Goal: Task Accomplishment & Management: Use online tool/utility

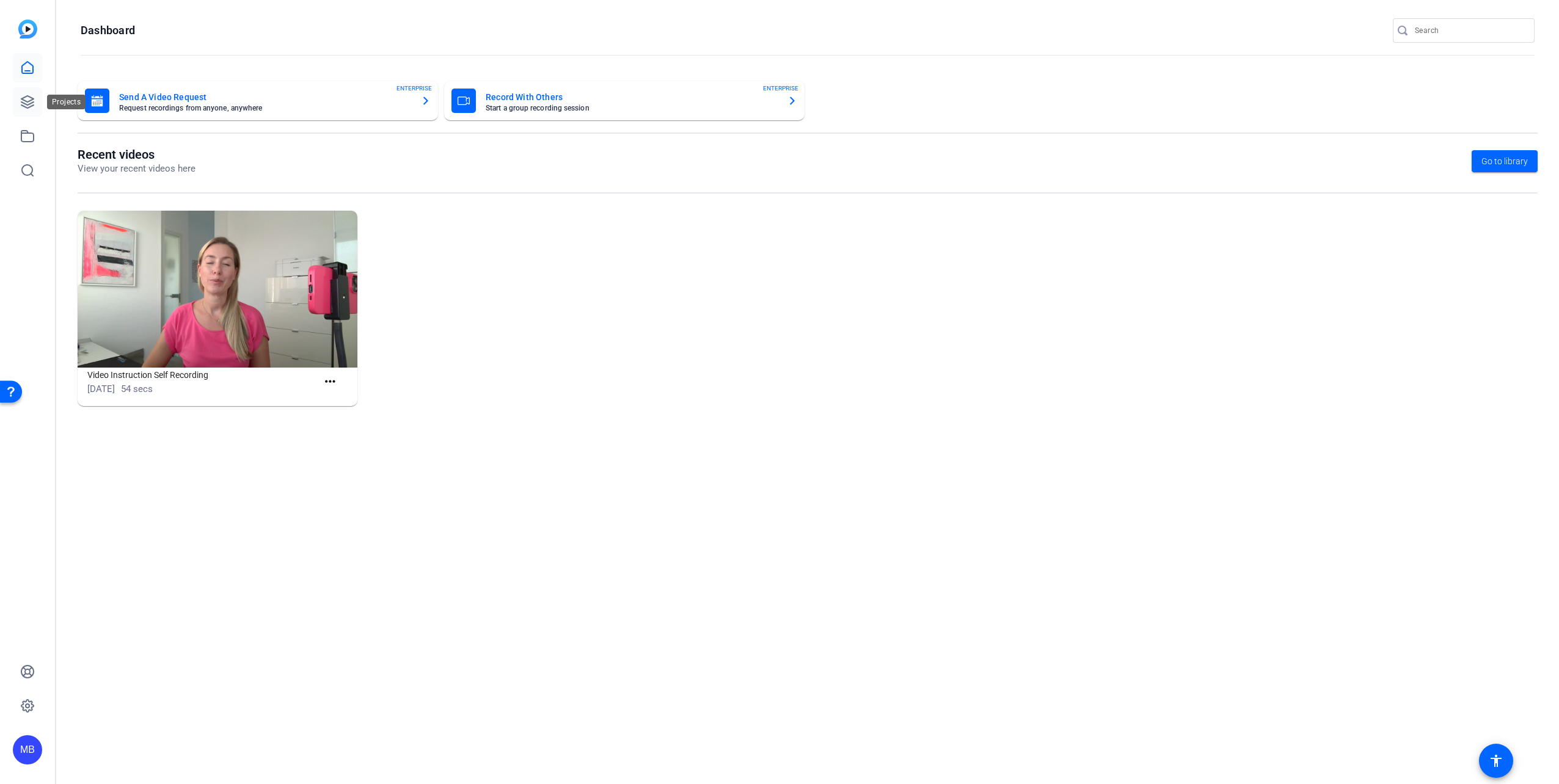
click at [22, 116] on link at bounding box center [27, 101] width 29 height 29
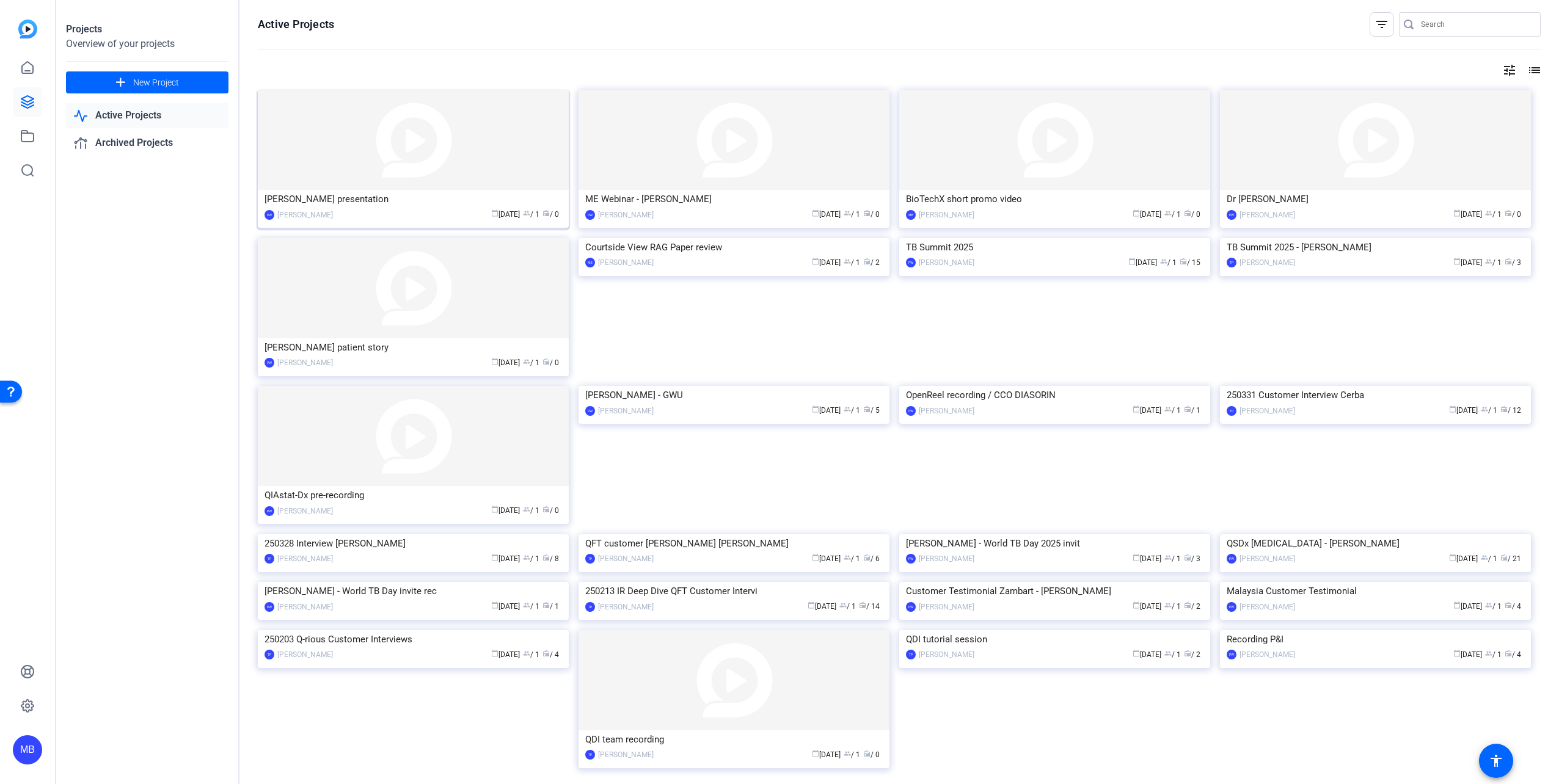
click at [418, 157] on img at bounding box center [413, 140] width 311 height 100
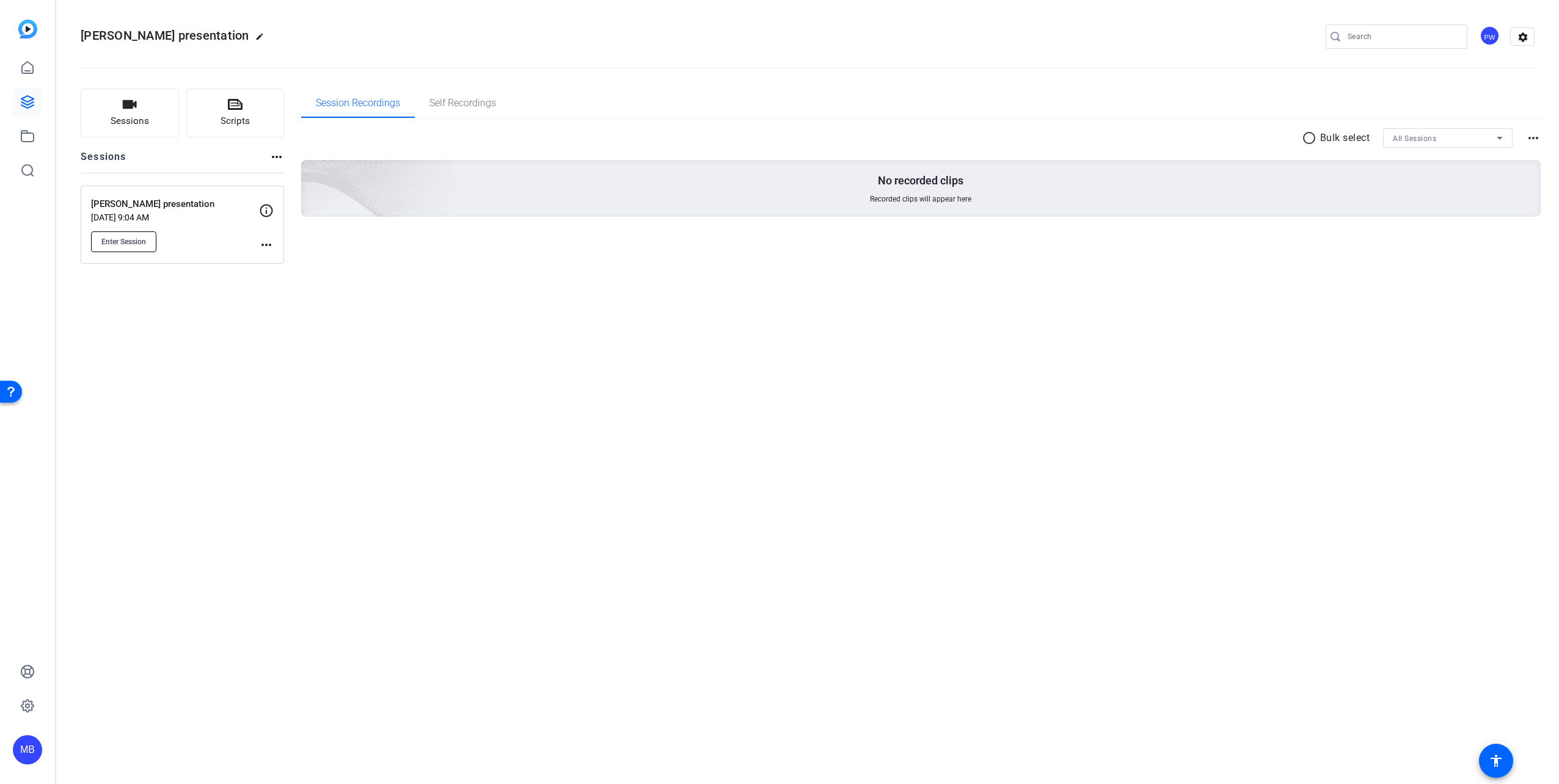
click at [125, 244] on span "Enter Session" at bounding box center [124, 242] width 45 height 9
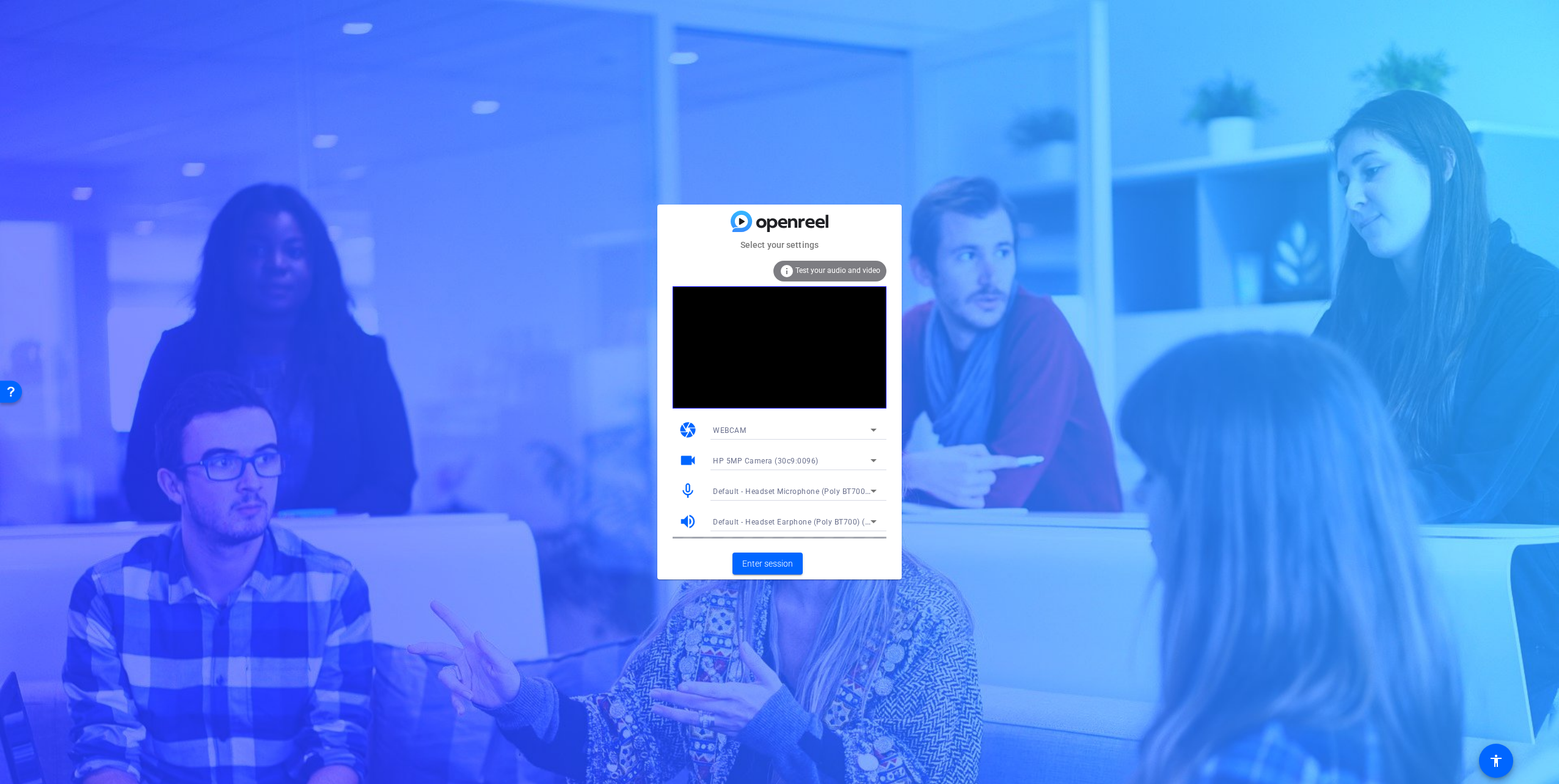
click at [794, 461] on span "HP 5MP Camera (30c9:0096)" at bounding box center [765, 461] width 105 height 9
click at [869, 436] on div at bounding box center [780, 392] width 1559 height 784
click at [872, 431] on icon at bounding box center [873, 430] width 15 height 15
click at [827, 471] on mat-option "DESKTOP" at bounding box center [794, 473] width 183 height 20
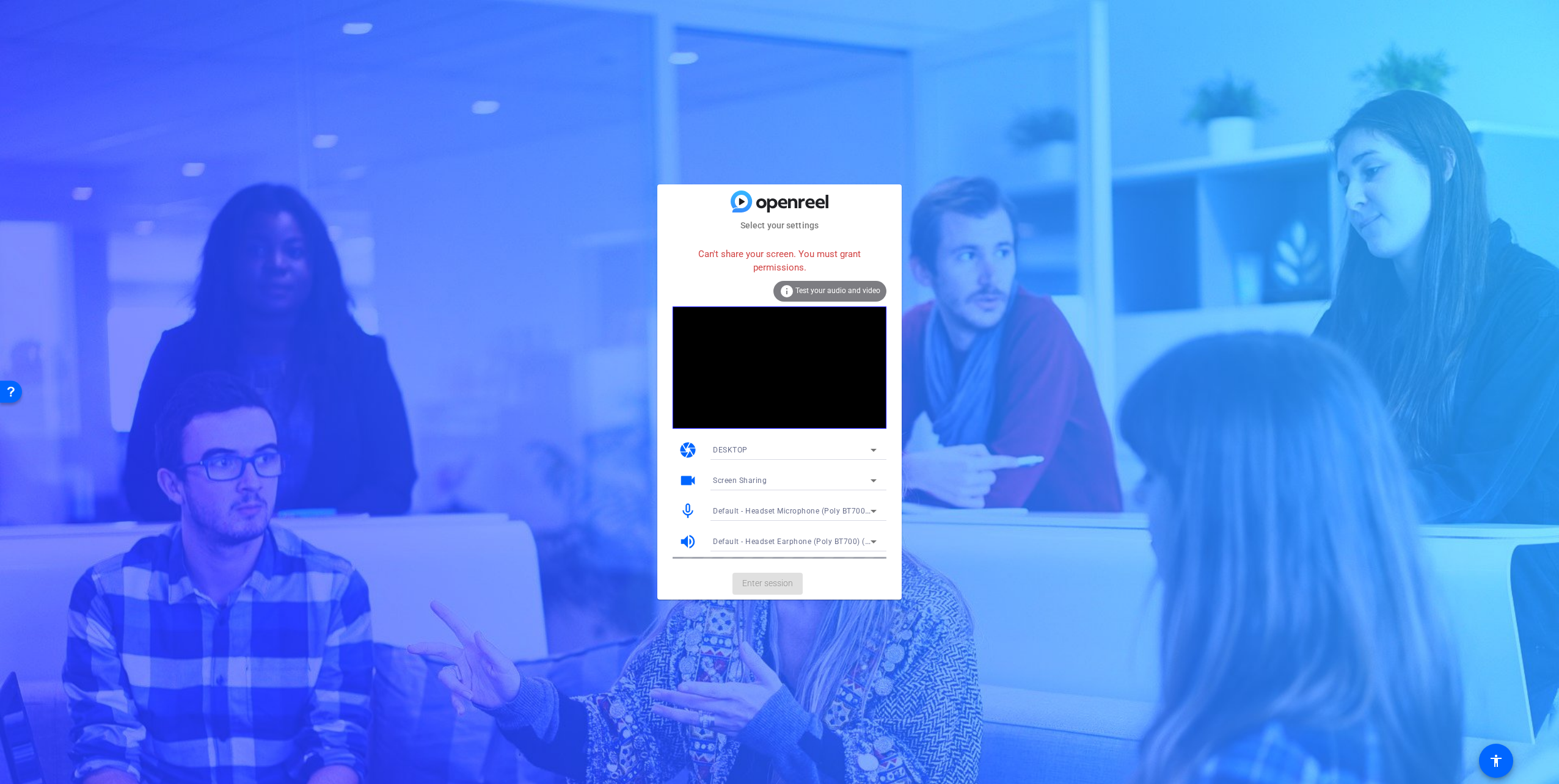
click at [871, 444] on icon at bounding box center [873, 450] width 15 height 15
click at [782, 469] on mat-option "WEBCAM" at bounding box center [794, 474] width 183 height 20
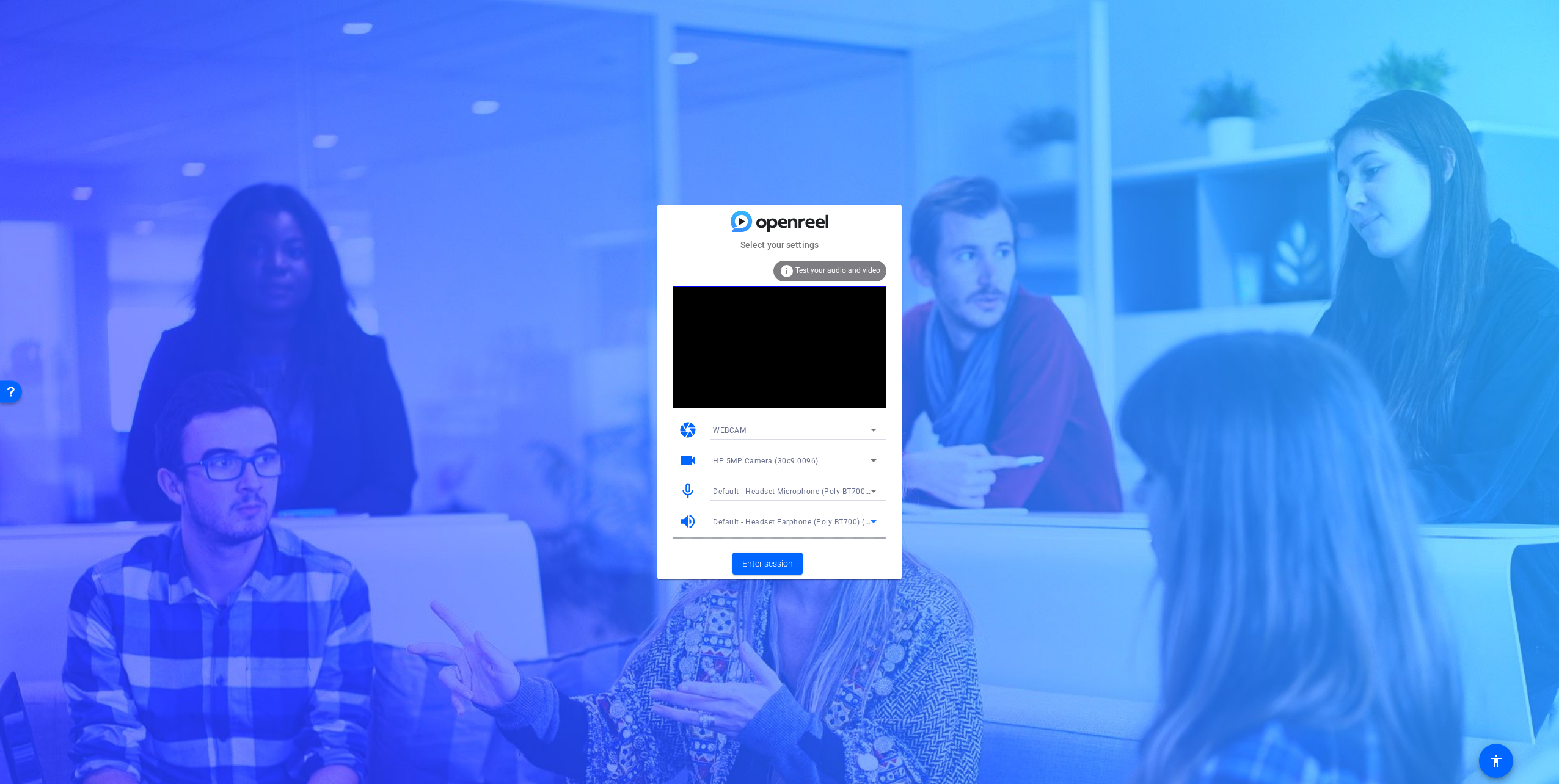
click at [850, 523] on span "Default - Headset Earphone (Poly BT700) (047f:02e6)" at bounding box center [808, 521] width 191 height 9
click at [821, 486] on div at bounding box center [780, 392] width 1559 height 784
click at [821, 486] on div "Default - Headset Microphone (Poly BT700) (047f:02e6)" at bounding box center [791, 491] width 157 height 16
click at [892, 441] on div at bounding box center [780, 392] width 1559 height 784
click at [792, 562] on span "Enter session" at bounding box center [767, 564] width 51 height 13
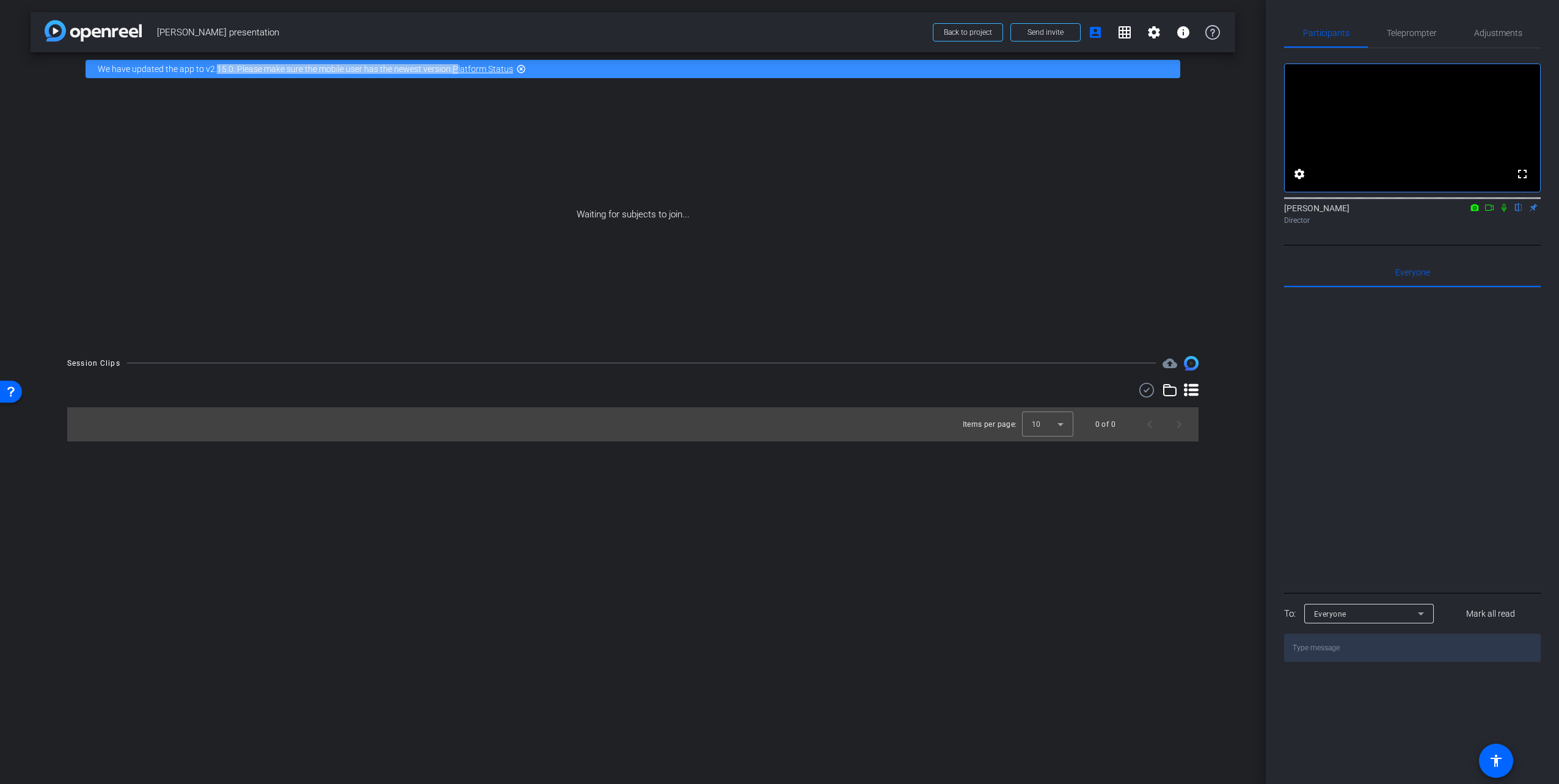
drag, startPoint x: 228, startPoint y: 66, endPoint x: 467, endPoint y: 67, distance: 239.0
click at [465, 67] on div "We have updated the app to v2.15.0. Please make sure the mobile user has the ne…" at bounding box center [633, 69] width 1094 height 18
click at [571, 93] on div "Waiting for subjects to join..." at bounding box center [632, 215] width 1204 height 259
click at [477, 67] on link "Platform Status" at bounding box center [483, 69] width 61 height 9
click at [1131, 29] on mat-icon "grid_on" at bounding box center [1125, 32] width 15 height 15
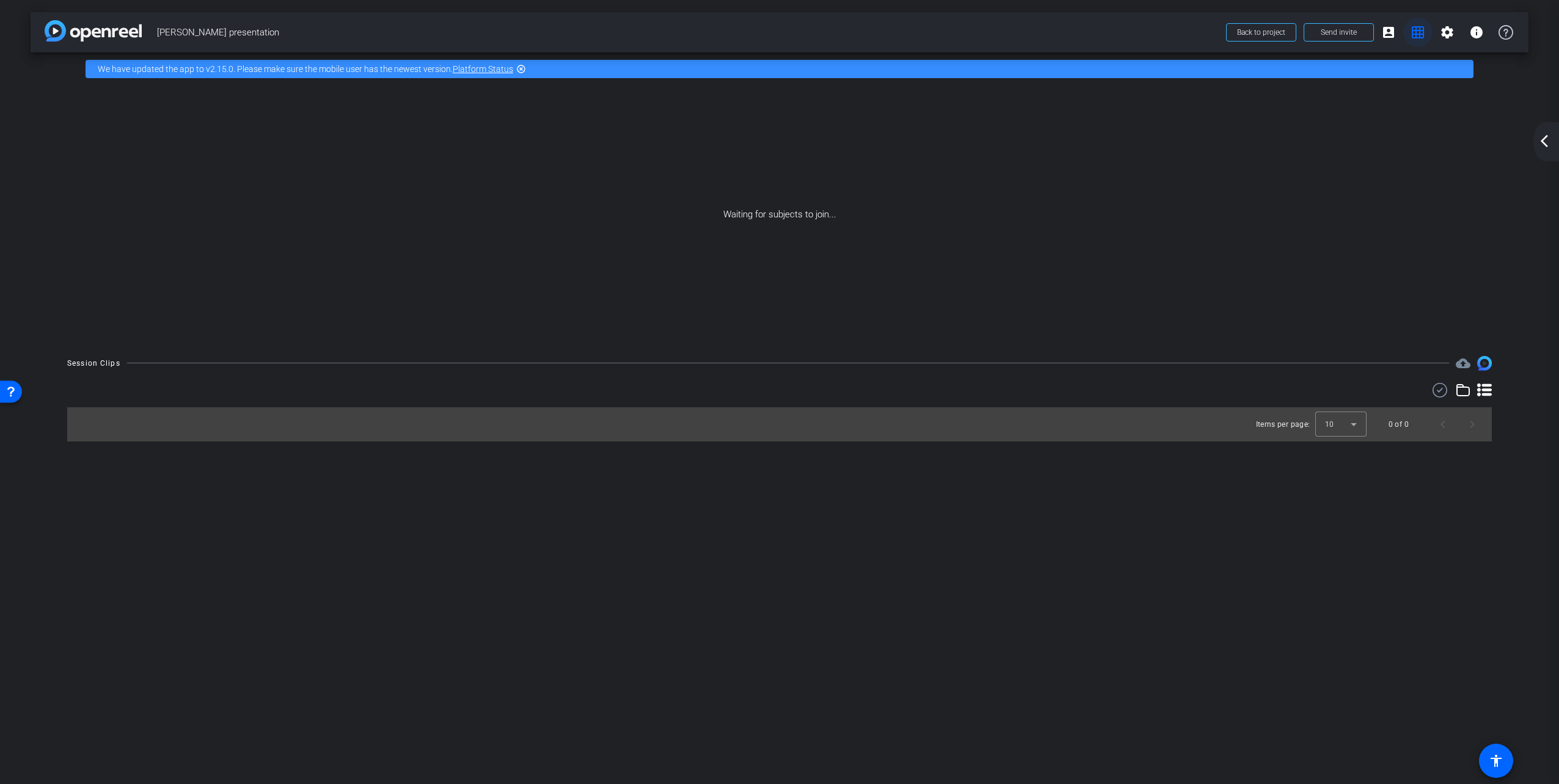
click at [1419, 32] on mat-icon "grid_on" at bounding box center [1418, 32] width 15 height 15
click at [1395, 35] on mat-icon "account_box" at bounding box center [1389, 32] width 15 height 15
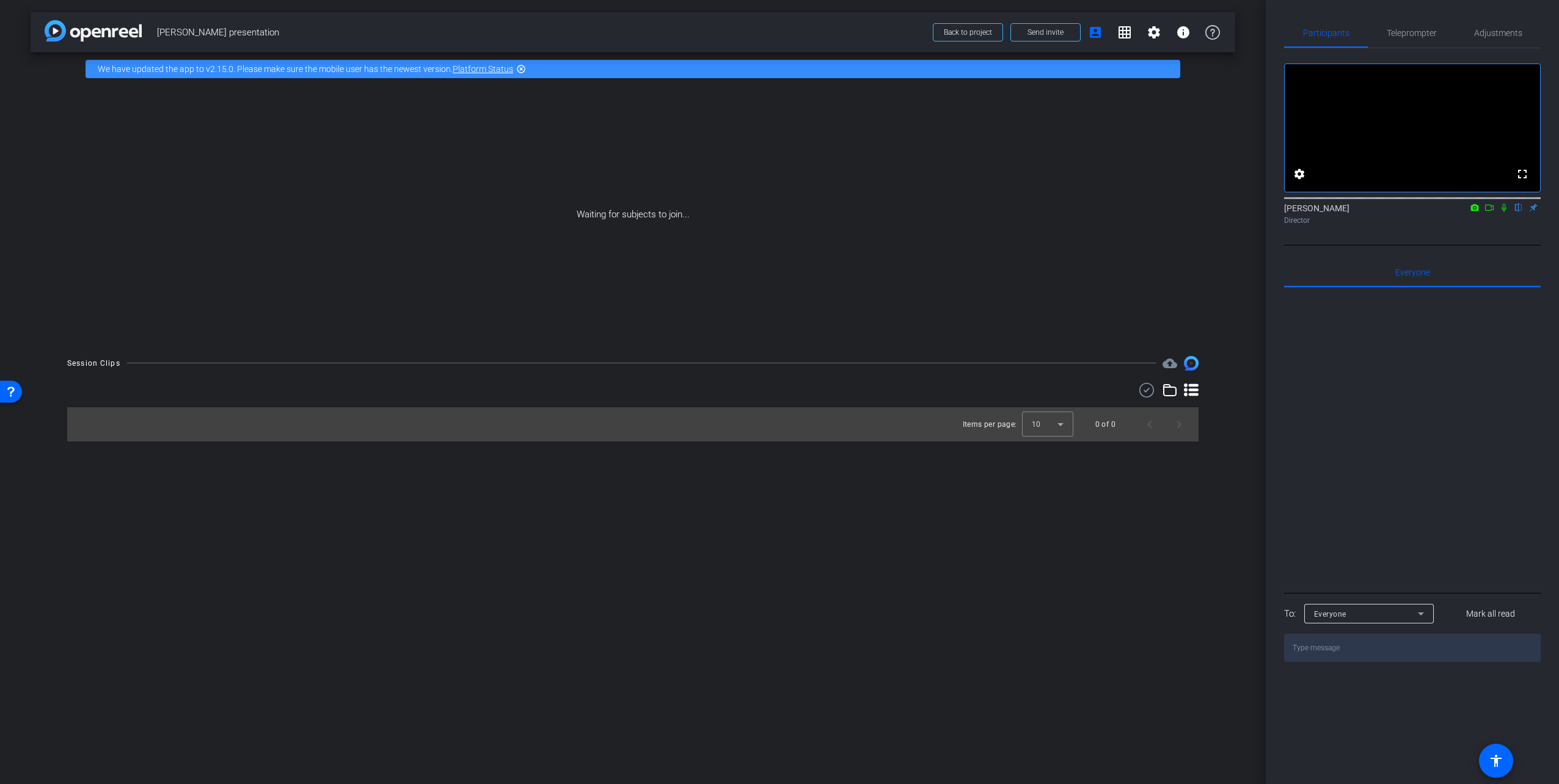
click at [1504, 212] on icon at bounding box center [1504, 207] width 9 height 9
click at [1492, 212] on icon at bounding box center [1489, 207] width 9 height 9
click at [1503, 212] on icon at bounding box center [1504, 207] width 9 height 9
click at [1477, 211] on icon at bounding box center [1475, 207] width 8 height 7
click at [1503, 240] on div at bounding box center [780, 392] width 1559 height 784
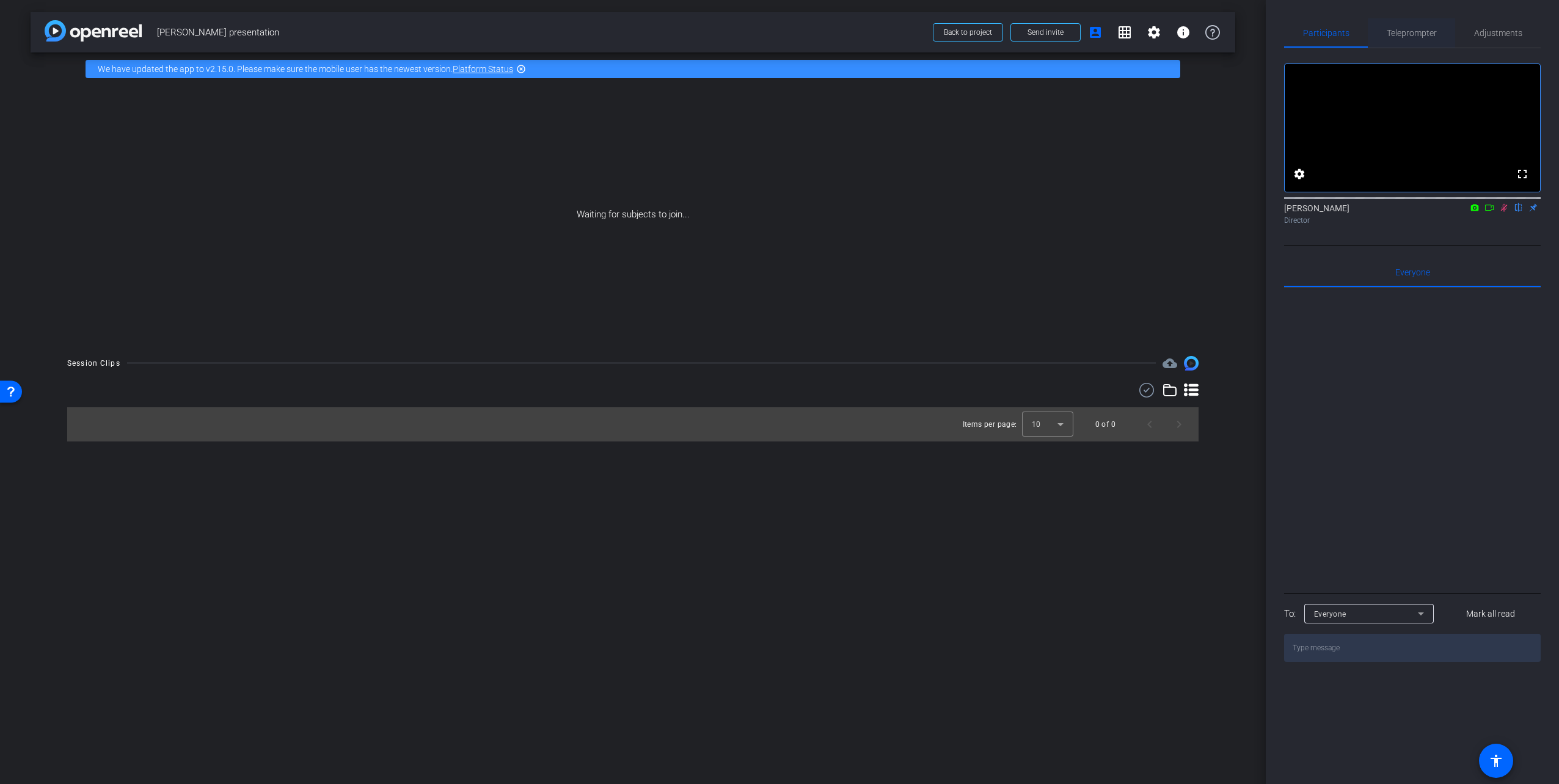
click at [1429, 32] on span "Teleprompter" at bounding box center [1412, 33] width 50 height 9
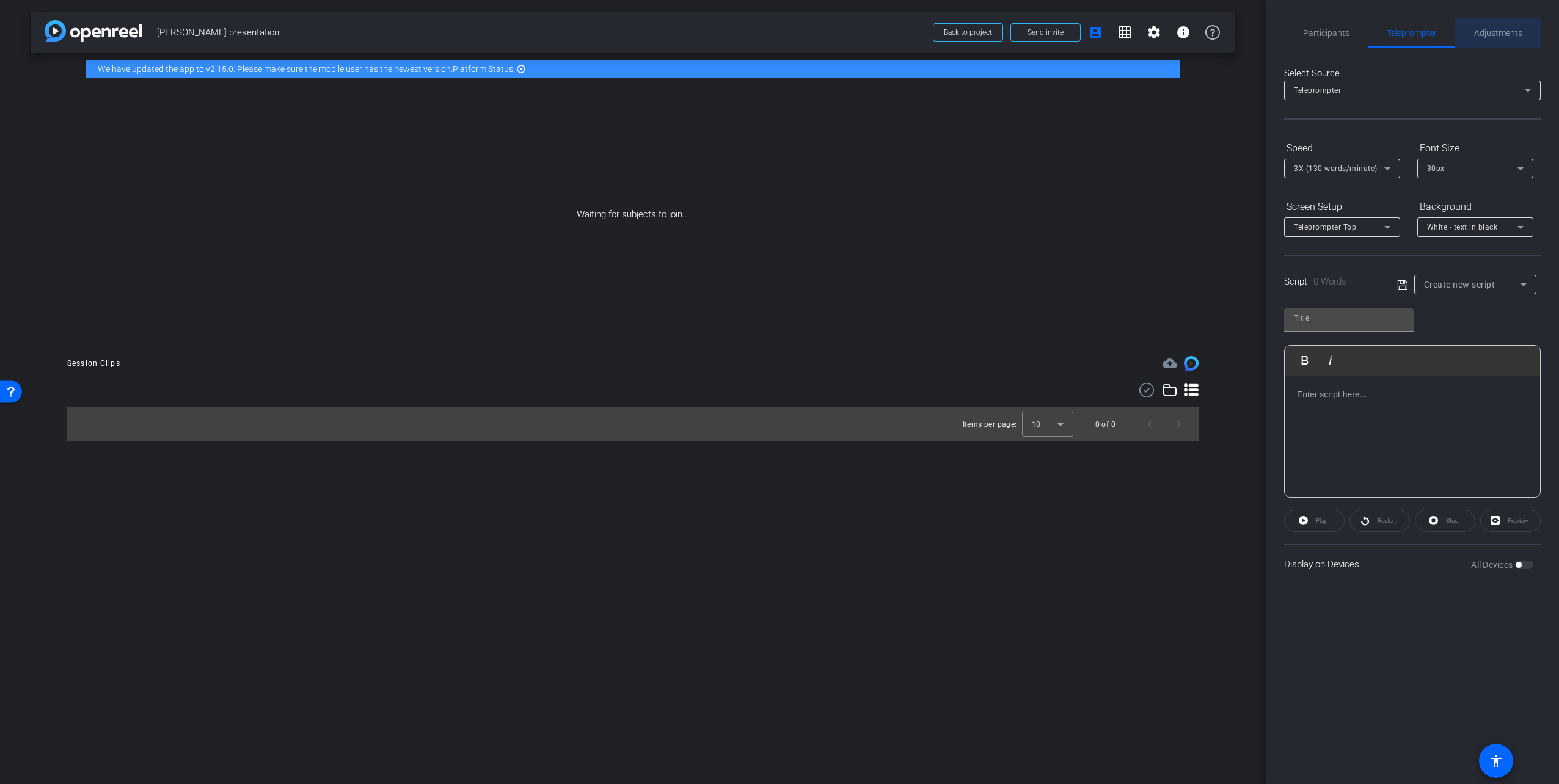
click at [1509, 30] on span "Adjustments" at bounding box center [1498, 33] width 48 height 9
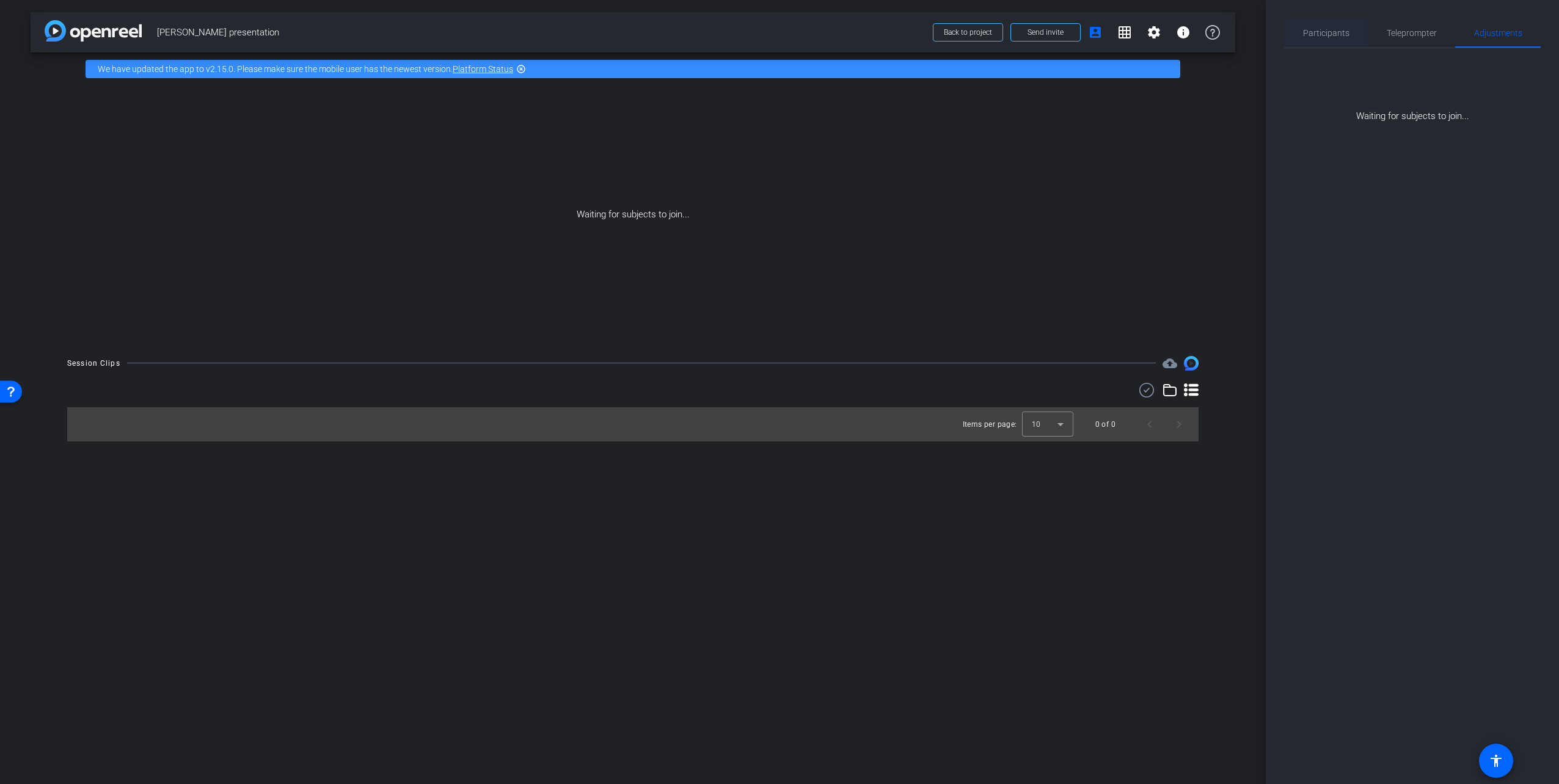
click at [1345, 30] on span "Participants" at bounding box center [1326, 33] width 47 height 9
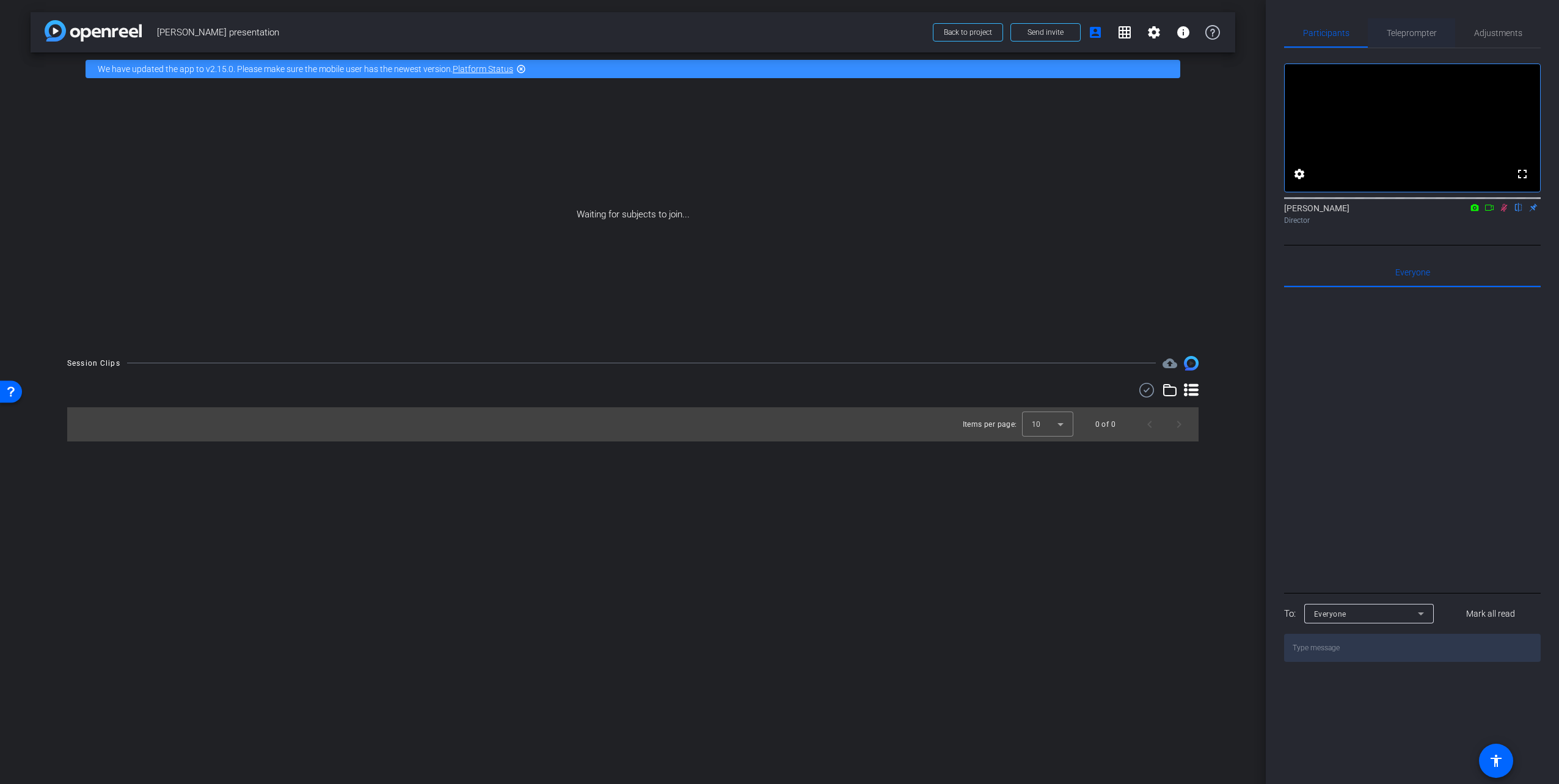
click at [1407, 30] on span "Teleprompter" at bounding box center [1412, 33] width 50 height 9
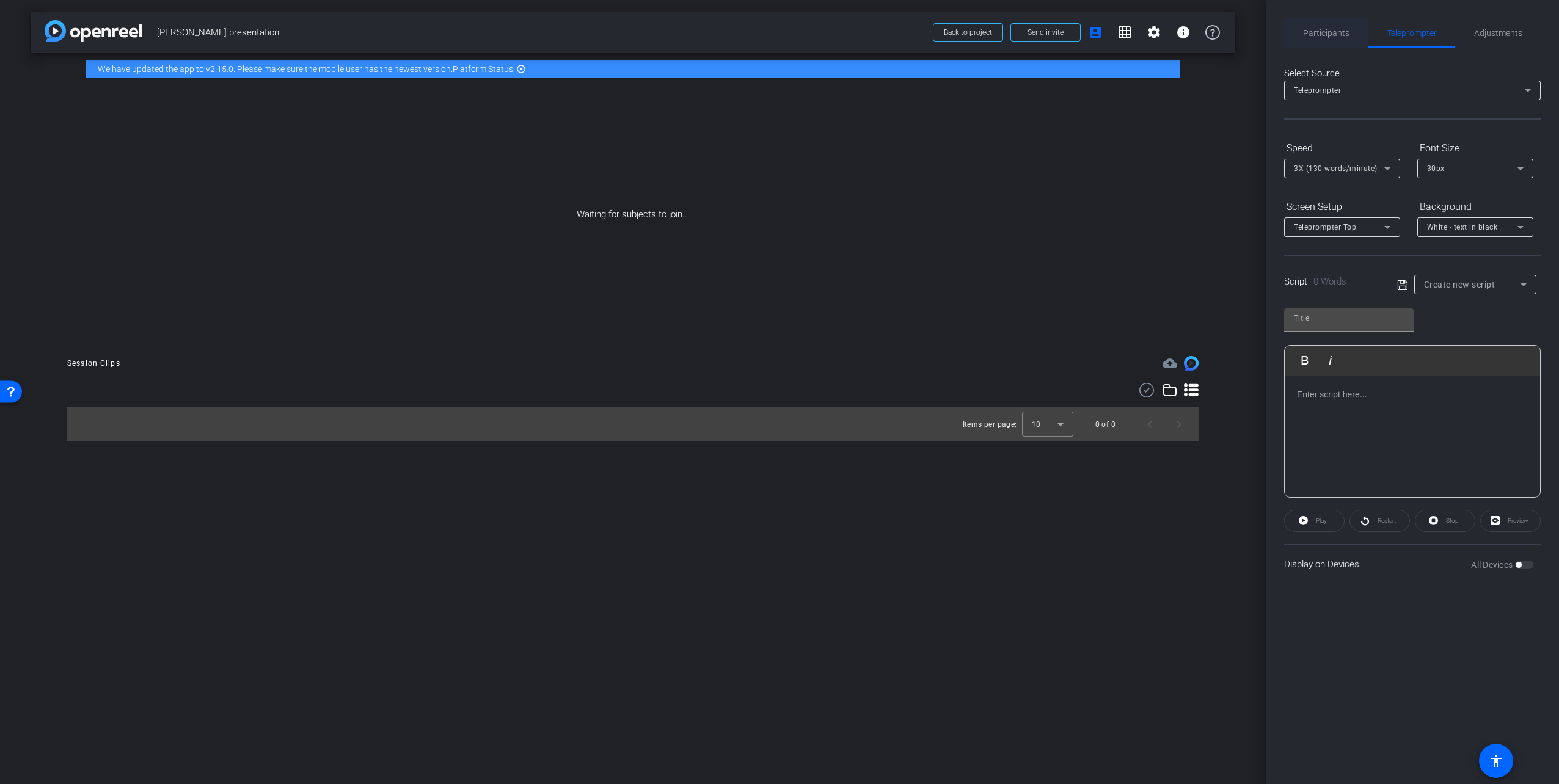
click at [1342, 32] on span "Participants" at bounding box center [1326, 33] width 47 height 9
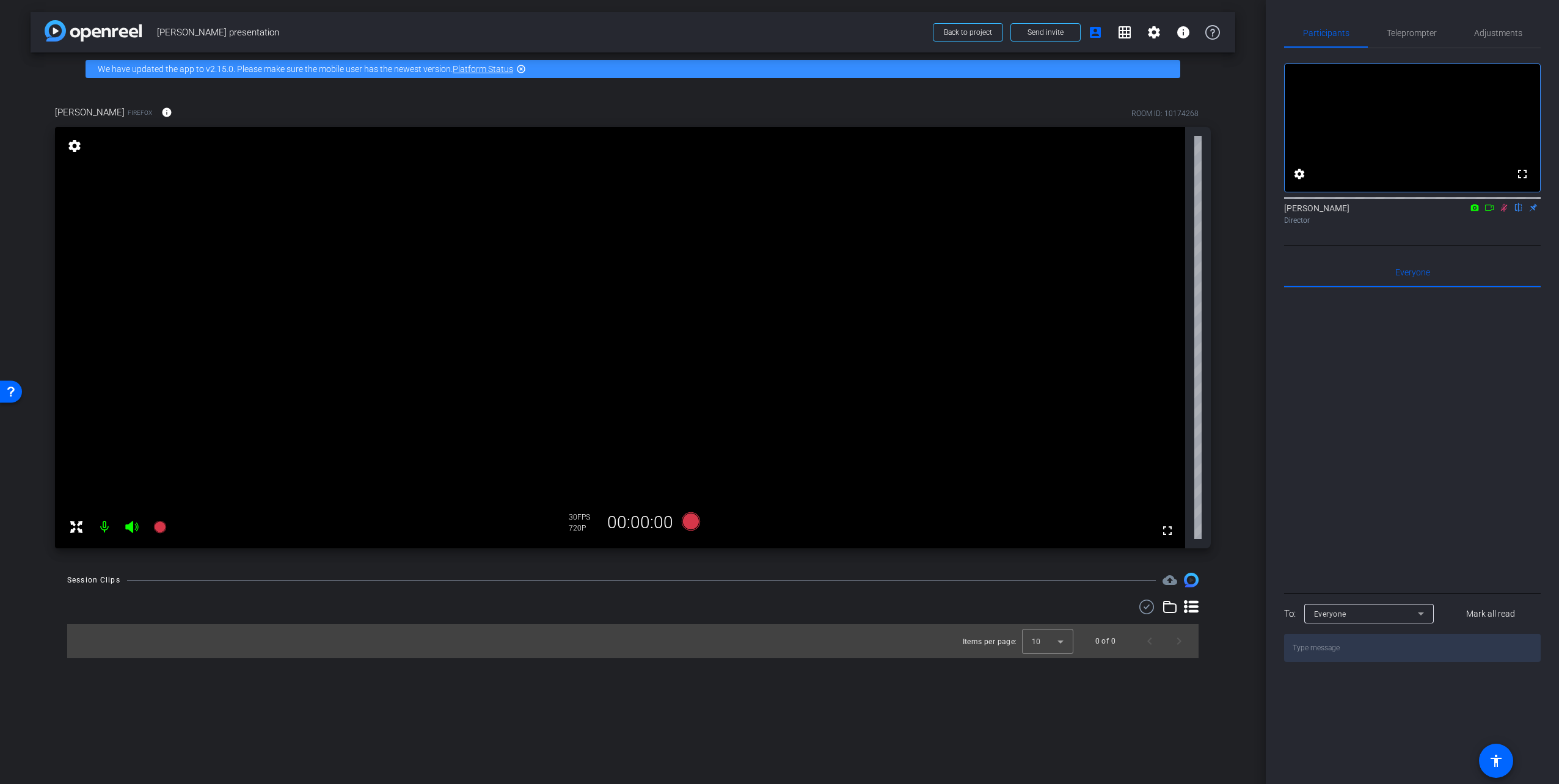
click at [1500, 212] on icon at bounding box center [1504, 207] width 9 height 9
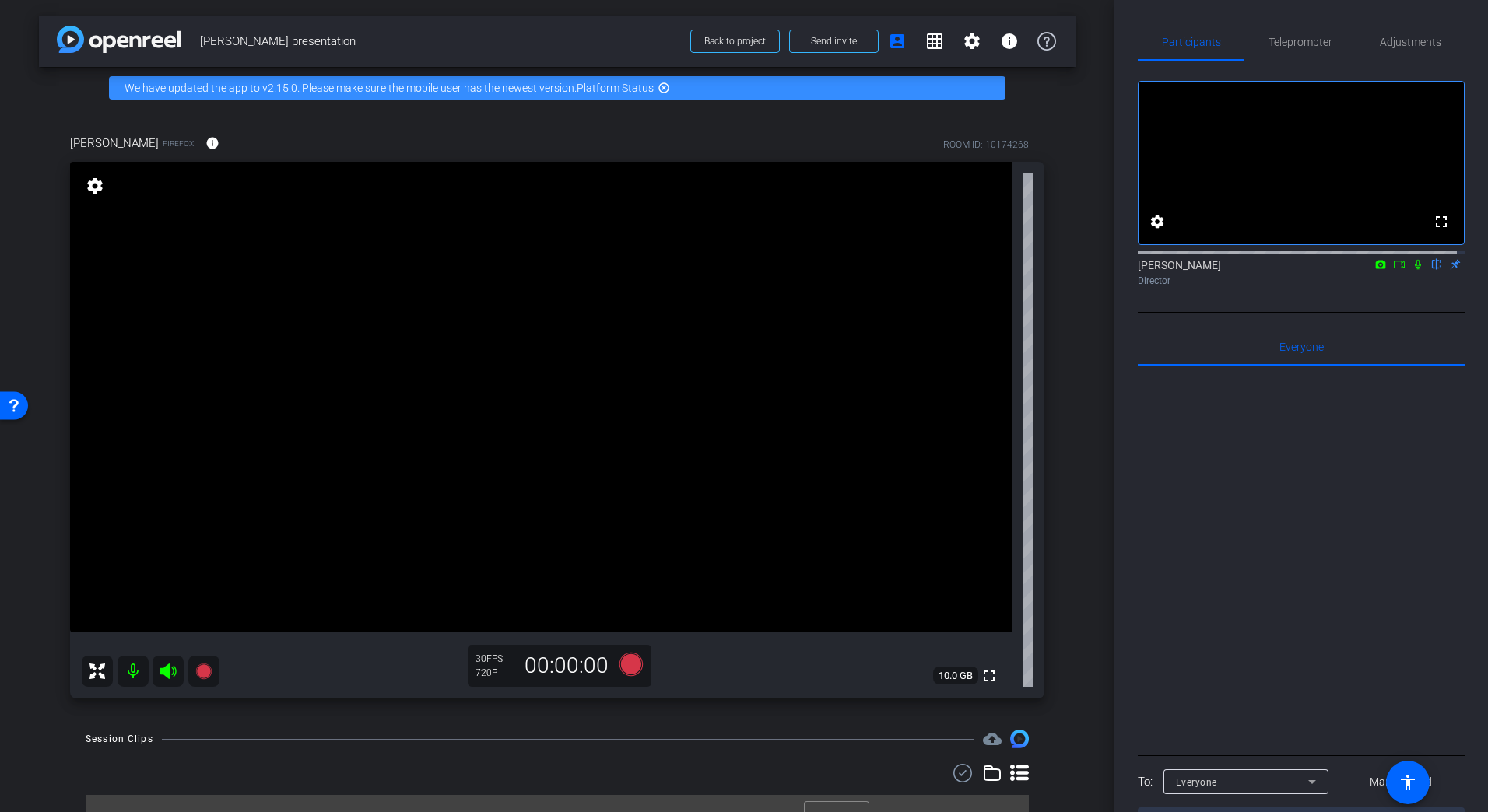
click at [669, 86] on mat-icon "highlight_off" at bounding box center [664, 88] width 12 height 12
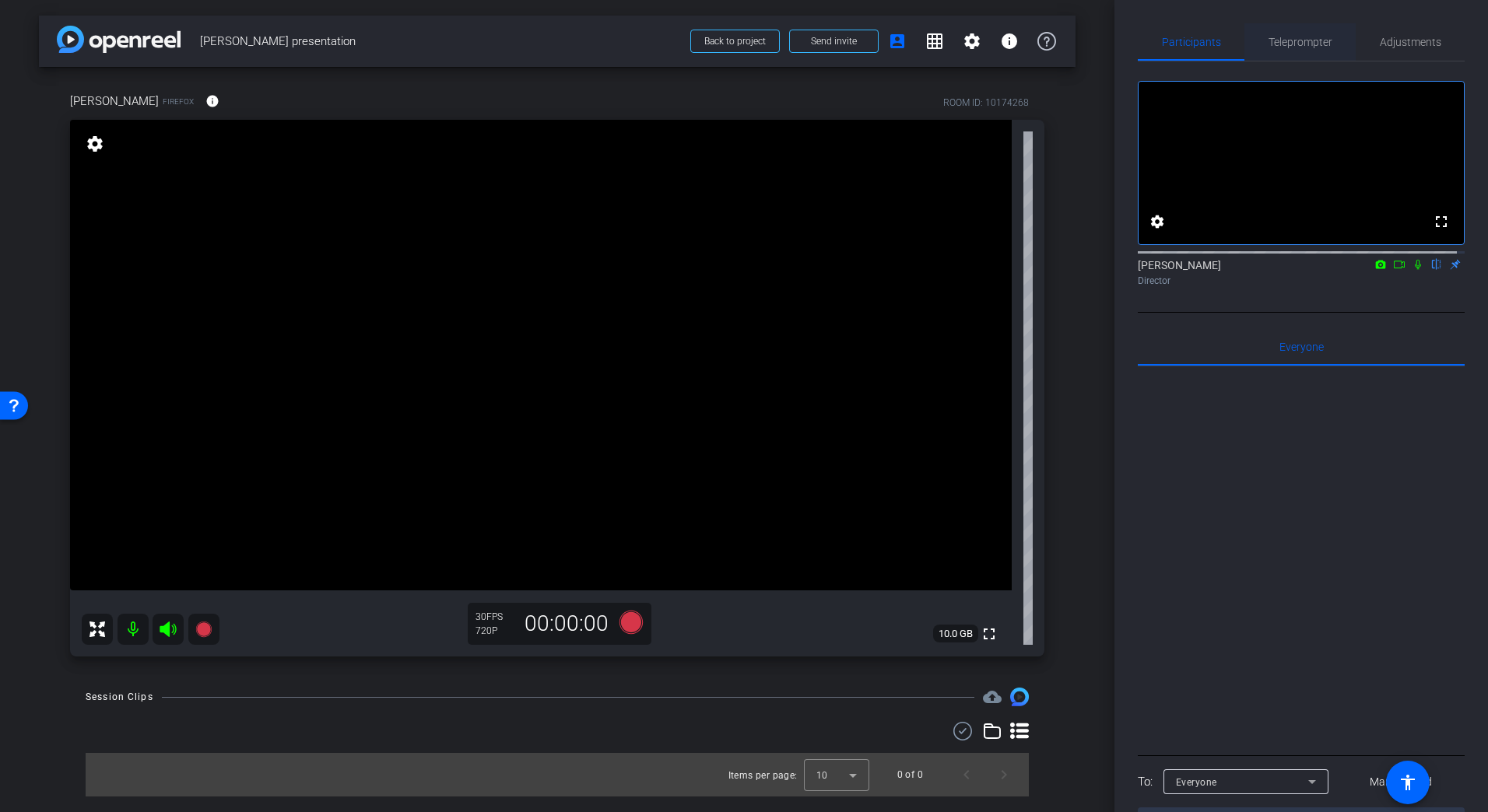
click at [1297, 40] on span "Teleprompter" at bounding box center [1300, 42] width 64 height 11
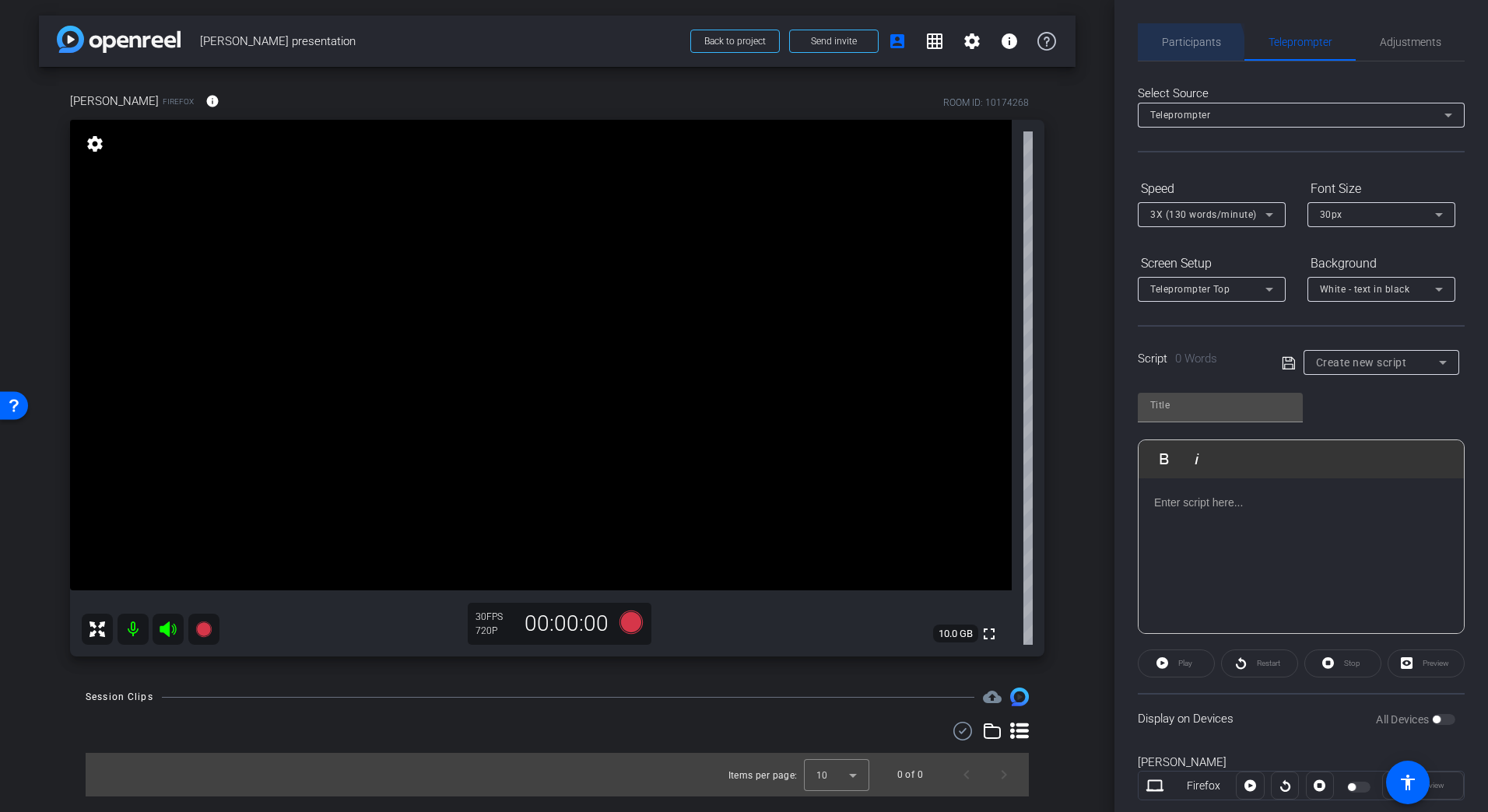
click at [1188, 46] on span "Participants" at bounding box center [1191, 42] width 59 height 11
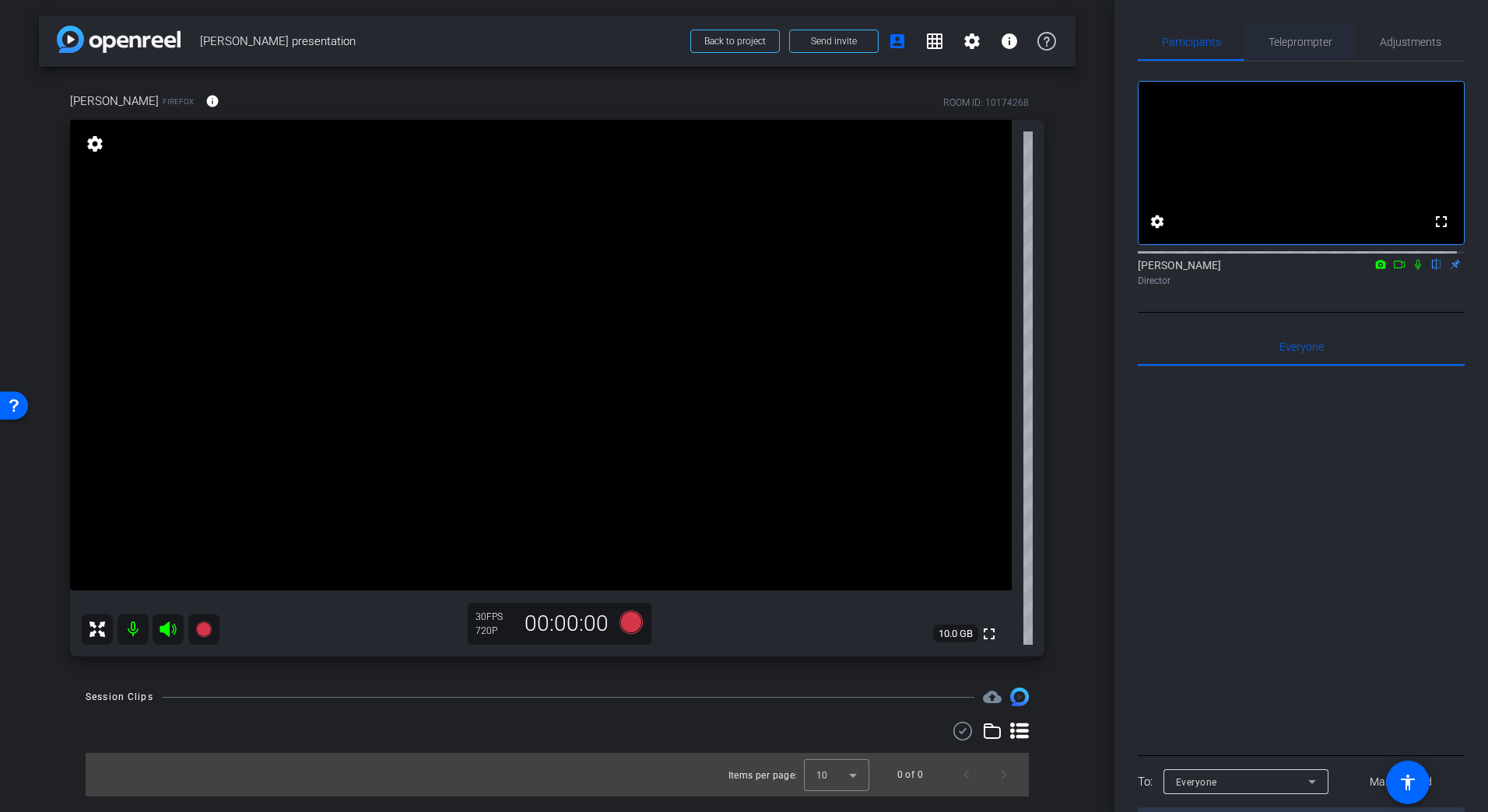
click at [1285, 47] on span "Teleprompter" at bounding box center [1300, 42] width 64 height 11
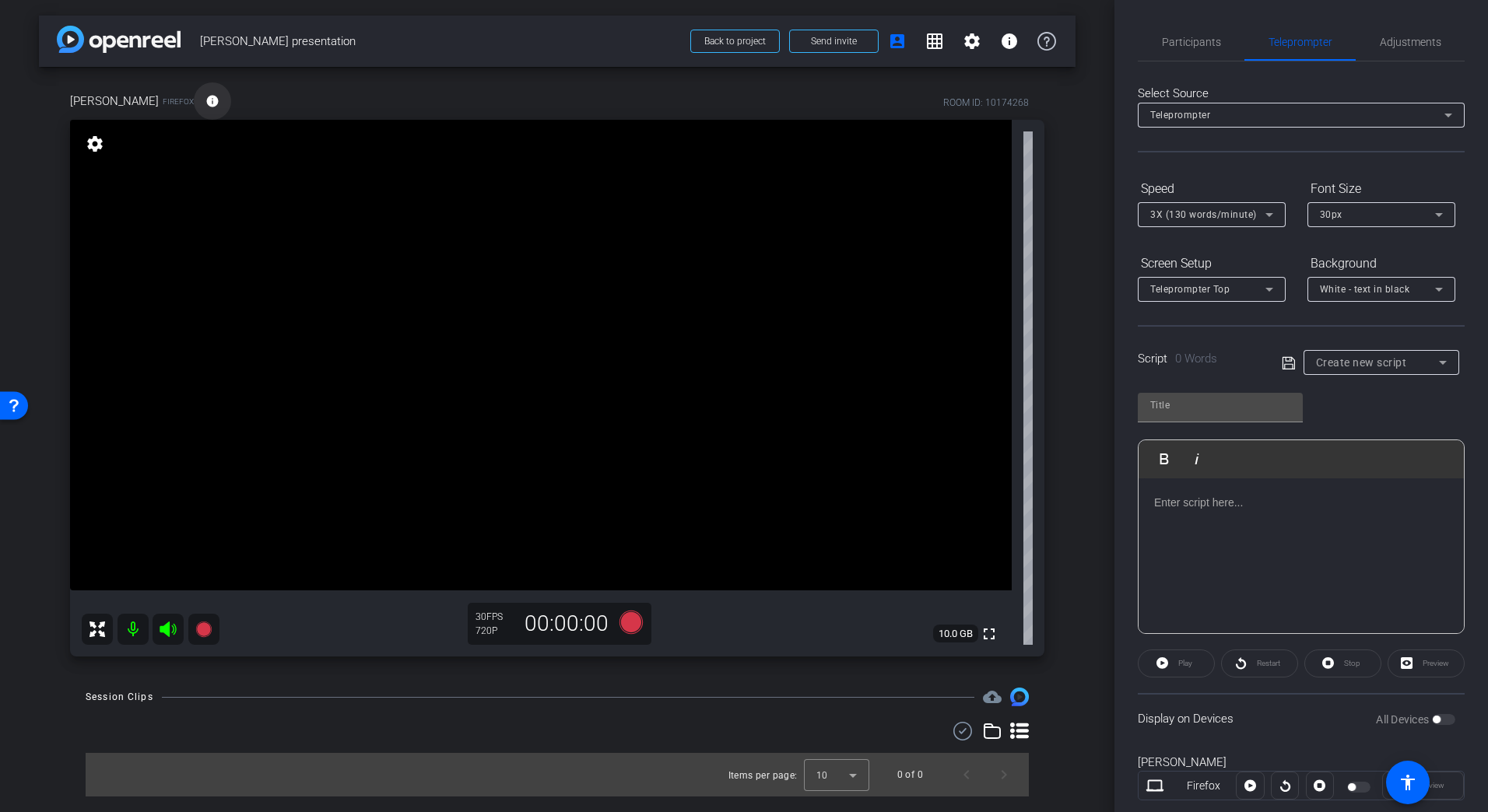
click at [206, 95] on mat-icon "info" at bounding box center [213, 101] width 14 height 14
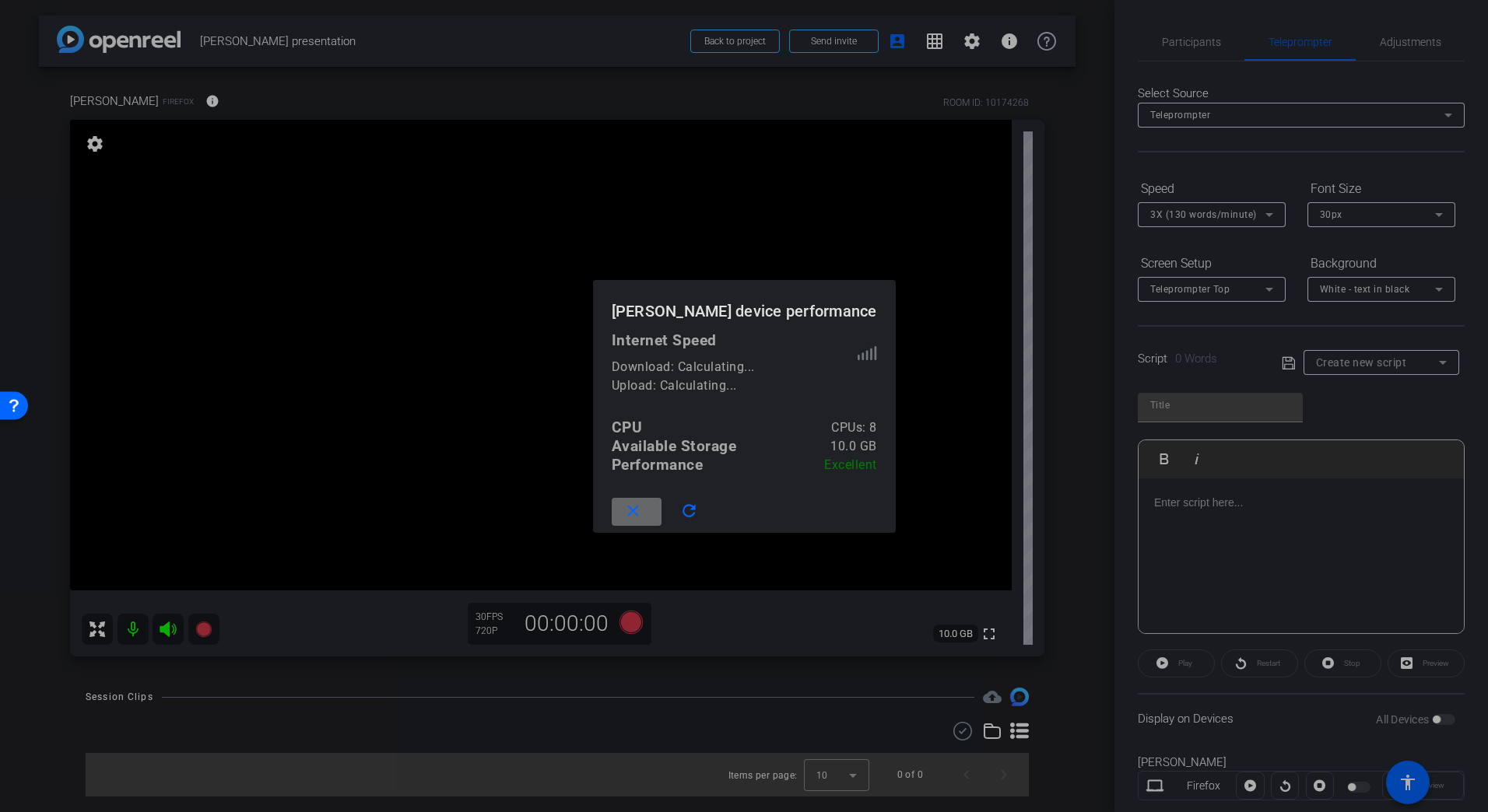
click at [640, 515] on mat-icon "close" at bounding box center [633, 511] width 20 height 20
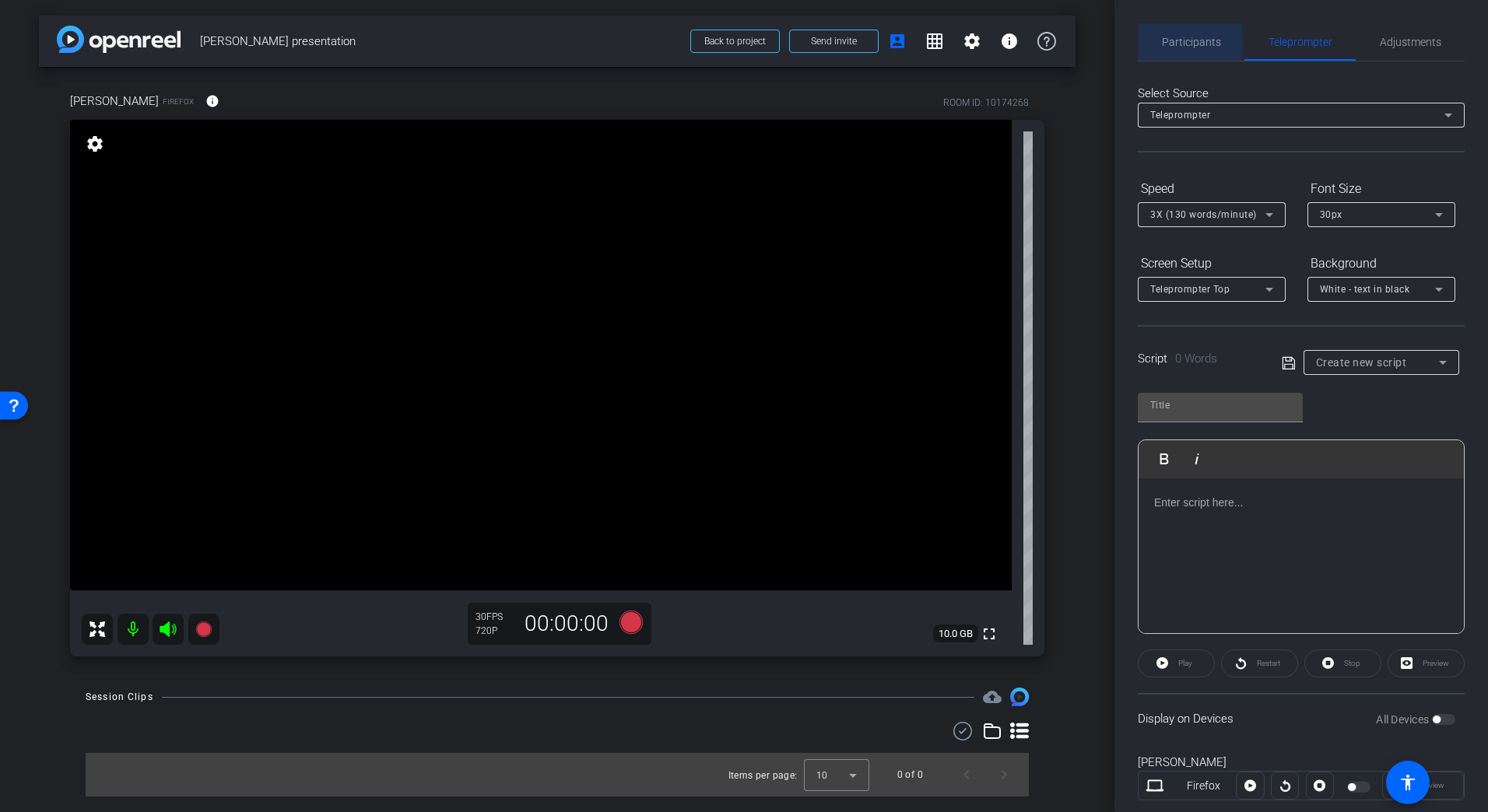
click at [1144, 45] on div "Participants" at bounding box center [1191, 41] width 107 height 37
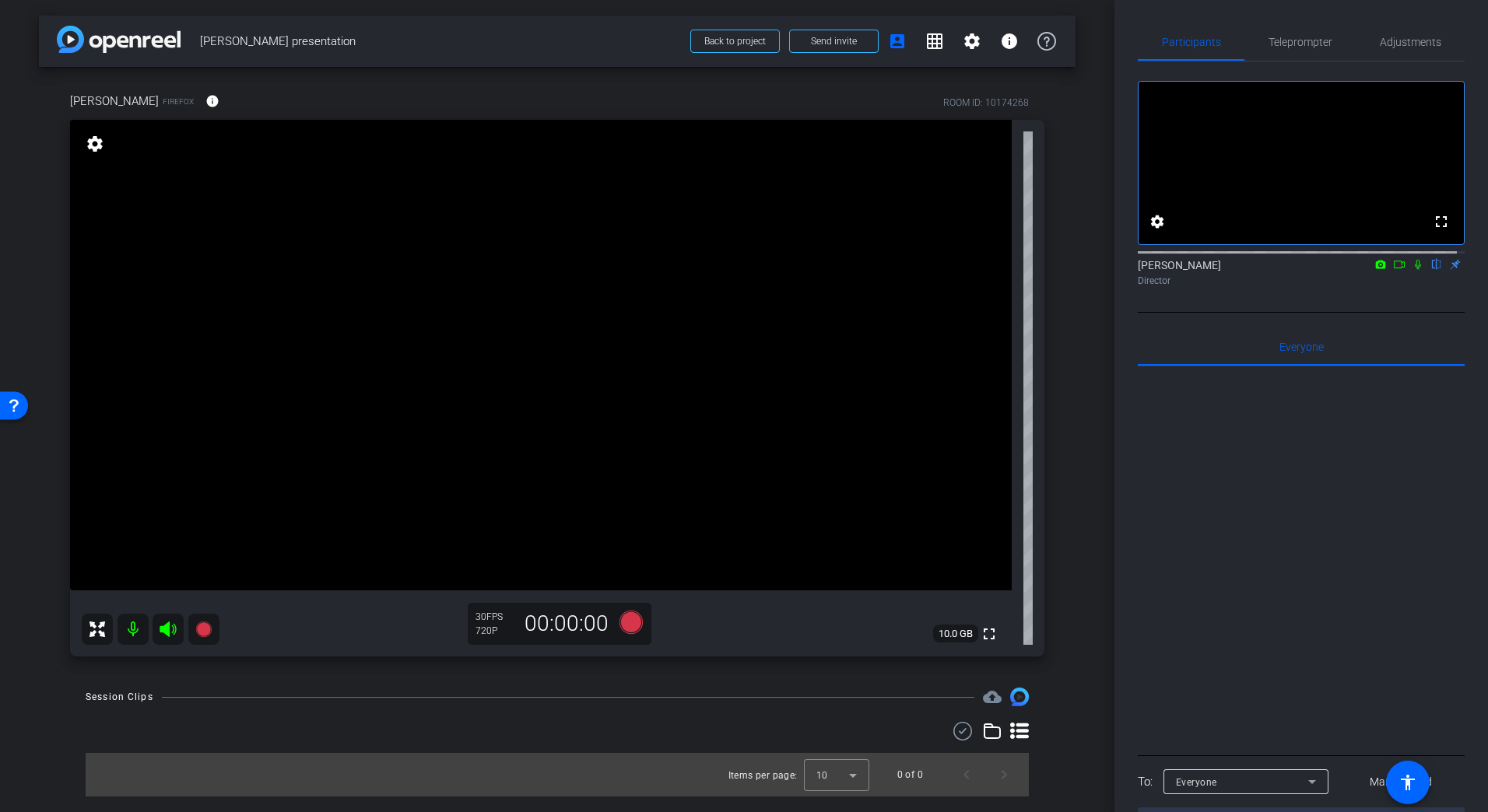
click at [1196, 283] on div "Max Bayita flip Director" at bounding box center [1301, 272] width 327 height 30
click at [1143, 287] on div "Max Bayita flip Director" at bounding box center [1301, 272] width 327 height 30
click at [1261, 366] on div "Everyone 0" at bounding box center [1301, 347] width 327 height 37
click at [1284, 353] on span "Everyone 0" at bounding box center [1302, 347] width 45 height 11
click at [446, 590] on video at bounding box center [540, 354] width 942 height 471
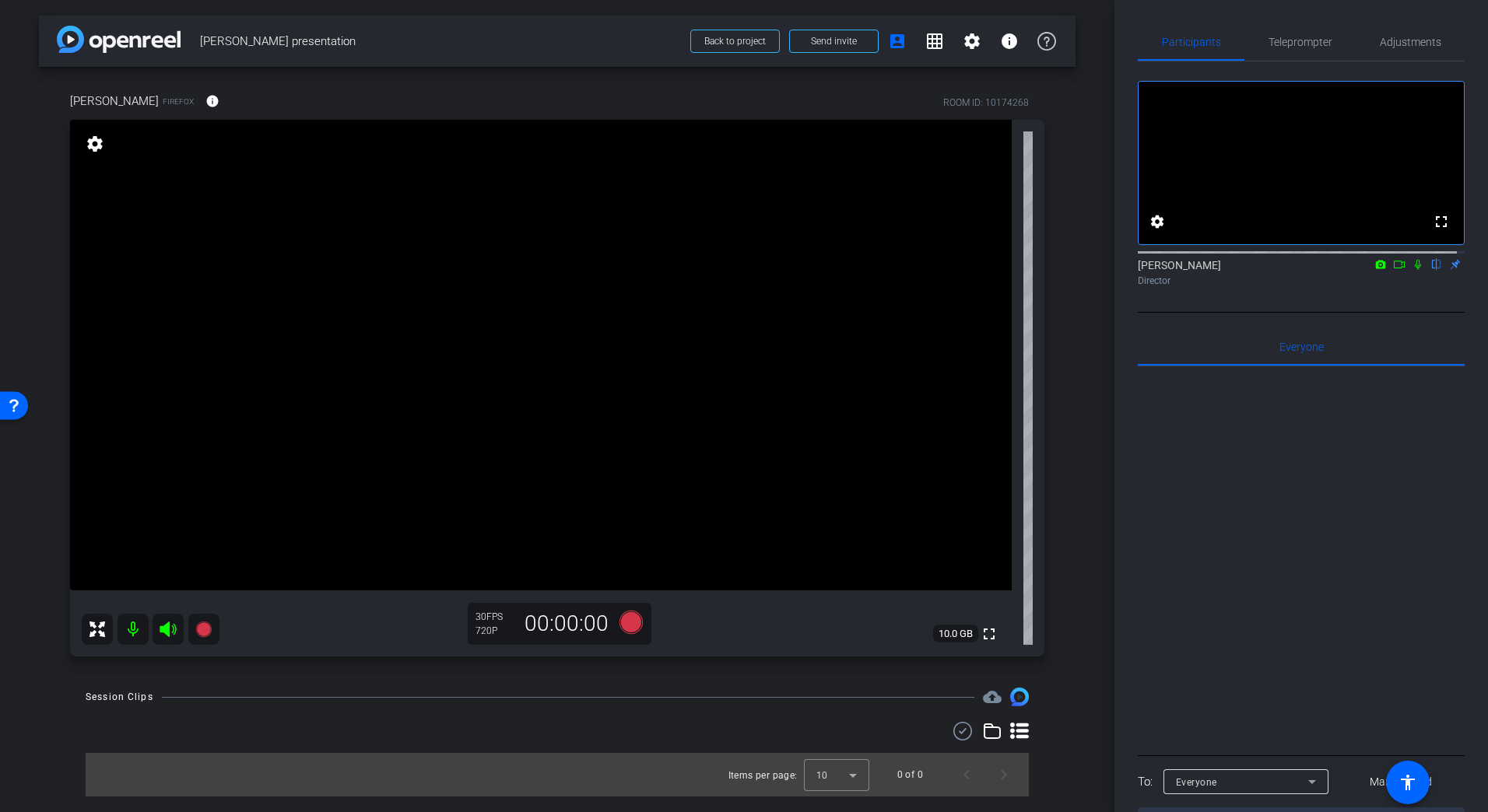
click at [500, 623] on div "30 FPS 720P" at bounding box center [495, 624] width 39 height 27
click at [98, 142] on mat-icon "settings" at bounding box center [95, 144] width 22 height 19
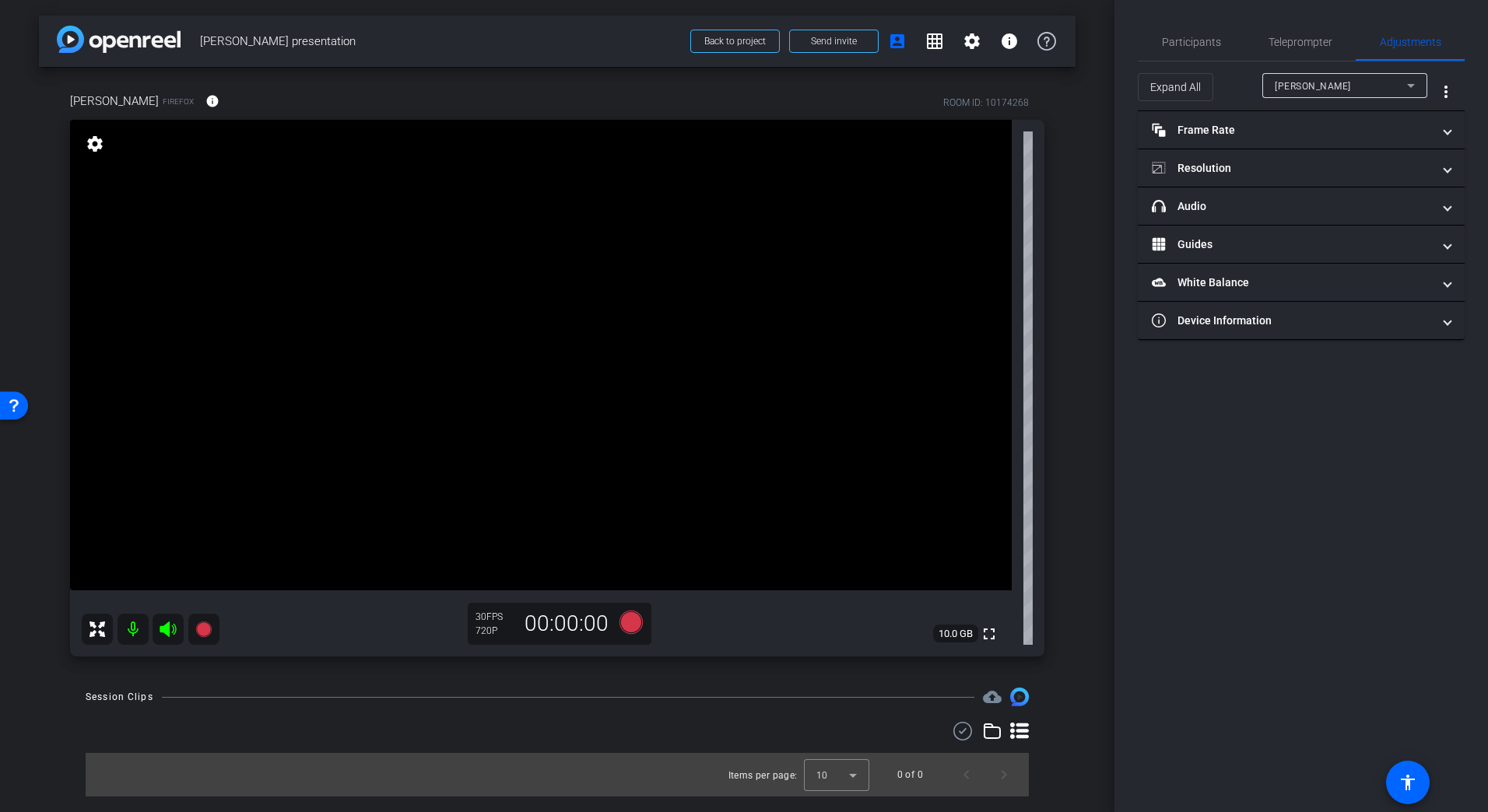
click at [89, 145] on mat-icon "settings" at bounding box center [95, 144] width 22 height 19
click at [31, 175] on div "arrow_back Dr Zenner presentation Back to project Send invite account_box grid_…" at bounding box center [557, 406] width 1114 height 812
click at [1081, 167] on div "arrow_back Dr Zenner presentation Back to project Send invite account_box grid_…" at bounding box center [557, 406] width 1114 height 812
click at [1304, 45] on span "Teleprompter" at bounding box center [1300, 42] width 64 height 11
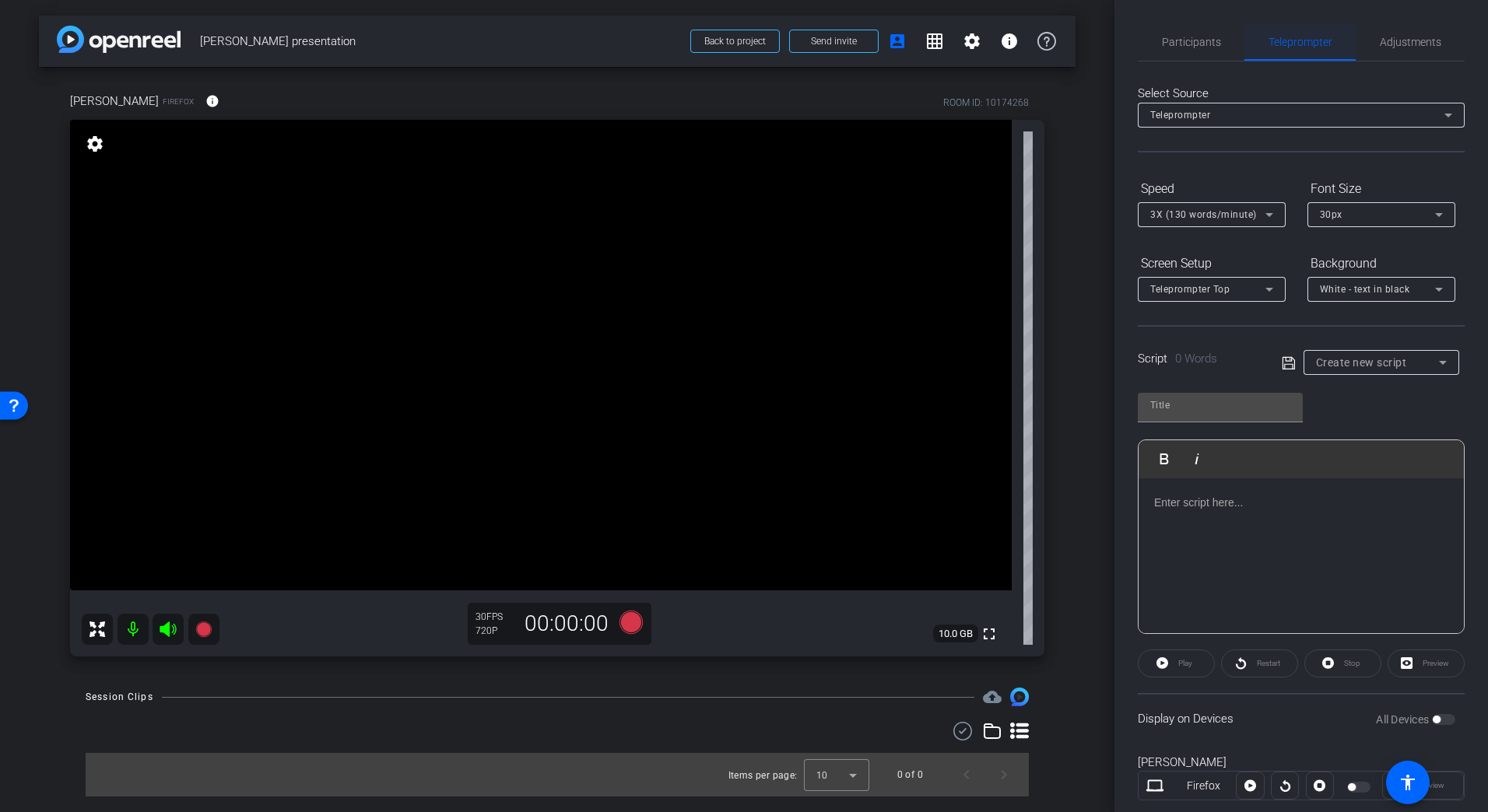
drag, startPoint x: 1292, startPoint y: 45, endPoint x: 1374, endPoint y: 45, distance: 82.0
click at [1294, 45] on span "Teleprompter" at bounding box center [1300, 42] width 64 height 11
click at [1406, 40] on span "Adjustments" at bounding box center [1410, 42] width 61 height 11
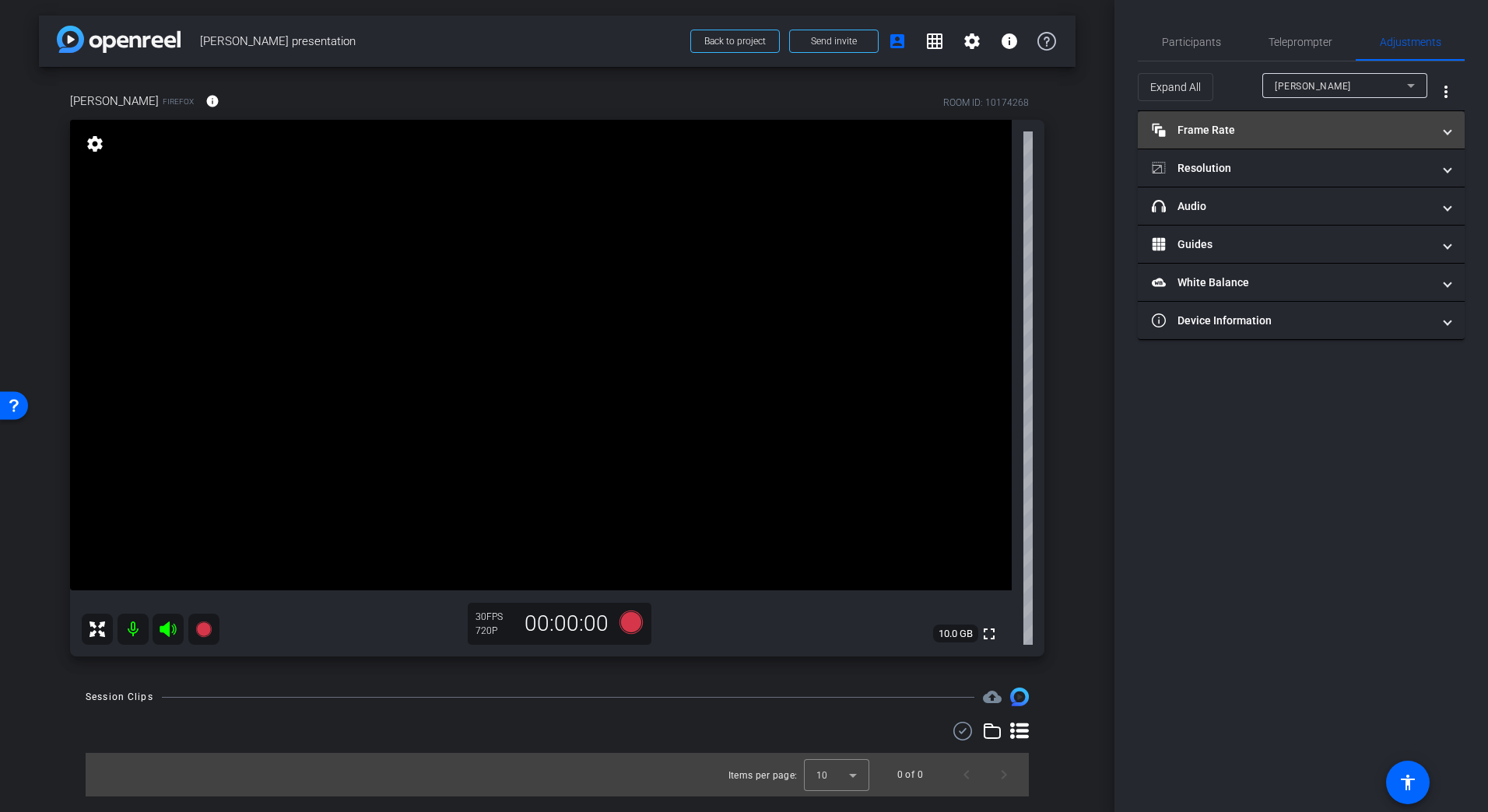
click at [1248, 126] on mat-panel-title "Frame Rate Frame Rate" at bounding box center [1292, 130] width 281 height 16
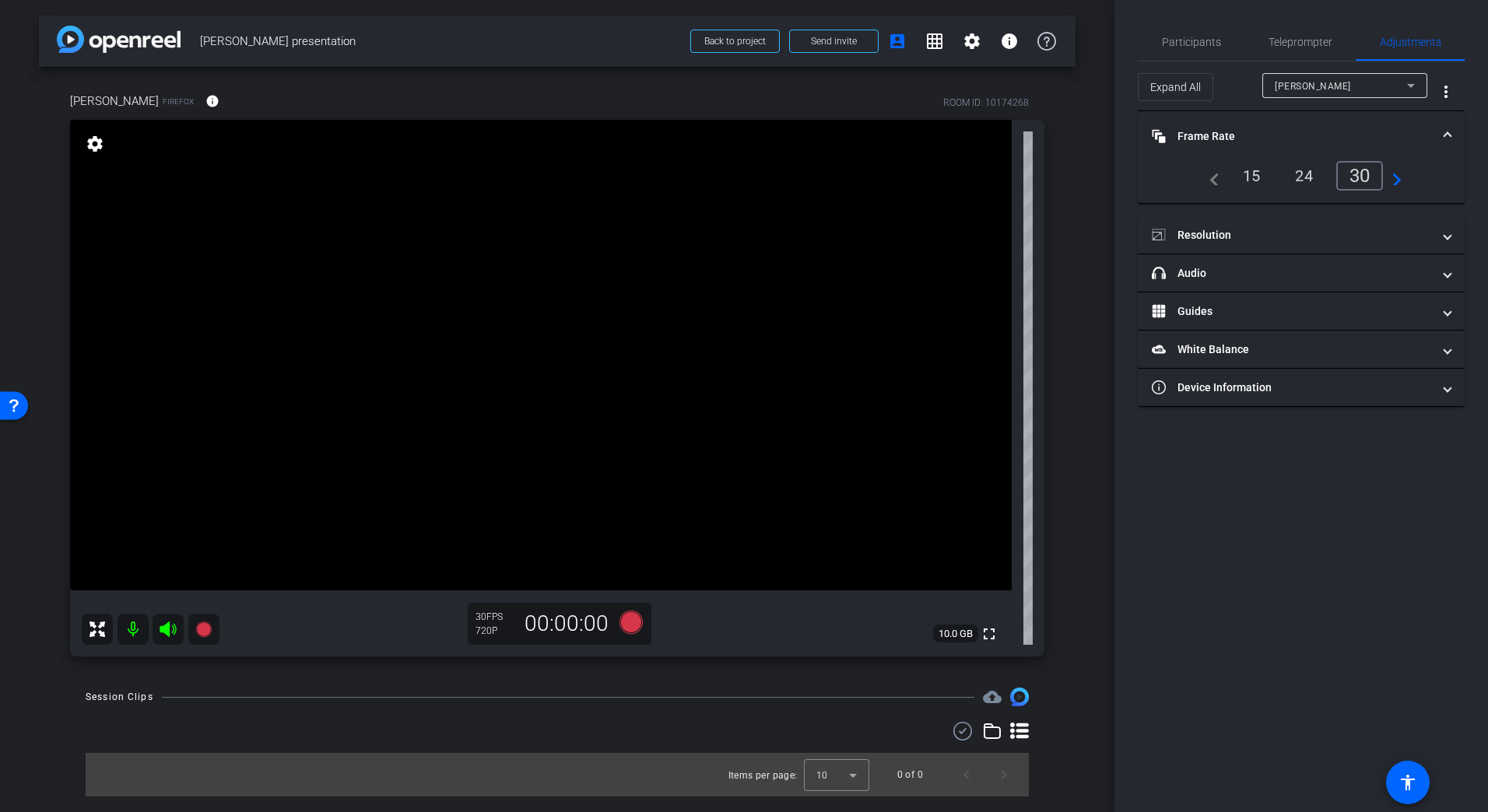
click at [1281, 214] on mat-accordion "Frame Rate Frame Rate navigate_before 15 24 30 navigate_next Resolution navigat…" at bounding box center [1301, 259] width 327 height 296
click at [1294, 228] on mat-panel-title "Resolution" at bounding box center [1292, 235] width 281 height 16
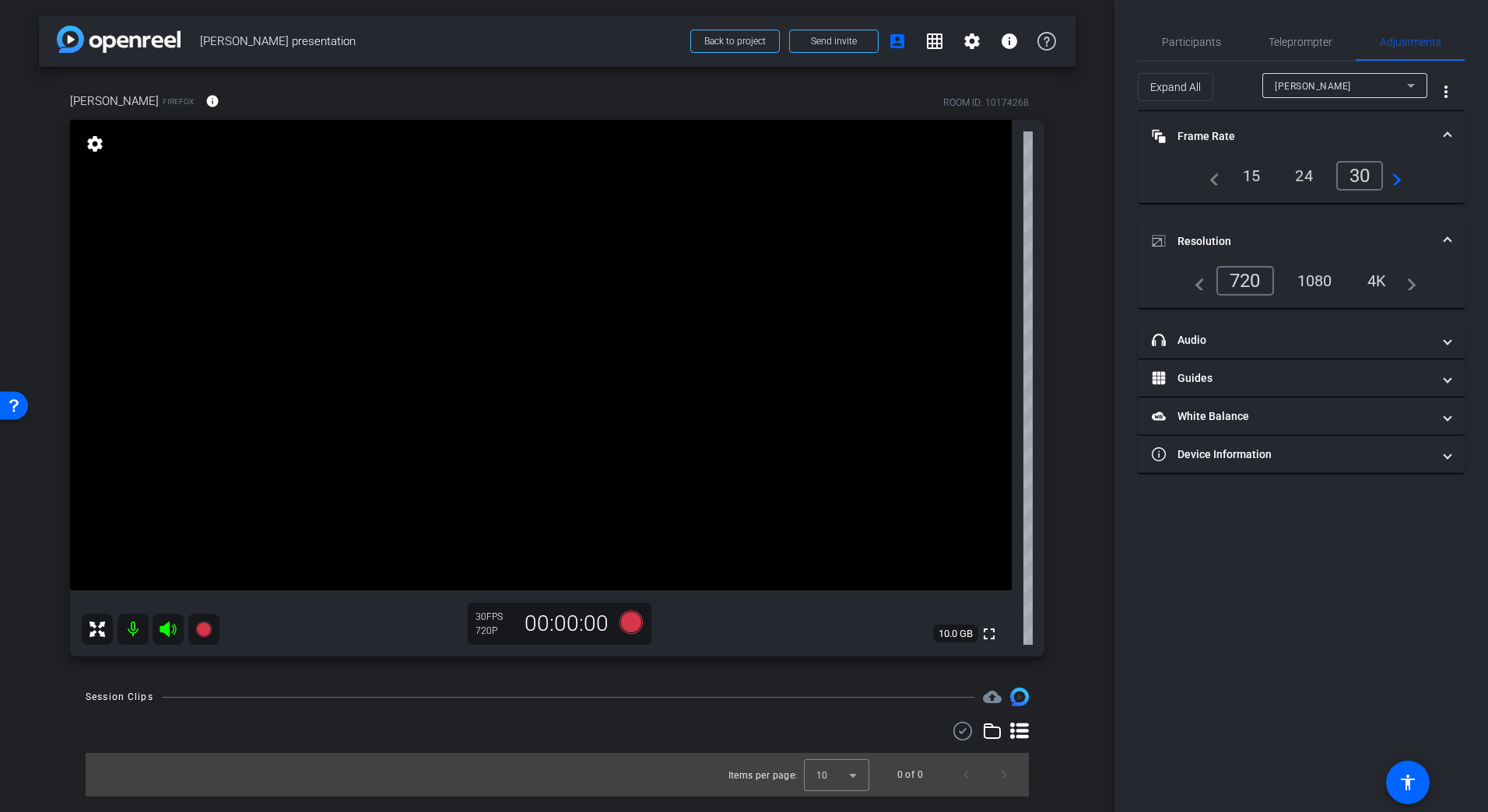
drag, startPoint x: 1269, startPoint y: 273, endPoint x: 1316, endPoint y: 274, distance: 47.0
click at [1270, 273] on div "720" at bounding box center [1244, 280] width 58 height 29
click at [1317, 274] on div "1080" at bounding box center [1315, 280] width 59 height 27
click at [1320, 282] on div "1080" at bounding box center [1315, 280] width 59 height 27
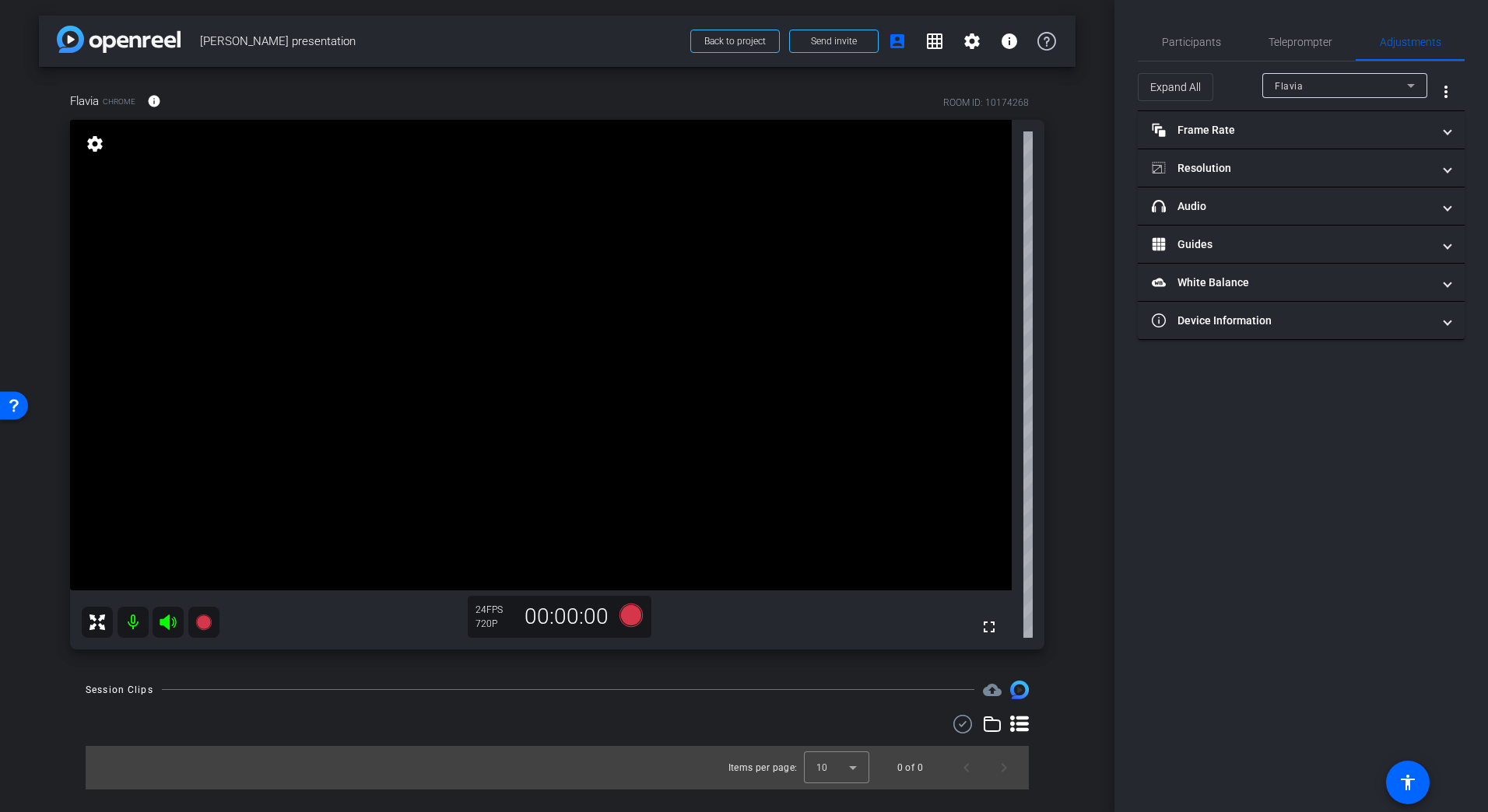
type input "11000"
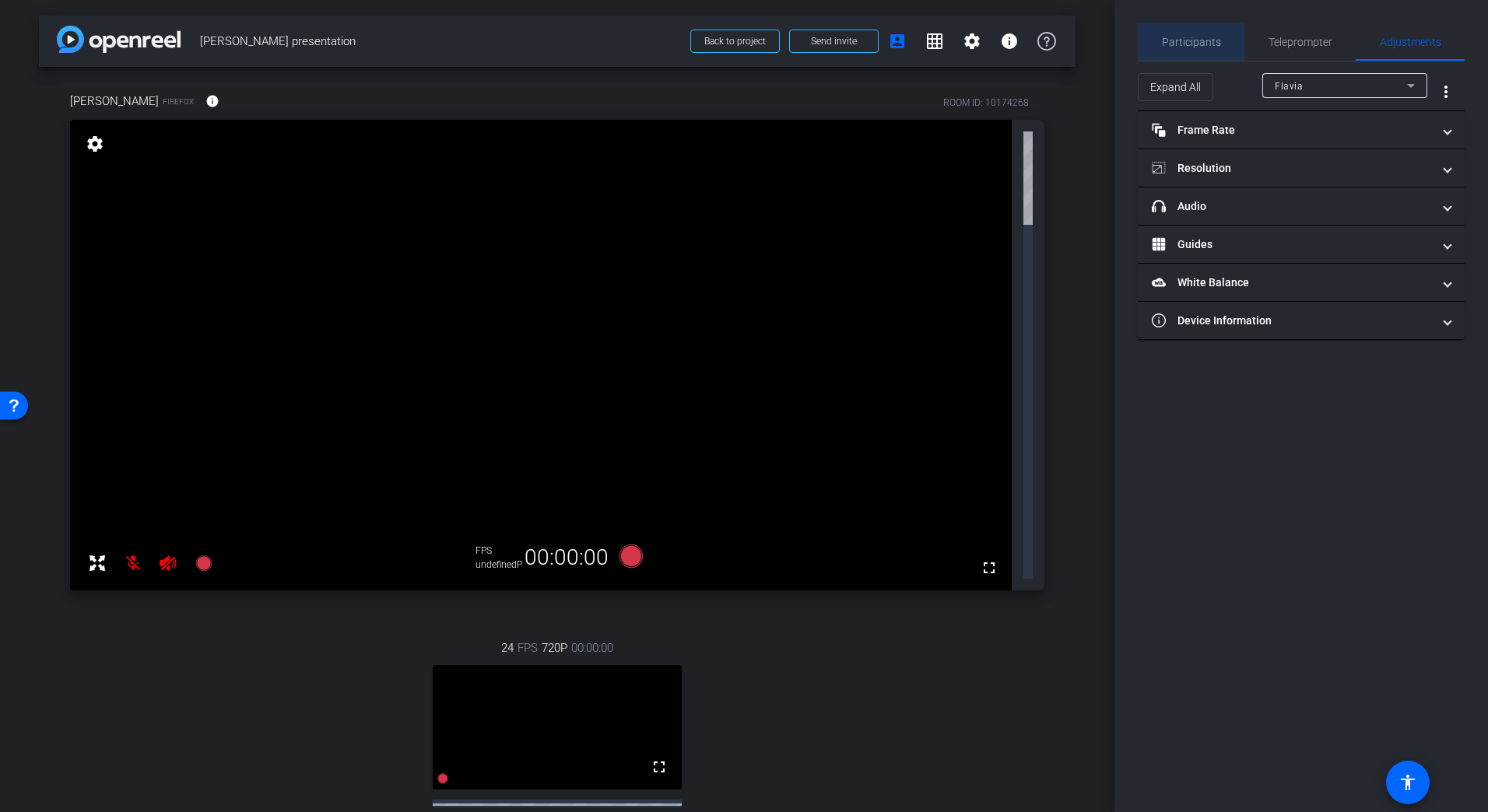
click at [1197, 45] on span "Participants" at bounding box center [1191, 42] width 59 height 11
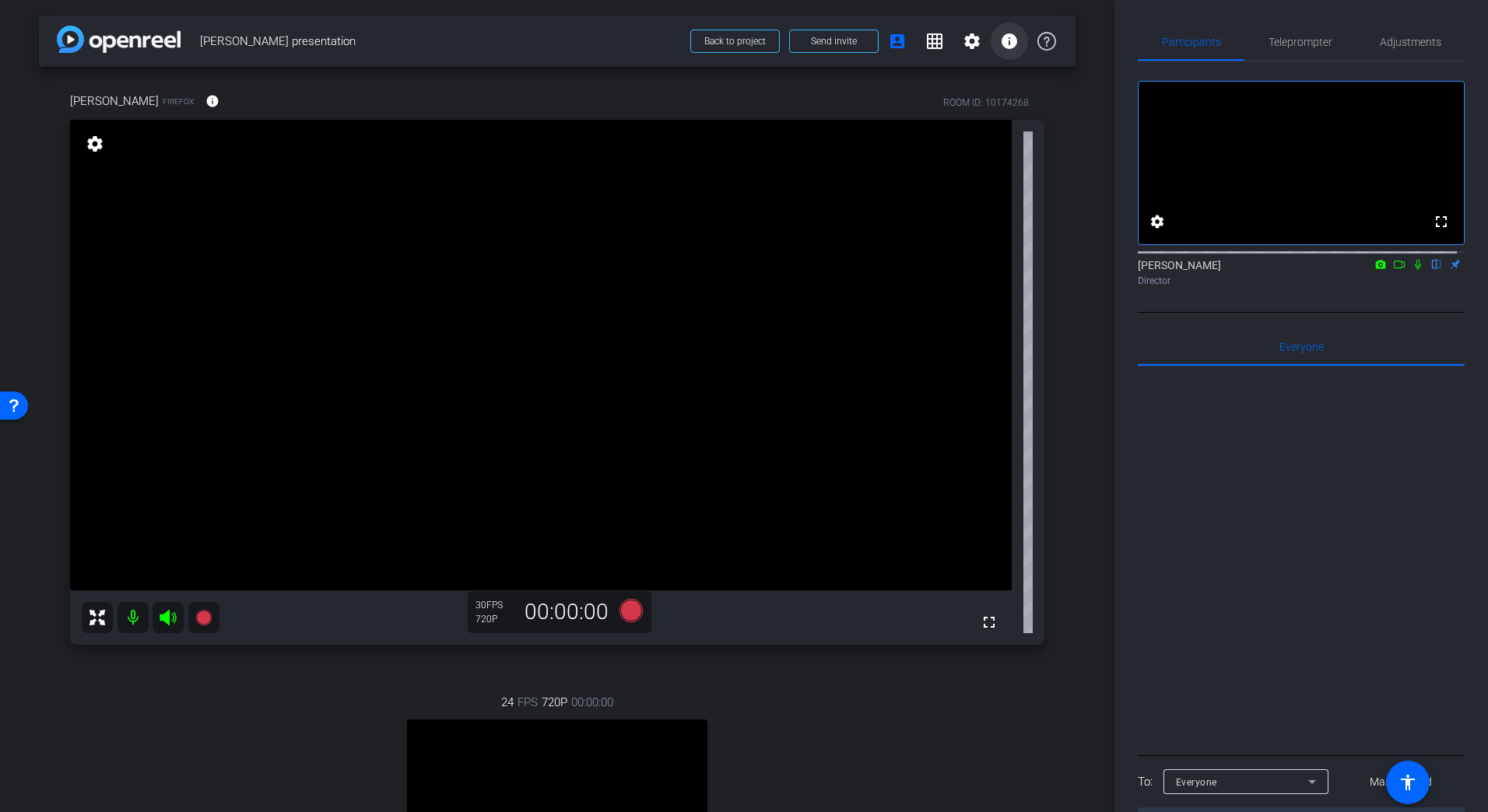
click at [1003, 52] on span at bounding box center [1009, 40] width 37 height 37
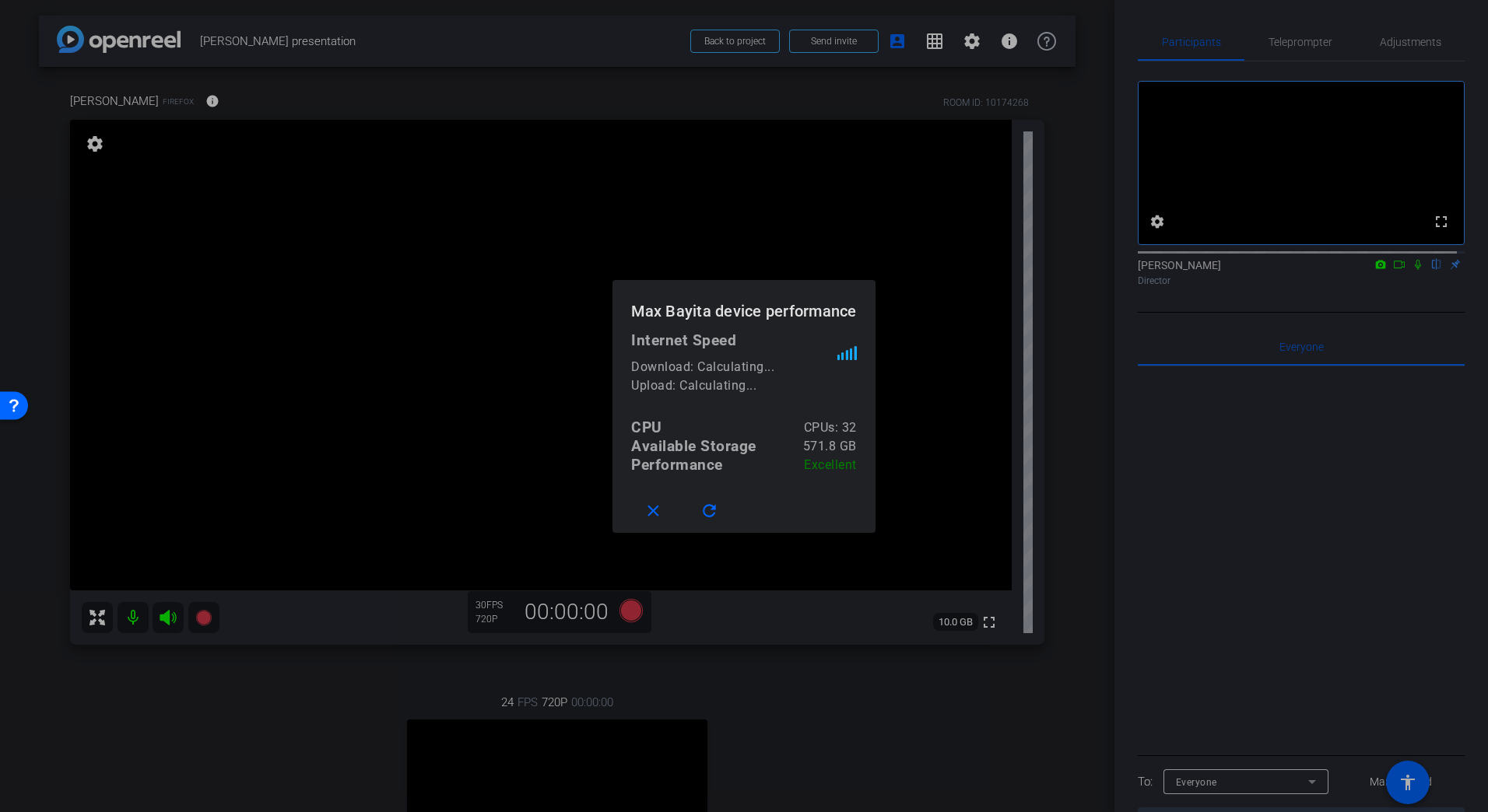
click at [941, 47] on div at bounding box center [744, 406] width 1488 height 812
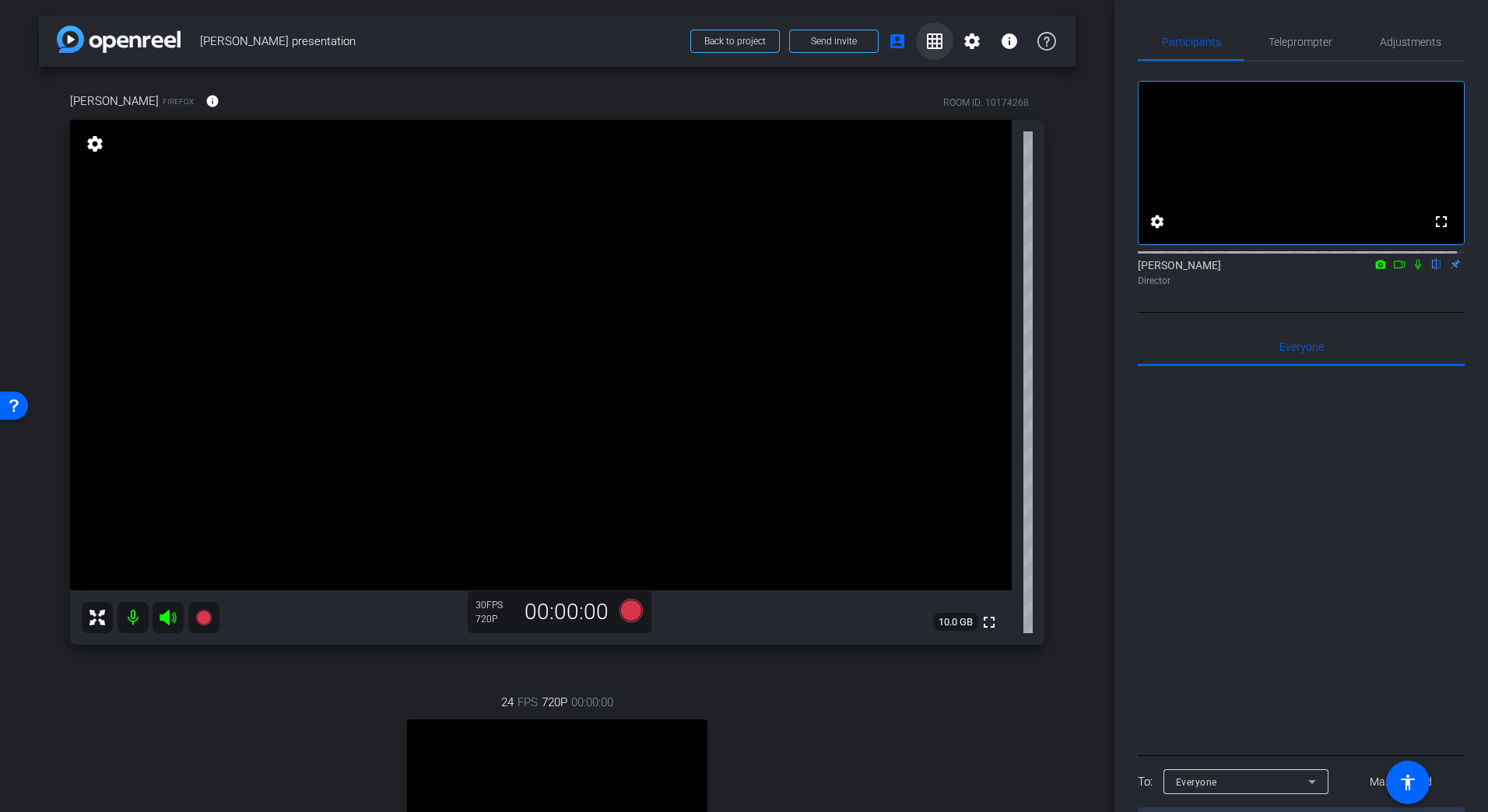
click at [927, 48] on mat-icon "grid_on" at bounding box center [935, 41] width 19 height 19
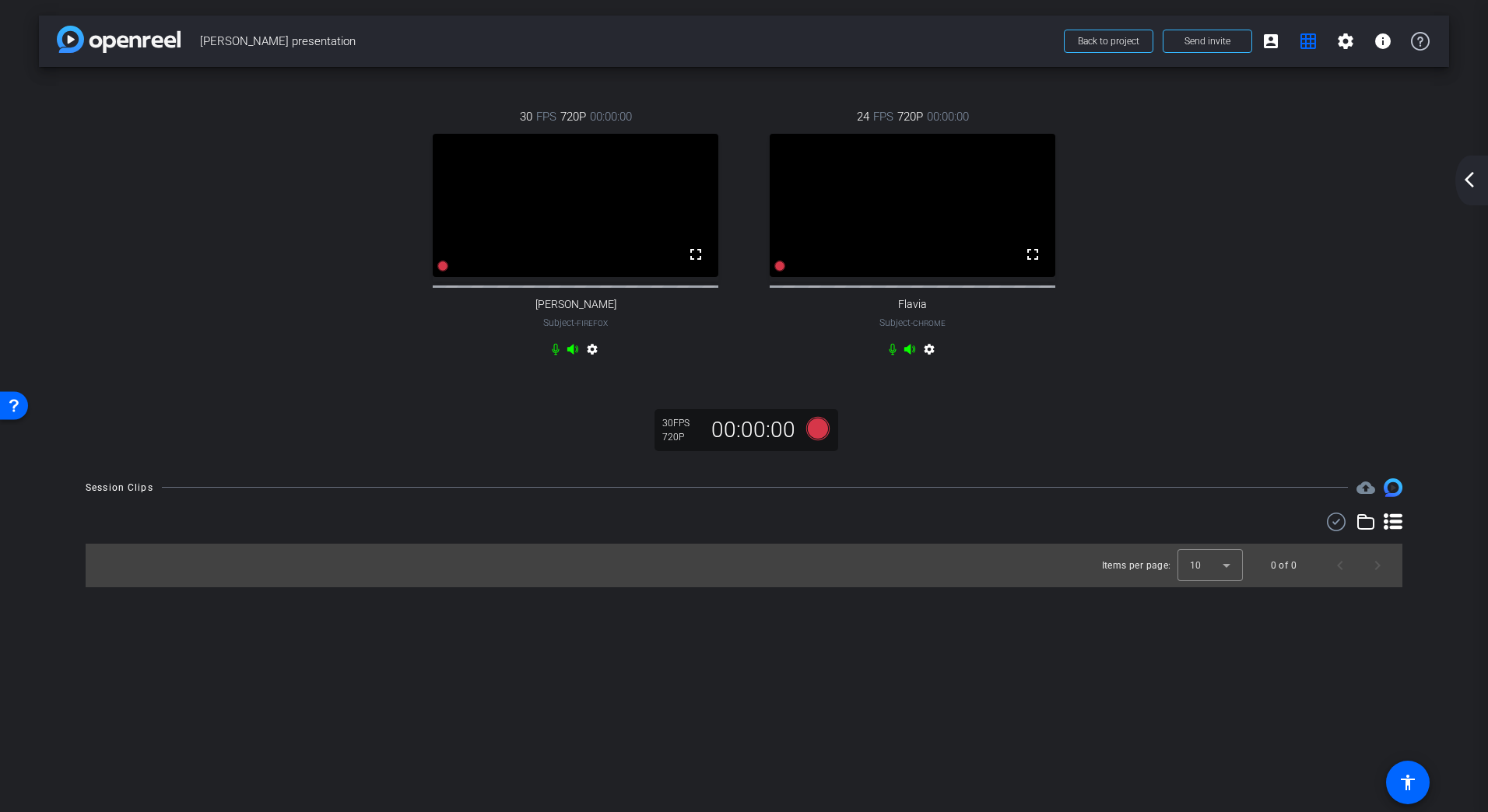
click at [601, 361] on mat-icon "settings" at bounding box center [592, 353] width 19 height 19
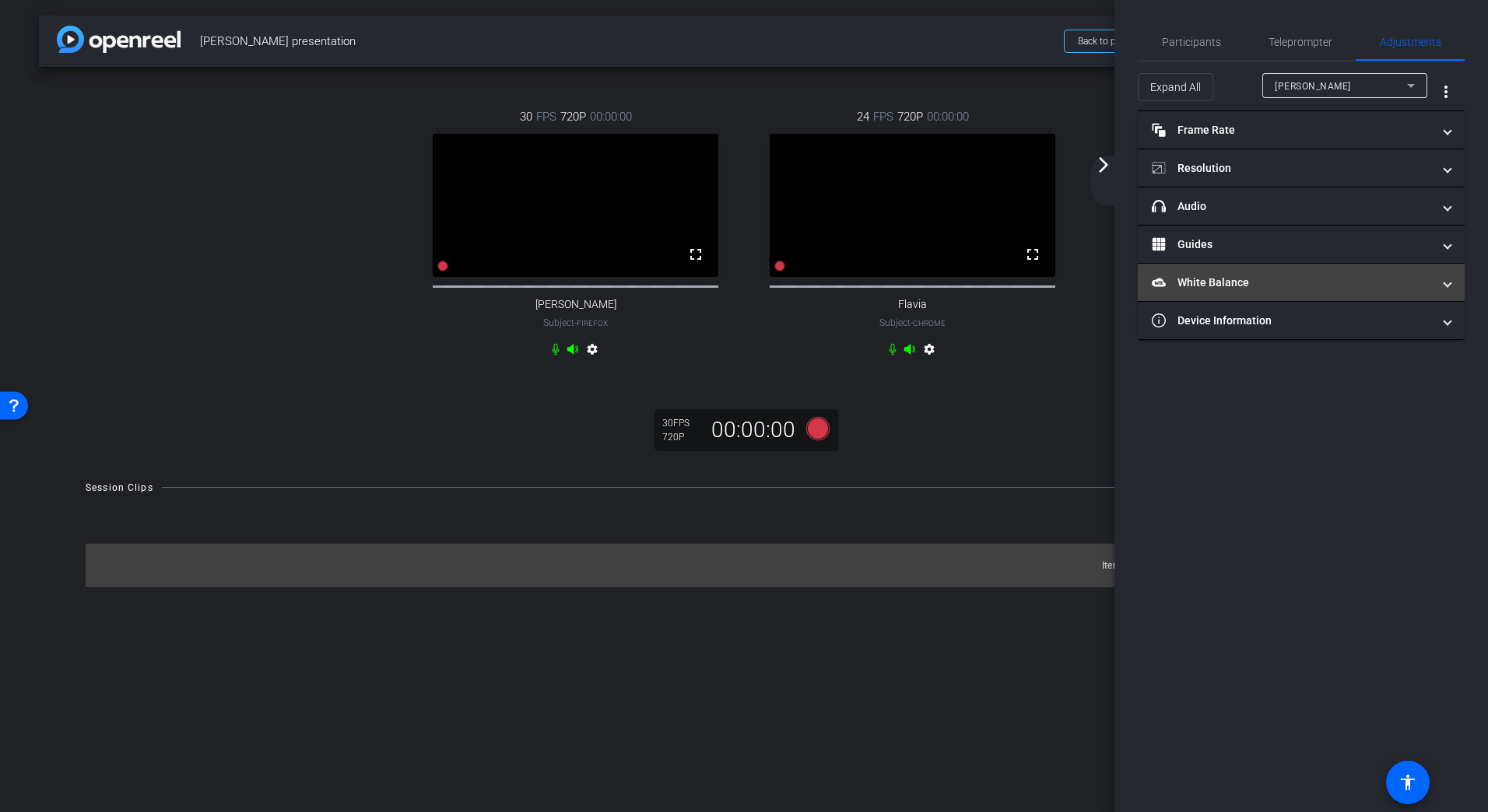
click at [1376, 282] on mat-panel-title "White Balance White Balance" at bounding box center [1292, 282] width 281 height 16
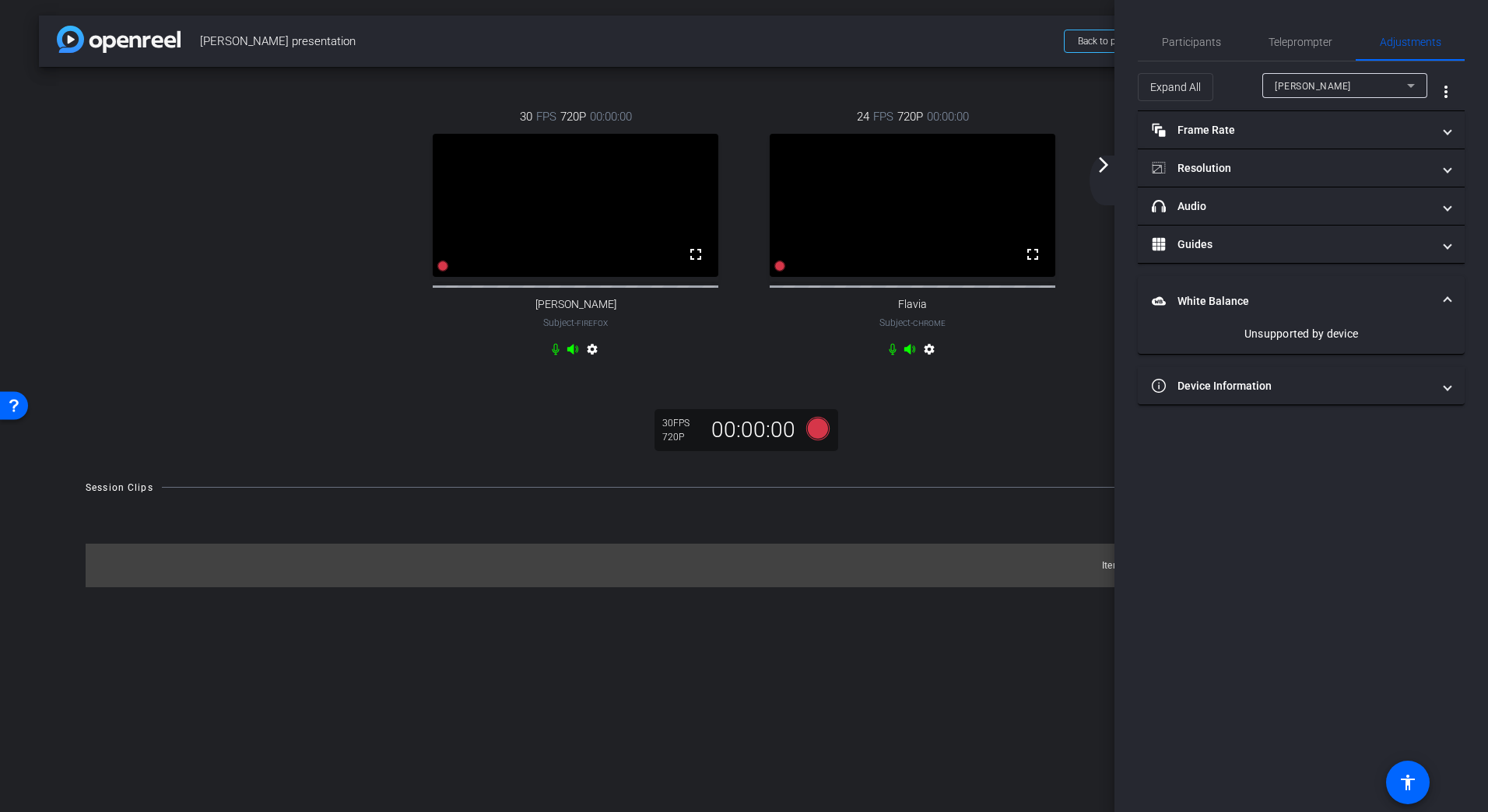
click at [1287, 484] on div "Participants Teleprompter Adjustments settings Max Bayita flip Director Everyon…" at bounding box center [1301, 406] width 374 height 812
click at [1402, 194] on mat-expansion-panel-header "headphone icon Audio" at bounding box center [1301, 206] width 327 height 37
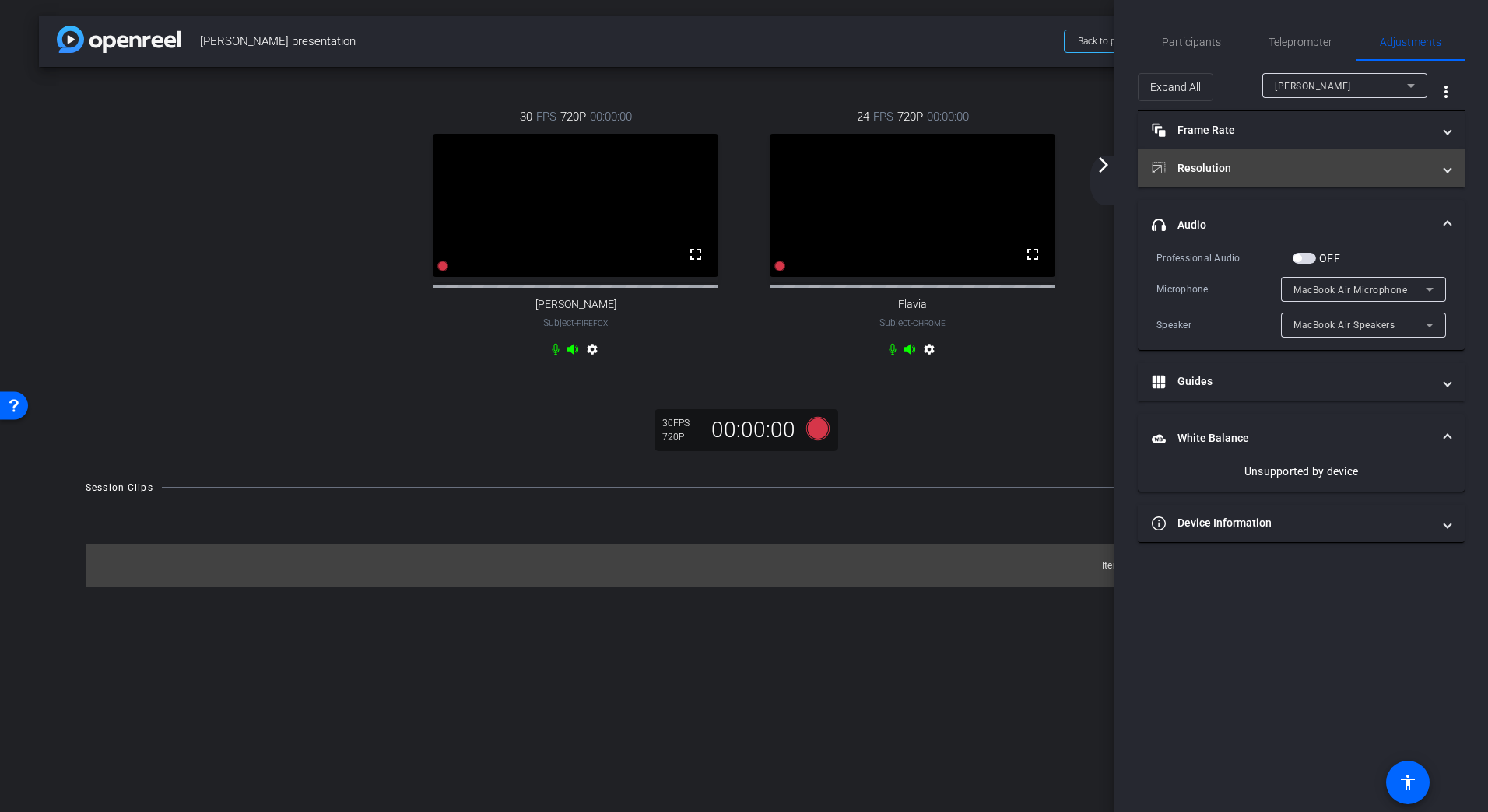
click at [1417, 156] on mat-expansion-panel-header "Resolution" at bounding box center [1301, 168] width 327 height 37
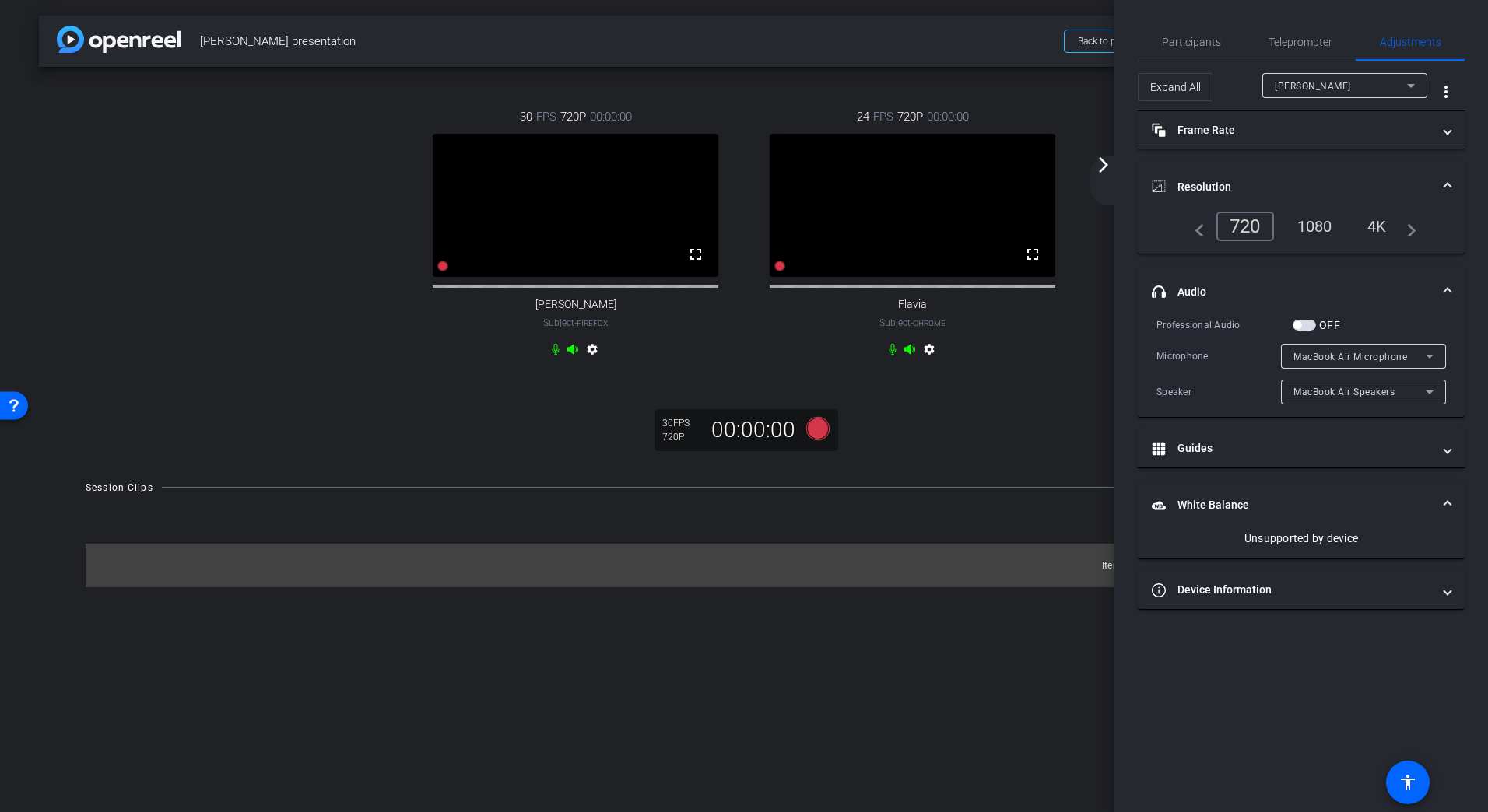
click at [1324, 229] on div "1080" at bounding box center [1315, 226] width 59 height 27
click at [1251, 224] on div "720" at bounding box center [1244, 226] width 58 height 29
click at [969, 435] on div "30 FPS 720P 00:00:00 No Video Dominik Zenner Subject - Firefox settings 24 FPS …" at bounding box center [744, 265] width 1411 height 396
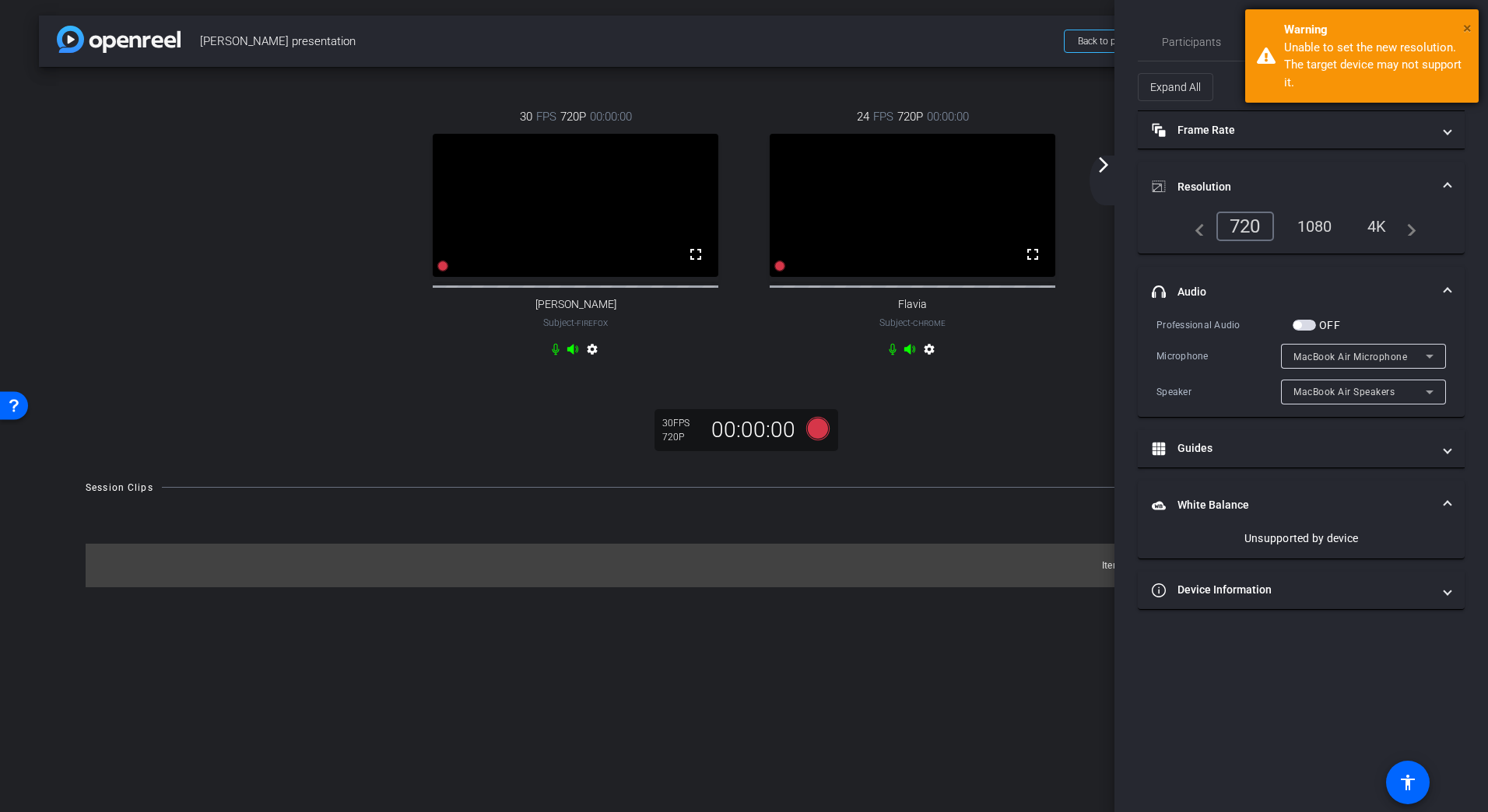
click at [1466, 27] on span "×" at bounding box center [1467, 28] width 9 height 19
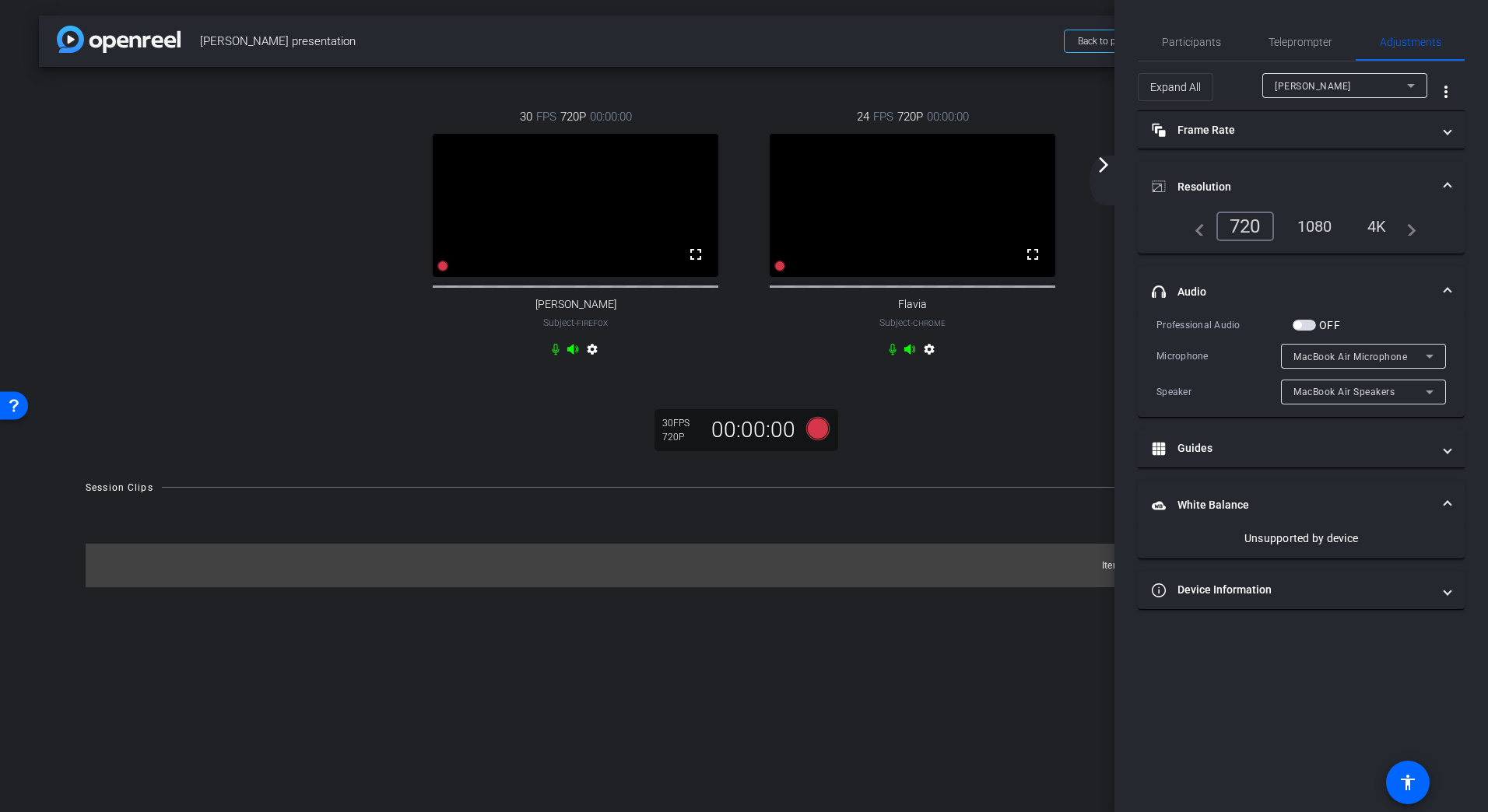
click at [1110, 170] on mat-icon "arrow_forward_ios" at bounding box center [1103, 165] width 19 height 19
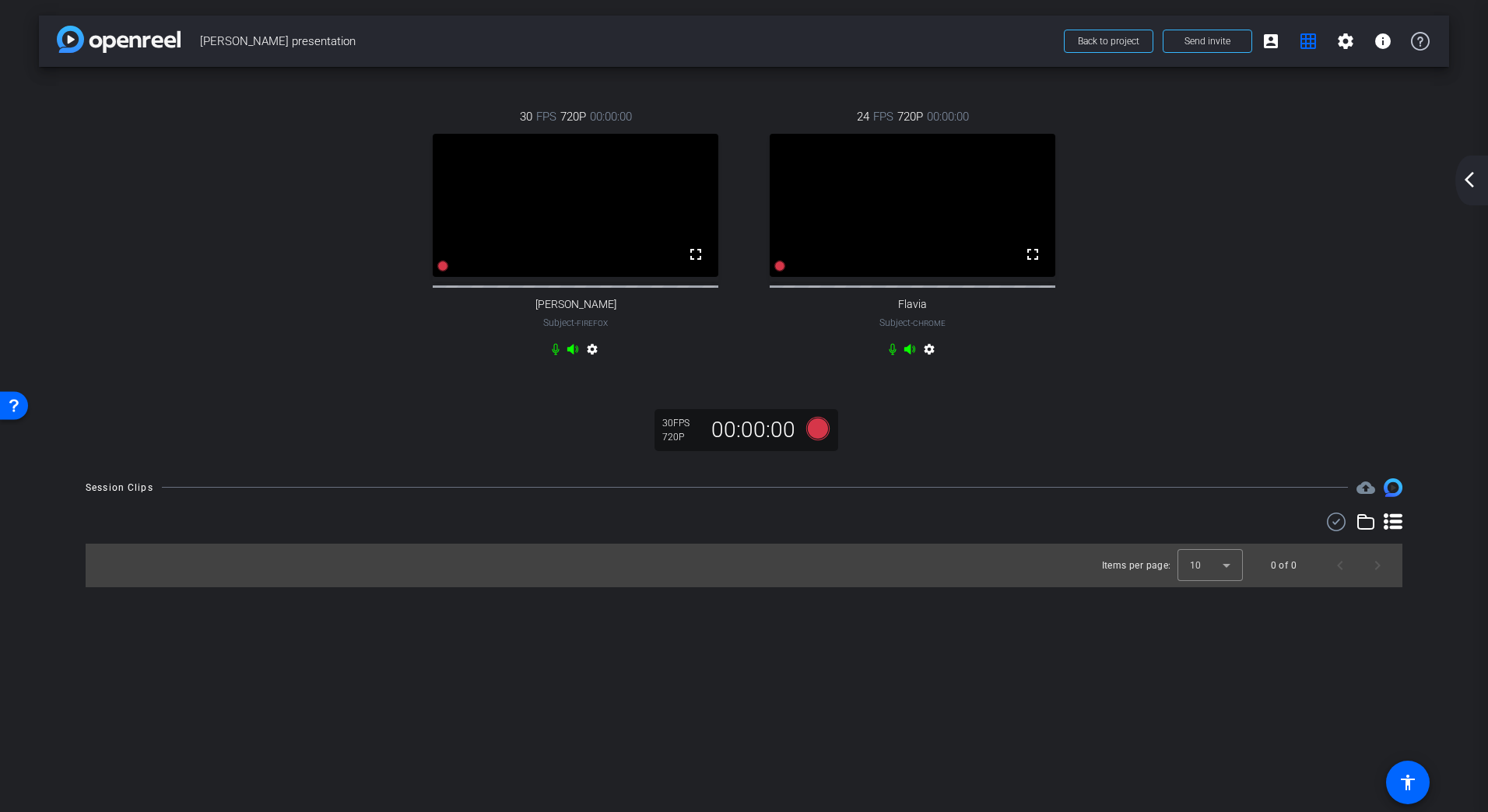
click at [929, 220] on video at bounding box center [912, 206] width 286 height 143
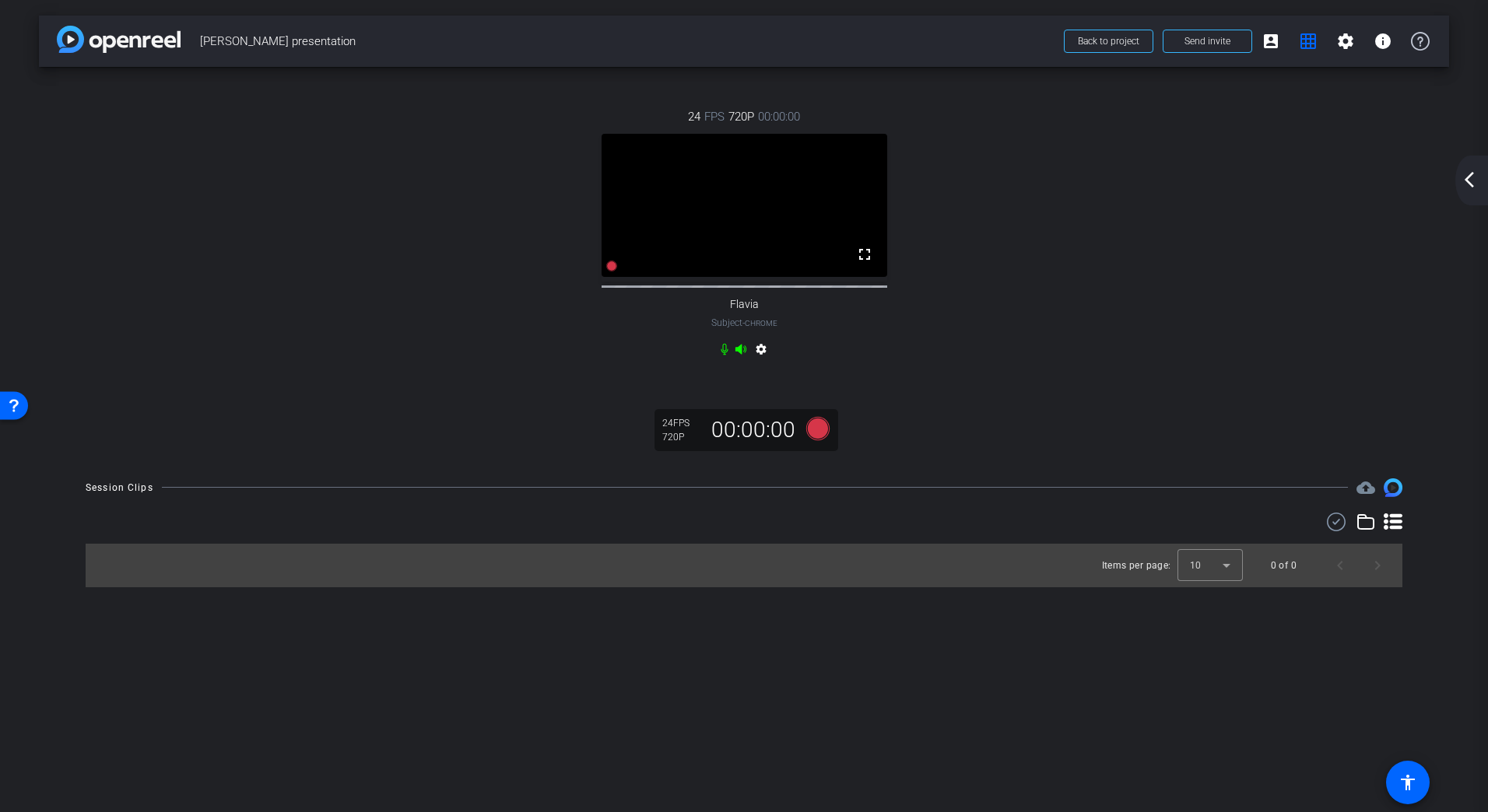
click at [805, 224] on video at bounding box center [744, 206] width 286 height 143
click at [1274, 43] on mat-icon "account_box" at bounding box center [1271, 41] width 19 height 19
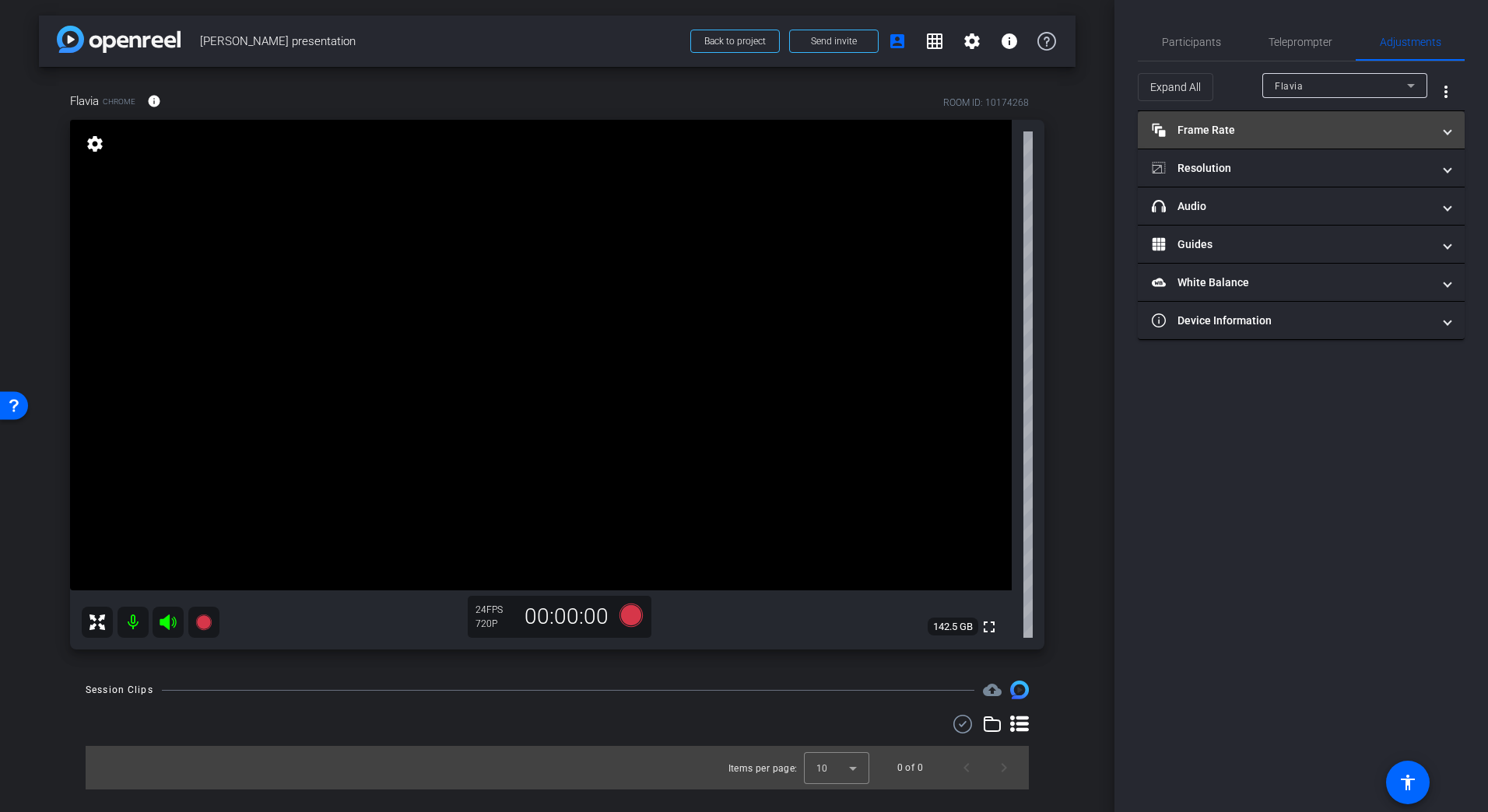
click at [1234, 140] on mat-expansion-panel-header "Frame Rate Frame Rate" at bounding box center [1301, 129] width 327 height 37
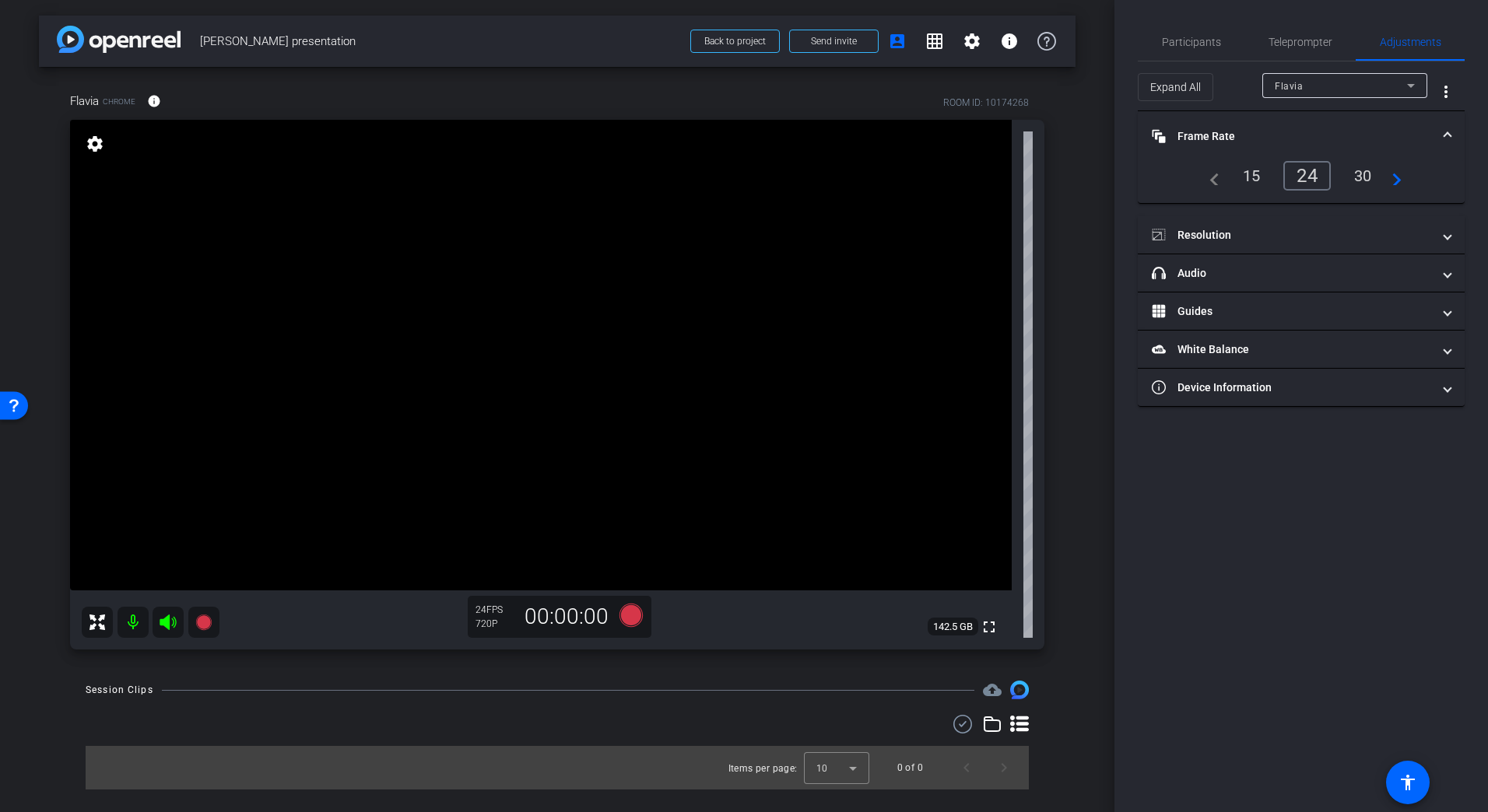
click at [1373, 182] on div "30" at bounding box center [1363, 175] width 41 height 27
click at [960, 43] on button "settings" at bounding box center [972, 40] width 37 height 37
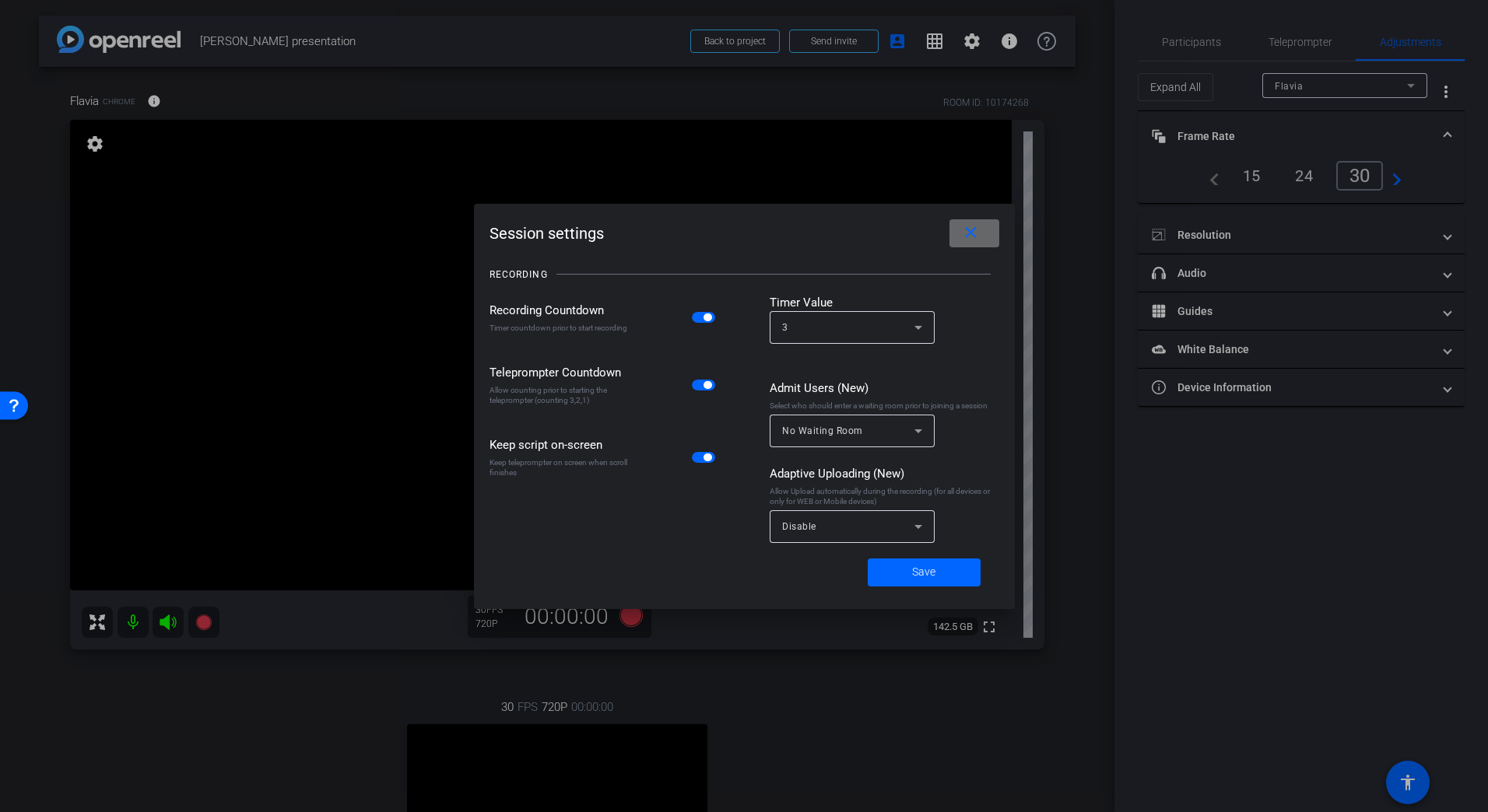
click at [979, 235] on mat-icon "close" at bounding box center [971, 233] width 20 height 20
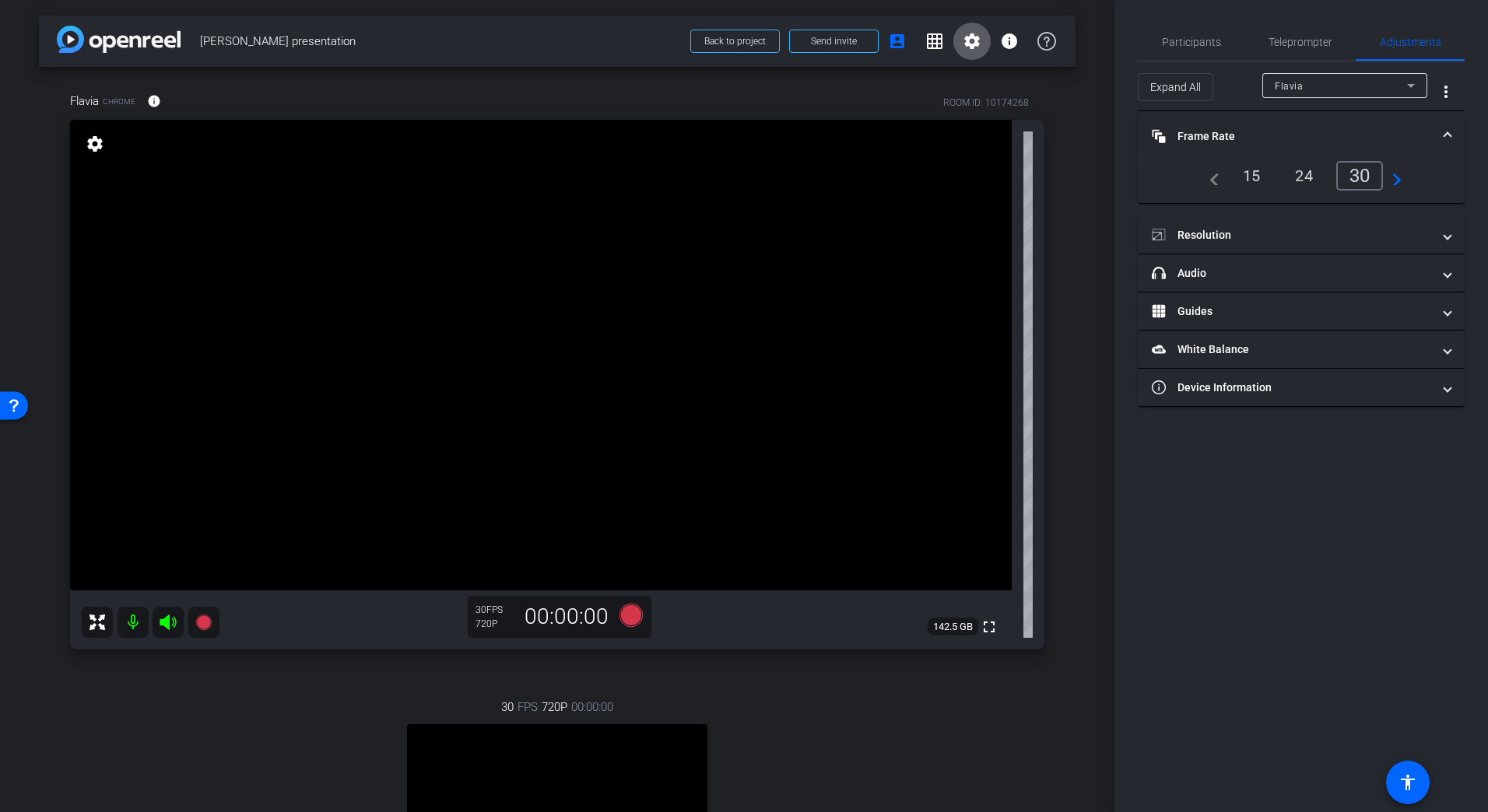
scroll to position [336, 0]
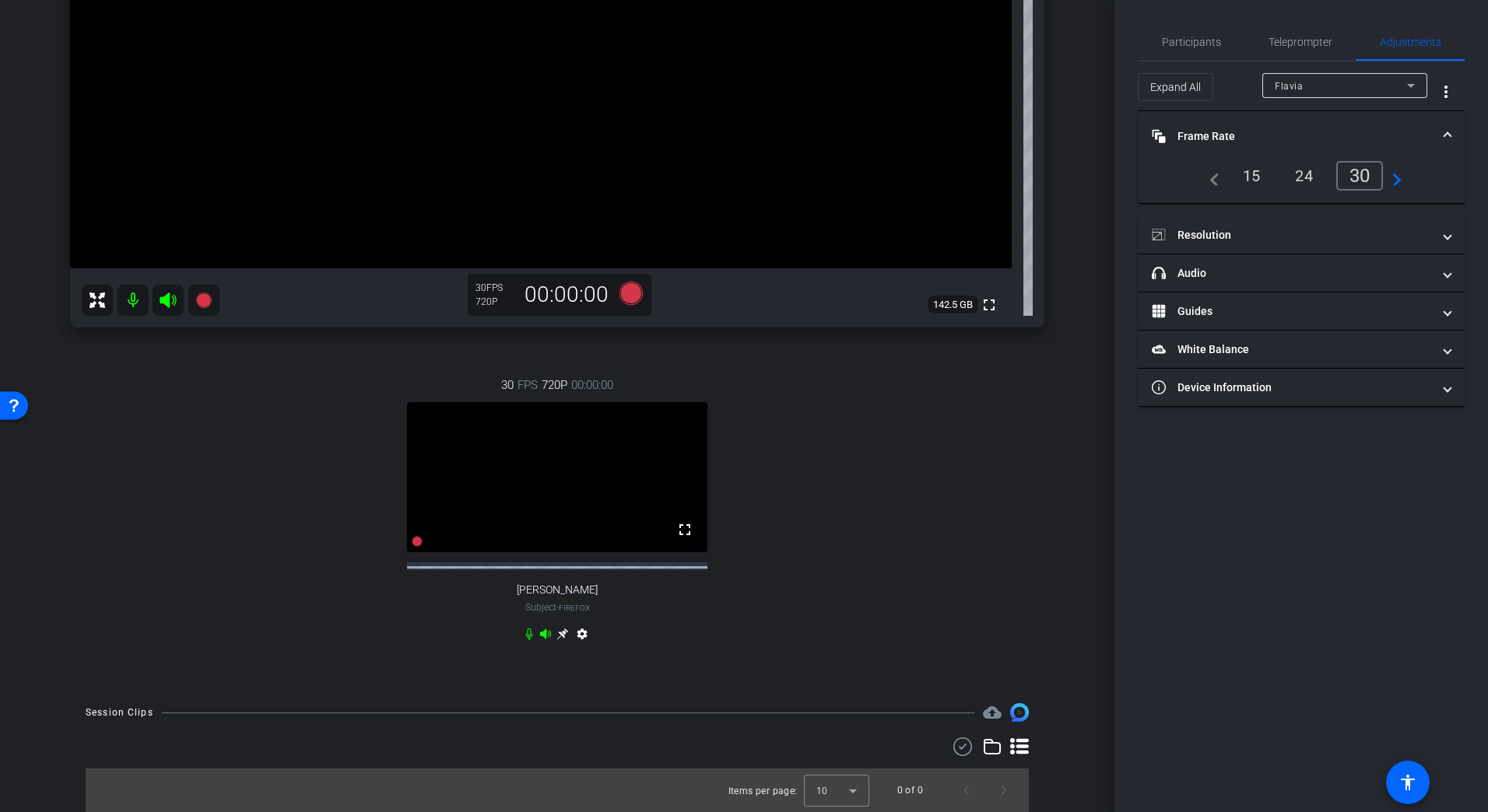
click at [596, 470] on video at bounding box center [557, 477] width 300 height 151
click at [911, 491] on div "30 FPS 720P 00:00:00 fullscreen Dominik Zenner Subject - Firefox settings" at bounding box center [557, 511] width 974 height 321
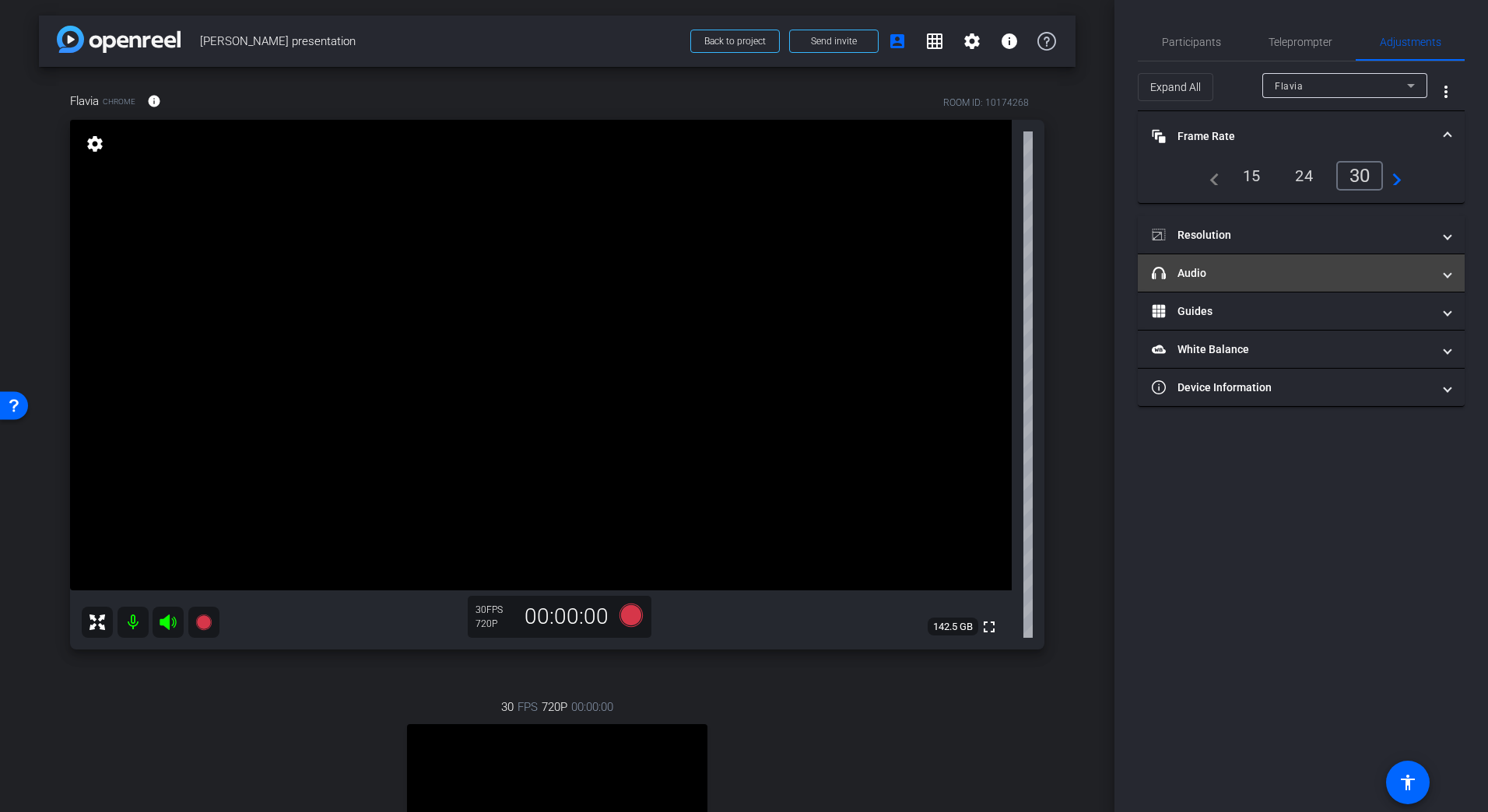
click at [1220, 278] on mat-panel-title "headphone icon Audio" at bounding box center [1292, 273] width 281 height 16
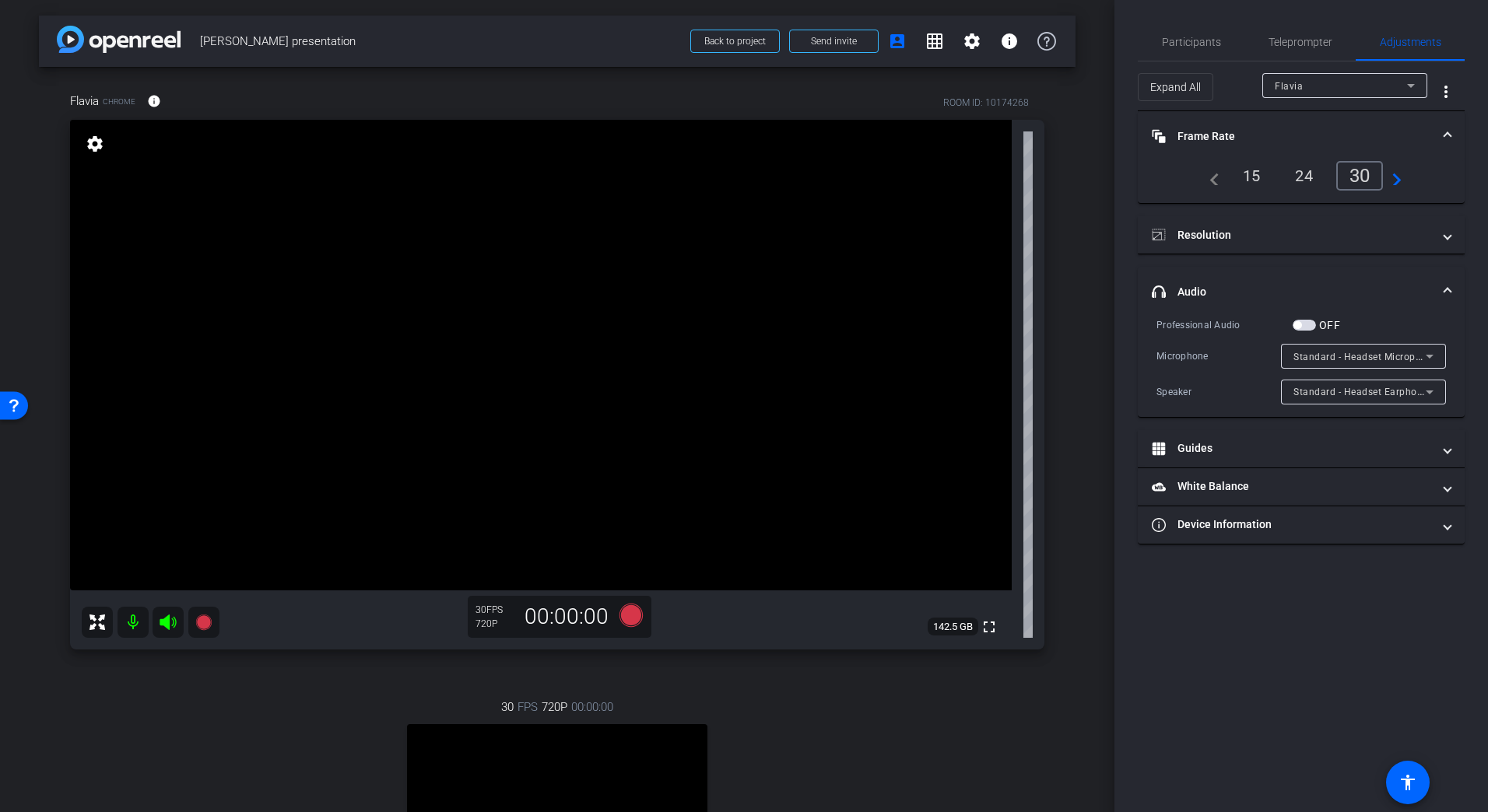
click at [1326, 289] on mat-panel-title "headphone icon Audio" at bounding box center [1292, 292] width 281 height 16
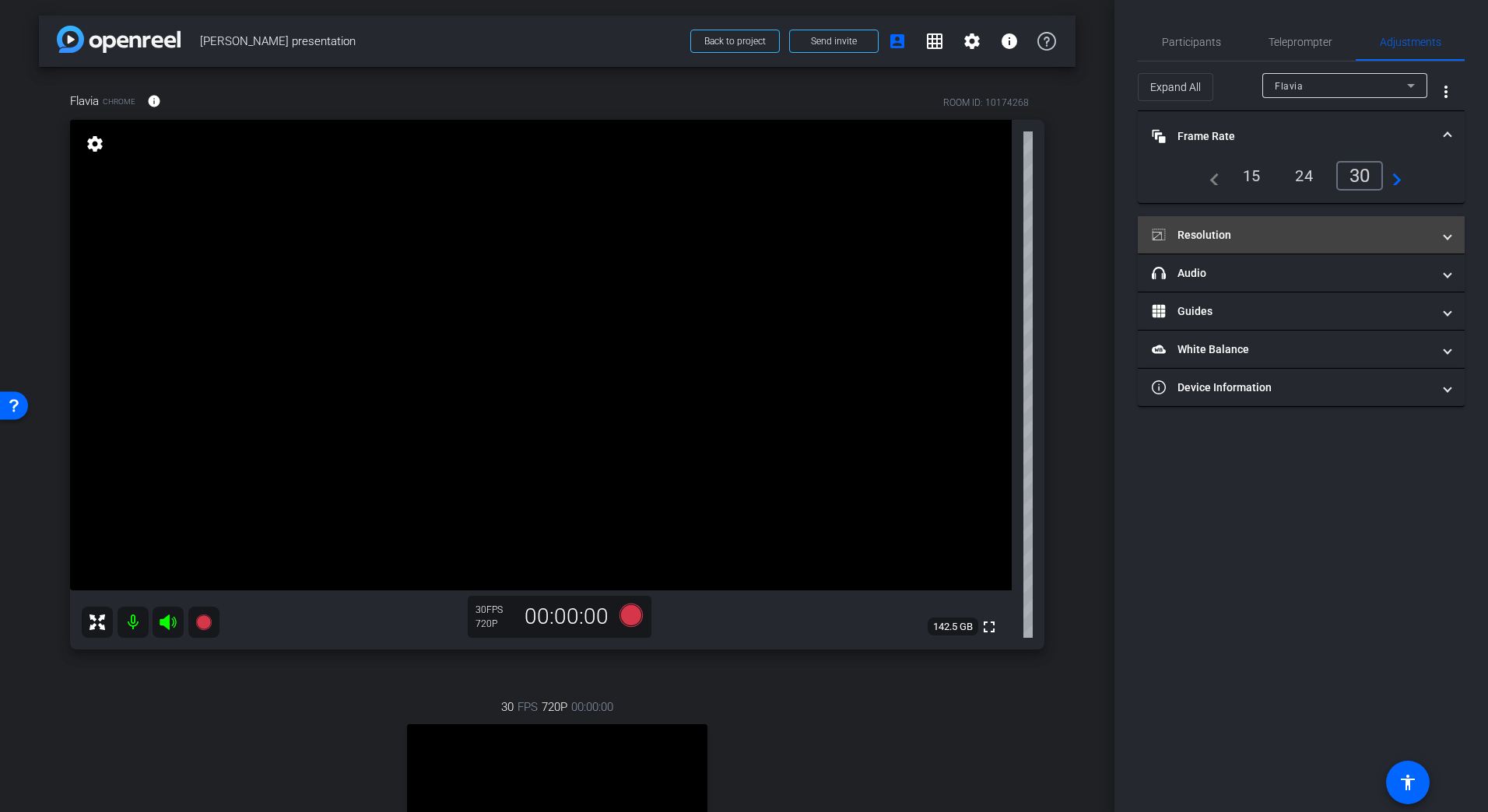
click at [1305, 240] on mat-panel-title "Resolution" at bounding box center [1292, 235] width 281 height 16
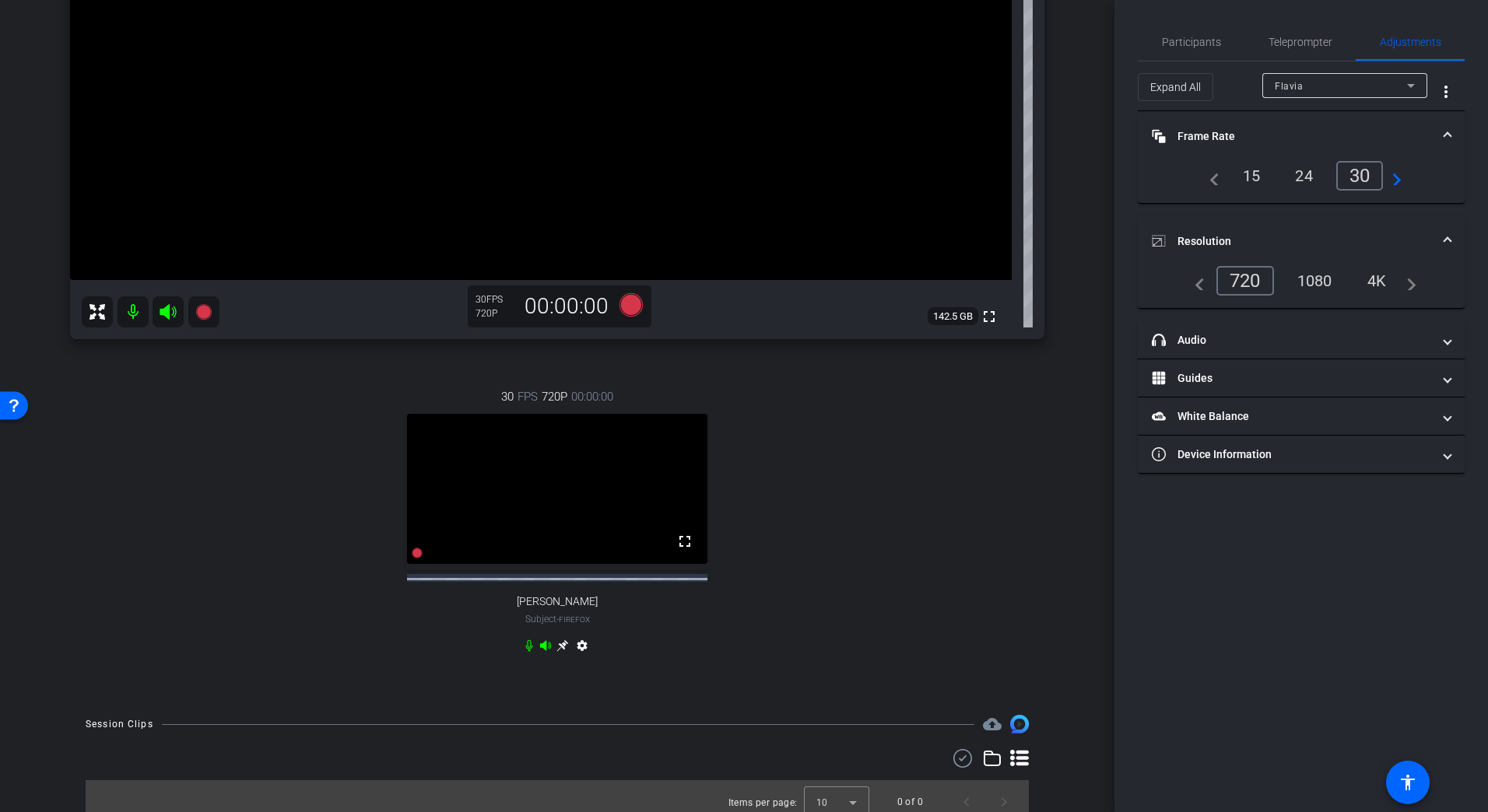
scroll to position [311, 0]
click at [577, 541] on video at bounding box center [557, 488] width 300 height 151
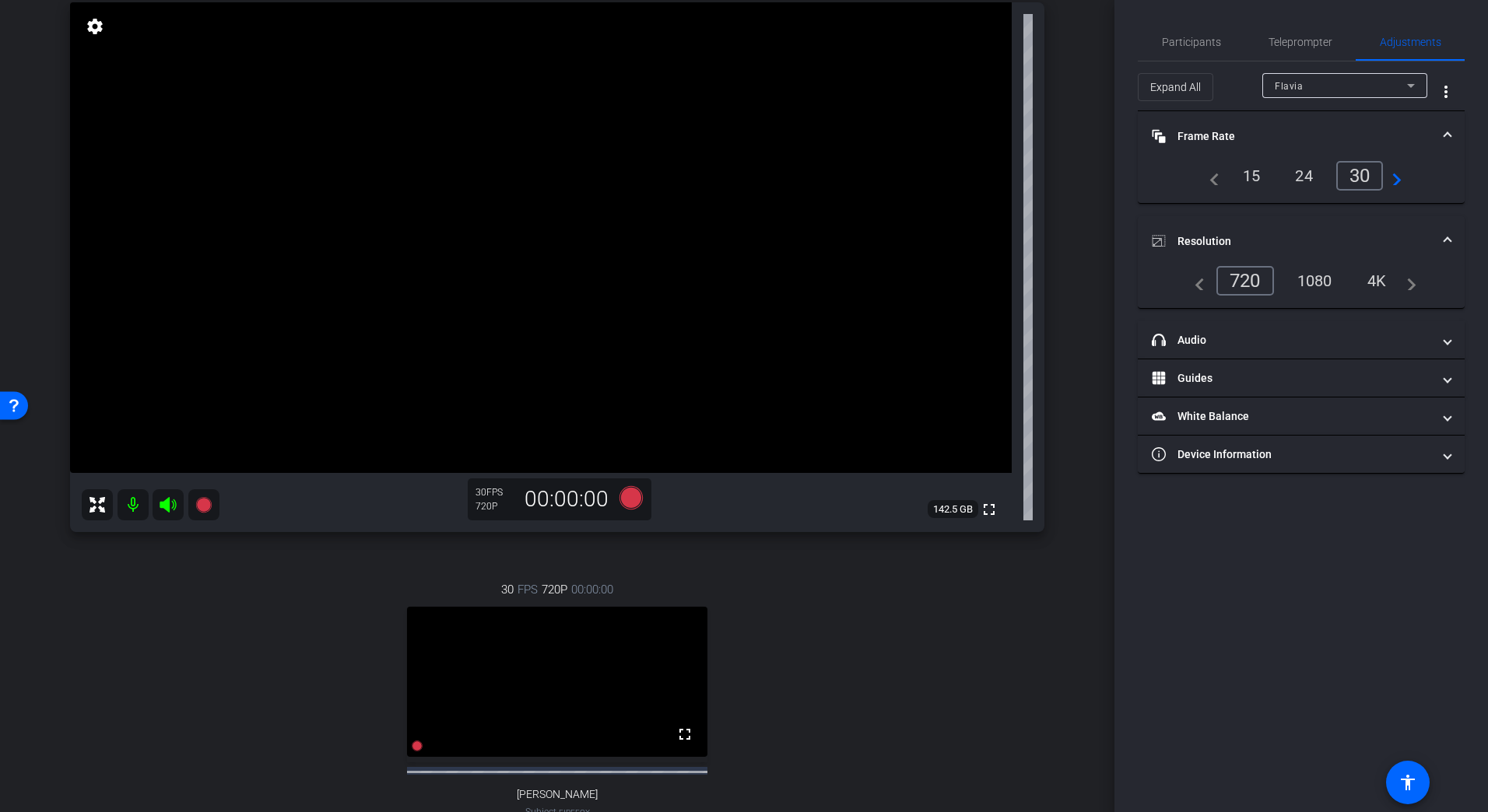
scroll to position [0, 0]
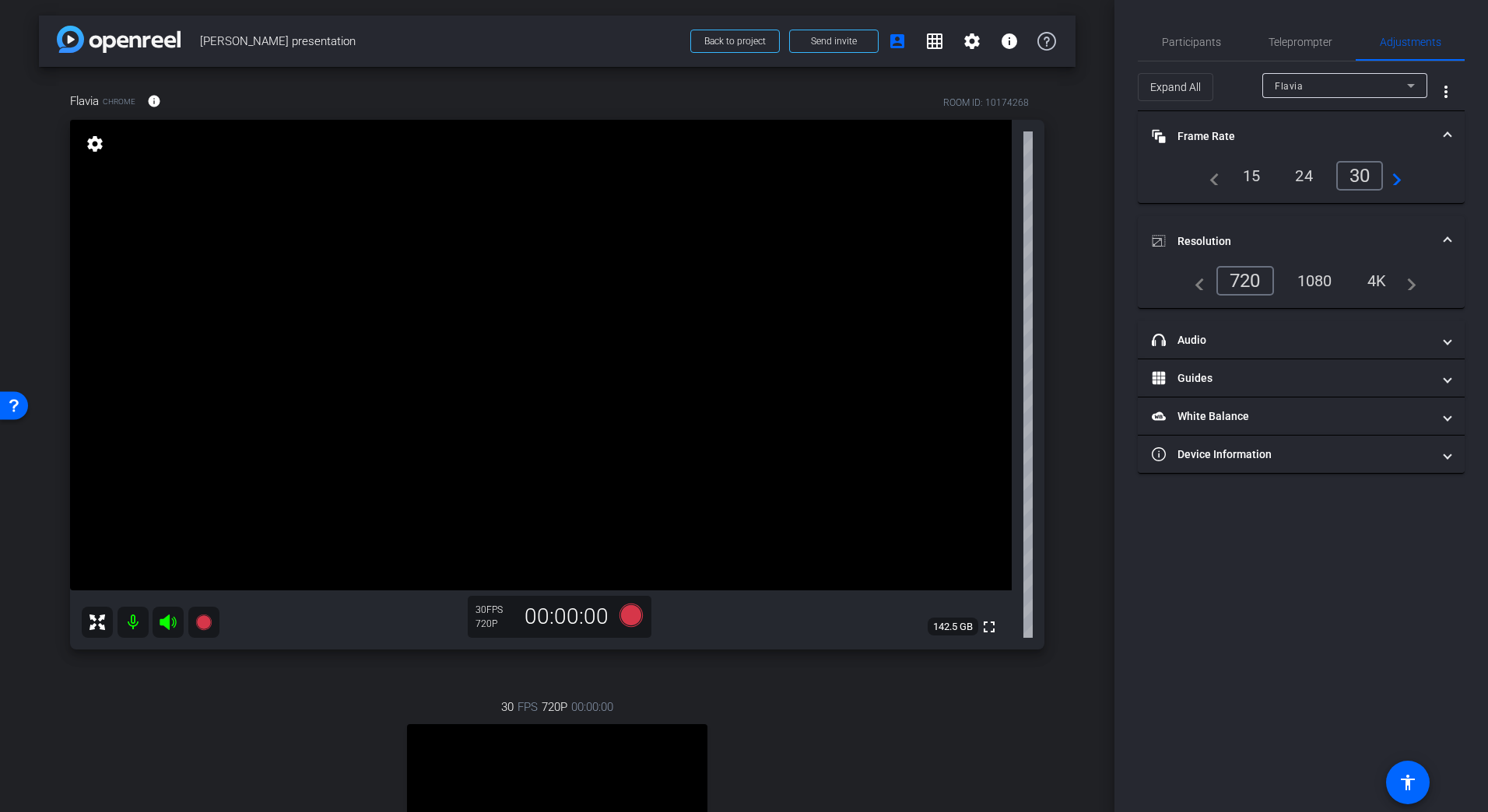
click at [1414, 91] on icon at bounding box center [1411, 86] width 19 height 19
click at [1335, 113] on span "Dominik Zenner" at bounding box center [1313, 117] width 78 height 19
click at [1257, 283] on div "720" at bounding box center [1244, 280] width 58 height 29
click at [1320, 280] on div "1080" at bounding box center [1315, 280] width 59 height 27
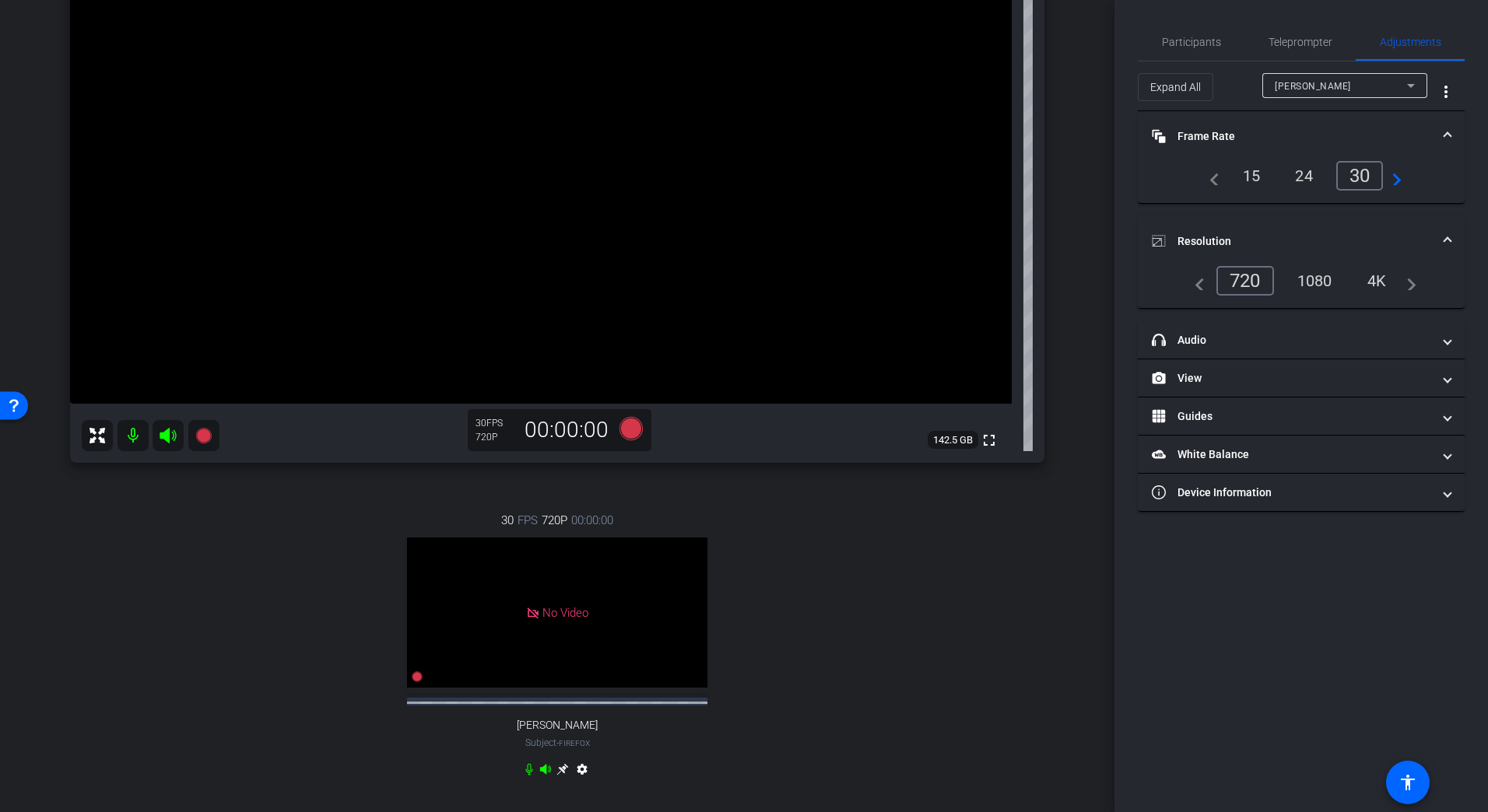
scroll to position [233, 0]
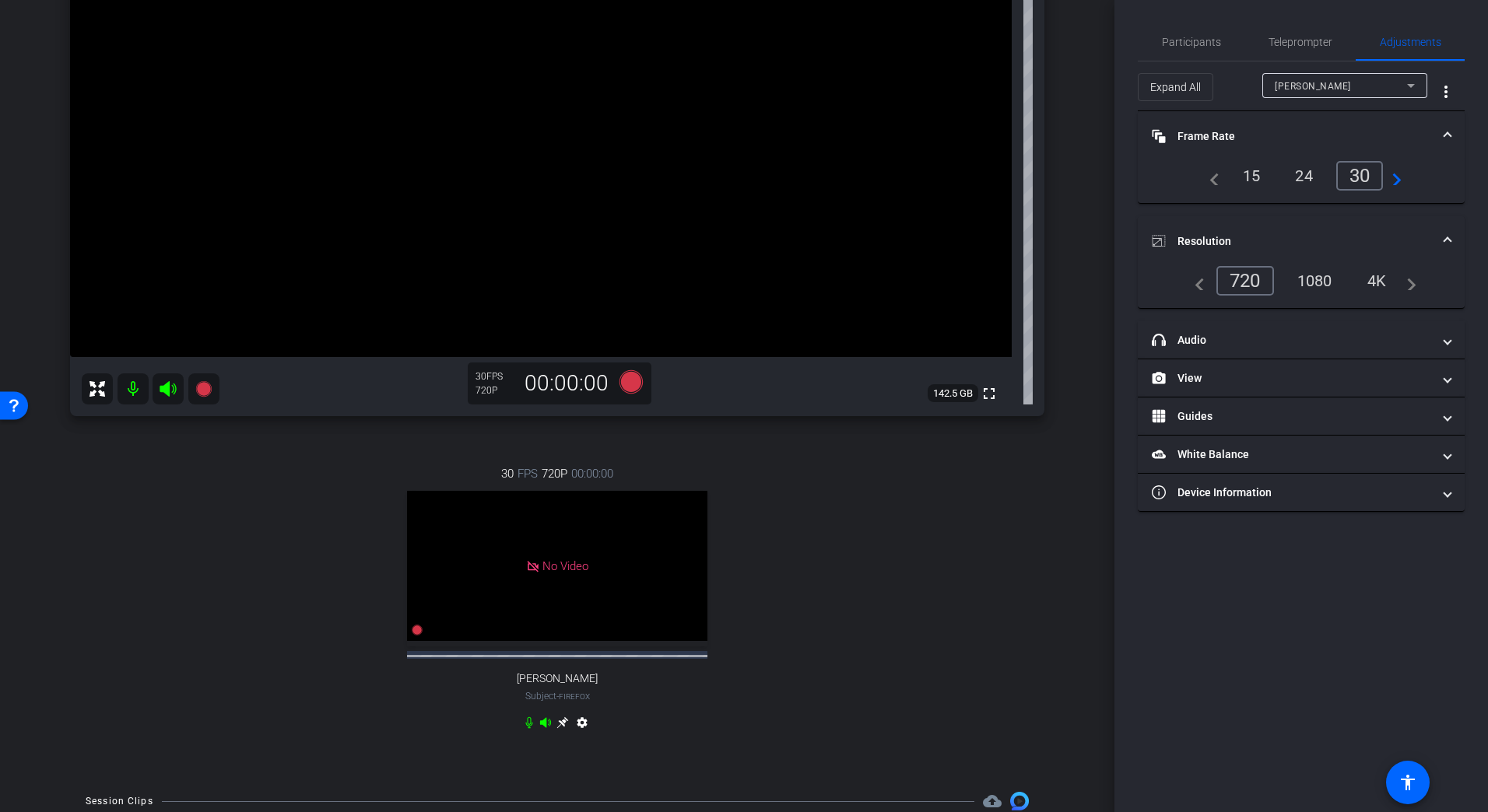
click at [1248, 280] on div "720" at bounding box center [1244, 280] width 58 height 29
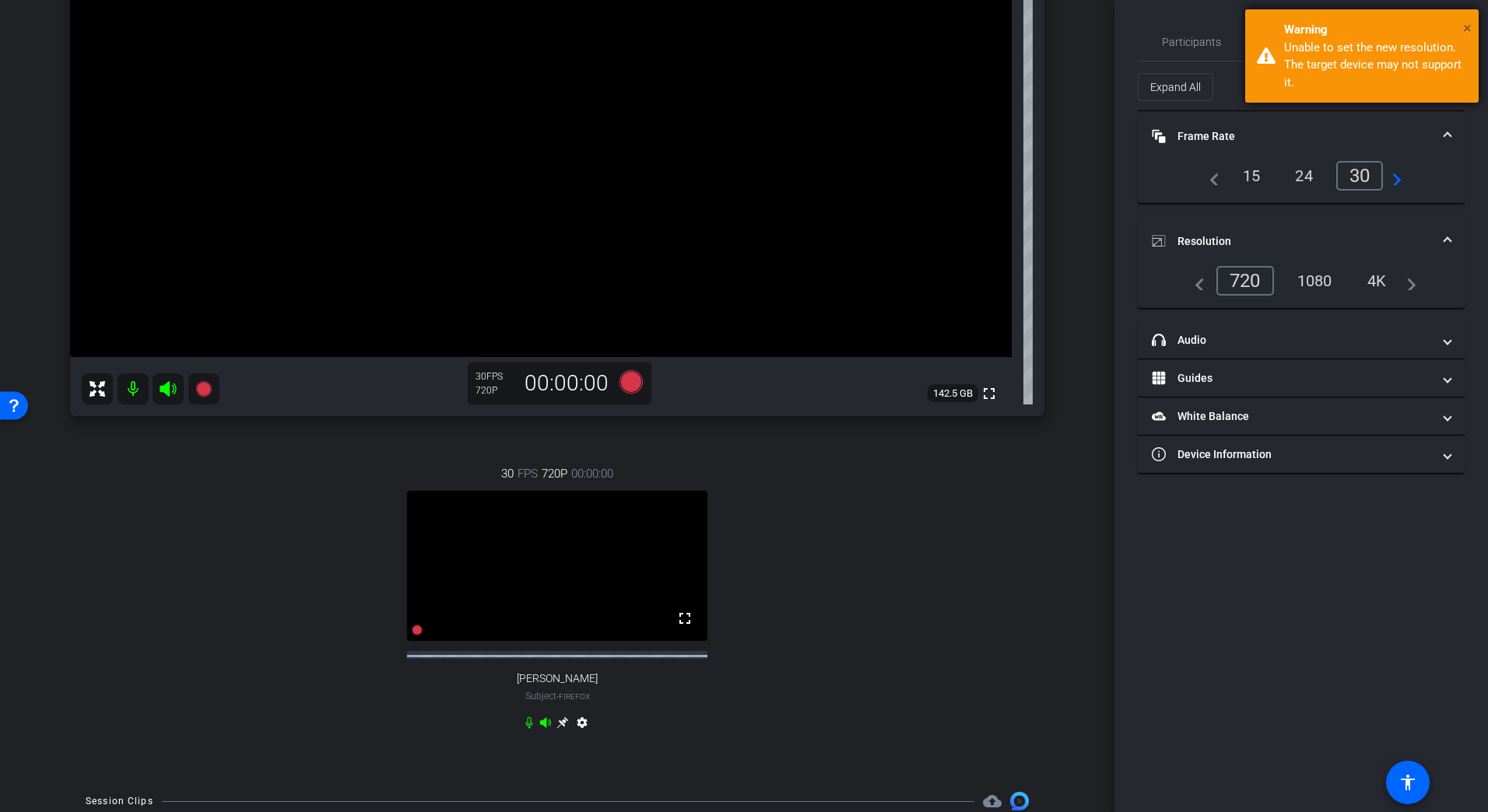
click at [1467, 26] on span "×" at bounding box center [1467, 28] width 9 height 19
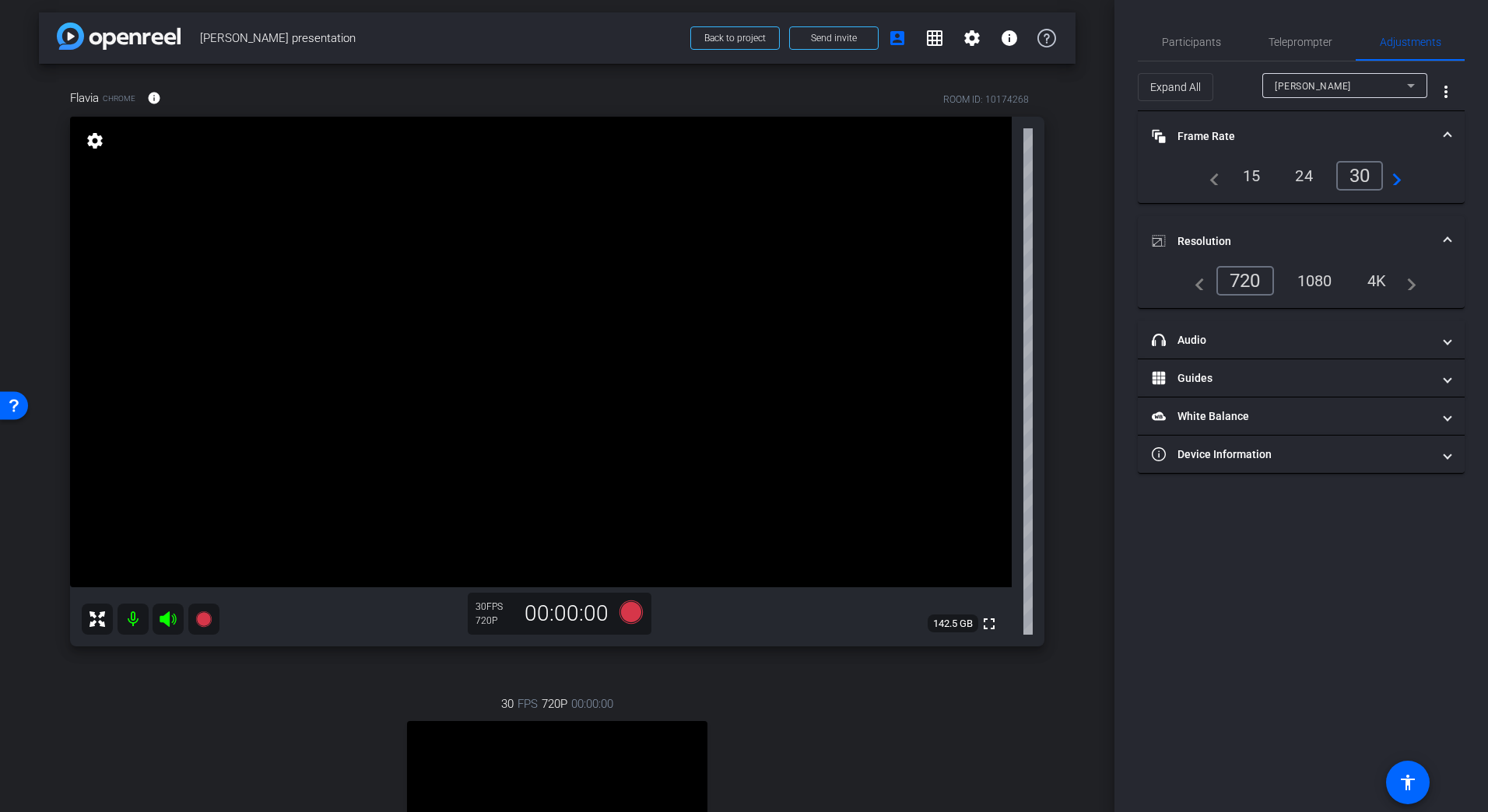
scroll to position [0, 0]
click at [857, 36] on span at bounding box center [834, 40] width 88 height 37
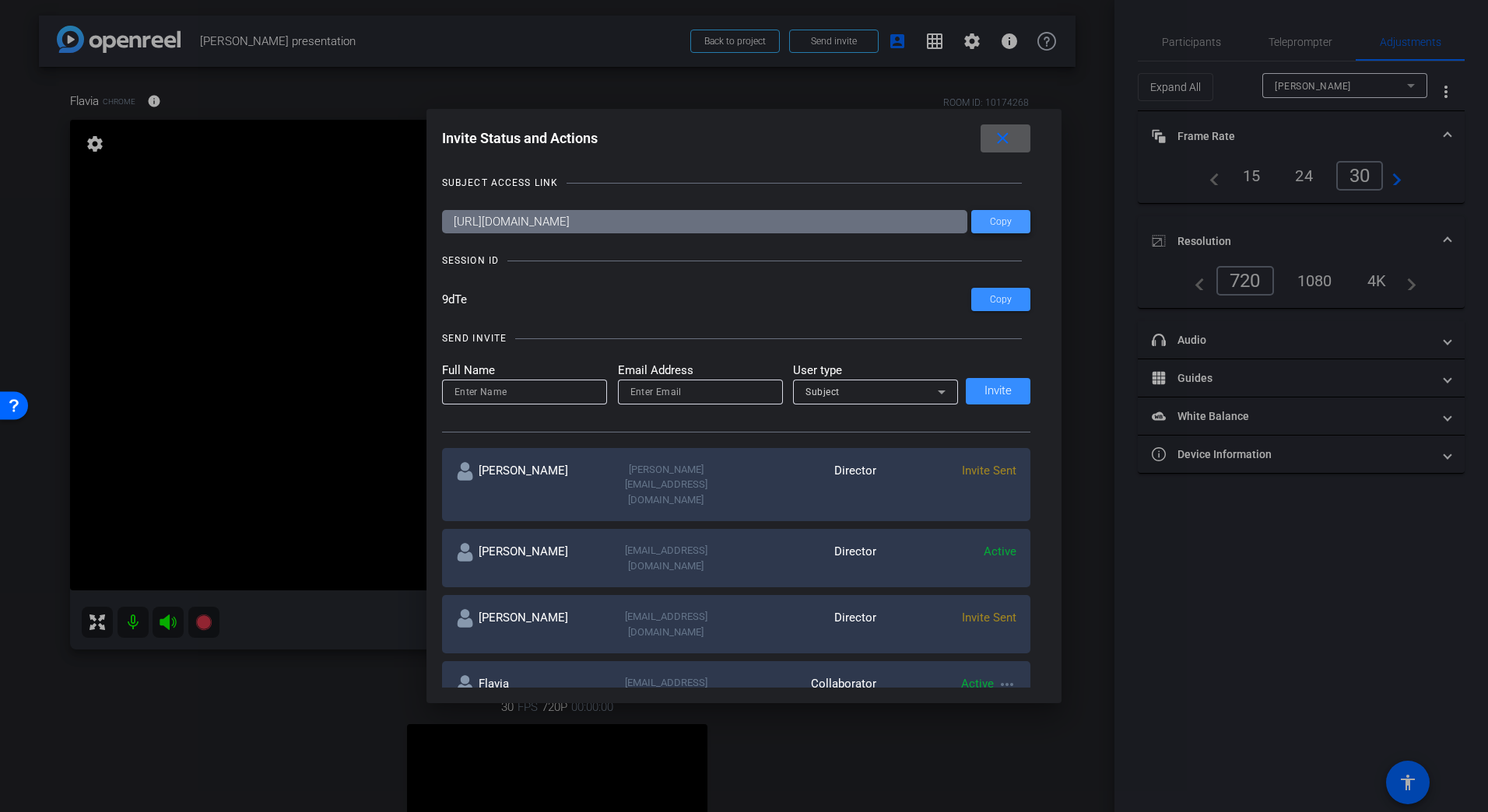
click at [1011, 222] on span at bounding box center [1001, 221] width 59 height 37
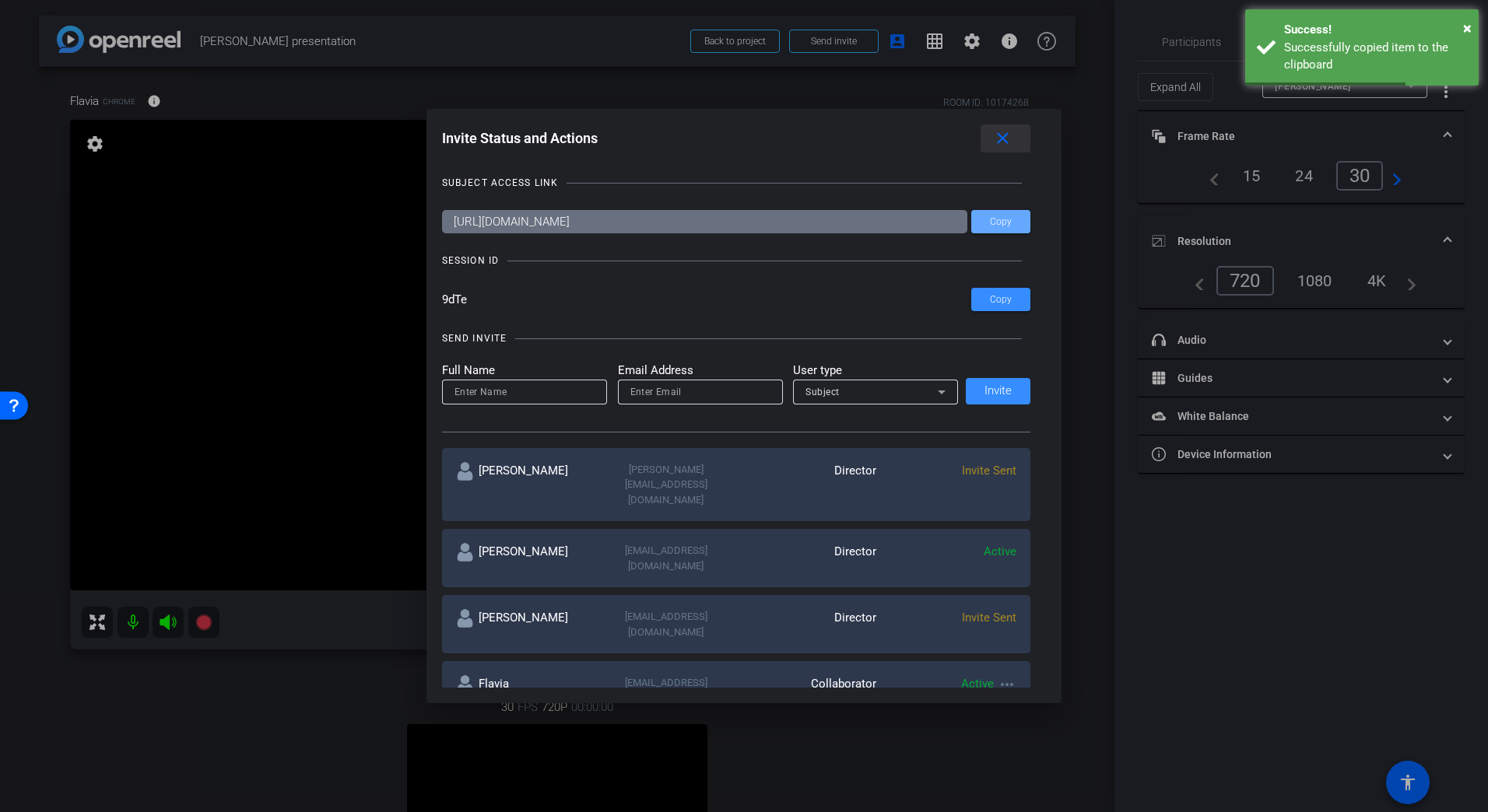
click at [1009, 138] on mat-icon "close" at bounding box center [1003, 138] width 20 height 20
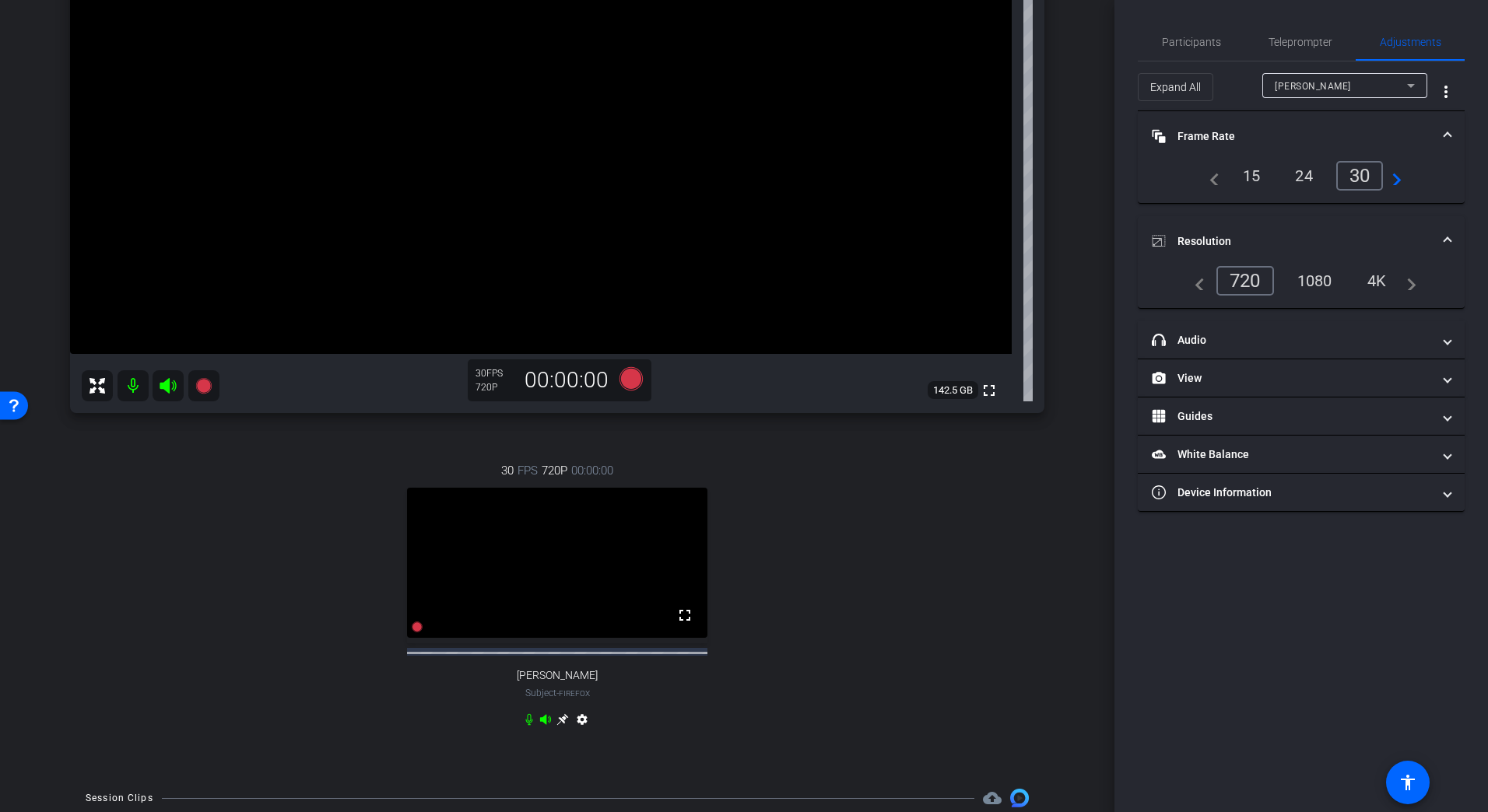
scroll to position [311, 0]
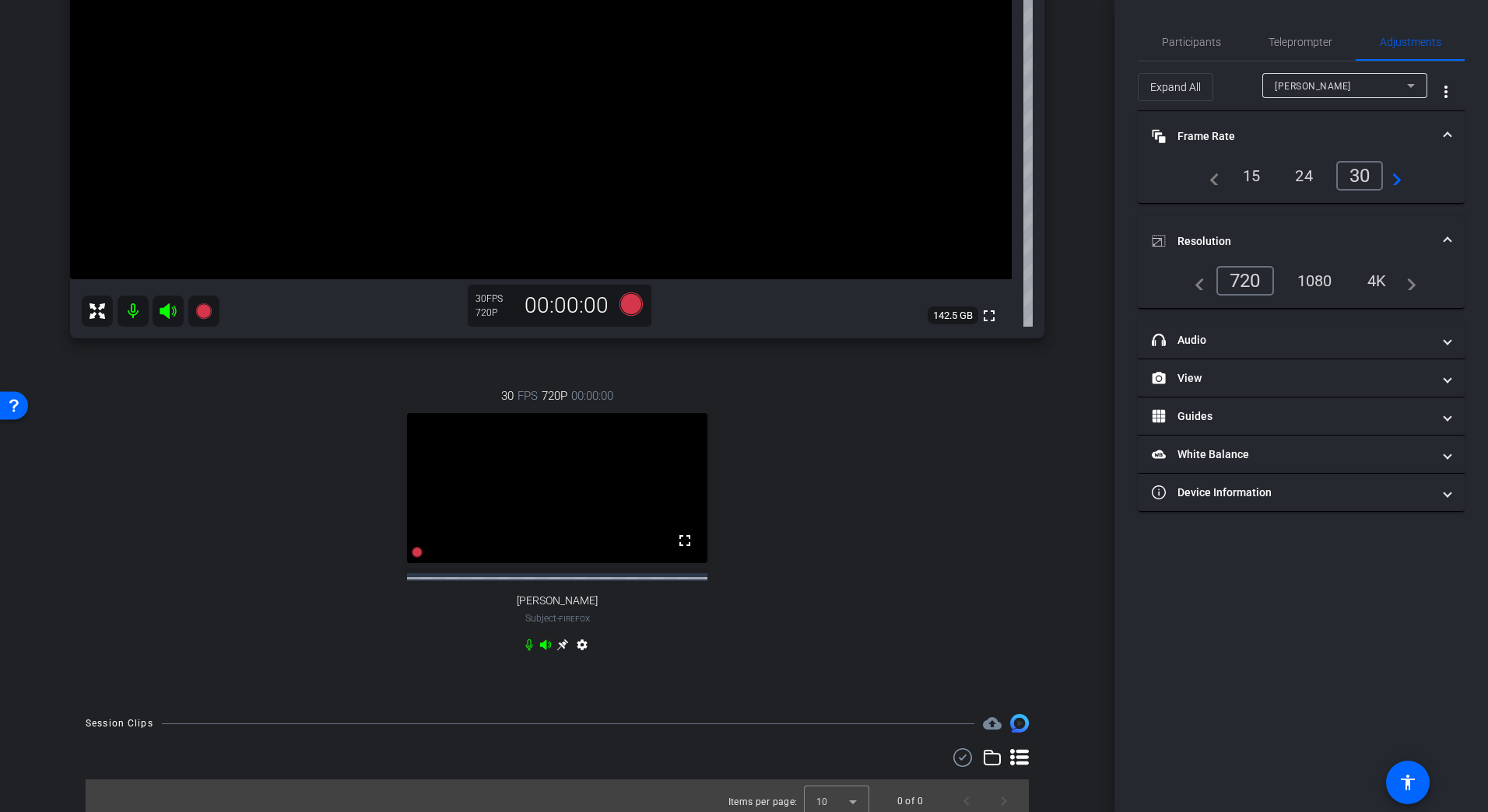
click at [1077, 534] on div "arrow_back Dr Zenner presentation Back to project Send invite account_box grid_…" at bounding box center [557, 406] width 1114 height 812
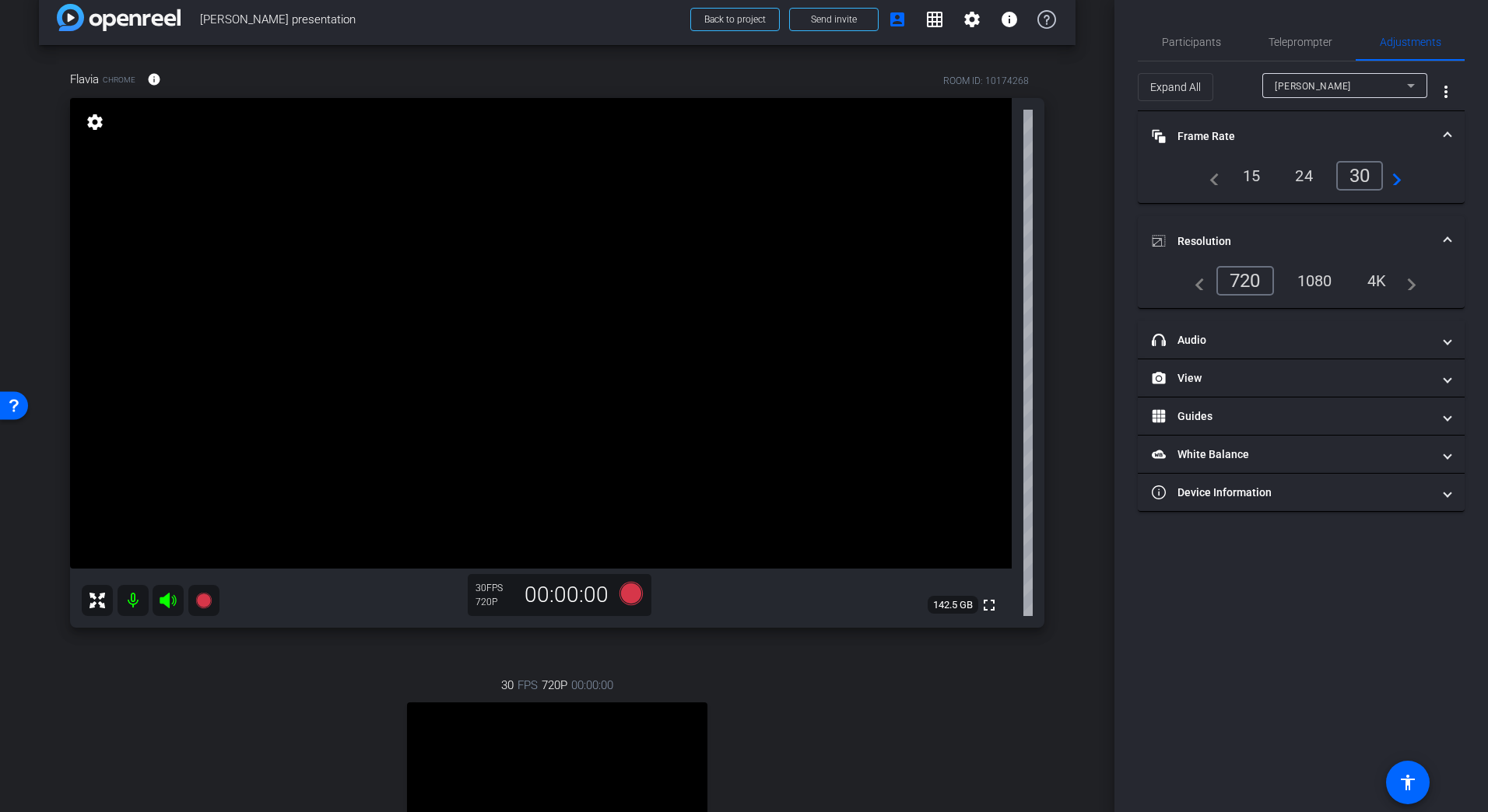
scroll to position [0, 0]
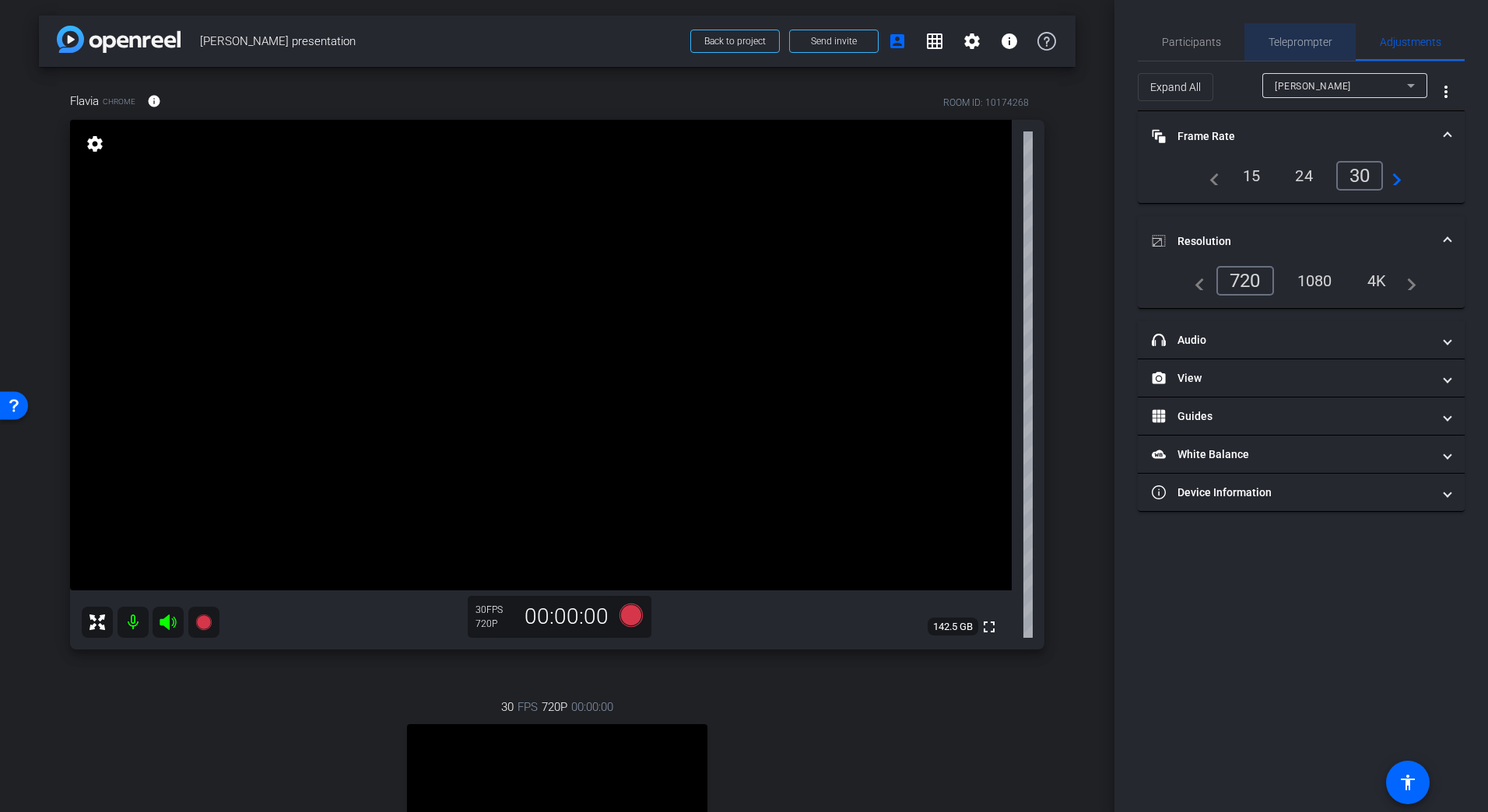
click at [1298, 39] on span "Teleprompter" at bounding box center [1300, 42] width 64 height 11
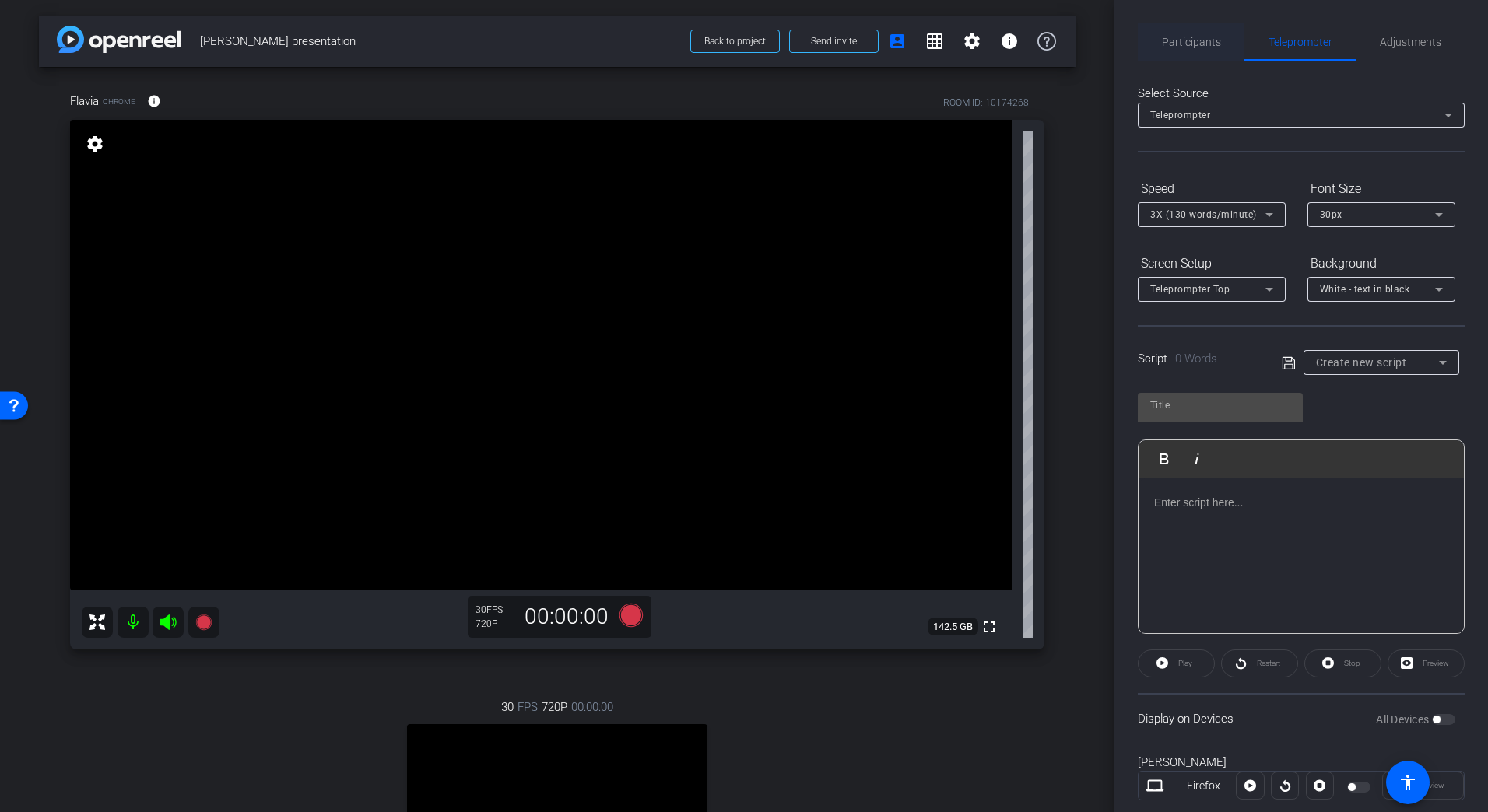
click at [1200, 40] on span "Participants" at bounding box center [1191, 42] width 59 height 11
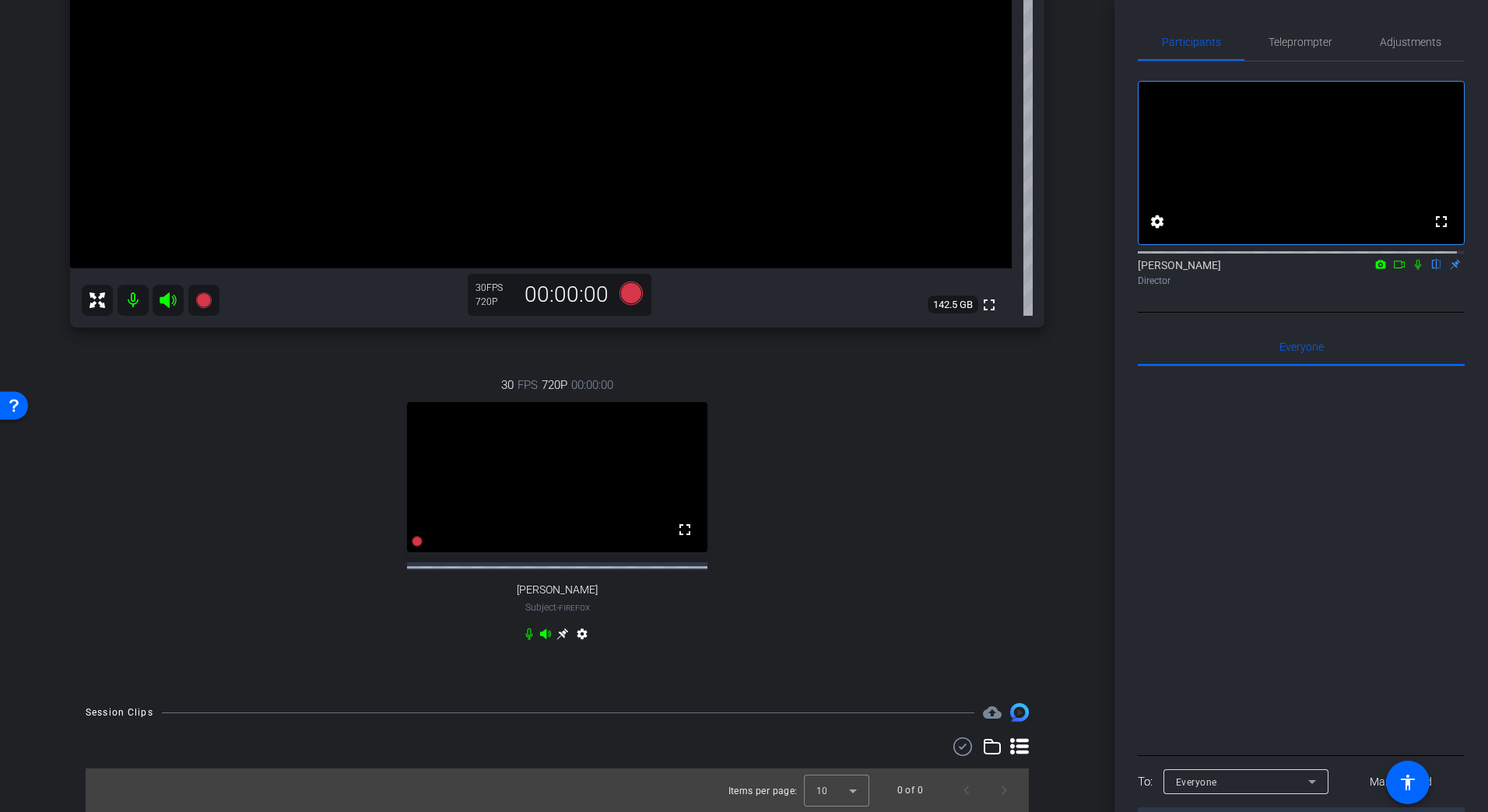
scroll to position [336, 0]
click at [911, 483] on div "30 FPS 720P 00:00:00 fullscreen Dominik Zenner Subject - Firefox settings" at bounding box center [557, 511] width 974 height 321
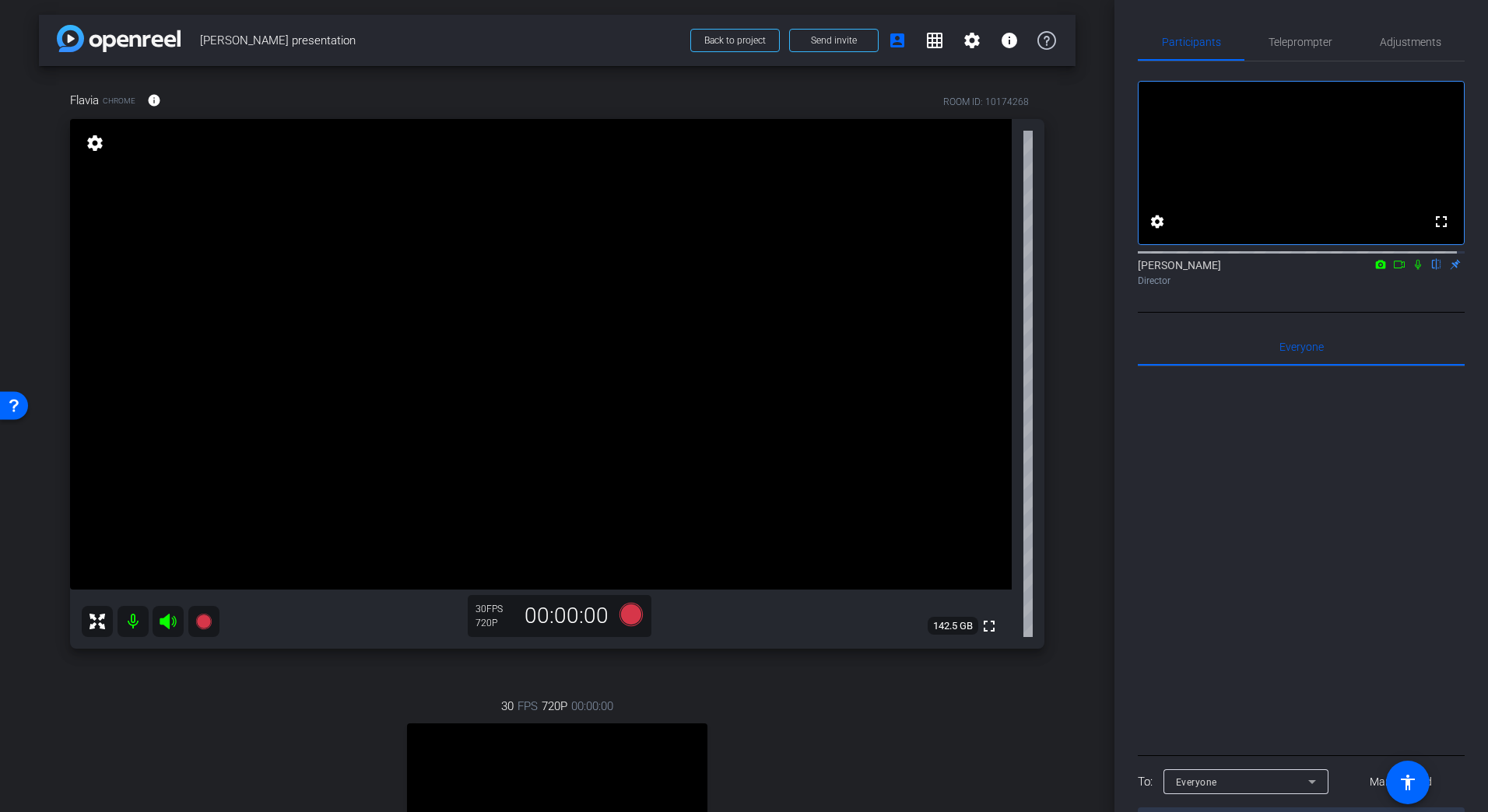
scroll to position [0, 0]
click at [1318, 40] on span "Teleprompter" at bounding box center [1300, 42] width 64 height 11
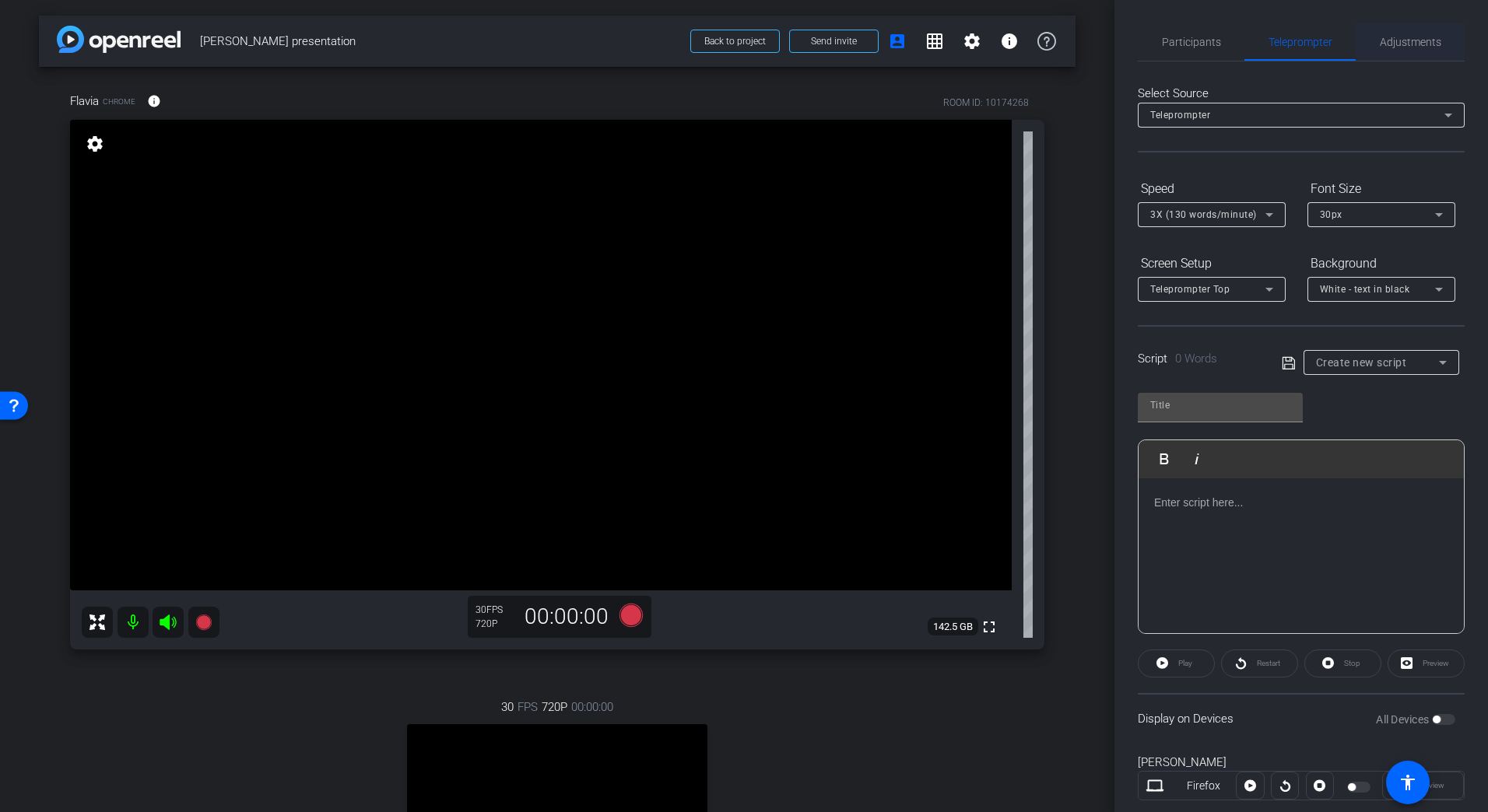
click at [1412, 37] on span "Adjustments" at bounding box center [1410, 42] width 61 height 11
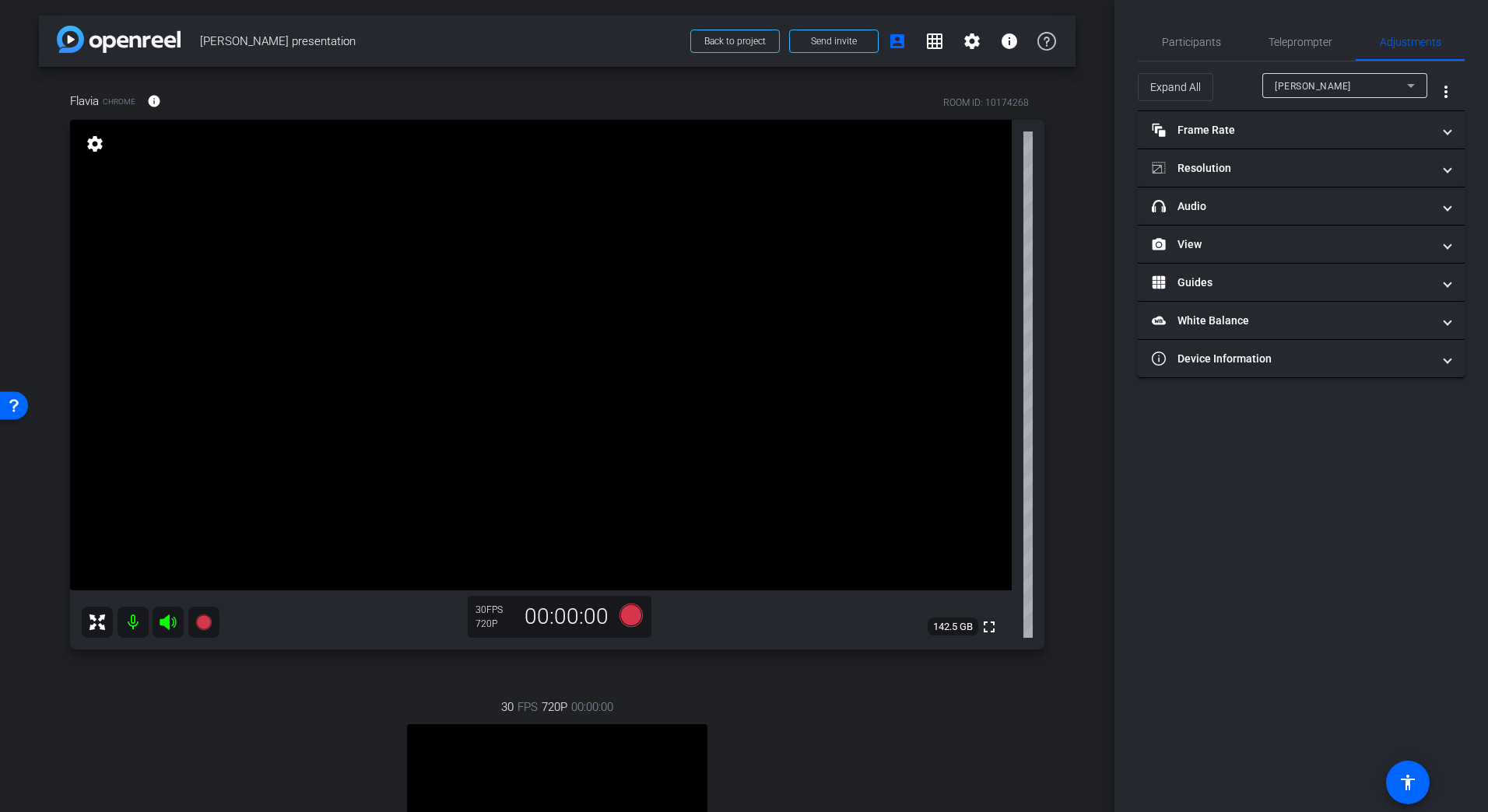
click at [1074, 156] on div "arrow_back Dr Zenner presentation Back to project Send invite account_box grid_…" at bounding box center [557, 406] width 1114 height 812
click at [1285, 30] on span "Teleprompter" at bounding box center [1300, 41] width 64 height 37
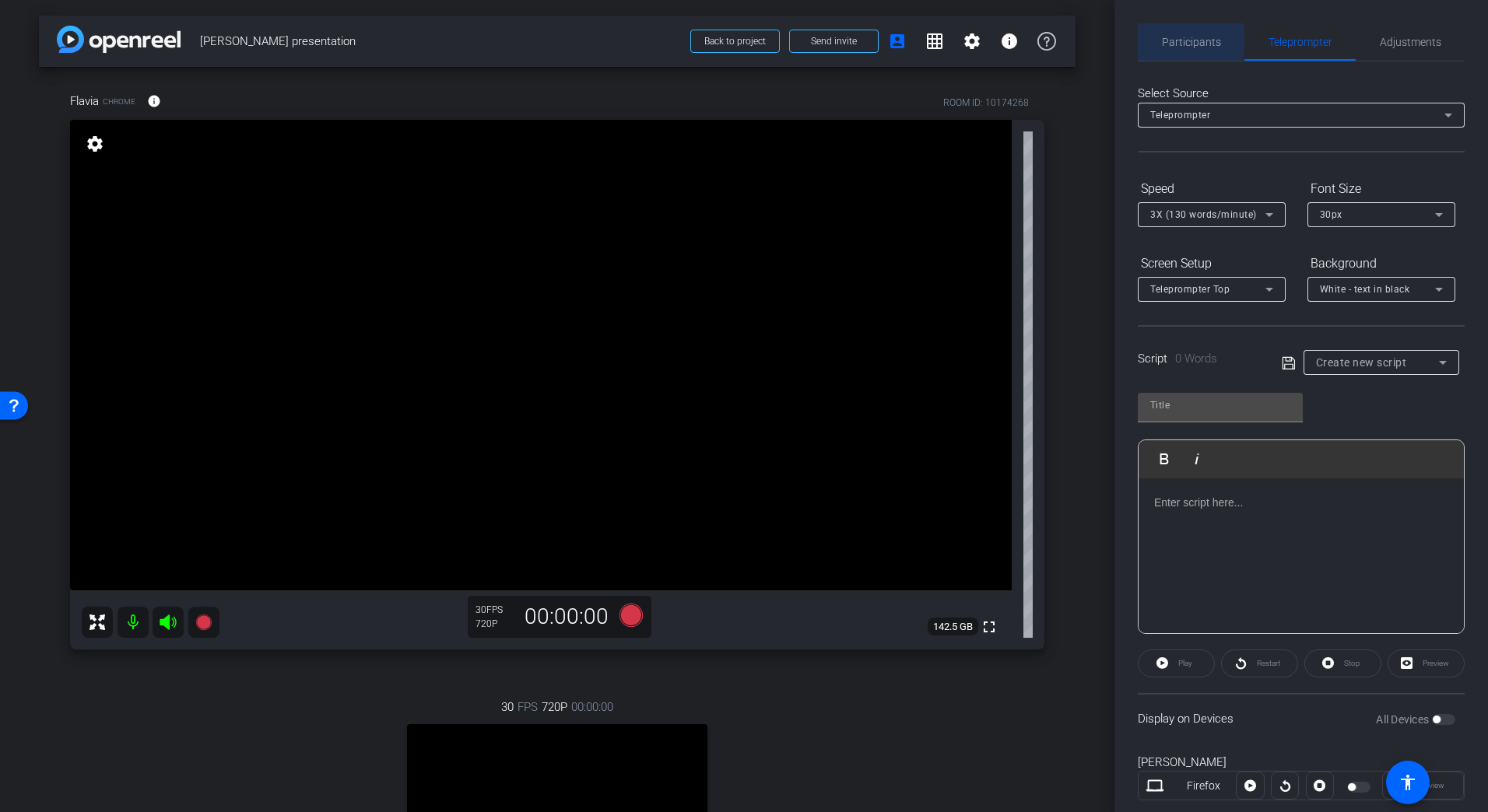
click at [1187, 39] on span "Participants" at bounding box center [1191, 42] width 59 height 11
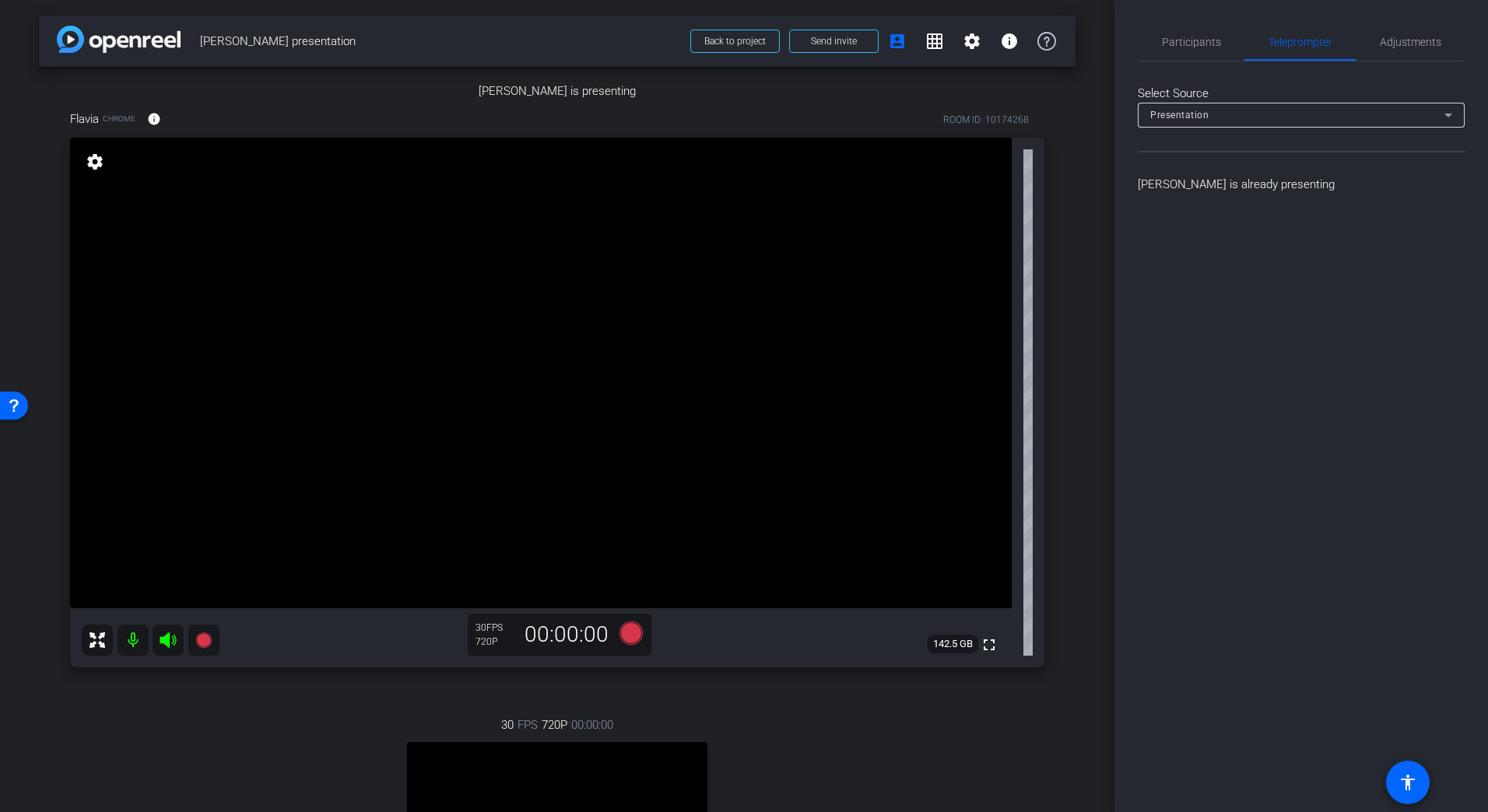
click at [557, 101] on img at bounding box center [557, 101] width 0 height 0
click at [1213, 37] on span "Participants" at bounding box center [1191, 42] width 59 height 11
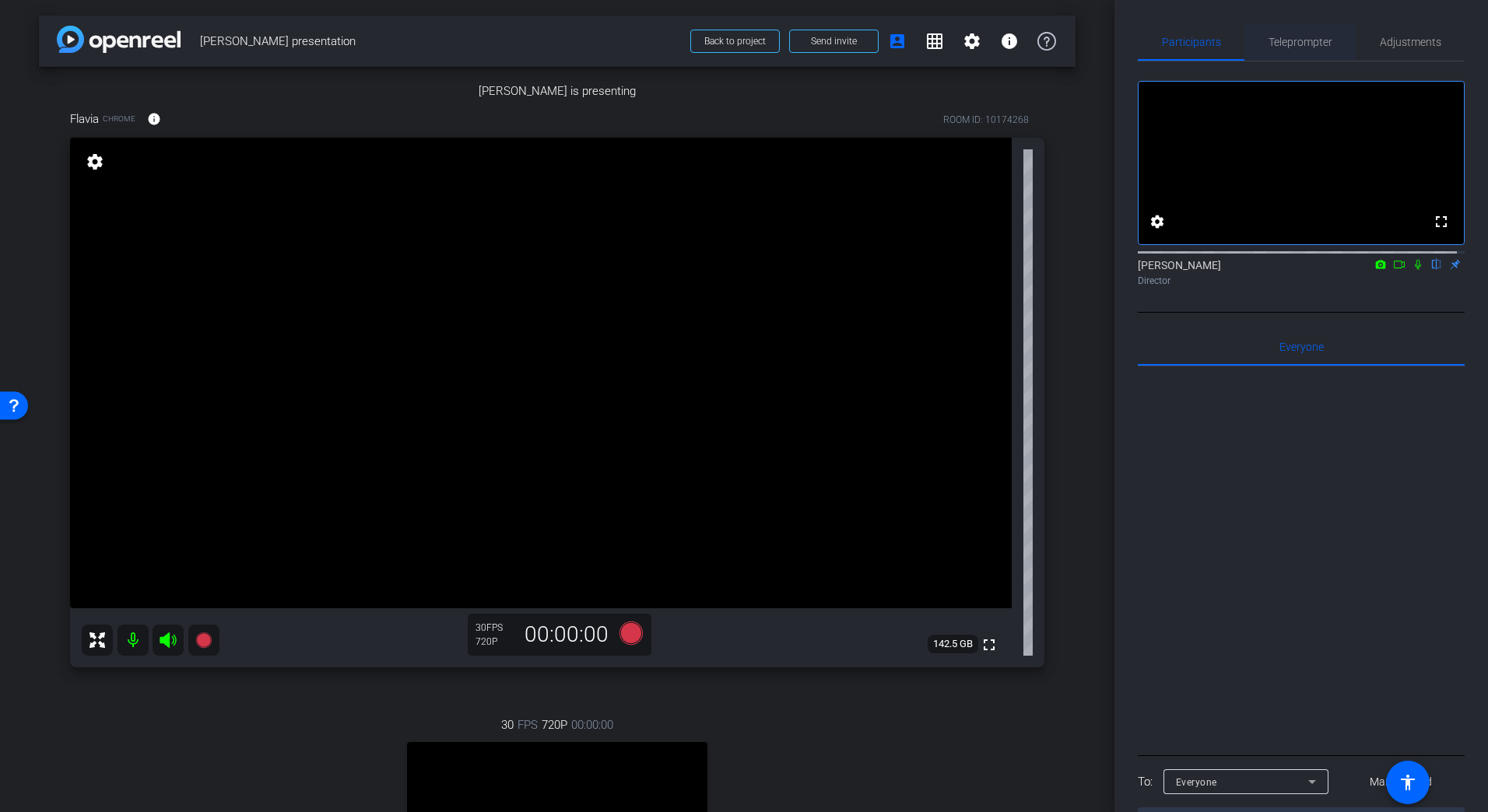
click at [1300, 43] on span "Teleprompter" at bounding box center [1300, 42] width 64 height 11
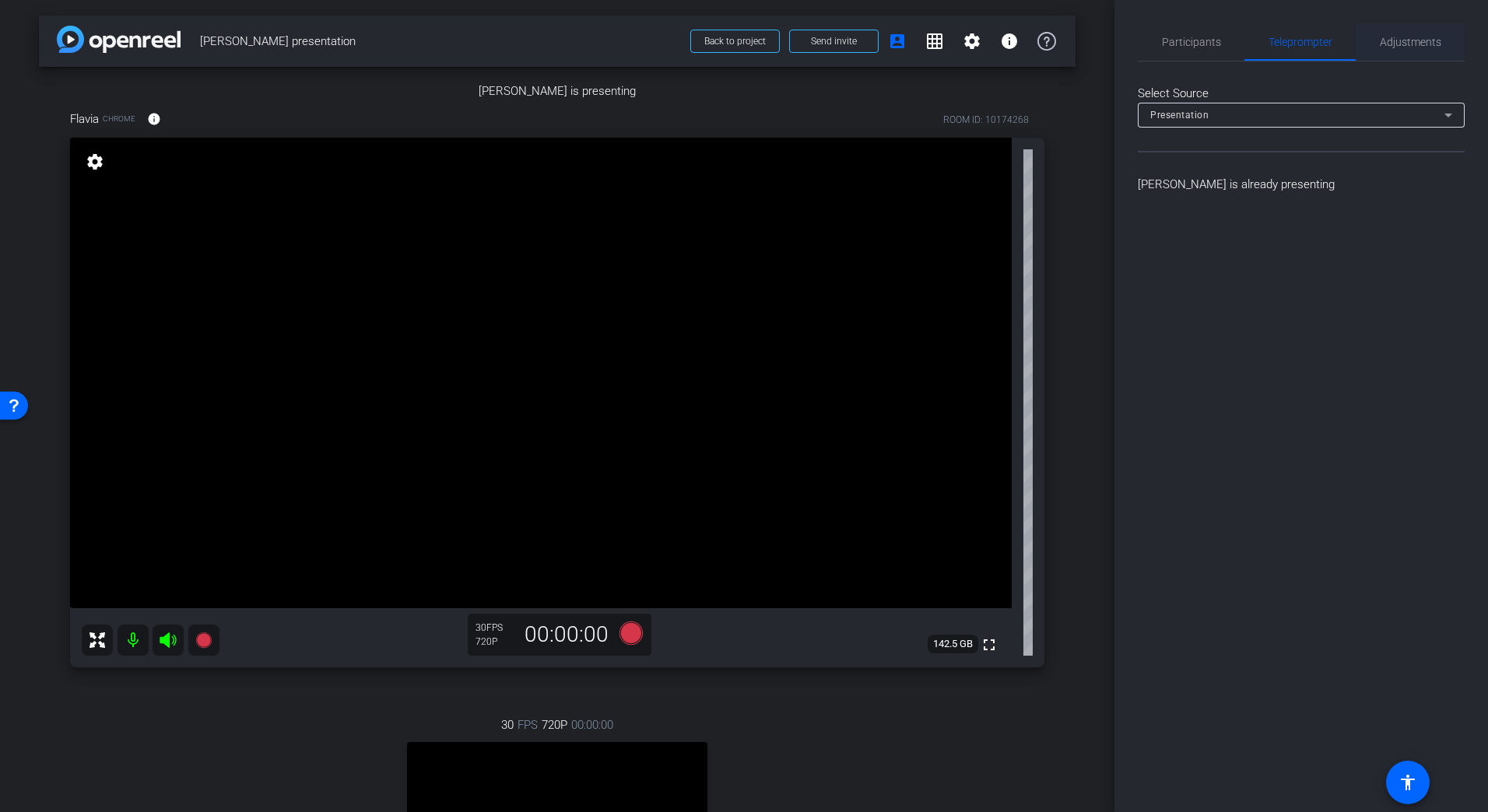
click at [1416, 32] on span "Adjustments" at bounding box center [1410, 41] width 61 height 37
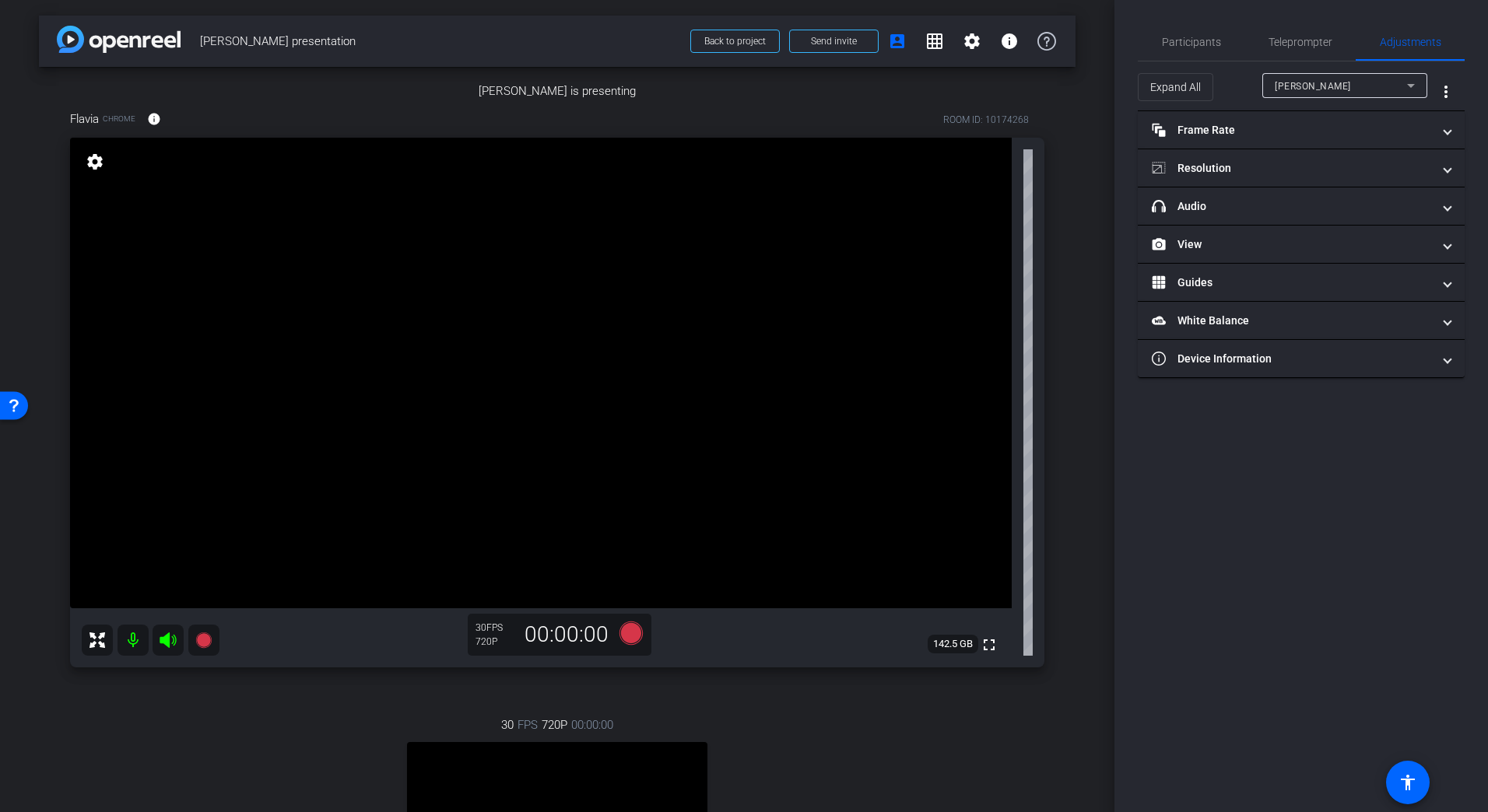
click at [1336, 77] on mat-select "Dominik Zenner" at bounding box center [1344, 86] width 140 height 20
click at [1320, 117] on span "Dominik Zenner" at bounding box center [1313, 117] width 78 height 19
click at [1081, 286] on div "arrow_back Dr Zenner presentation Back to project Send invite account_box grid_…" at bounding box center [557, 406] width 1114 height 812
click at [907, 33] on span at bounding box center [897, 40] width 37 height 37
click at [925, 36] on mat-icon "grid_on" at bounding box center [935, 41] width 19 height 19
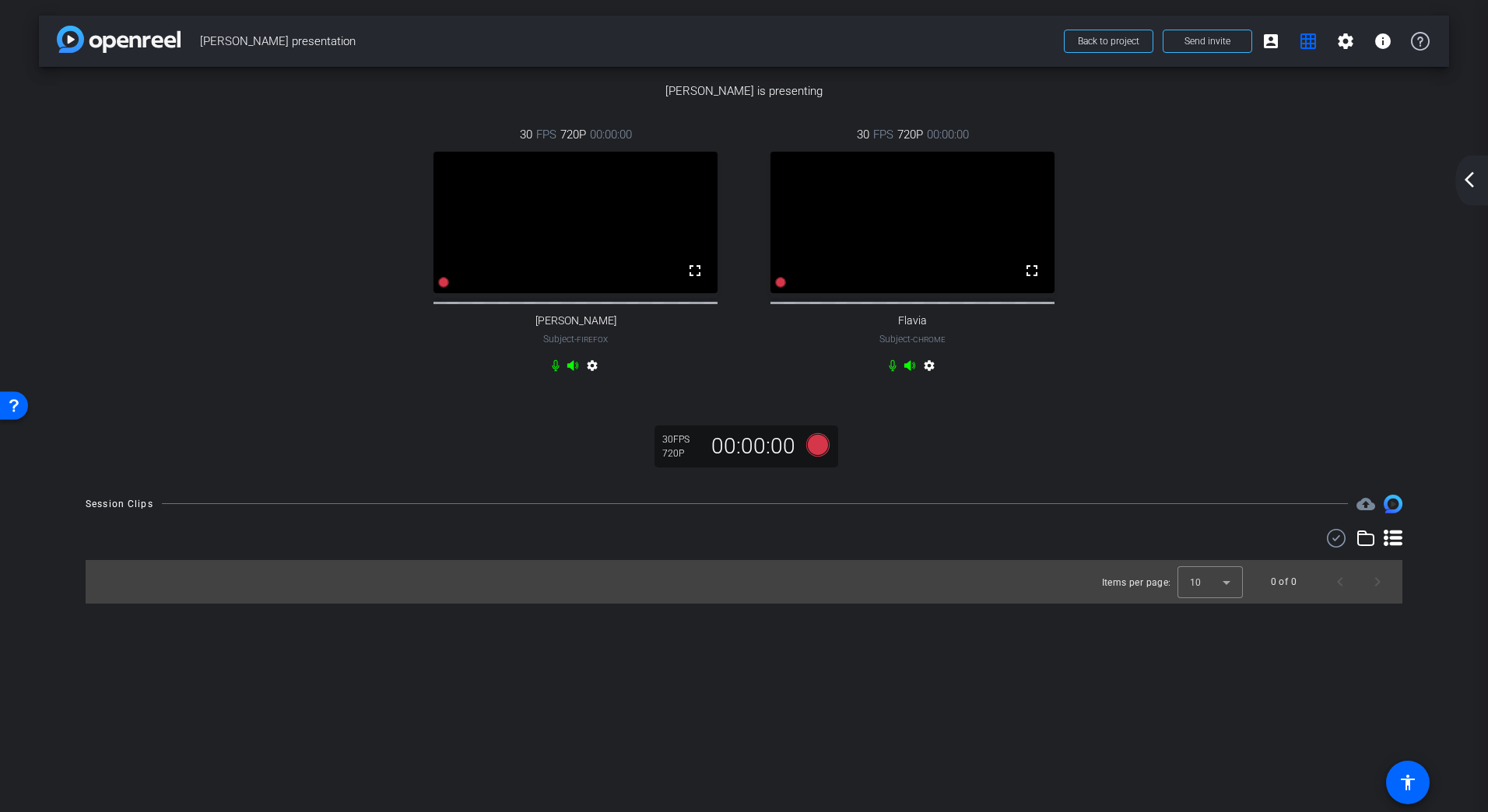
scroll to position [341, 0]
click at [645, 293] on video at bounding box center [576, 222] width 284 height 142
click at [948, 293] on video at bounding box center [912, 222] width 284 height 142
click at [588, 378] on mat-icon "settings" at bounding box center [592, 369] width 19 height 19
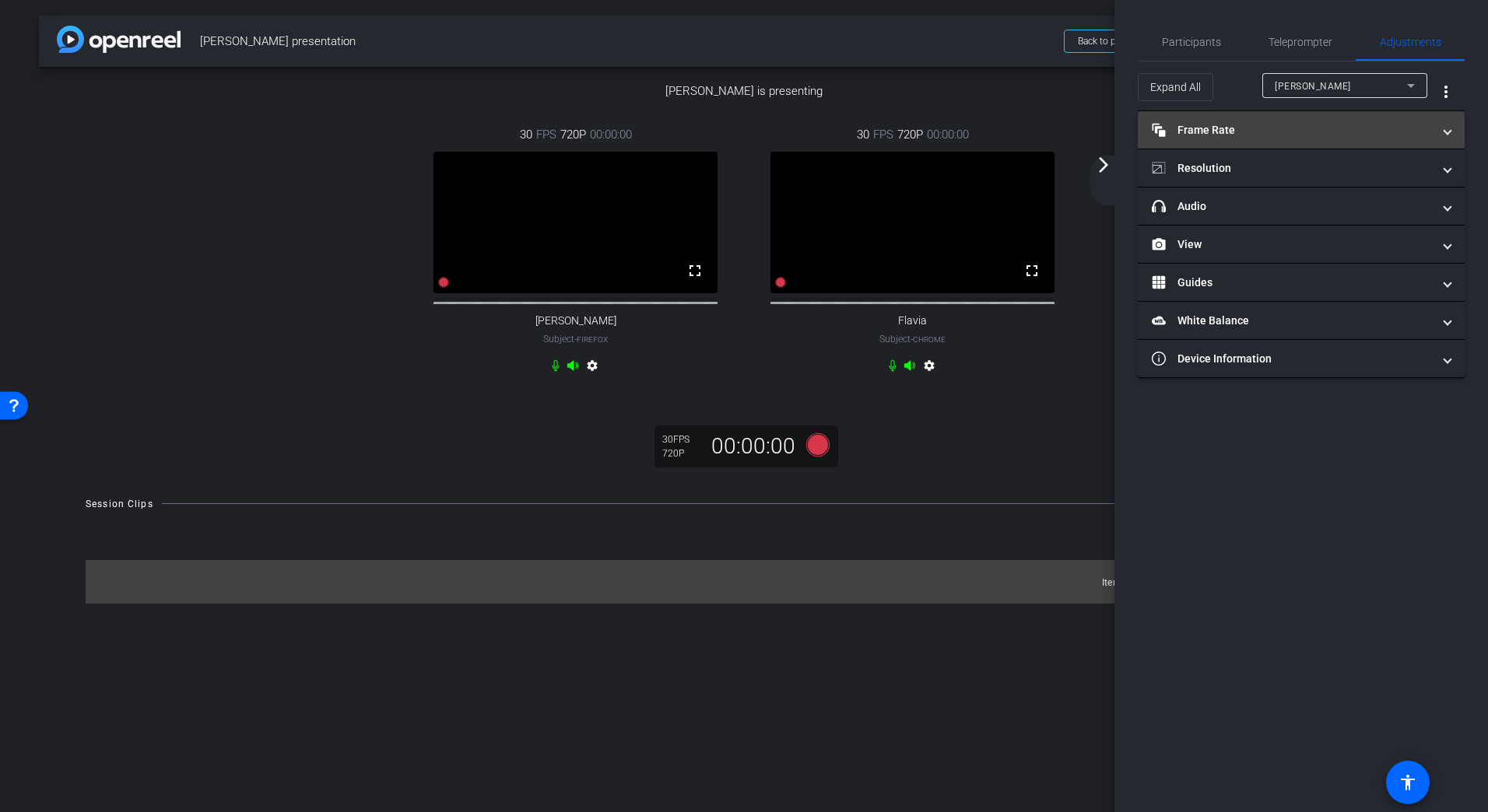
click at [1276, 136] on mat-panel-title "Frame Rate Frame Rate" at bounding box center [1292, 130] width 281 height 16
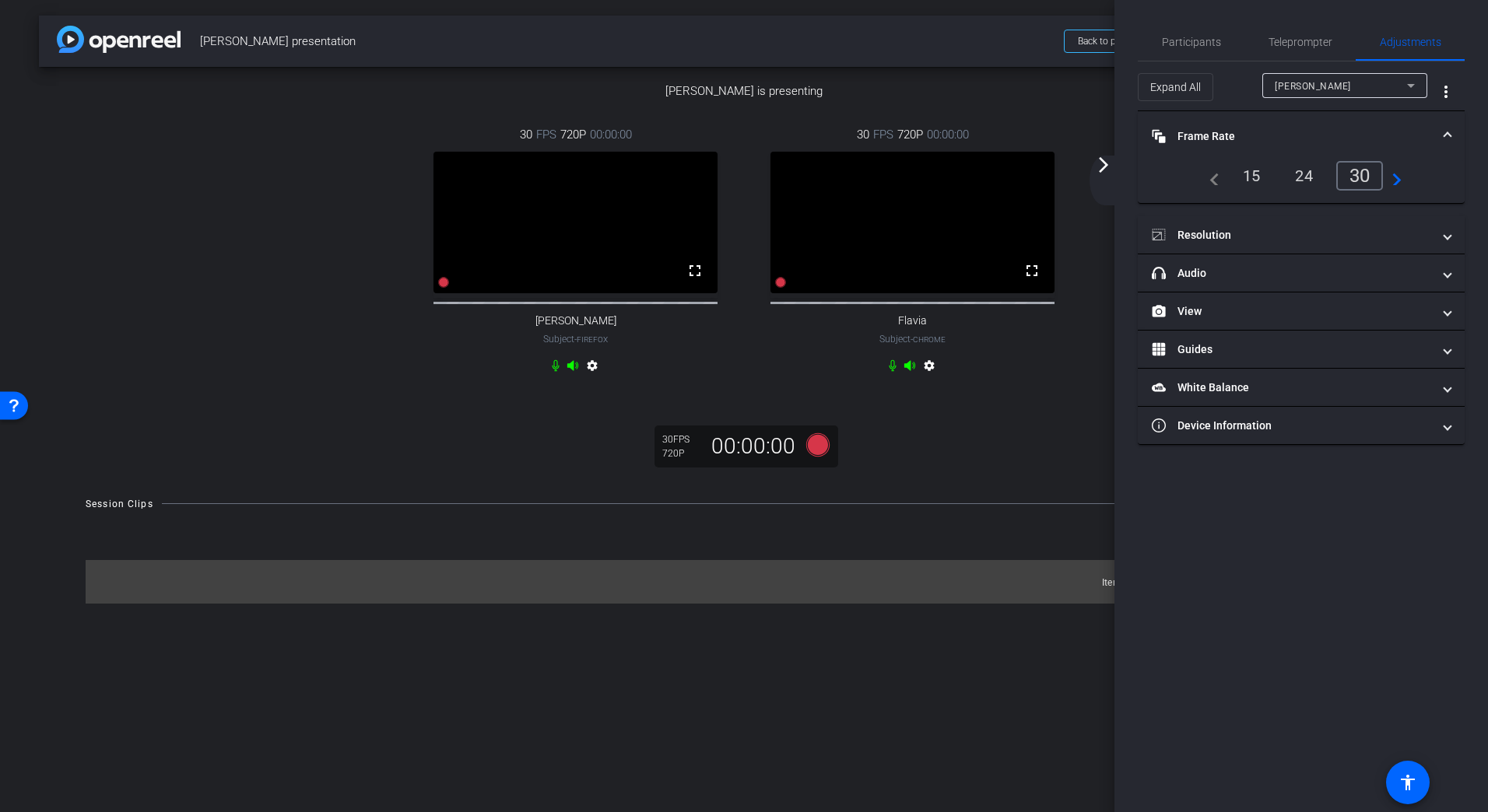
click at [1300, 134] on mat-panel-title "Frame Rate Frame Rate" at bounding box center [1292, 136] width 281 height 16
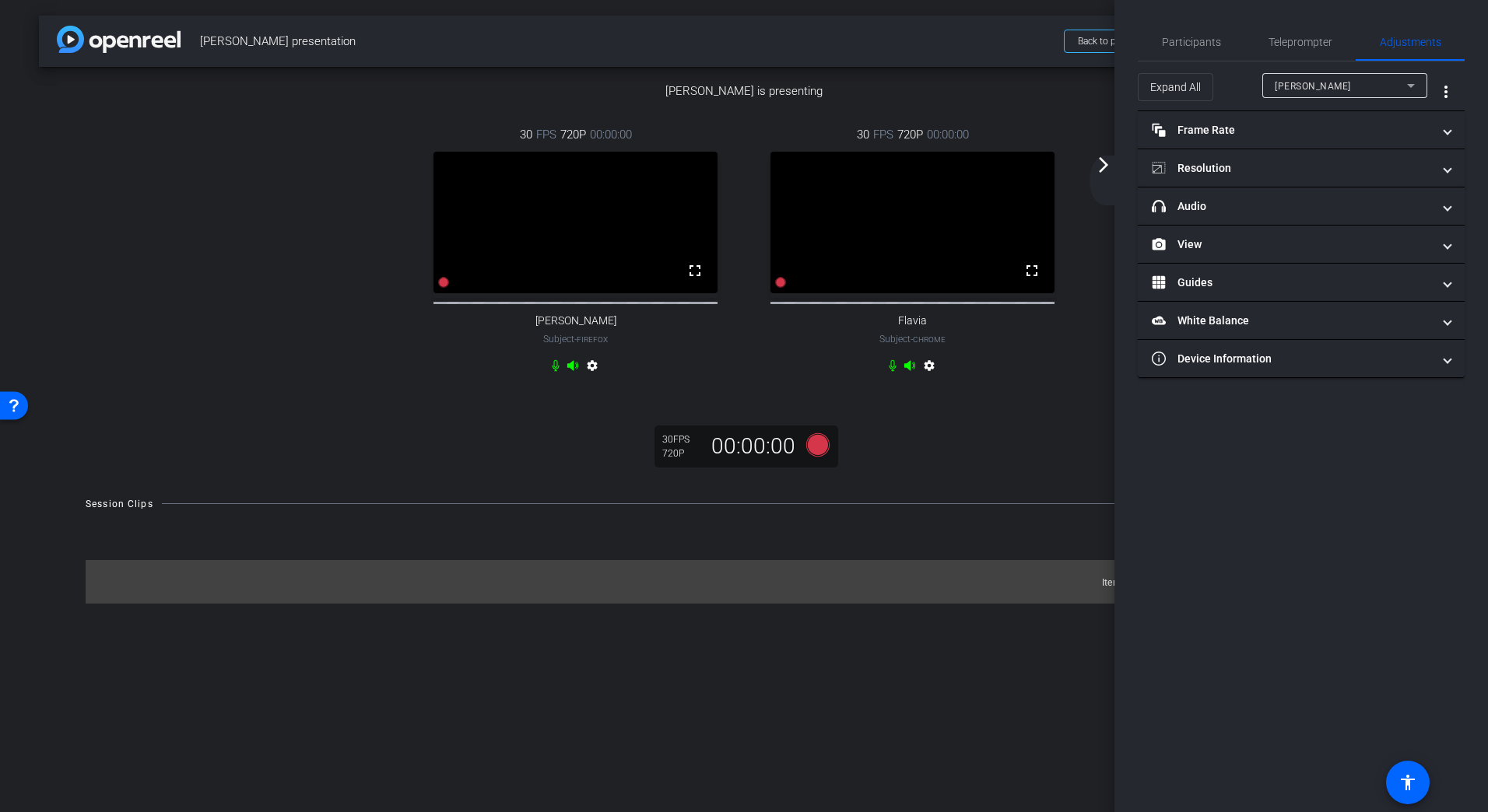
click at [927, 378] on mat-icon "settings" at bounding box center [929, 369] width 19 height 19
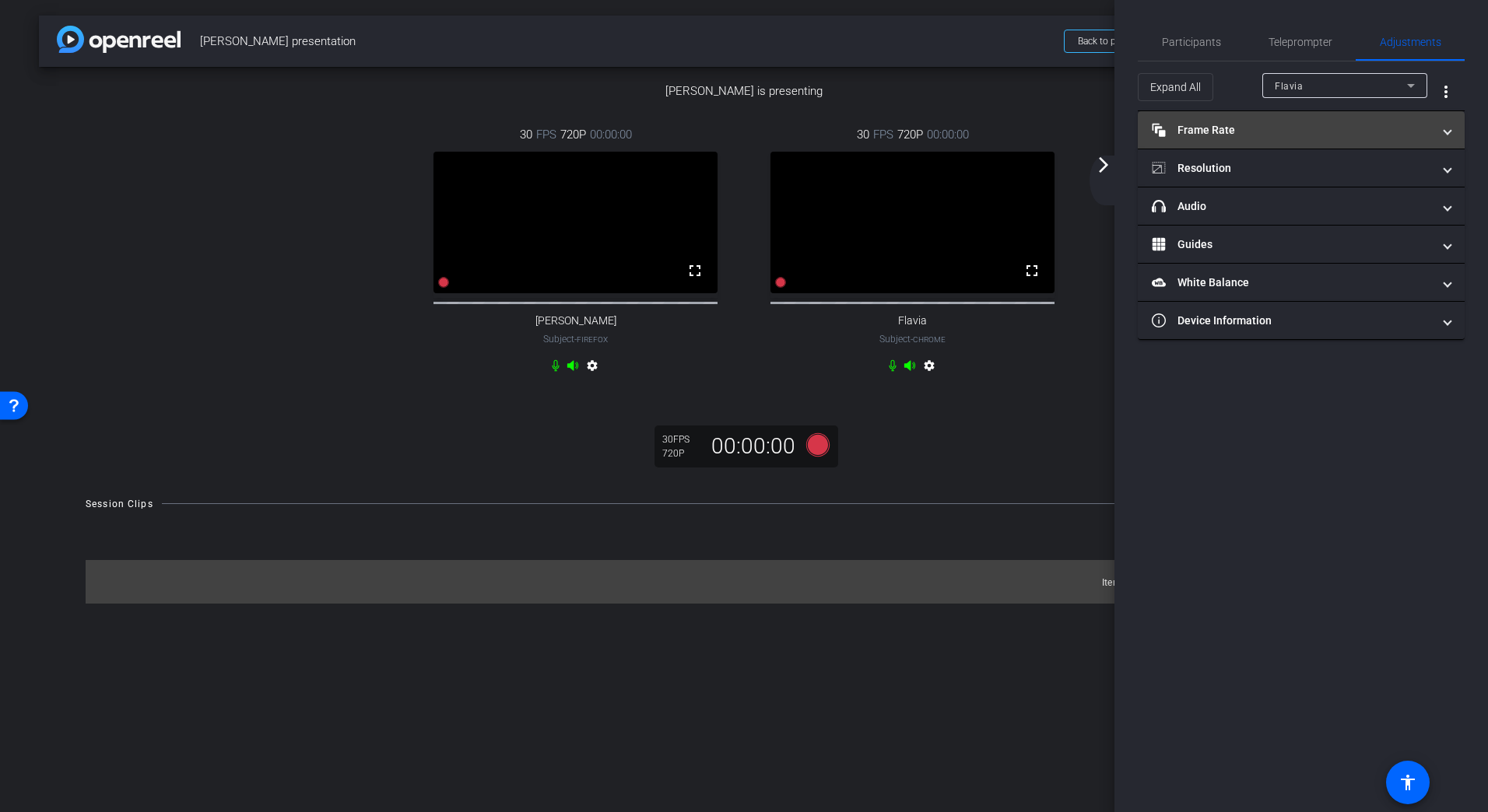
click at [1318, 131] on mat-panel-title "Frame Rate Frame Rate" at bounding box center [1292, 130] width 281 height 16
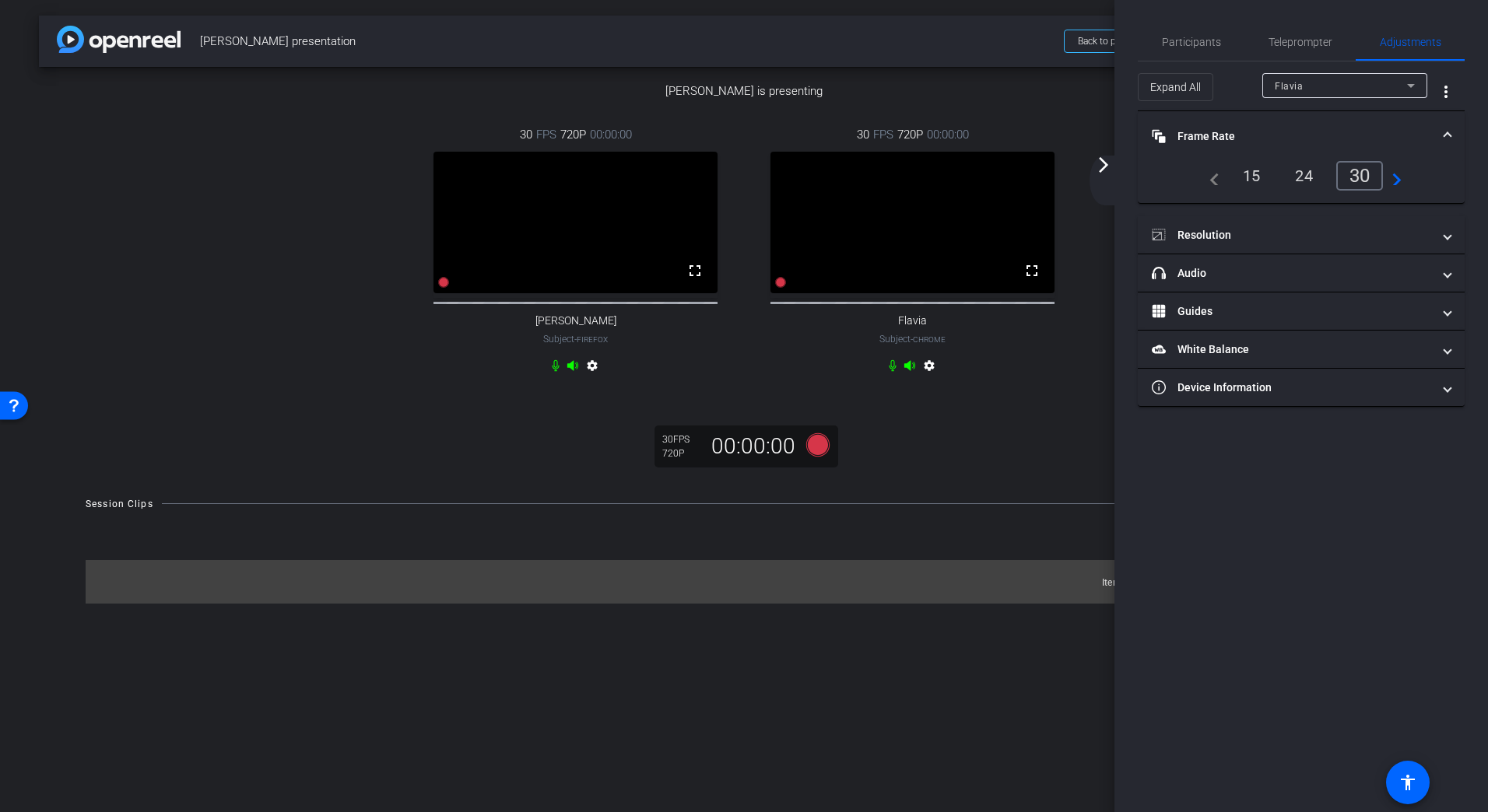
click at [1304, 118] on mat-expansion-panel-header "Frame Rate Frame Rate" at bounding box center [1301, 136] width 327 height 50
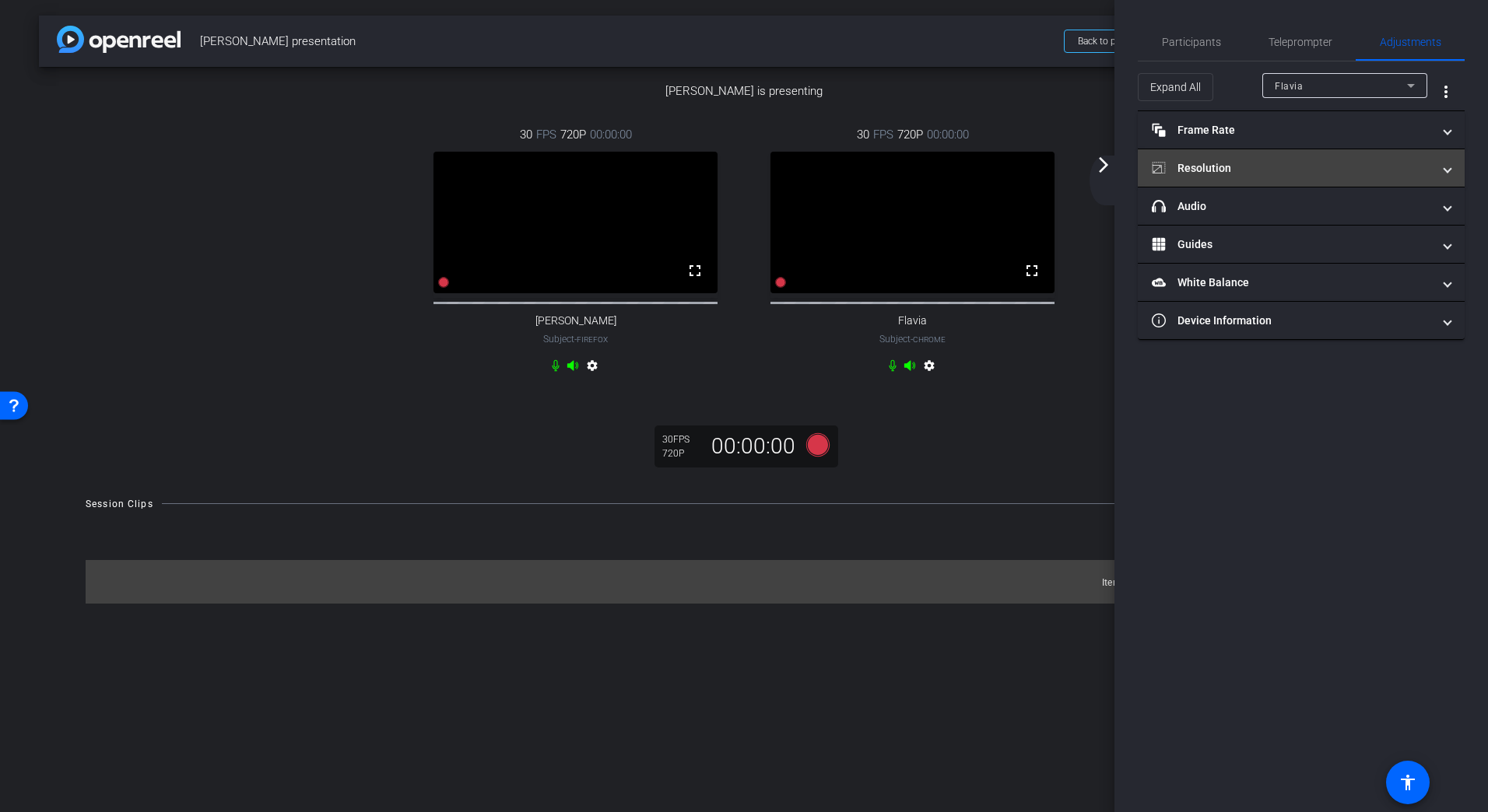
click at [1300, 167] on mat-panel-title "Resolution" at bounding box center [1292, 168] width 281 height 16
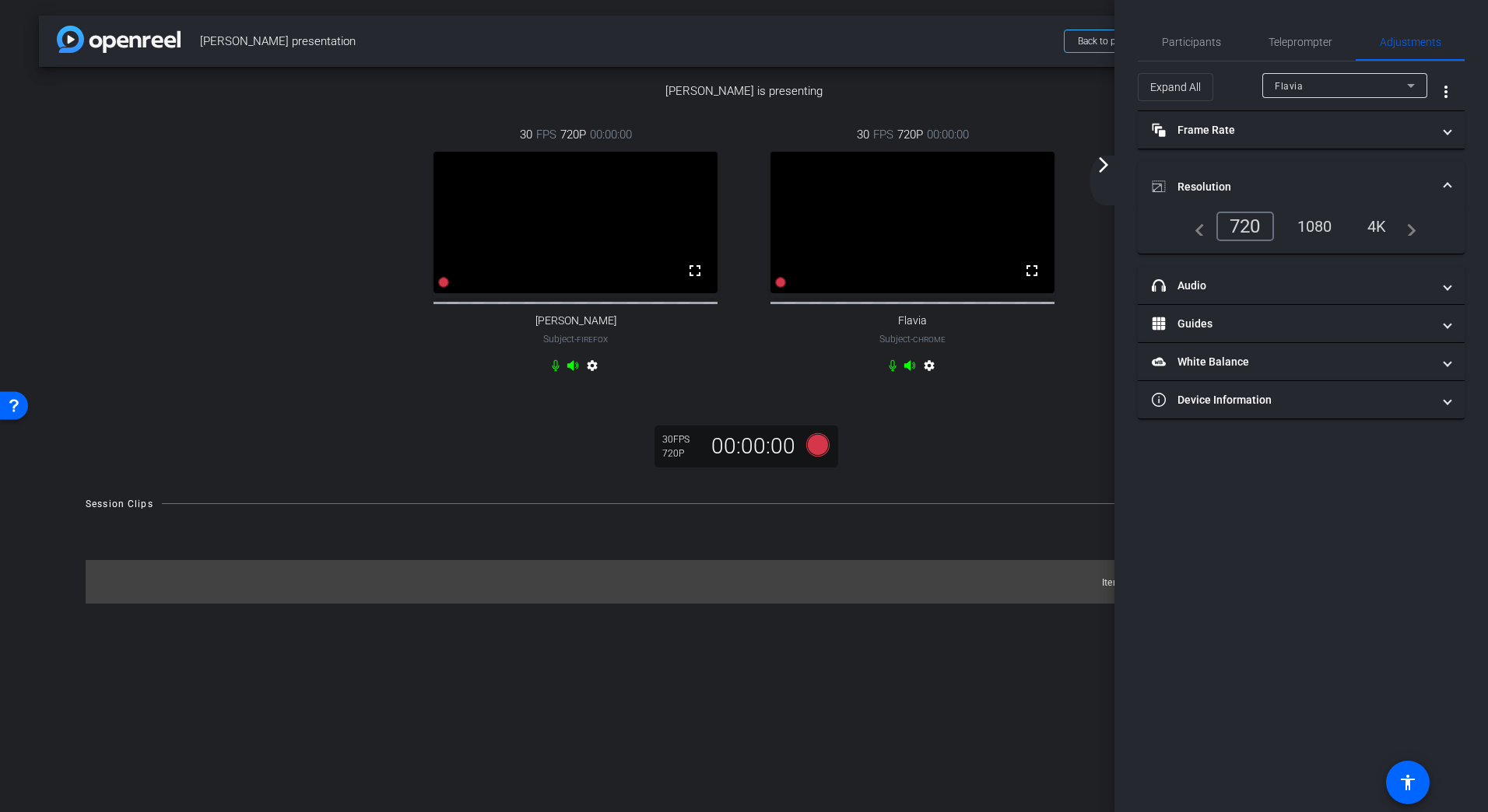
click at [1309, 224] on div "1080" at bounding box center [1315, 226] width 59 height 27
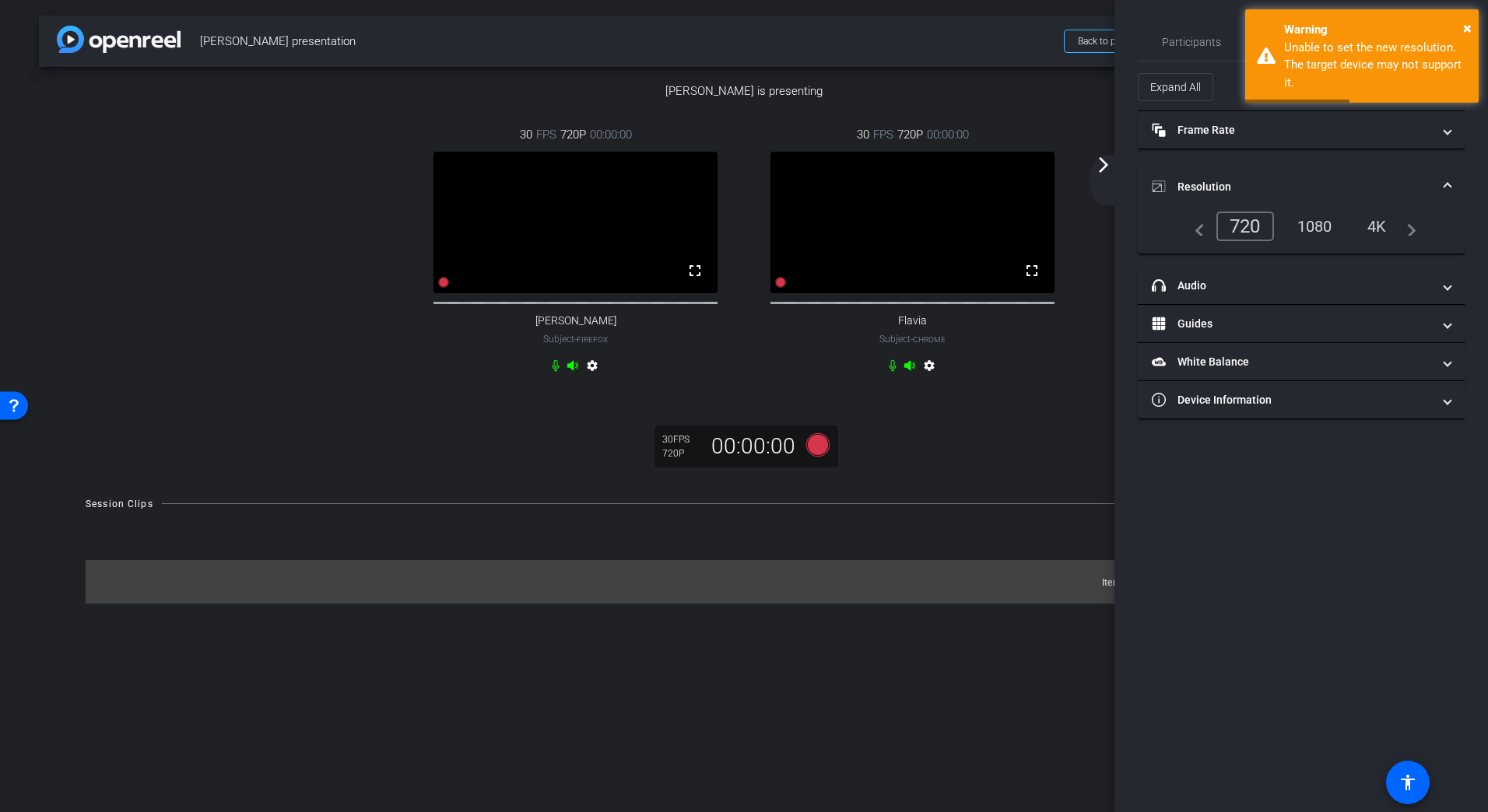
click at [591, 293] on video at bounding box center [576, 222] width 284 height 142
click at [596, 378] on mat-icon "settings" at bounding box center [592, 369] width 19 height 19
click at [593, 378] on mat-icon "settings" at bounding box center [592, 369] width 19 height 19
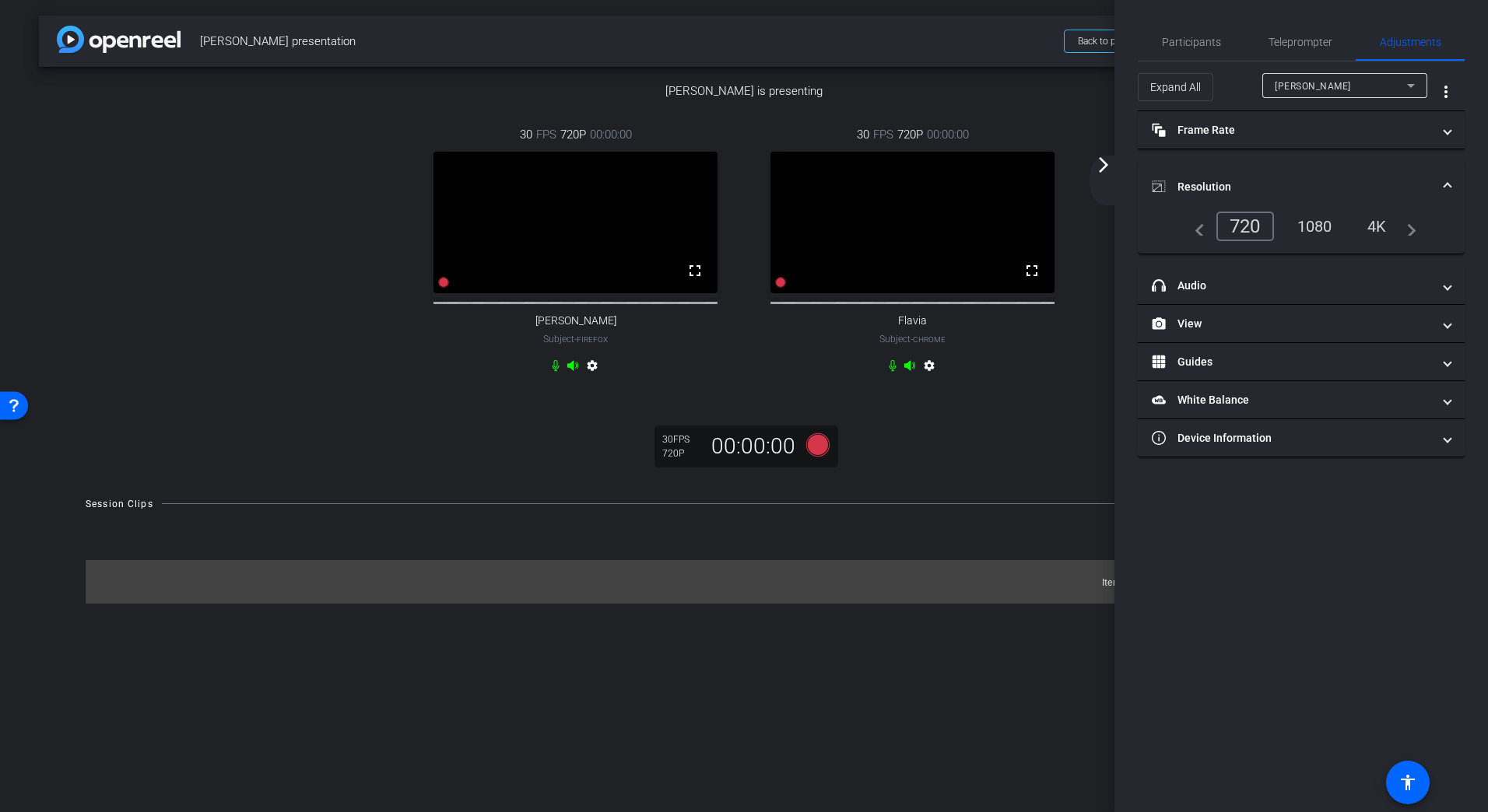
scroll to position [0, 0]
click at [1120, 163] on div "arrow_back_ios_new arrow_forward_ios" at bounding box center [1106, 181] width 33 height 50
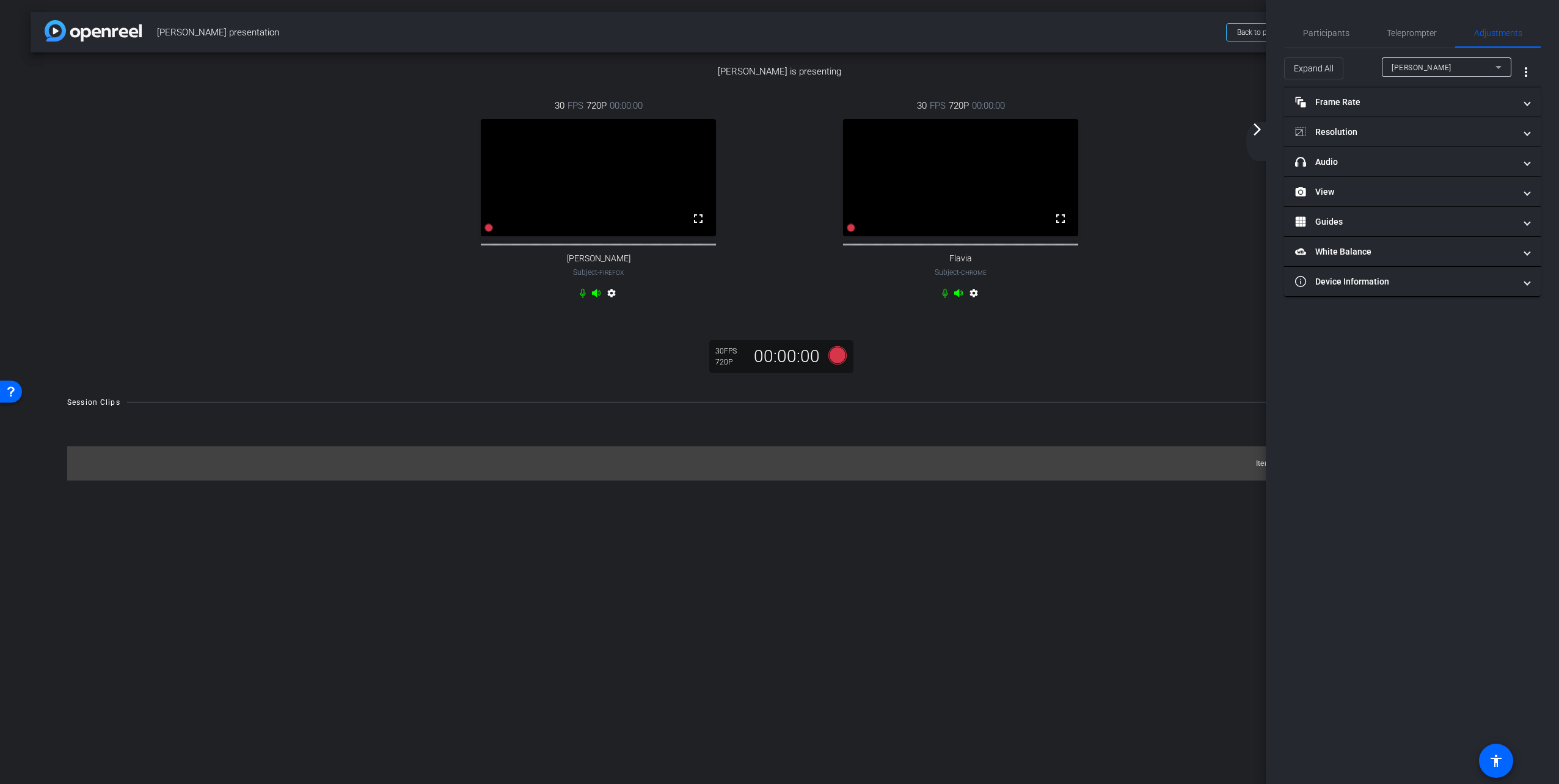
scroll to position [122, 0]
click at [1258, 124] on mat-icon "arrow_forward_ios" at bounding box center [1257, 130] width 15 height 15
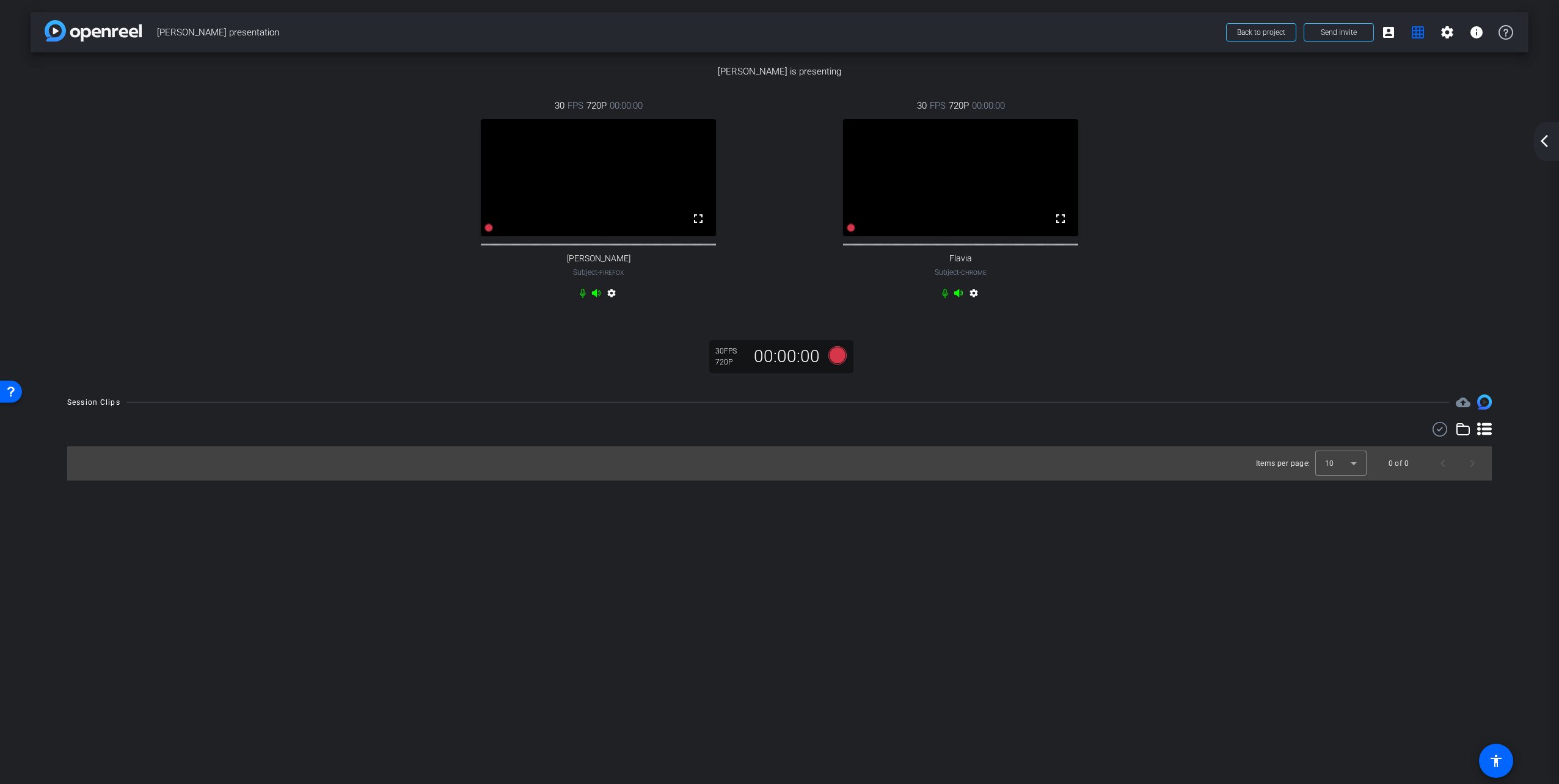
scroll to position [0, 0]
click at [1439, 33] on mat-icon "settings" at bounding box center [1447, 32] width 15 height 15
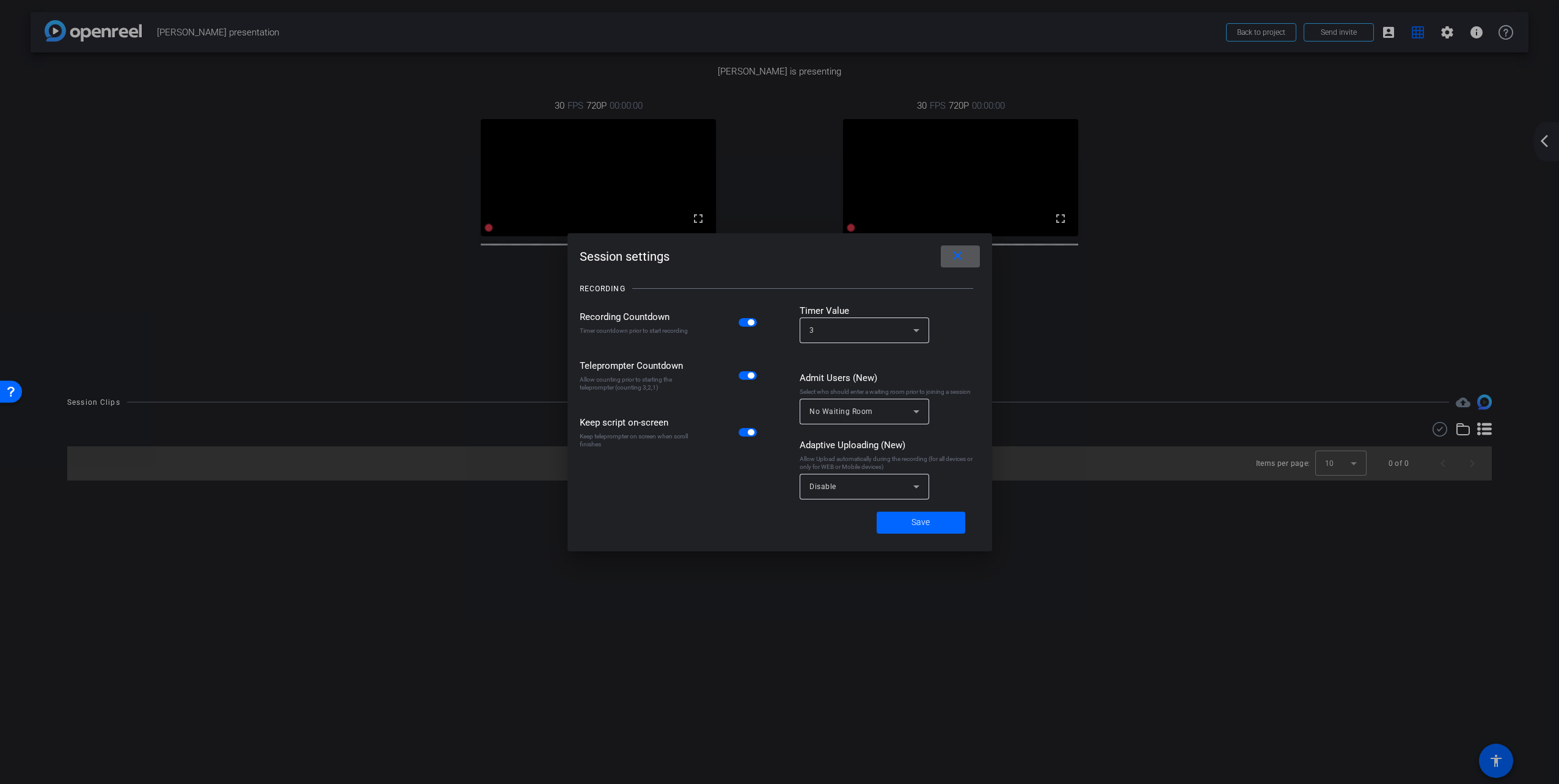
click at [956, 261] on mat-icon "close" at bounding box center [957, 256] width 16 height 16
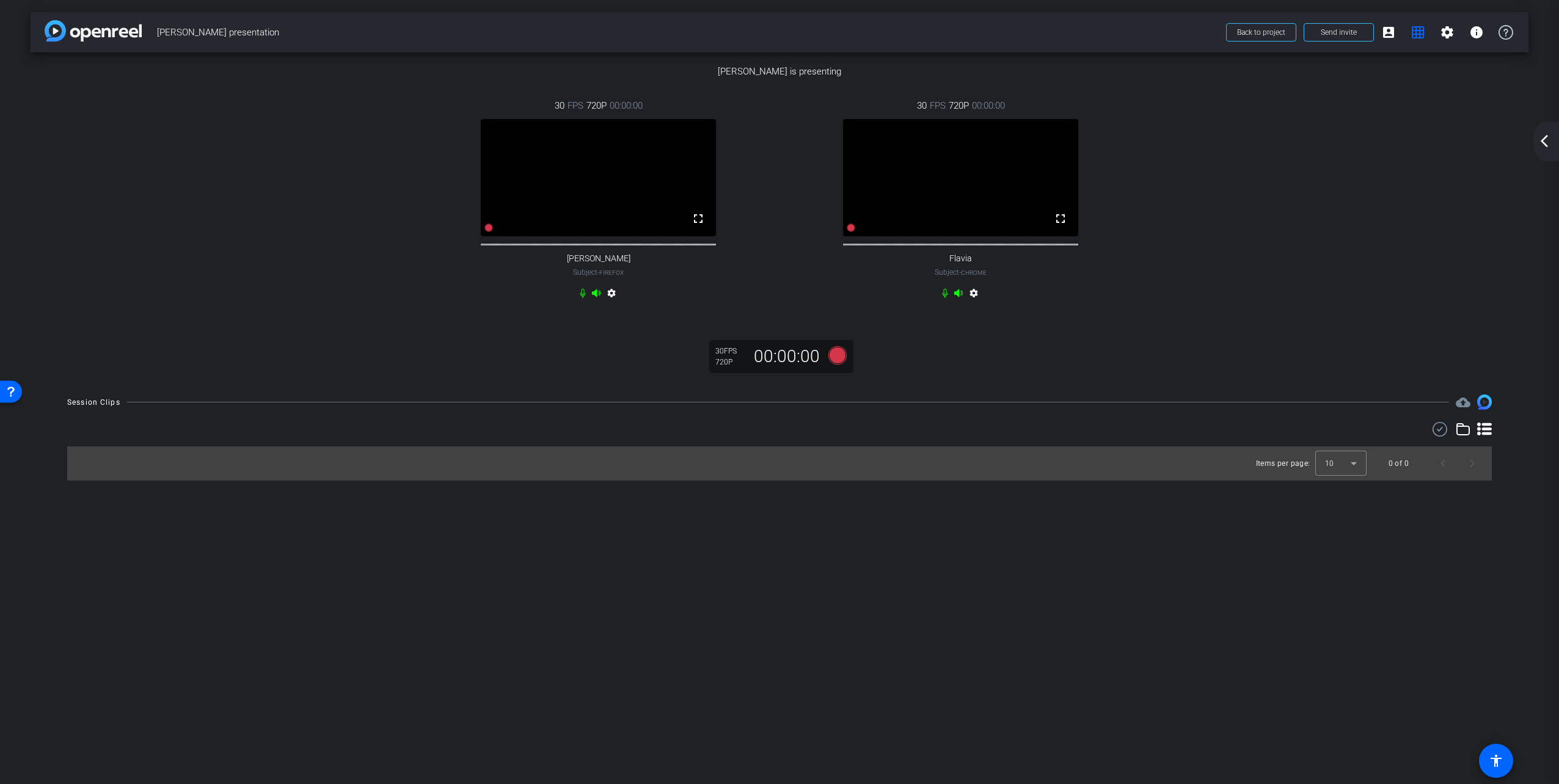
scroll to position [183, 0]
click at [312, 323] on div "30 FPS 720P 00:00:00 fullscreen Dominik Zenner Subject - Firefox settings 30 FP…" at bounding box center [779, 201] width 1449 height 245
click at [627, 237] on video at bounding box center [598, 178] width 236 height 118
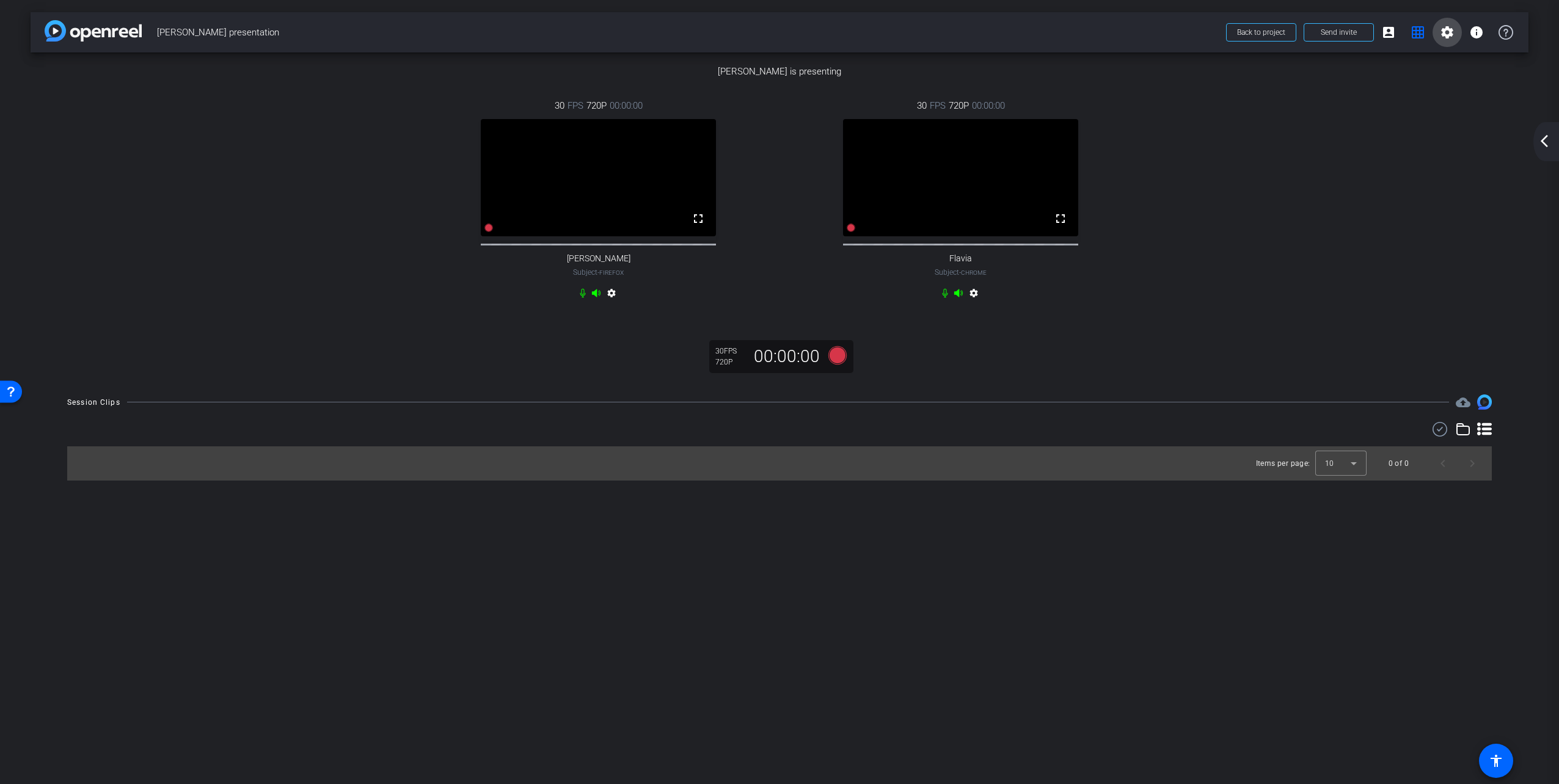
click at [1454, 34] on span at bounding box center [1447, 32] width 29 height 29
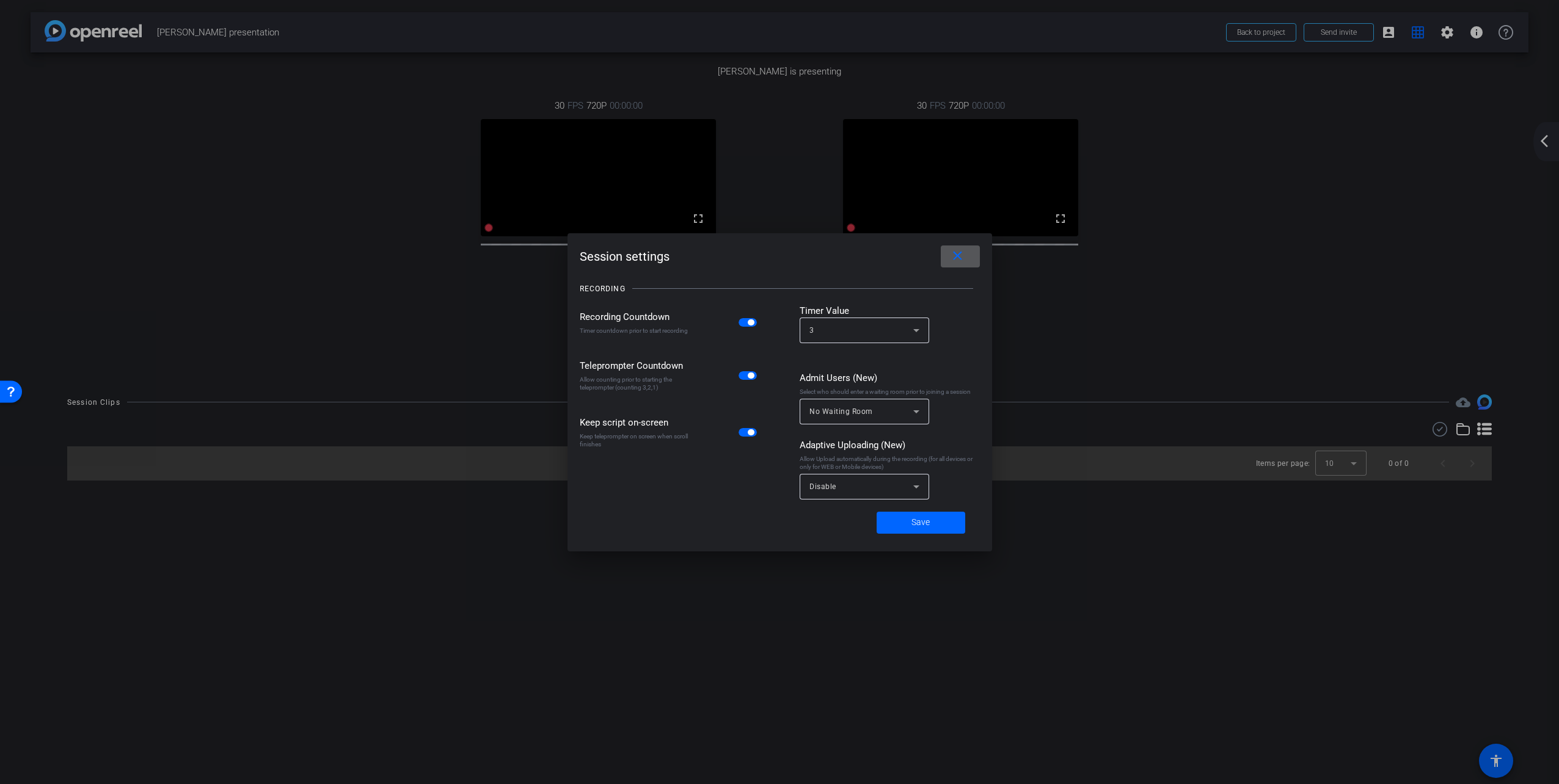
click at [977, 259] on span at bounding box center [961, 256] width 39 height 29
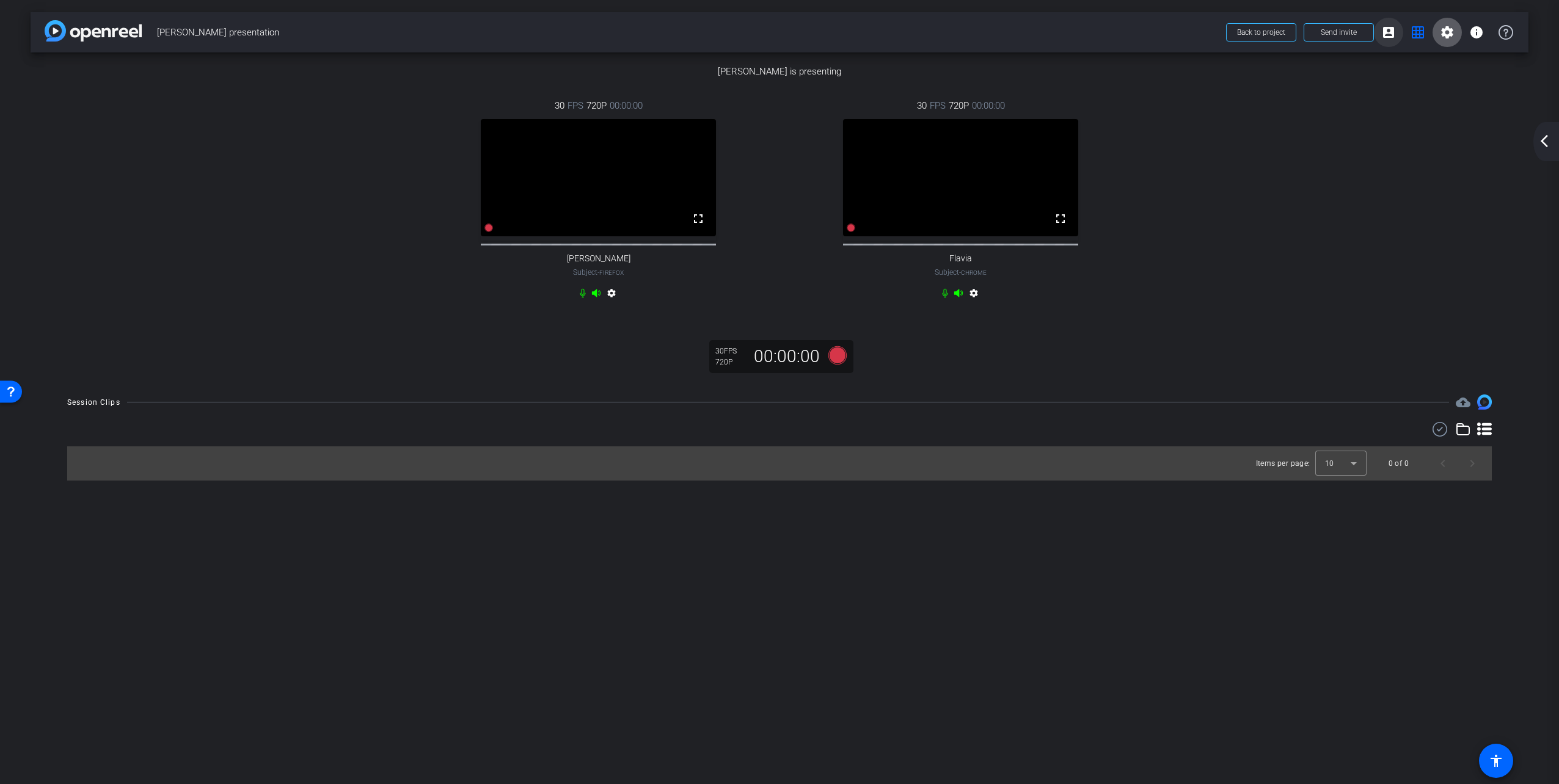
click at [1382, 32] on mat-icon "account_box" at bounding box center [1389, 32] width 15 height 15
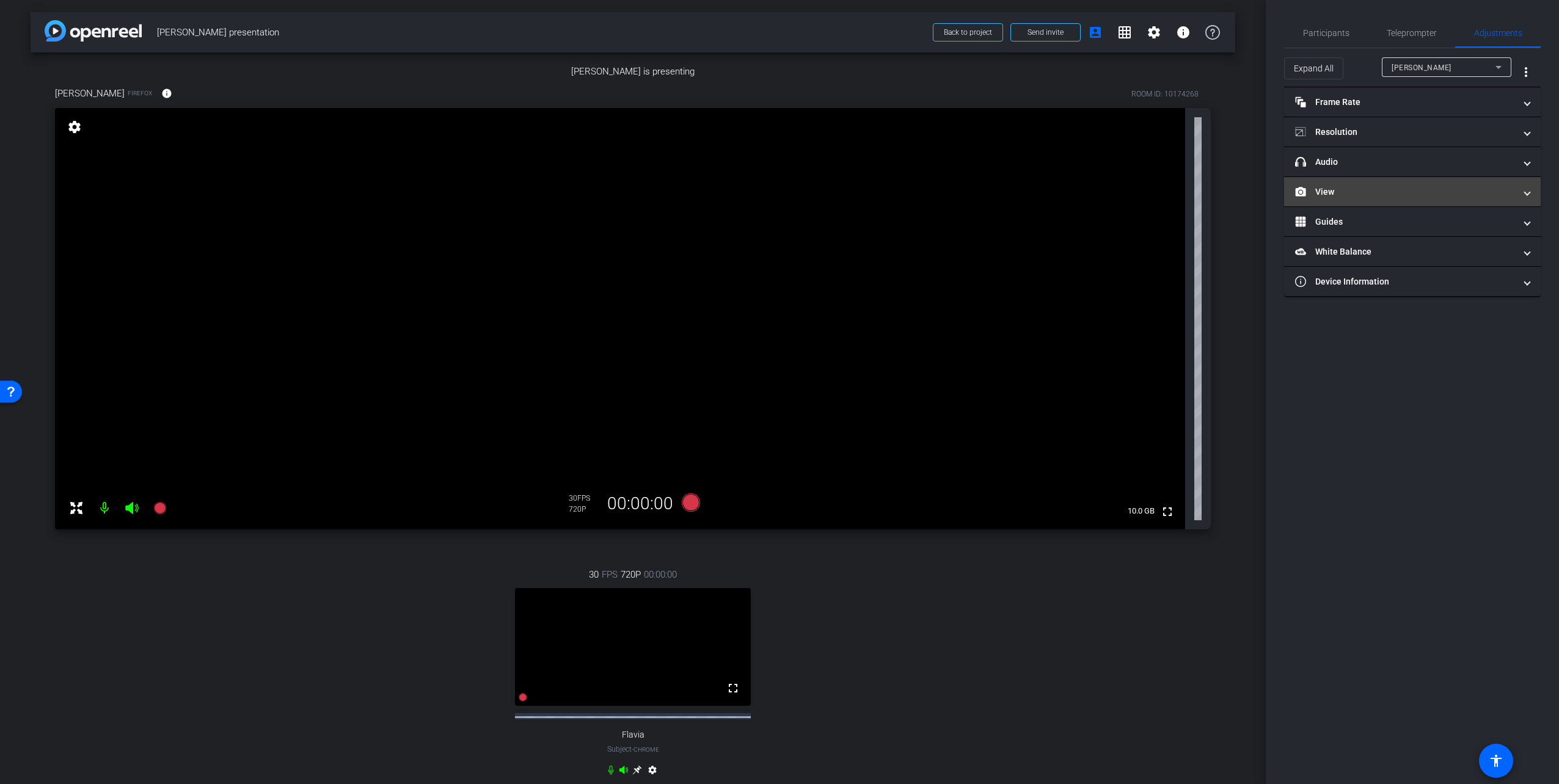
click at [1339, 192] on mat-panel-title "View" at bounding box center [1405, 192] width 220 height 13
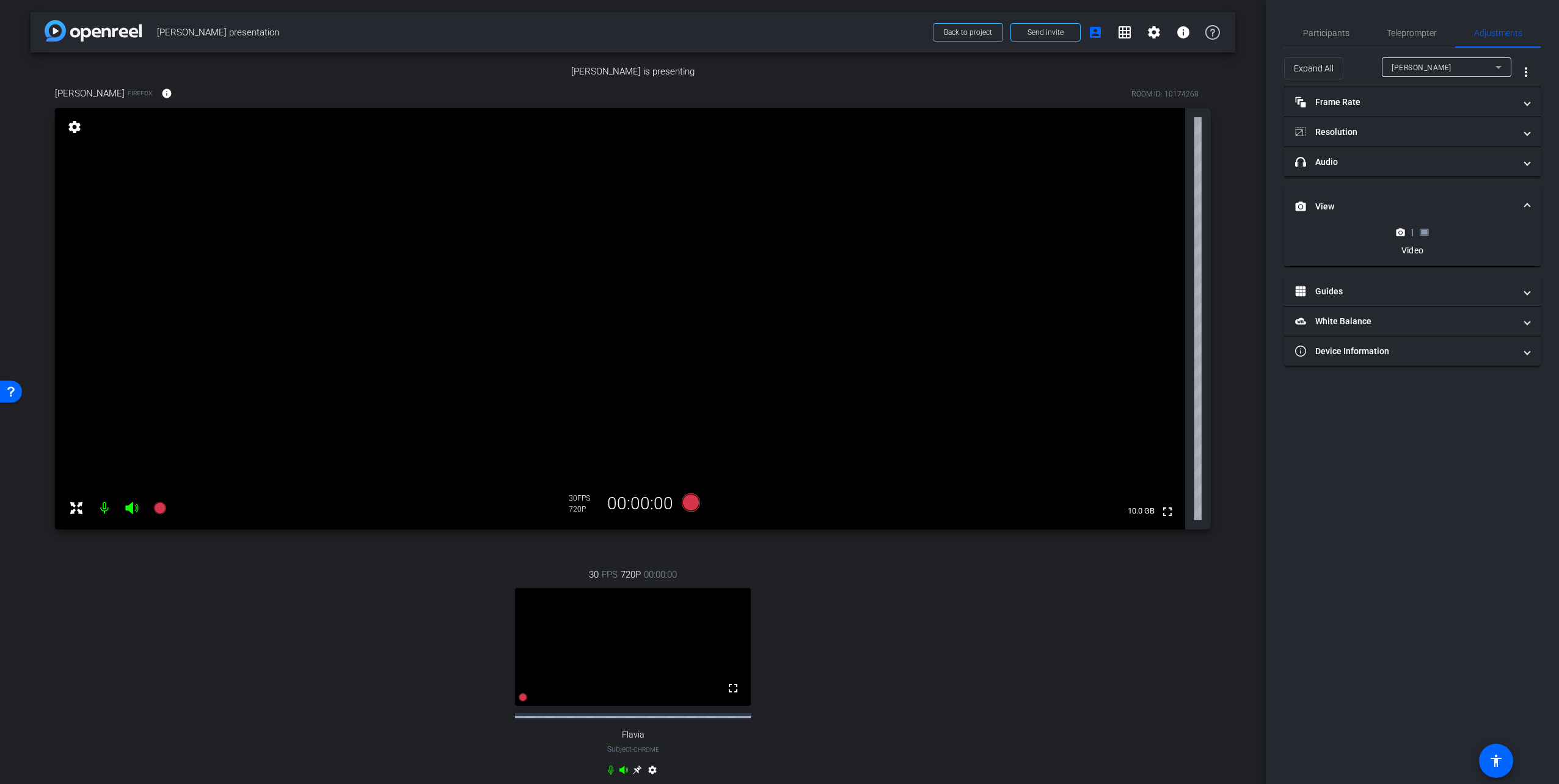
click at [1427, 233] on rect at bounding box center [1424, 232] width 7 height 5
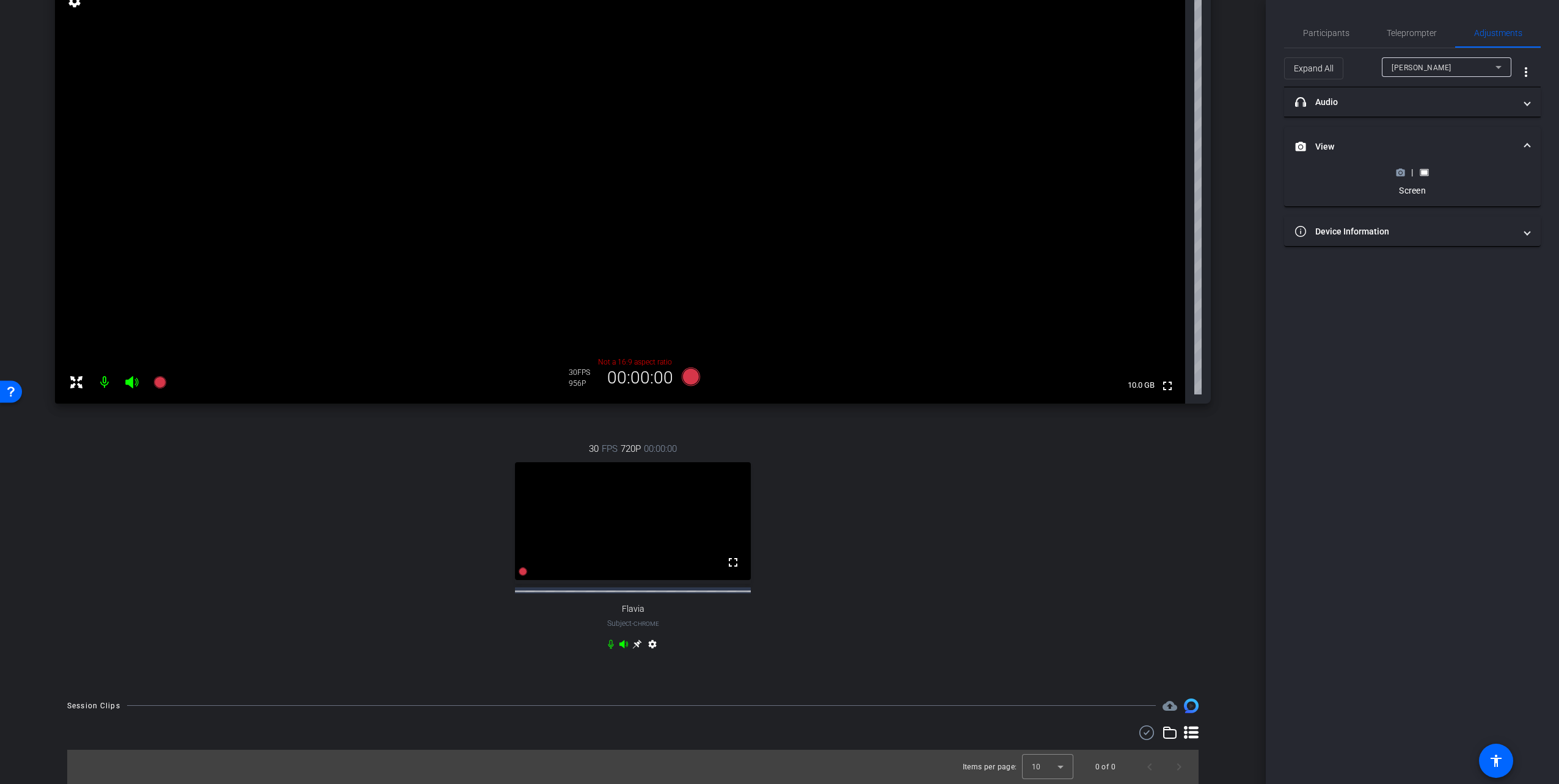
scroll to position [724, 0]
click at [1402, 173] on icon at bounding box center [1400, 173] width 9 height 9
click at [1420, 229] on icon at bounding box center [1424, 232] width 9 height 7
click at [1404, 171] on icon at bounding box center [1400, 172] width 9 height 7
click at [1315, 29] on span "Participants" at bounding box center [1326, 33] width 47 height 9
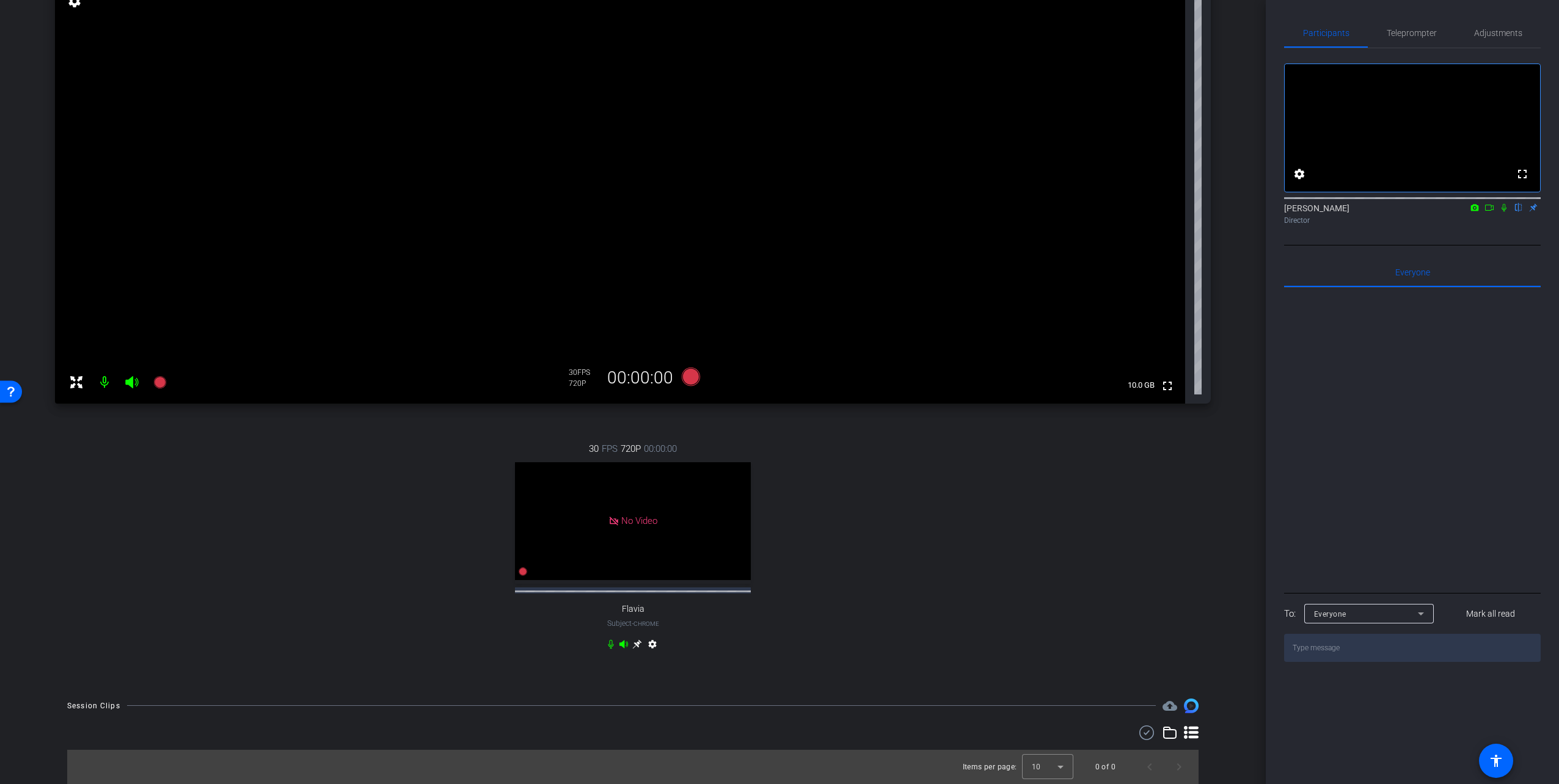
click at [802, 569] on div "30 FPS 720P 00:00:00 No Video Flavia Subject - Chrome settings" at bounding box center [632, 548] width 1156 height 252
click at [1407, 37] on span "Teleprompter" at bounding box center [1412, 33] width 50 height 9
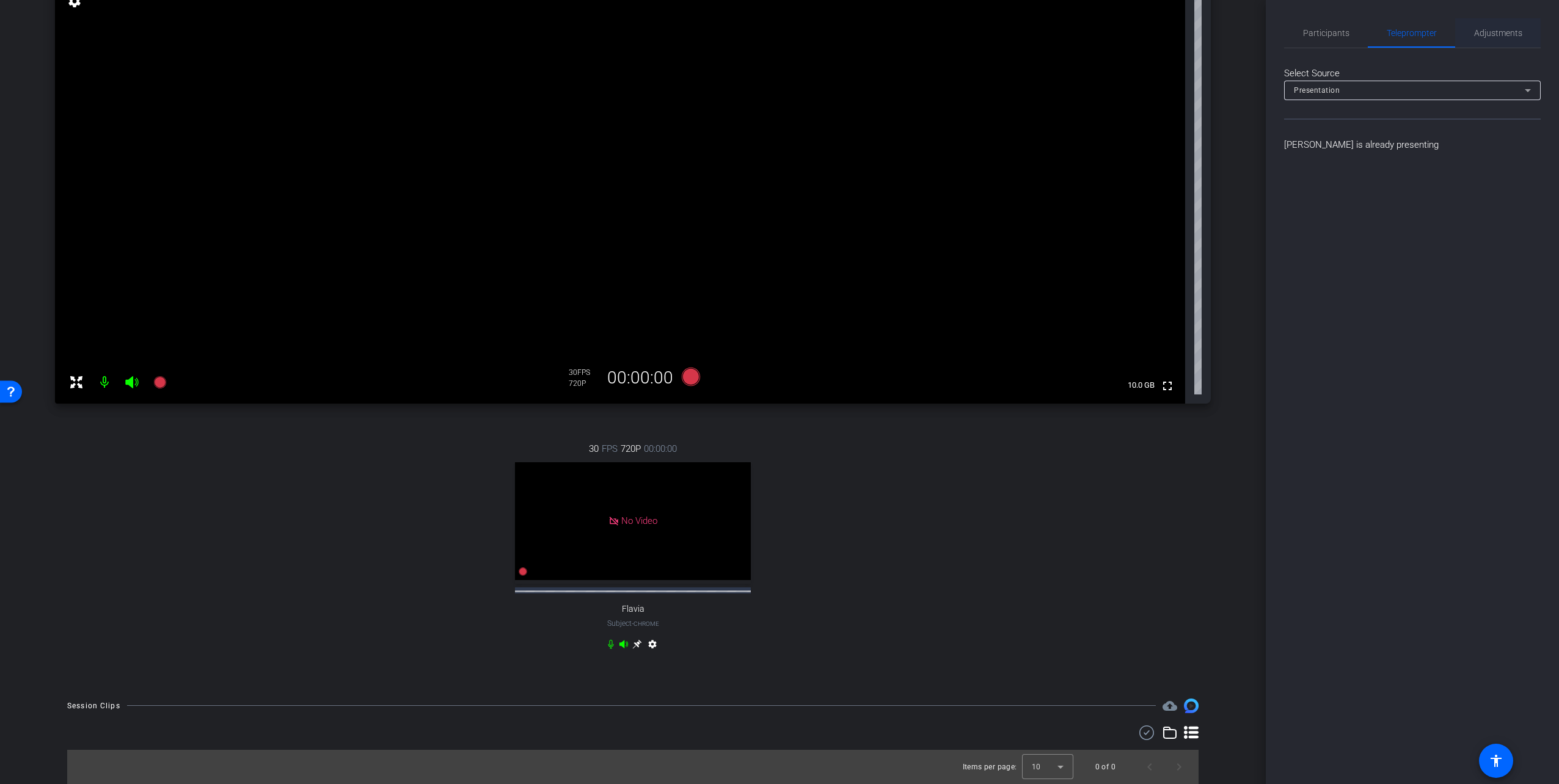
click at [1498, 30] on span "Adjustments" at bounding box center [1498, 33] width 48 height 9
click at [1327, 29] on span "Participants" at bounding box center [1326, 33] width 47 height 9
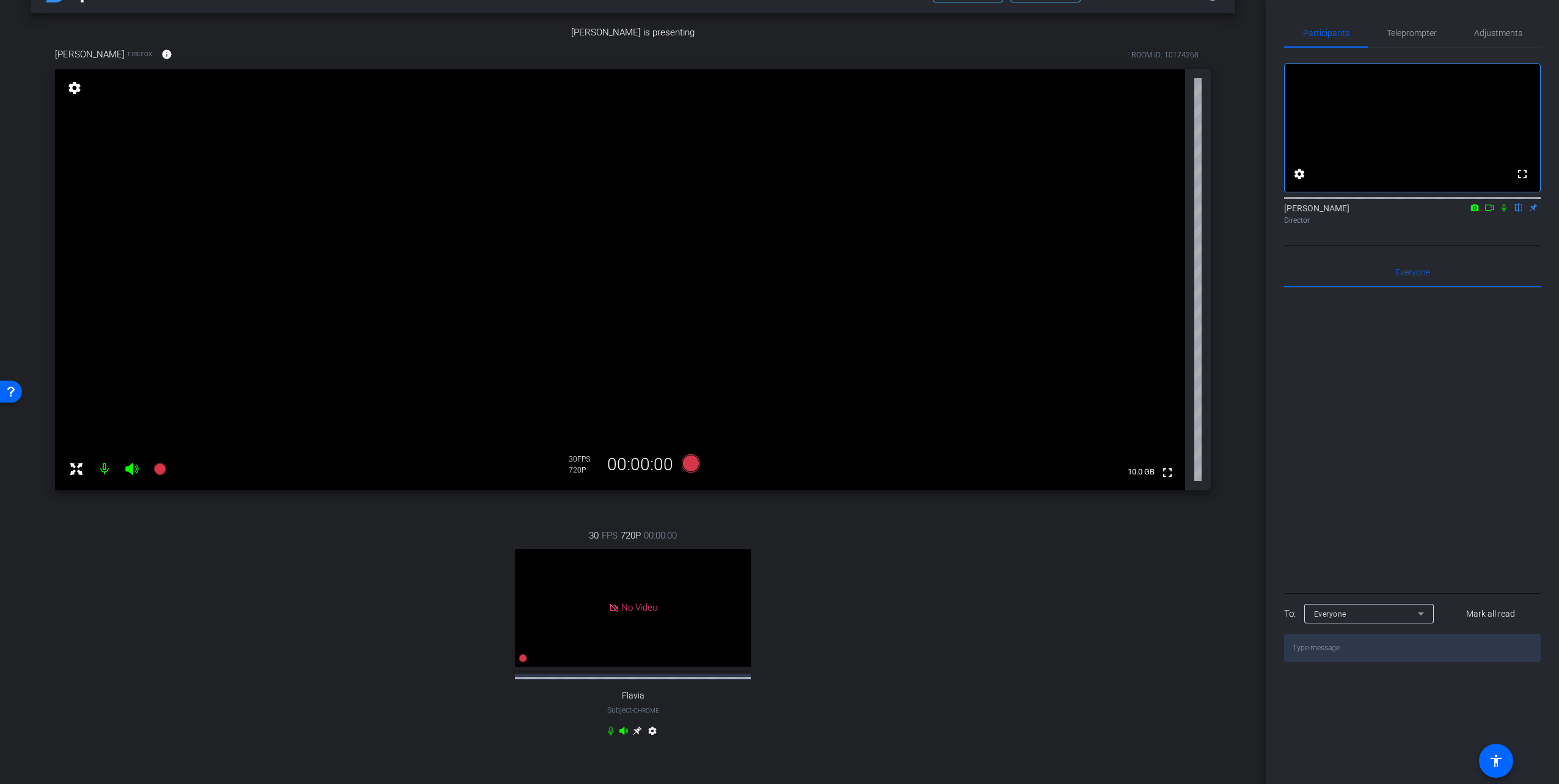
scroll to position [0, 0]
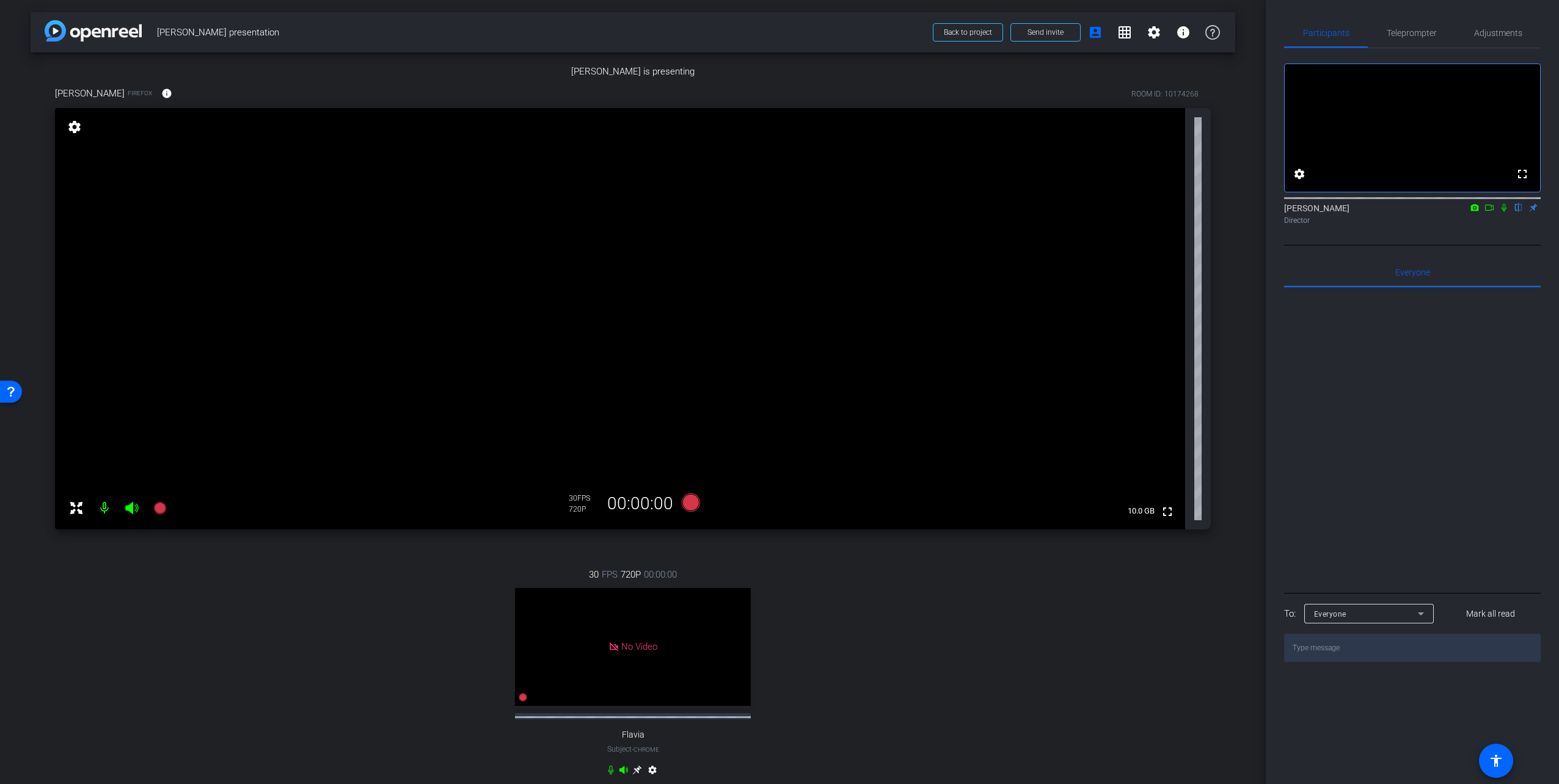
click at [1116, 25] on button "grid_on" at bounding box center [1124, 32] width 29 height 29
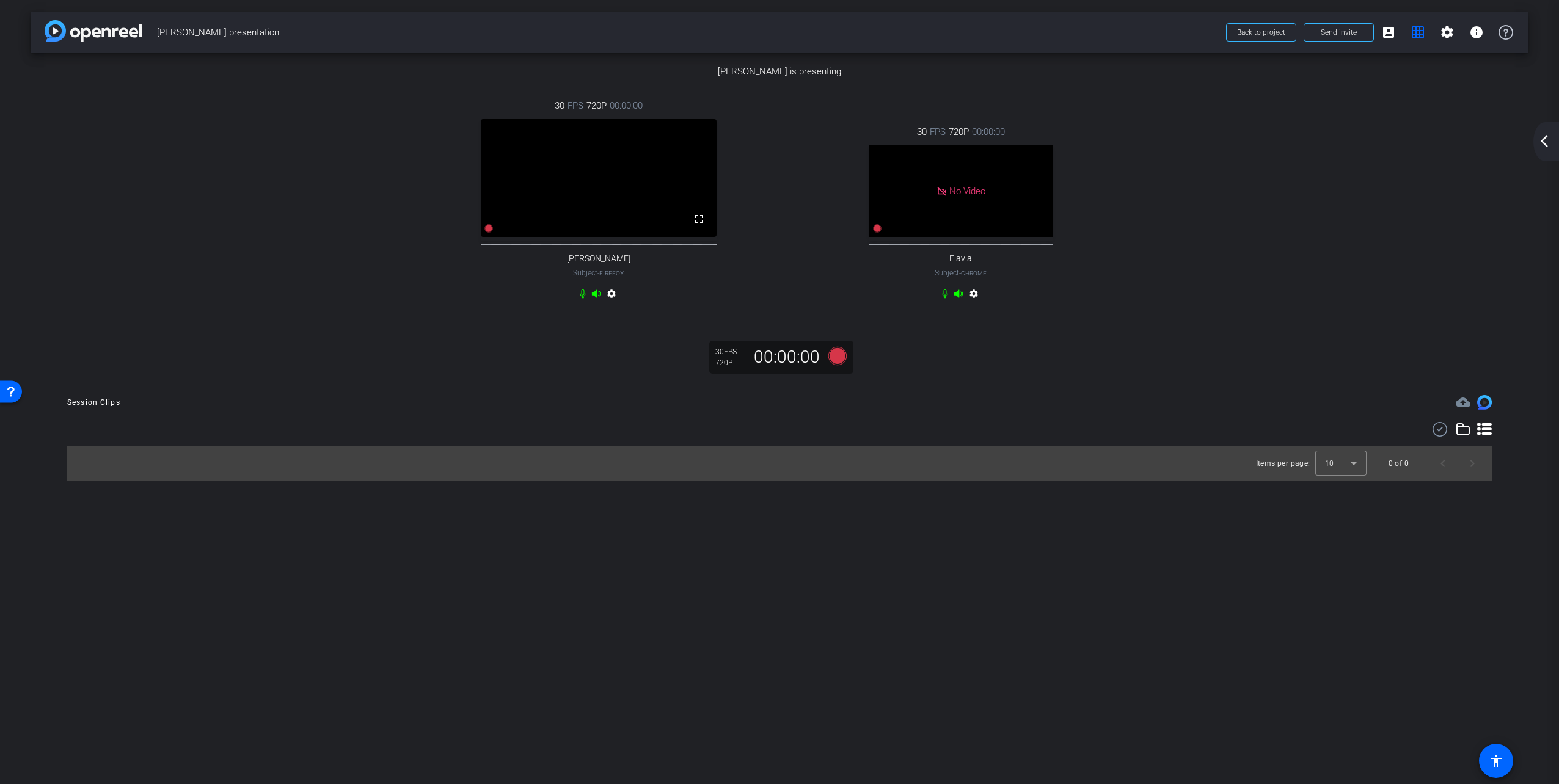
scroll to position [295, 0]
click at [832, 365] on icon at bounding box center [837, 355] width 18 height 18
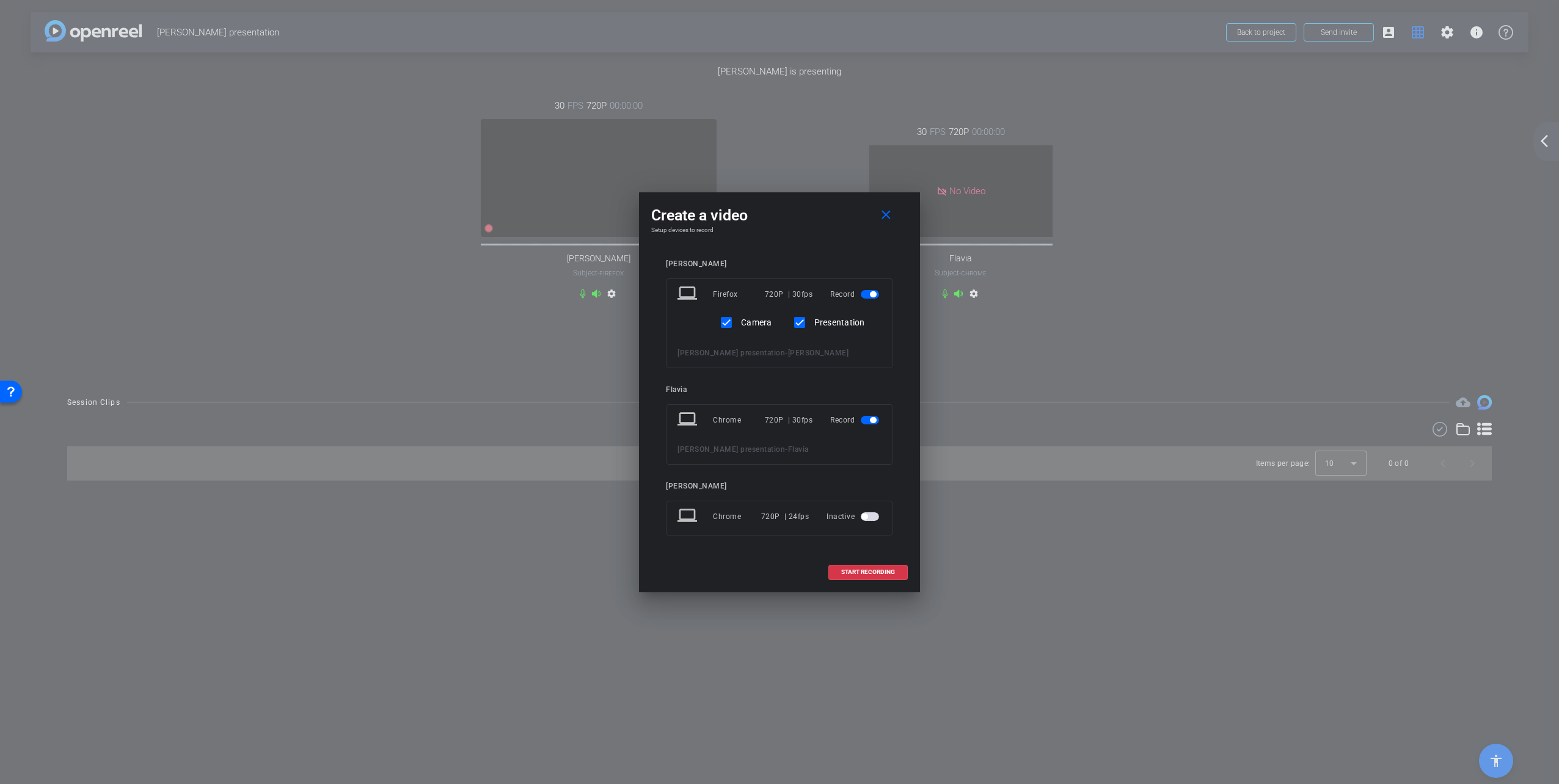
click at [872, 421] on span "button" at bounding box center [873, 420] width 6 height 6
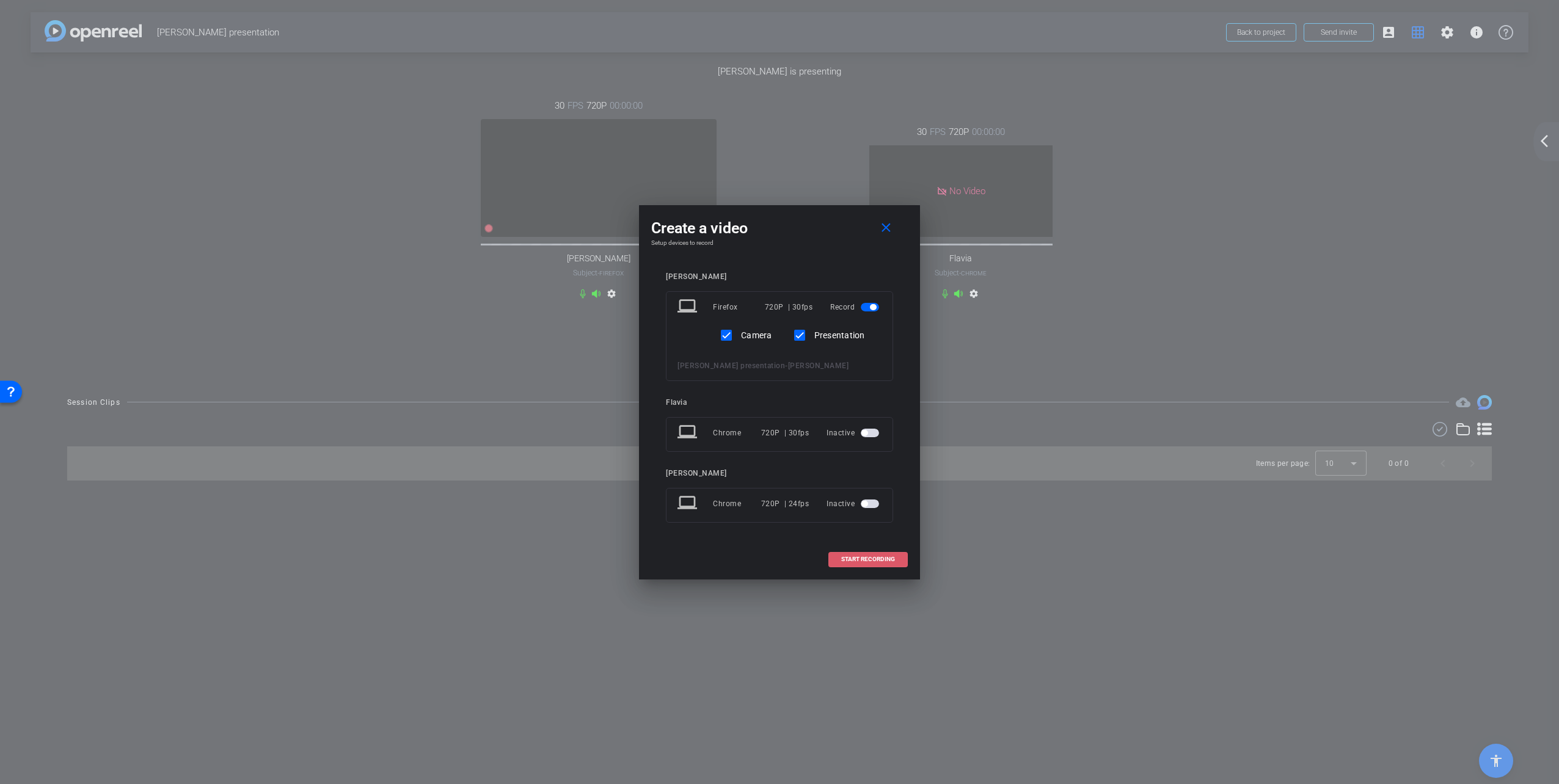
click at [871, 556] on span "START RECORDING" at bounding box center [868, 559] width 54 height 6
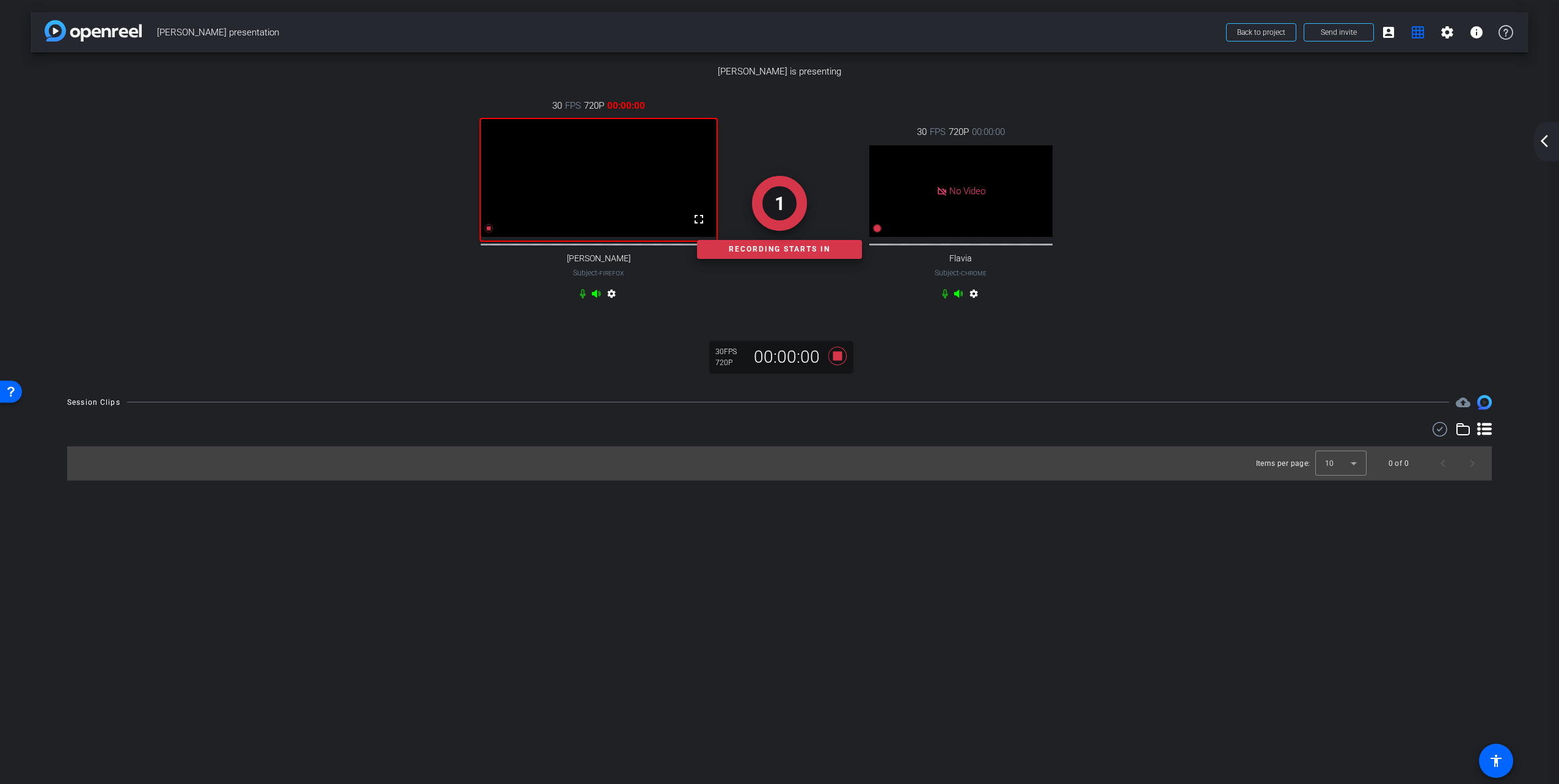
scroll to position [48, 0]
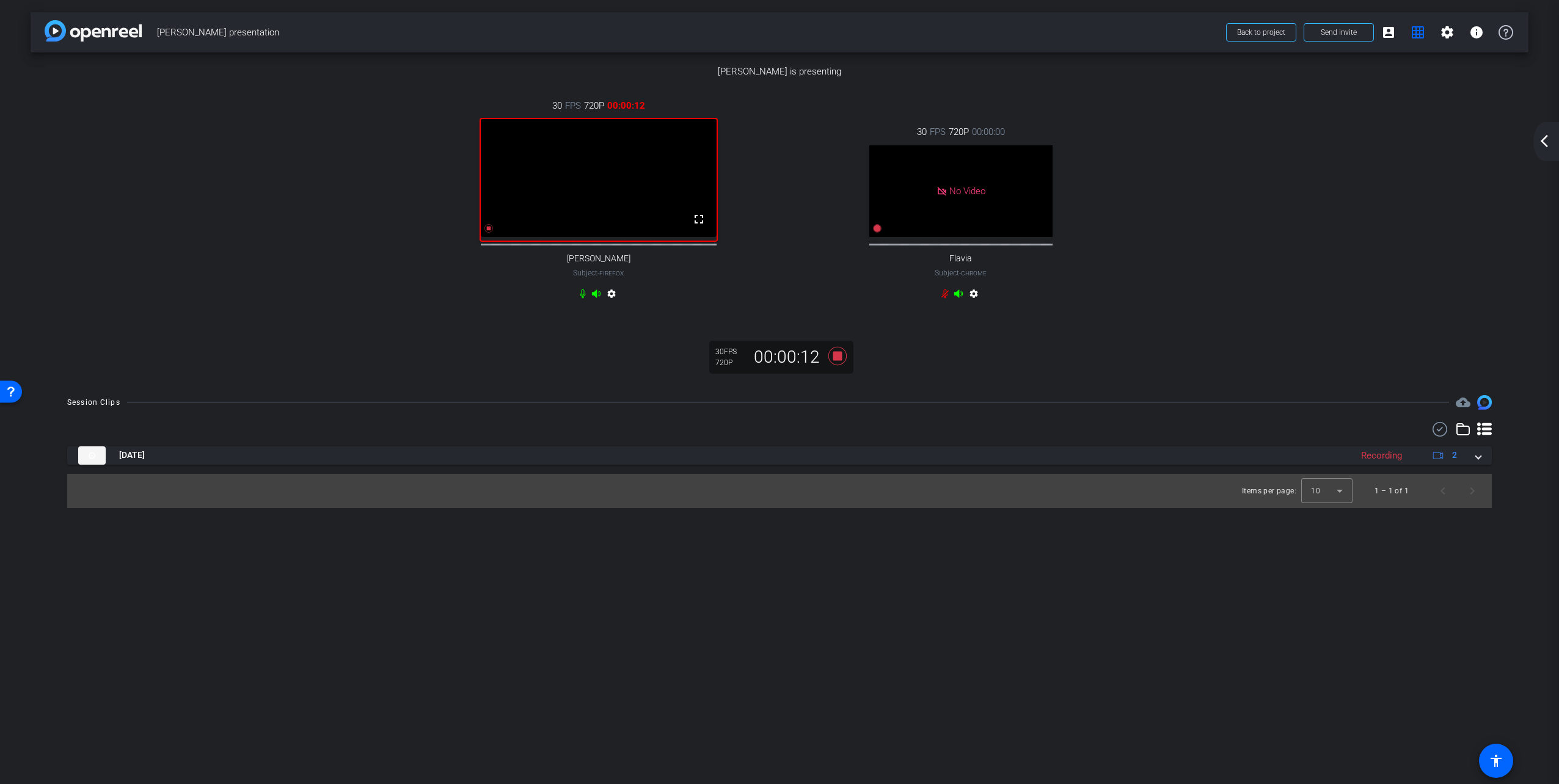
click at [1550, 138] on mat-icon "arrow_back_ios_new" at bounding box center [1544, 141] width 15 height 15
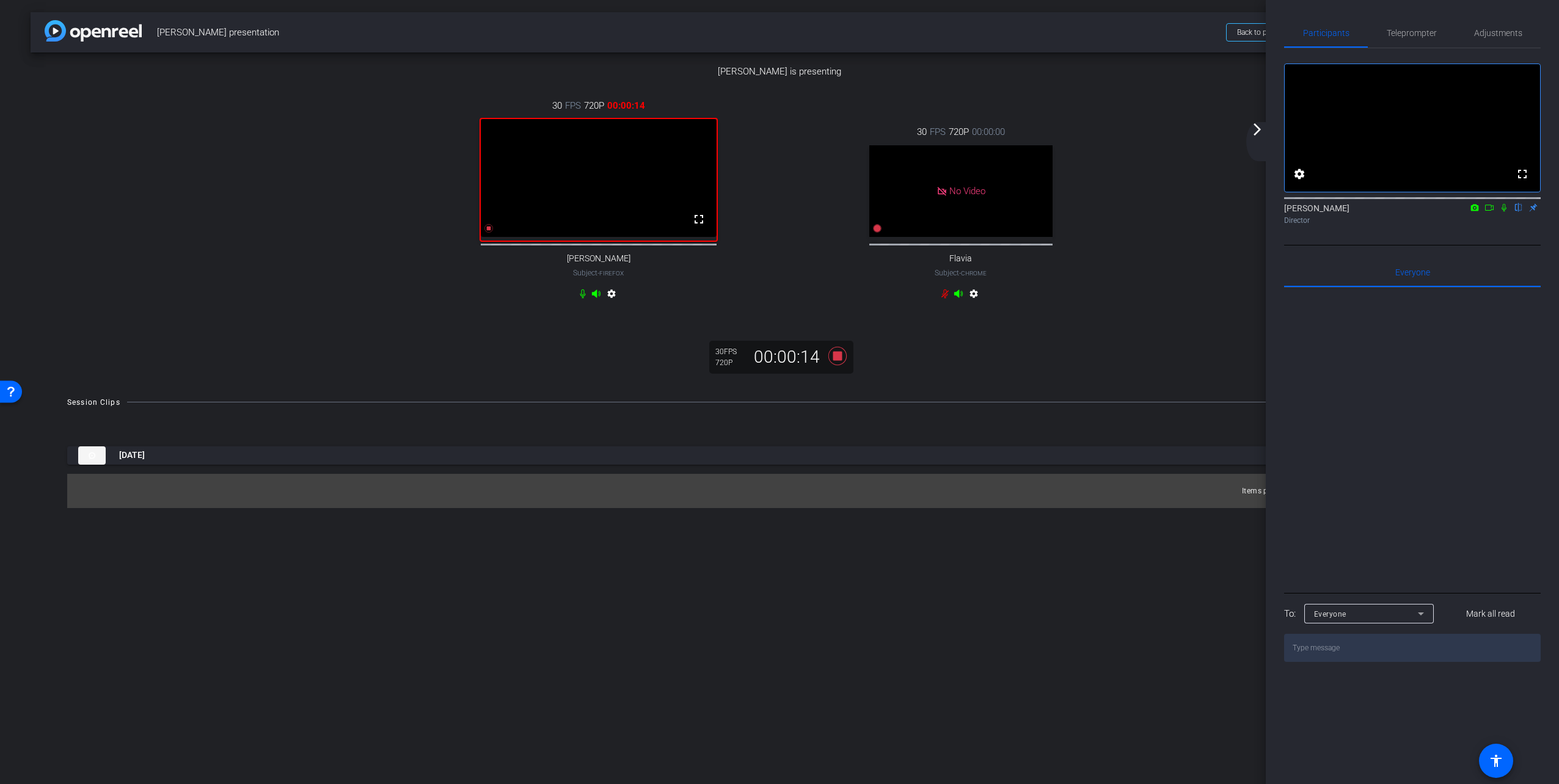
click at [1506, 212] on icon at bounding box center [1504, 207] width 9 height 9
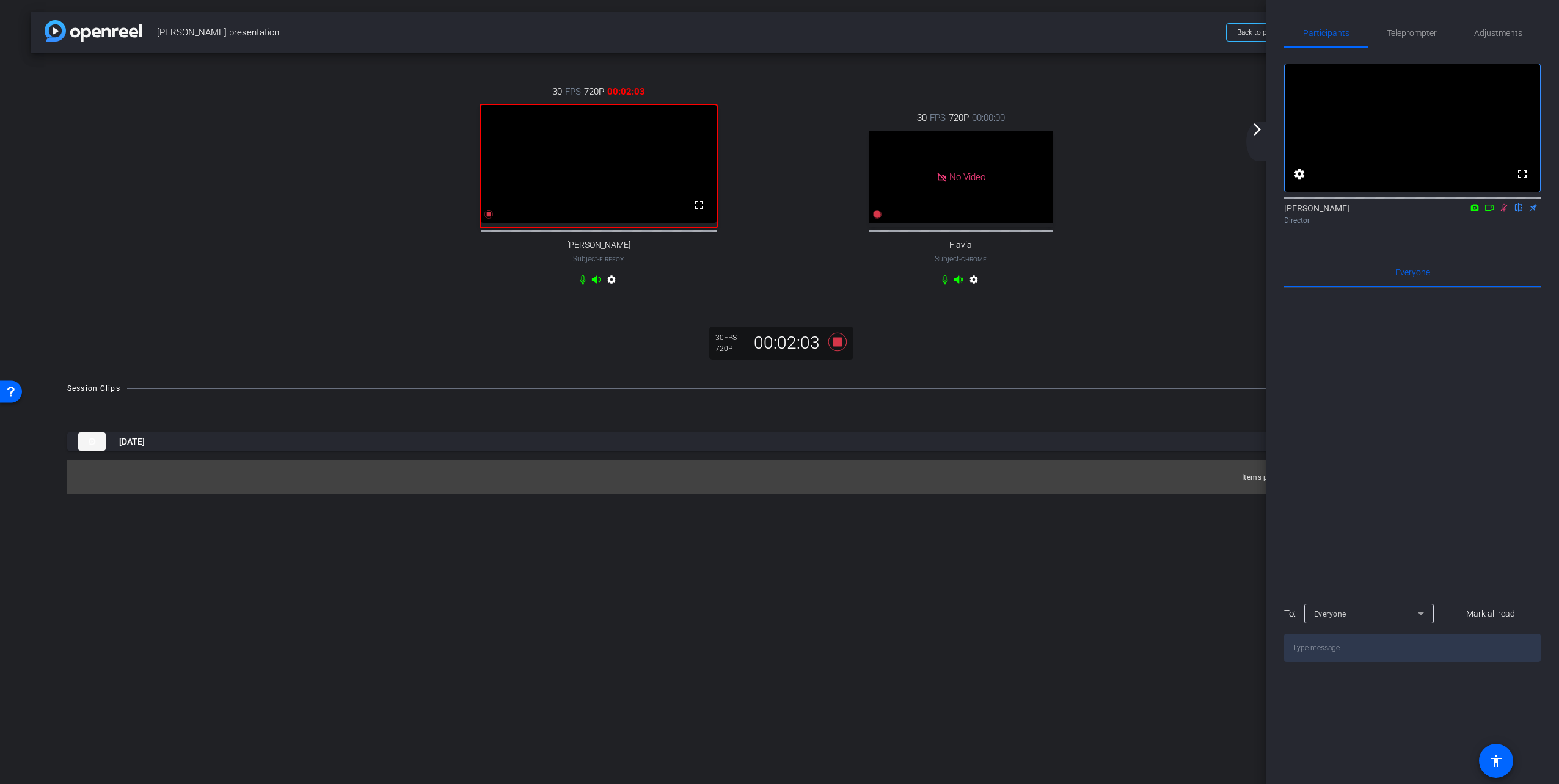
click at [1505, 212] on icon at bounding box center [1504, 207] width 9 height 9
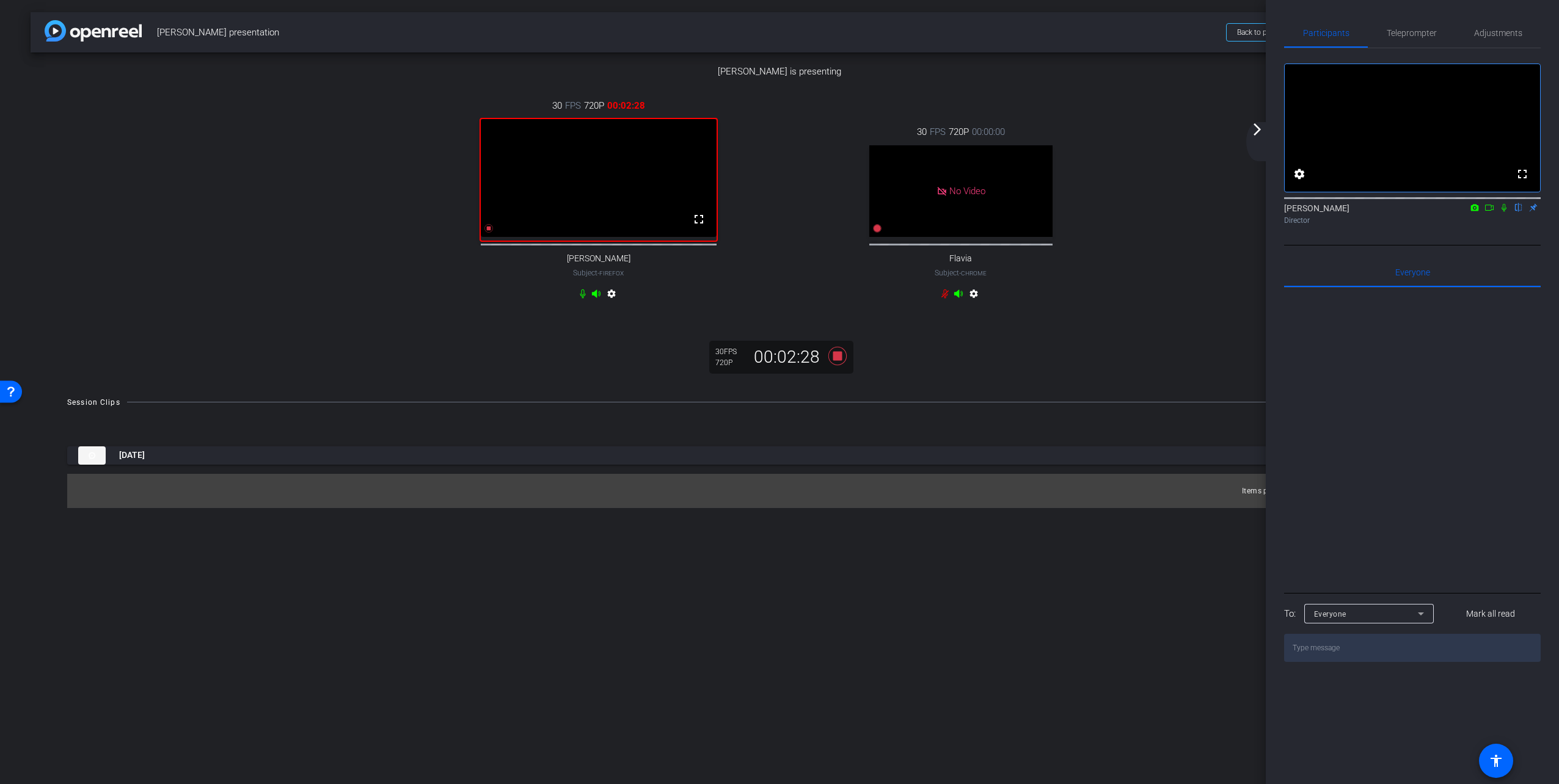
click at [1503, 212] on icon at bounding box center [1504, 207] width 9 height 9
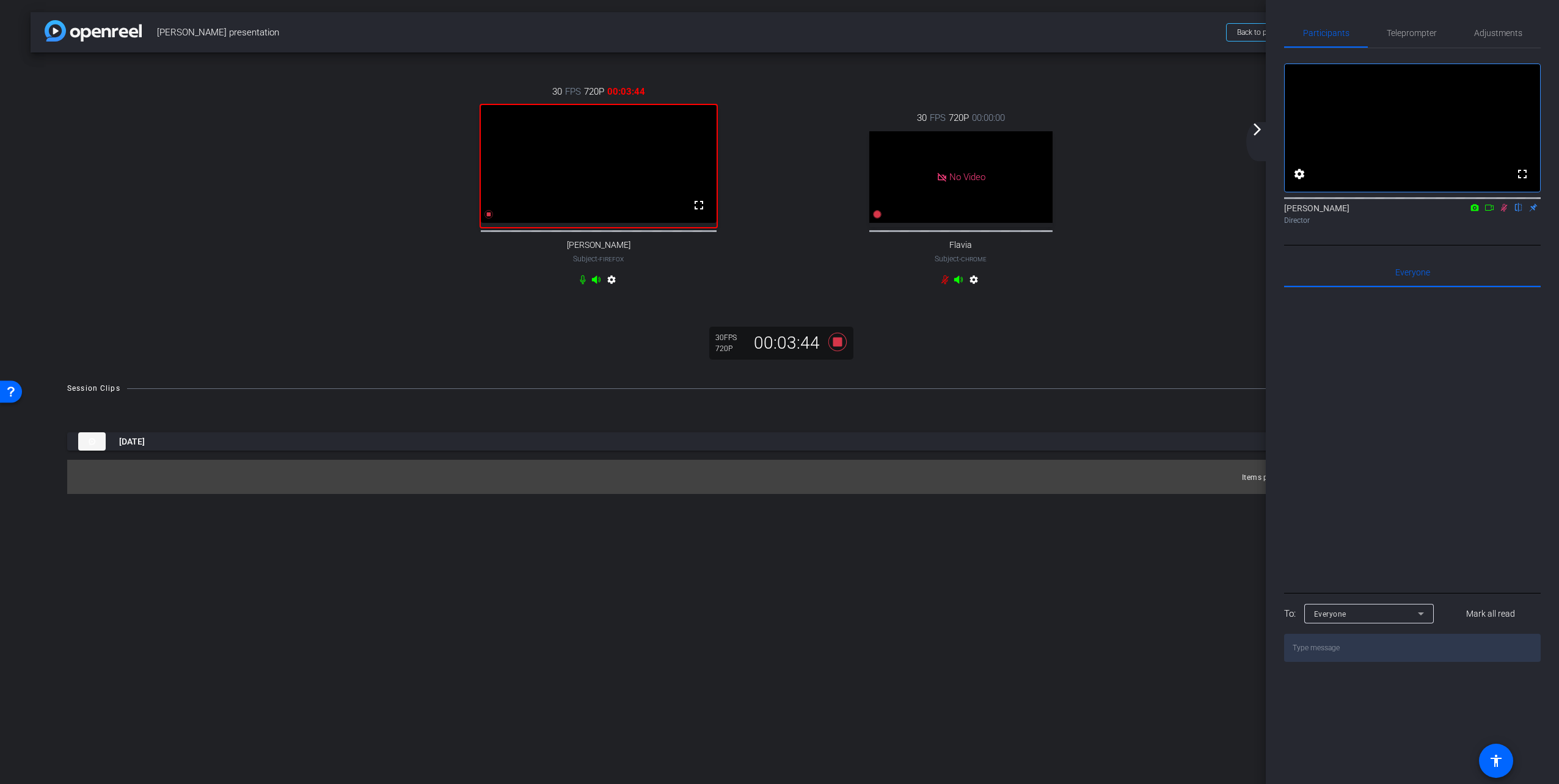
click at [1505, 212] on icon at bounding box center [1504, 207] width 9 height 9
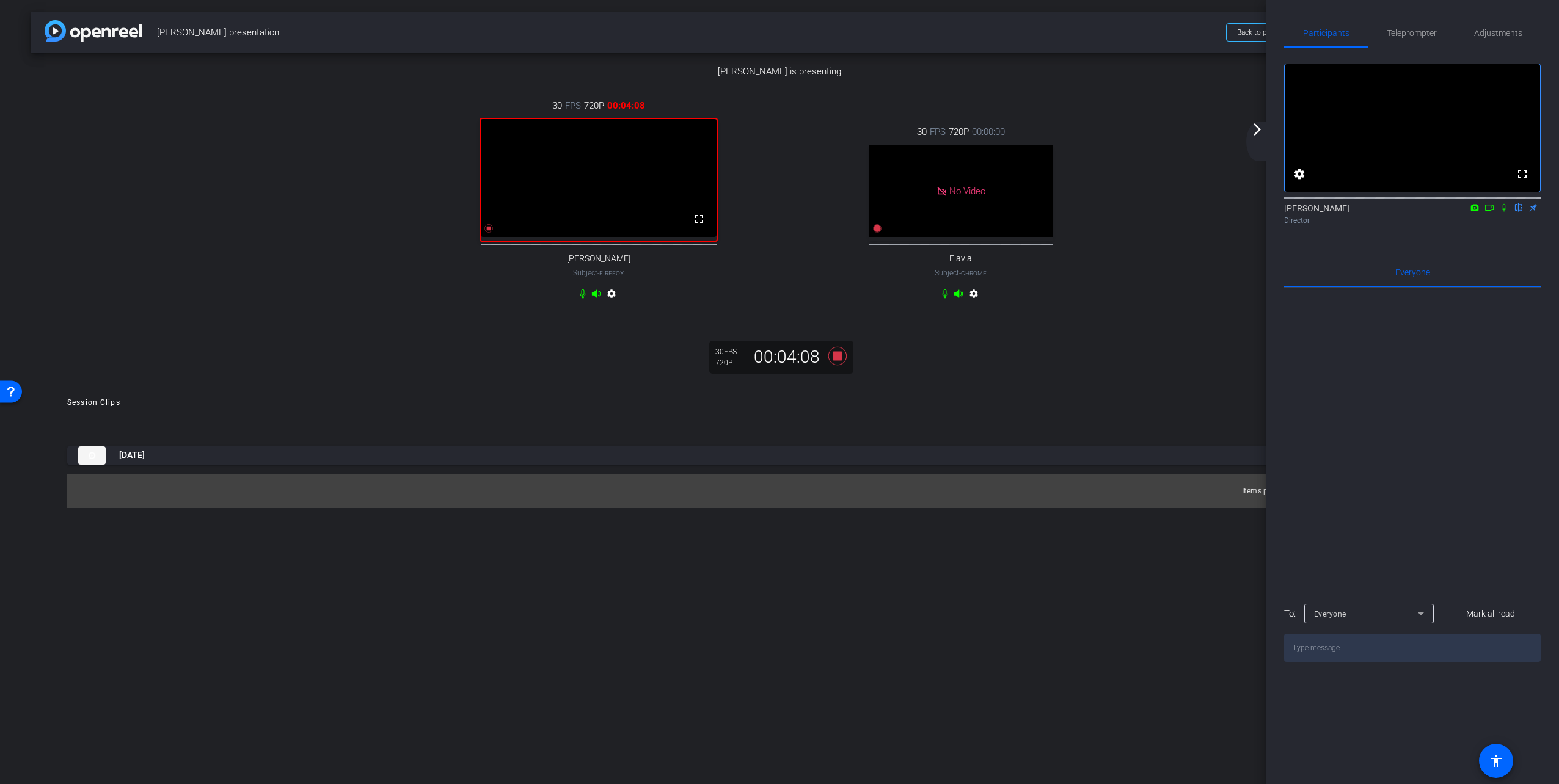
click at [1504, 212] on icon at bounding box center [1504, 208] width 5 height 8
click at [1492, 212] on icon at bounding box center [1489, 207] width 9 height 9
click at [1258, 138] on div "arrow_back_ios_new arrow_forward_ios" at bounding box center [1259, 142] width 26 height 39
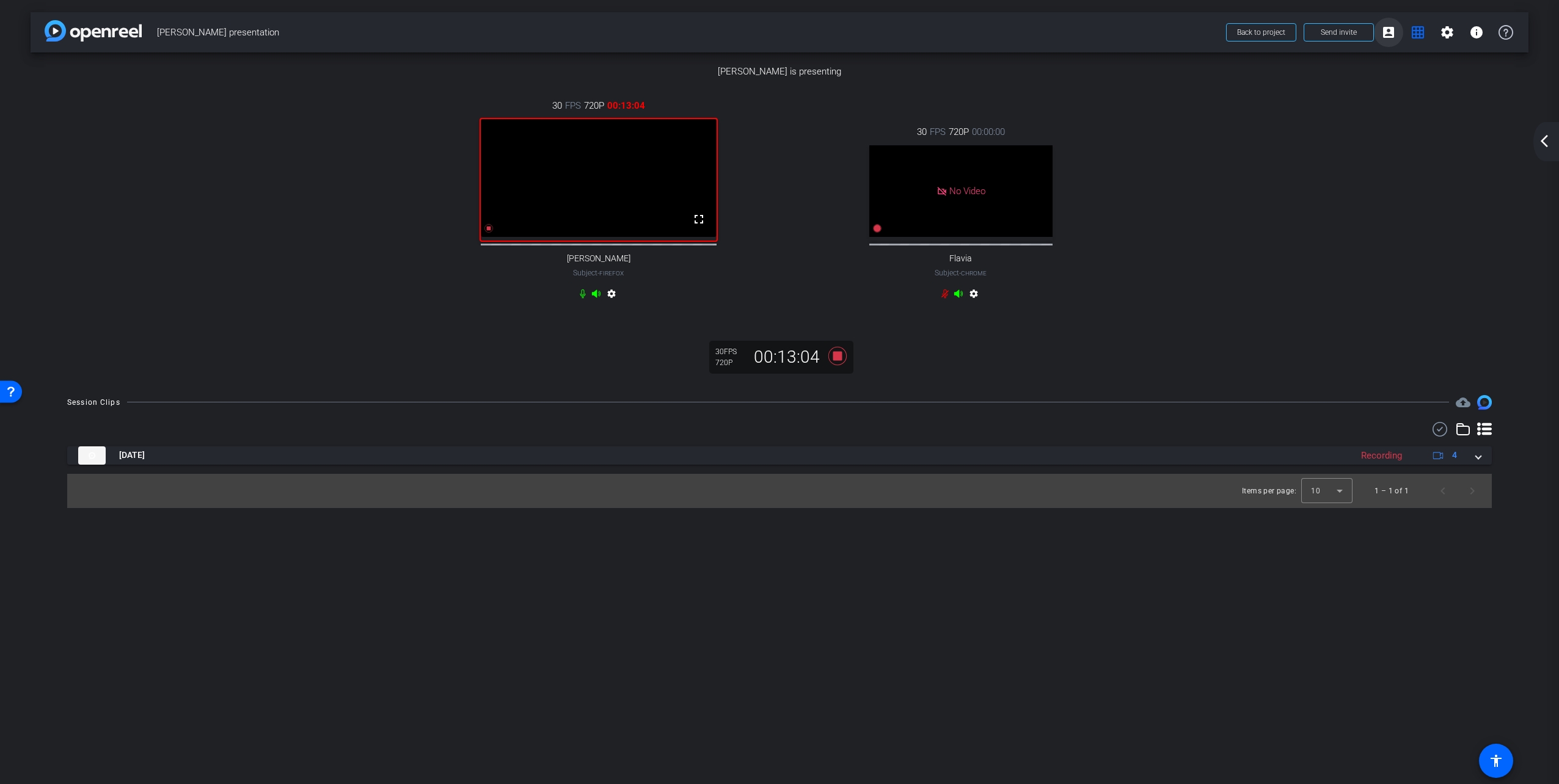
click at [1389, 30] on mat-icon "account_box" at bounding box center [1389, 32] width 15 height 15
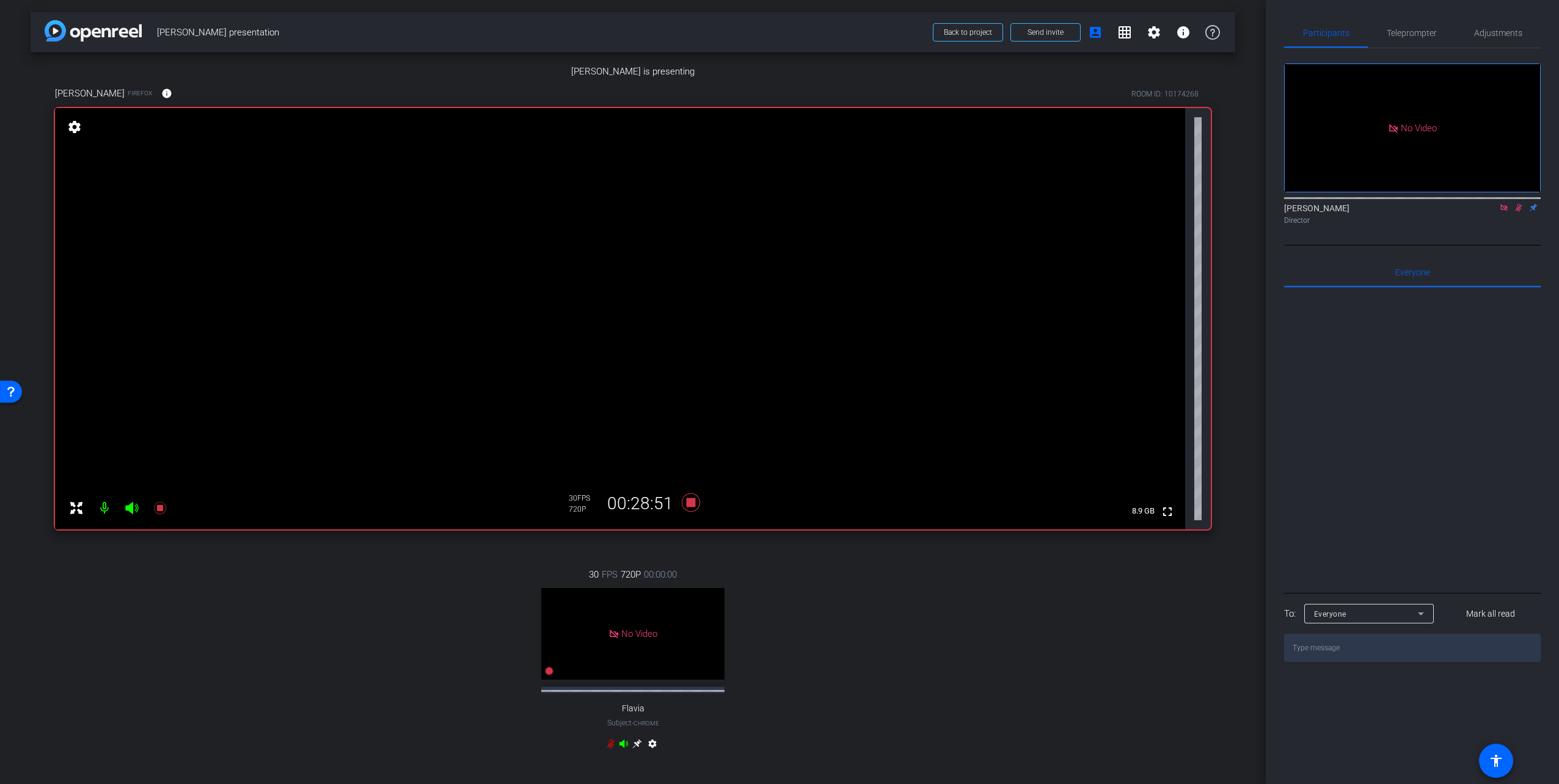
click at [1505, 212] on icon at bounding box center [1504, 207] width 9 height 9
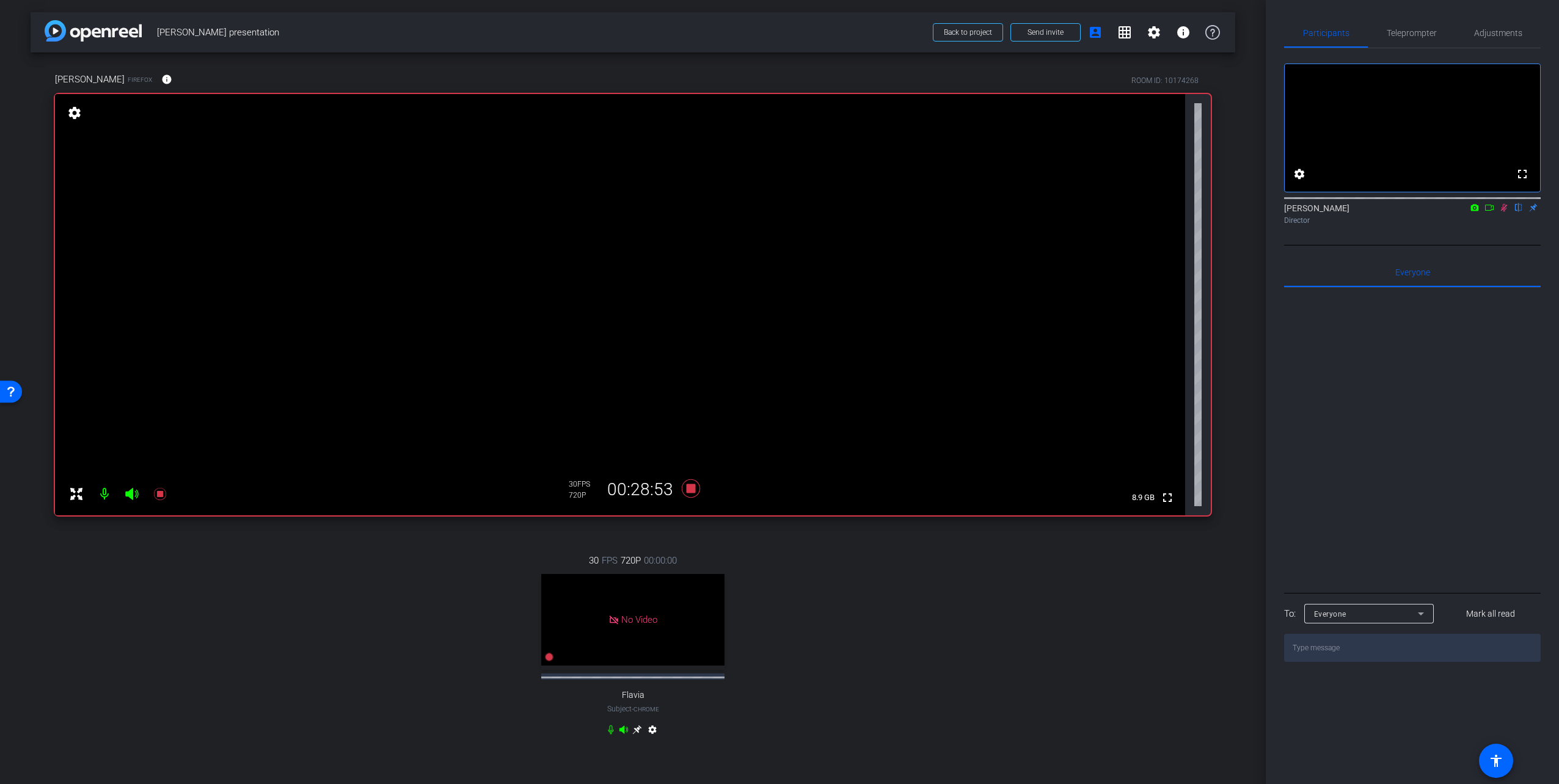
click at [1506, 212] on icon at bounding box center [1504, 208] width 7 height 8
click at [690, 488] on icon at bounding box center [690, 488] width 18 height 18
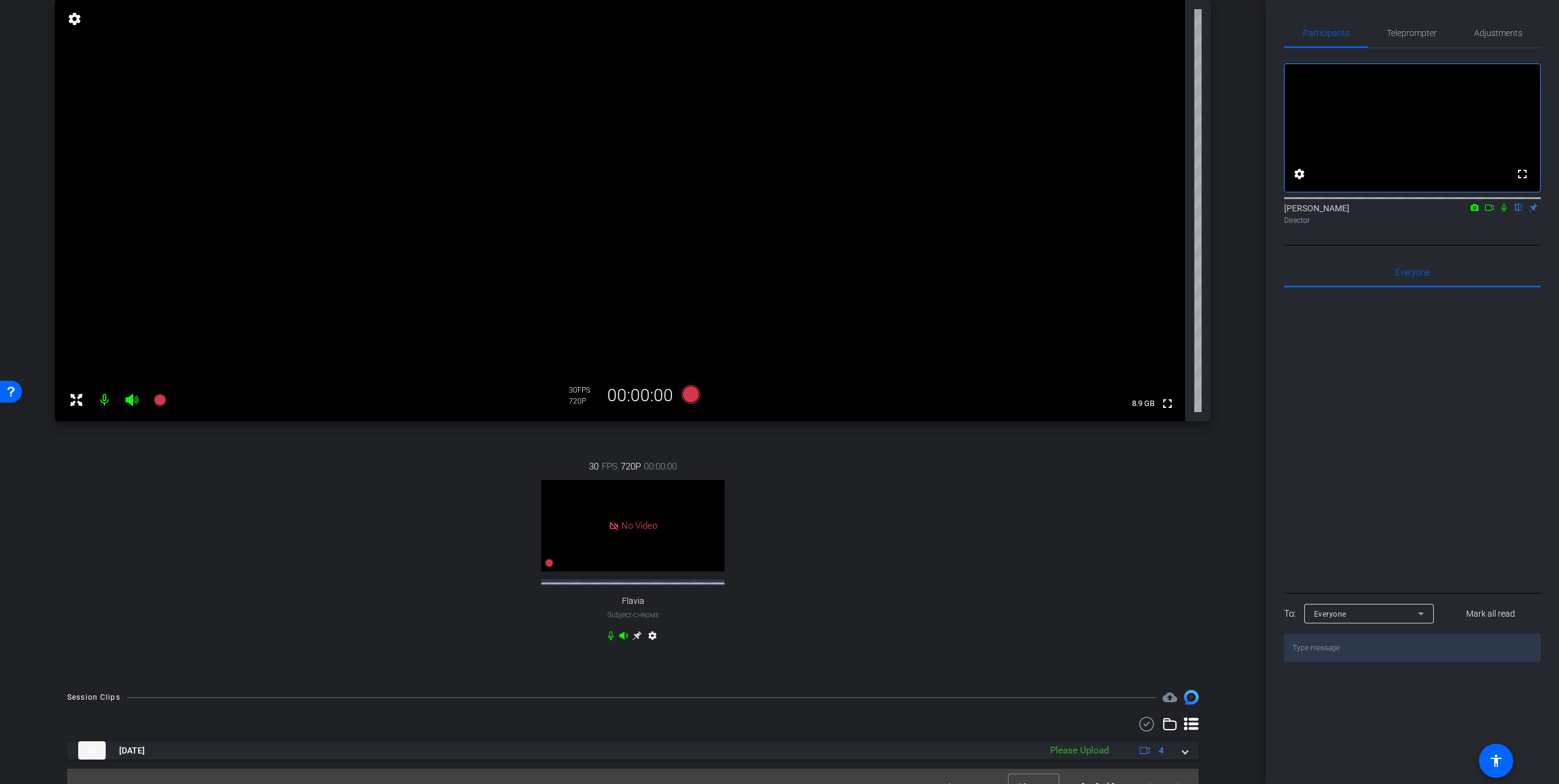
scroll to position [113, 0]
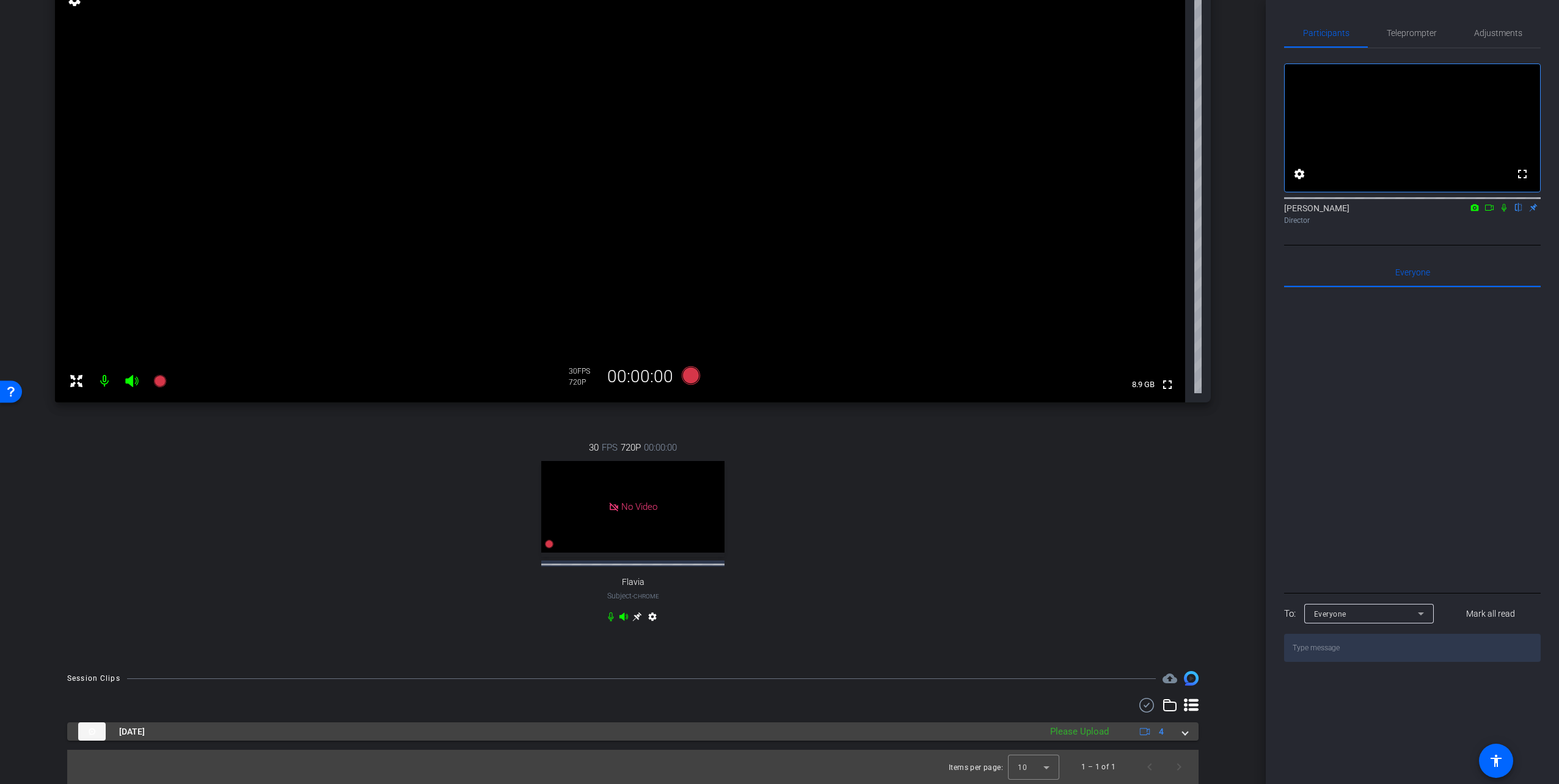
click at [1183, 733] on span at bounding box center [1185, 731] width 5 height 13
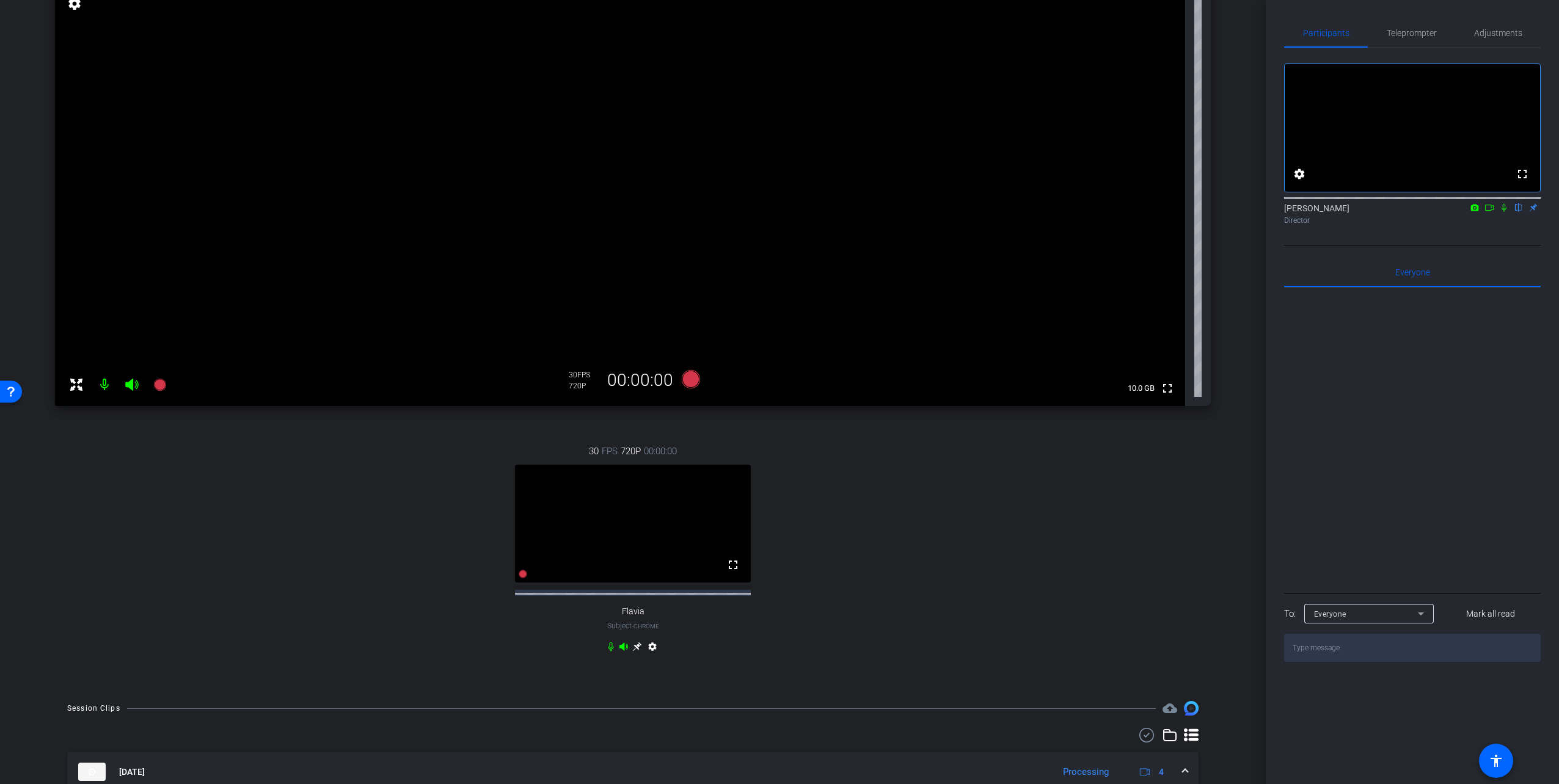
scroll to position [284, 0]
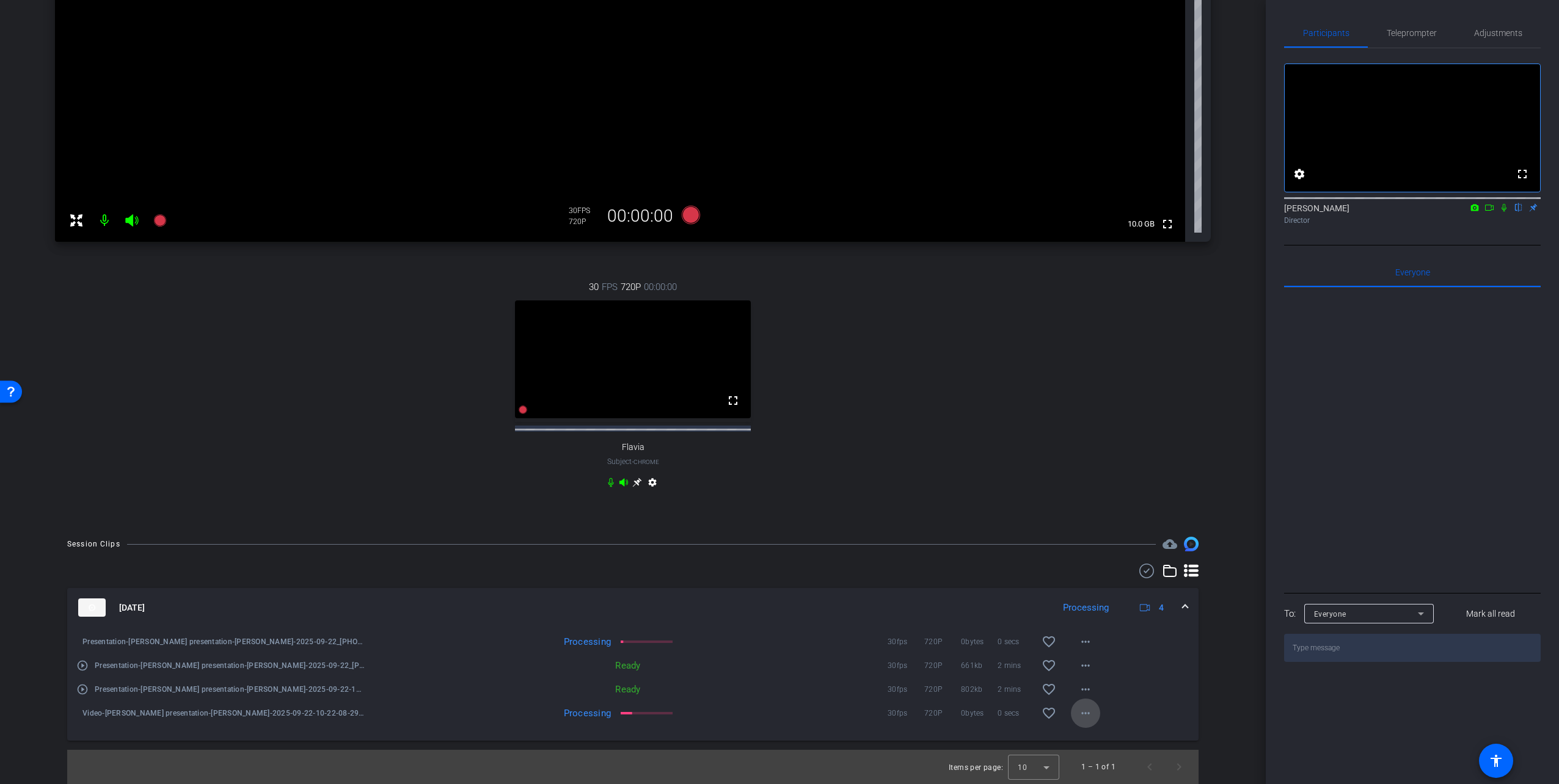
click at [1080, 710] on mat-icon "more_horiz" at bounding box center [1085, 713] width 15 height 15
click at [840, 598] on div at bounding box center [780, 392] width 1559 height 784
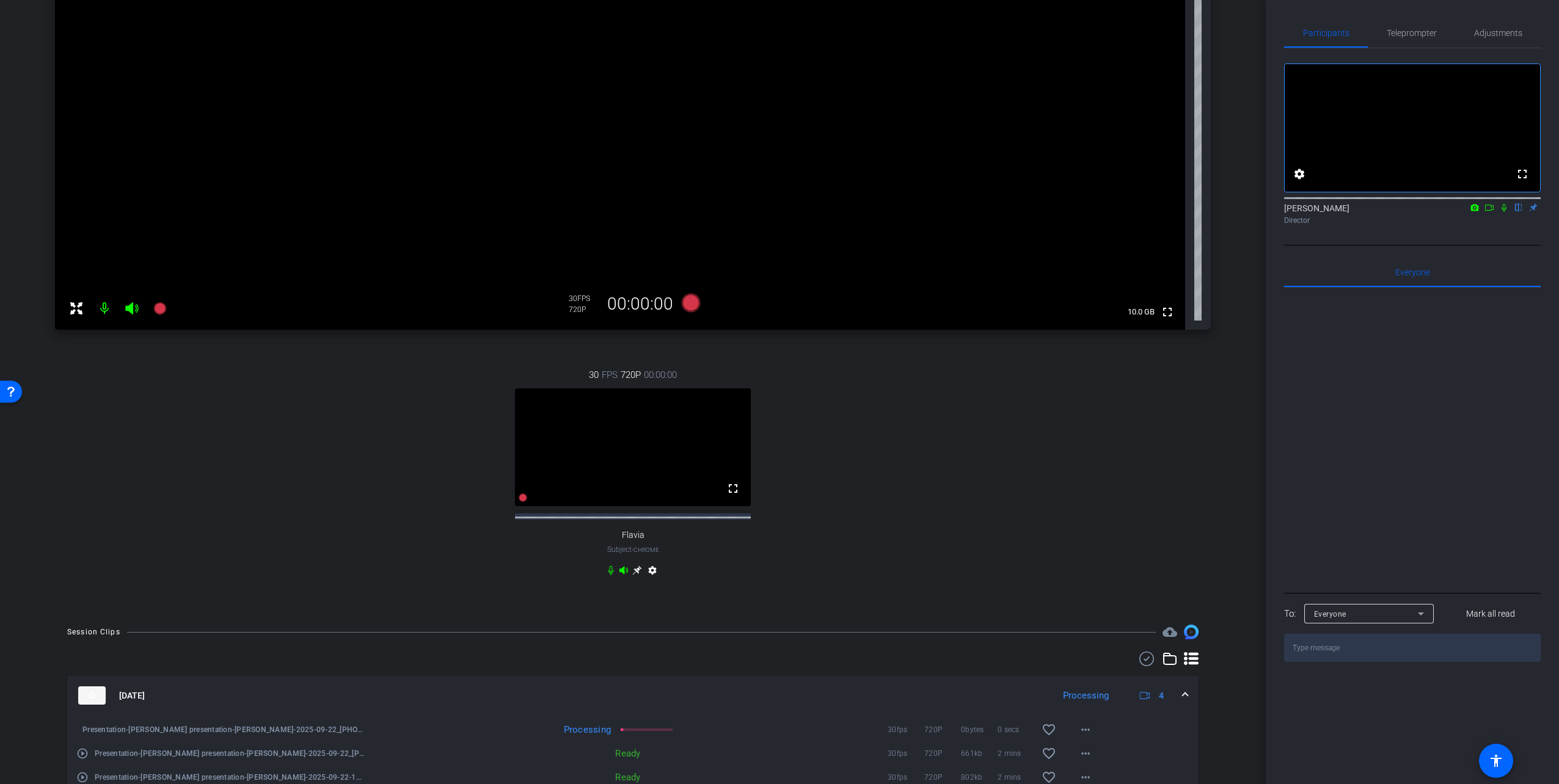
scroll to position [0, 0]
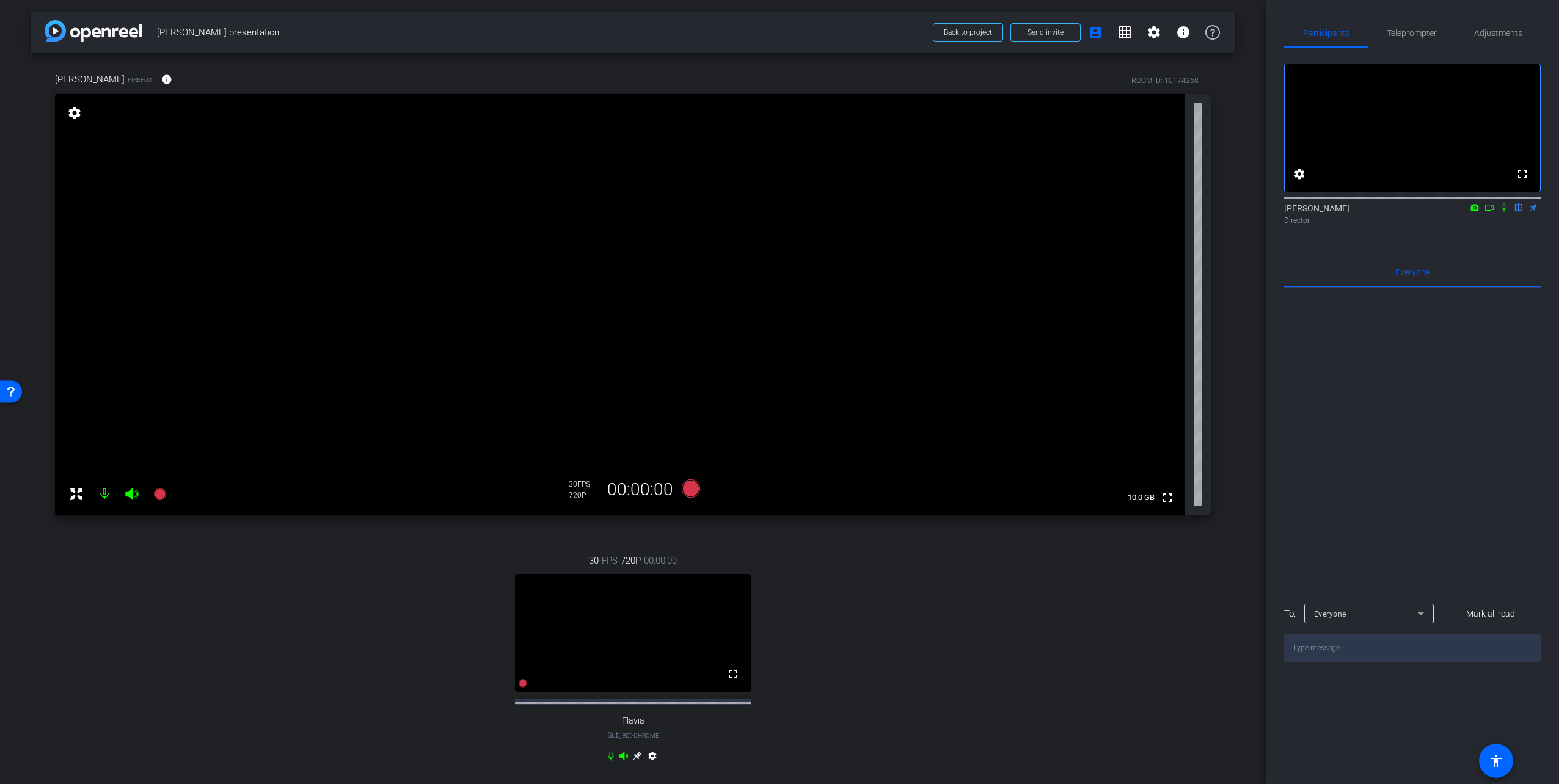
click at [27, 207] on div "arrow_back Dr Zenner presentation Back to project Send invite account_box grid_…" at bounding box center [633, 392] width 1266 height 784
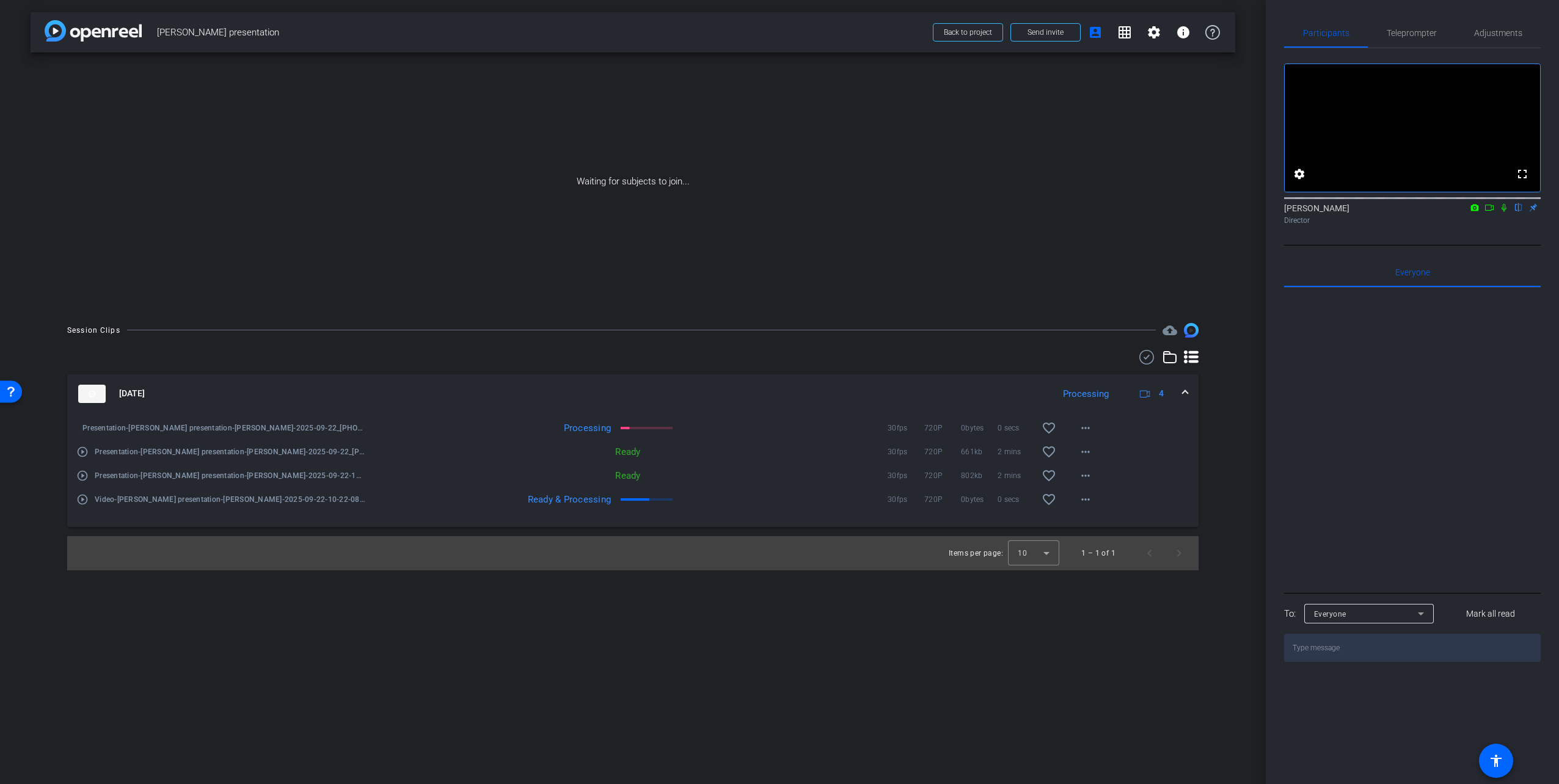
click at [1485, 212] on icon at bounding box center [1489, 207] width 9 height 9
click at [1516, 212] on icon at bounding box center [1518, 207] width 9 height 9
